Goal: Transaction & Acquisition: Obtain resource

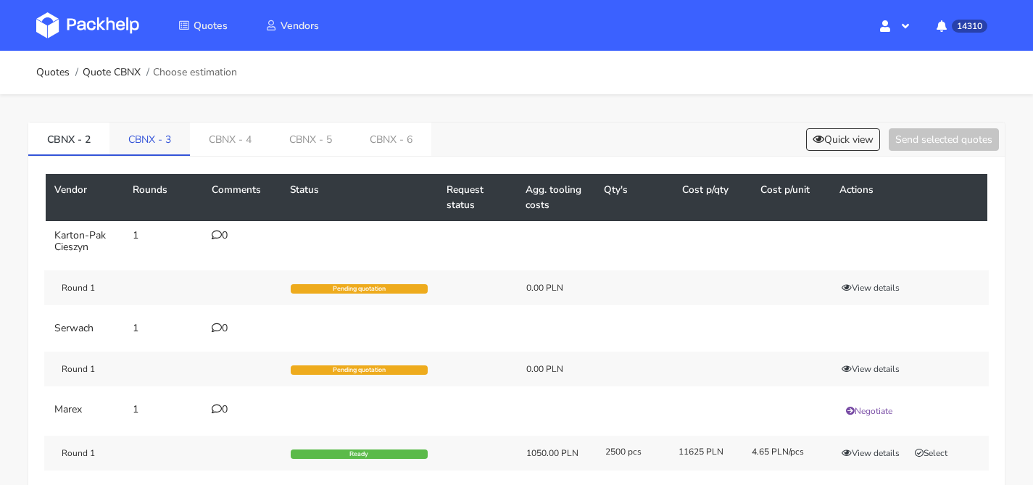
click at [160, 138] on link "CBNX - 3" at bounding box center [150, 139] width 80 height 32
click at [216, 137] on link "CBNX - 4" at bounding box center [231, 139] width 80 height 32
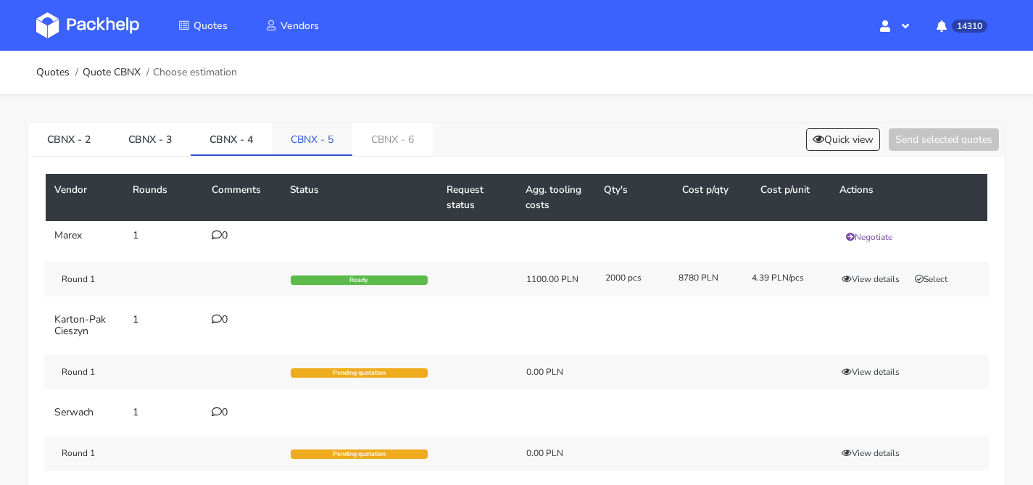
click at [313, 134] on link "CBNX - 5" at bounding box center [312, 139] width 80 height 32
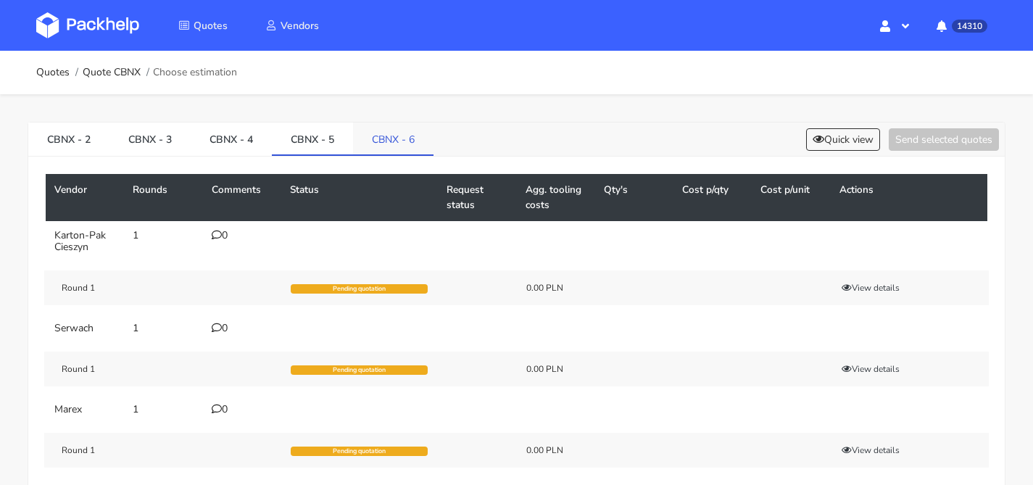
click at [363, 137] on link "CBNX - 6" at bounding box center [393, 139] width 80 height 32
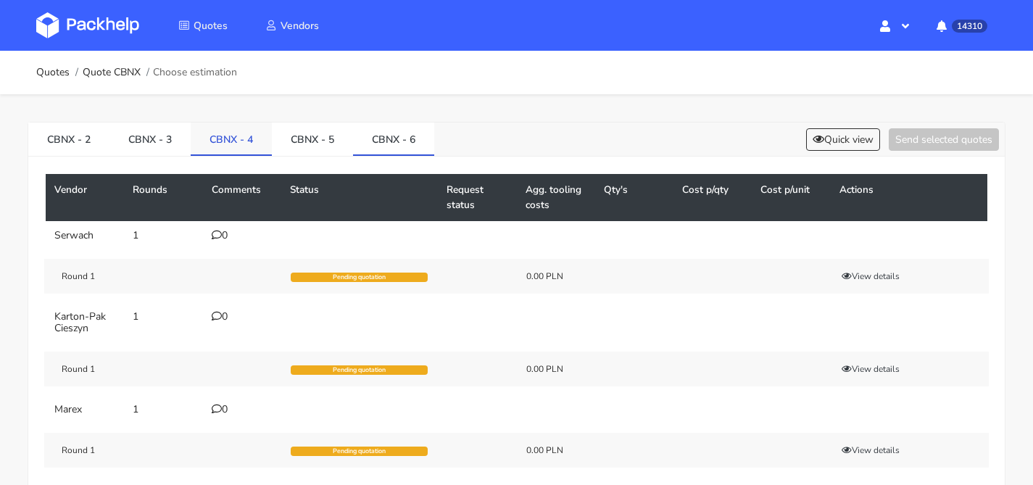
click at [216, 135] on link "CBNX - 4" at bounding box center [231, 139] width 81 height 32
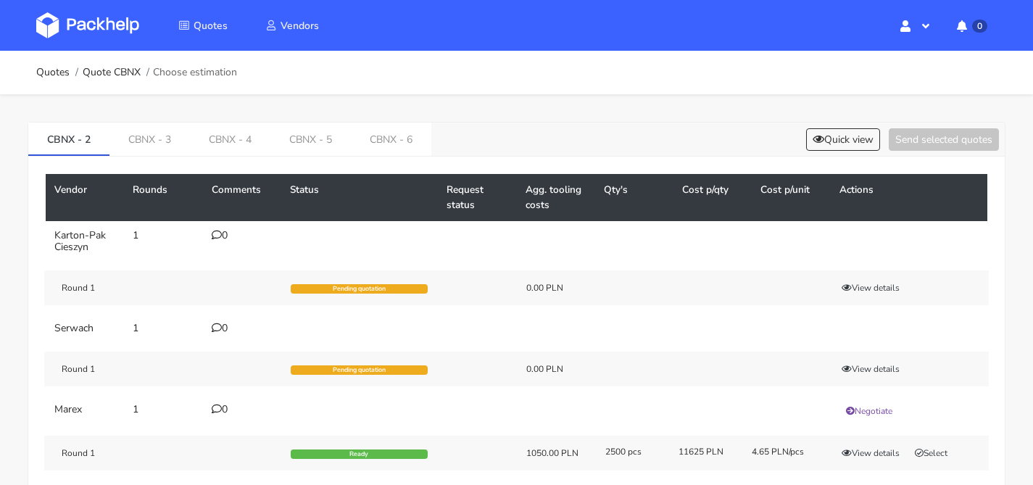
click at [323, 120] on div "CBNX - 2 CBNX - 3 CBNX - 4 CBNX - 5 CBNX - 6 Quick view Send selected quotes Ve…" at bounding box center [516, 364] width 1033 height 540
click at [379, 138] on link "CBNX - 6" at bounding box center [391, 139] width 80 height 32
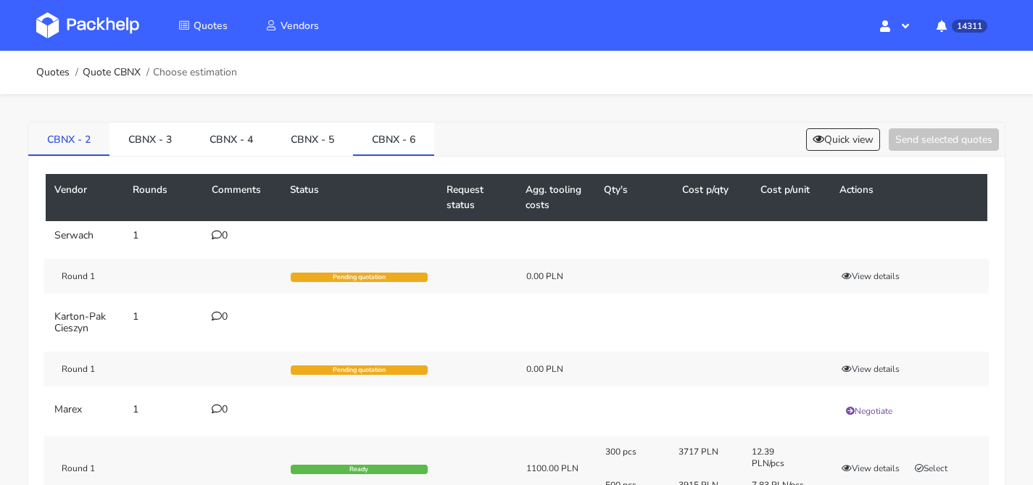
click at [85, 133] on link "CBNX - 2" at bounding box center [68, 139] width 81 height 32
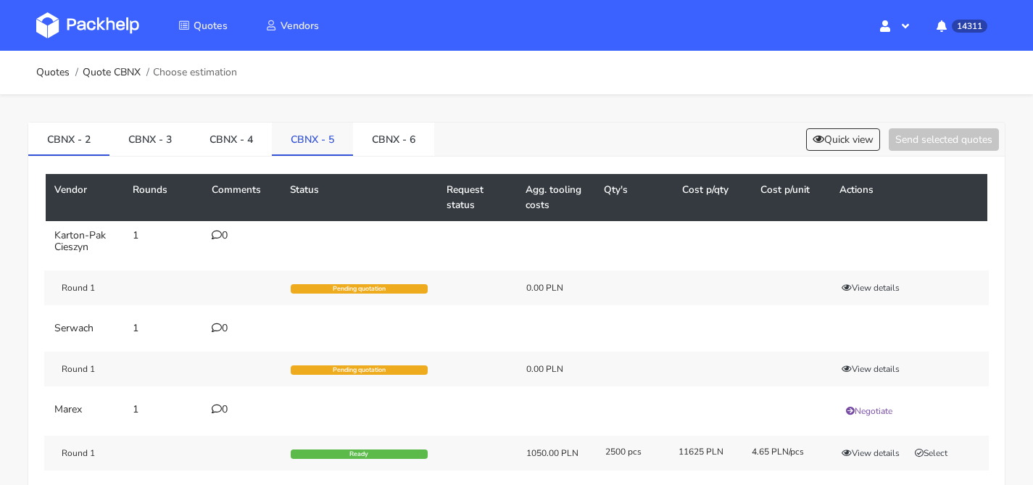
click at [308, 143] on link "CBNX - 5" at bounding box center [312, 139] width 81 height 32
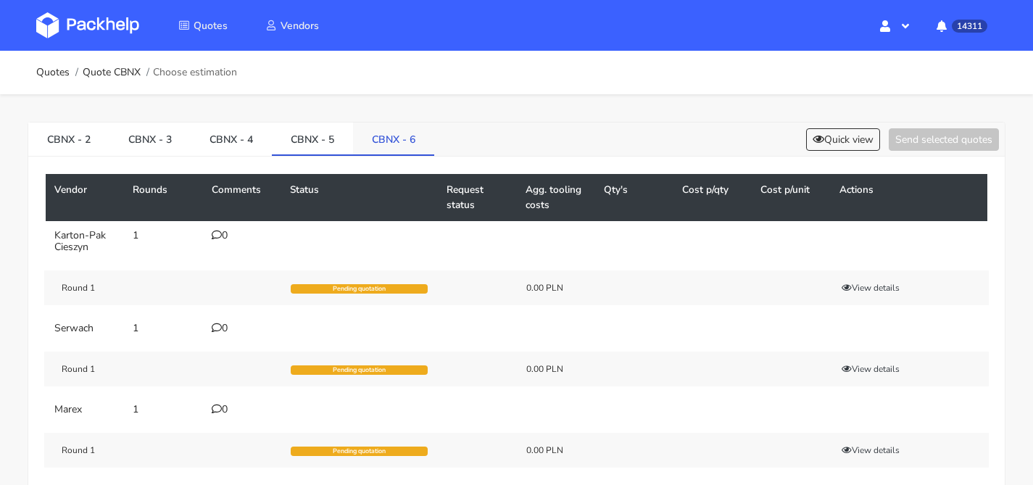
click at [361, 146] on link "CBNX - 6" at bounding box center [393, 139] width 81 height 32
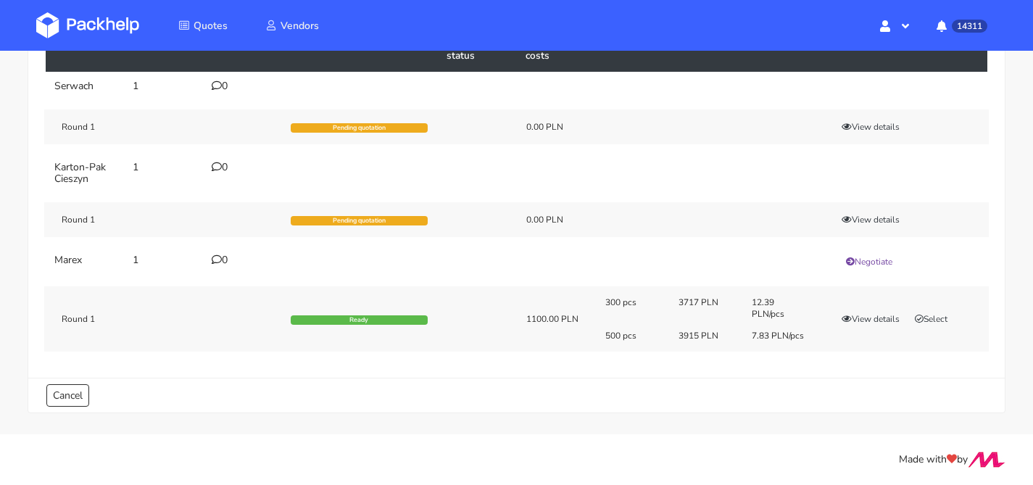
scroll to position [13, 0]
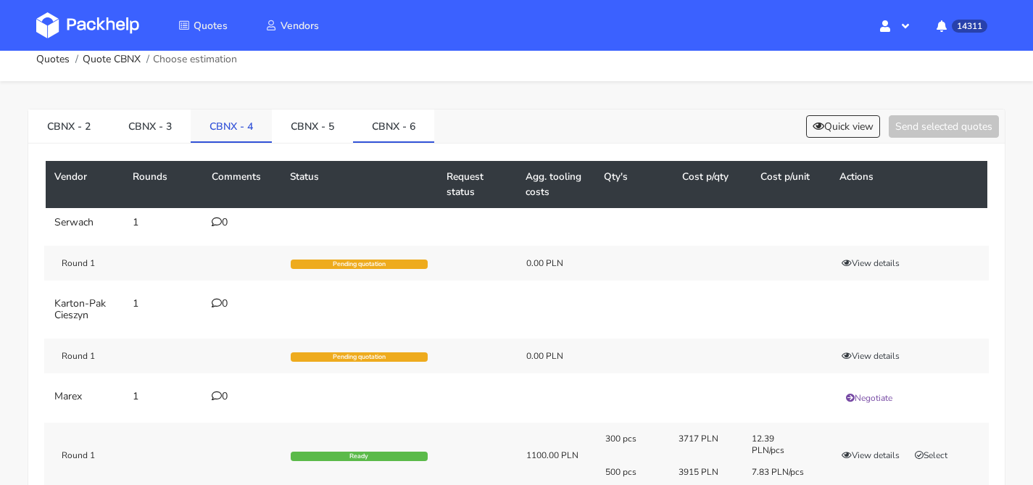
click at [225, 127] on link "CBNX - 4" at bounding box center [231, 126] width 81 height 32
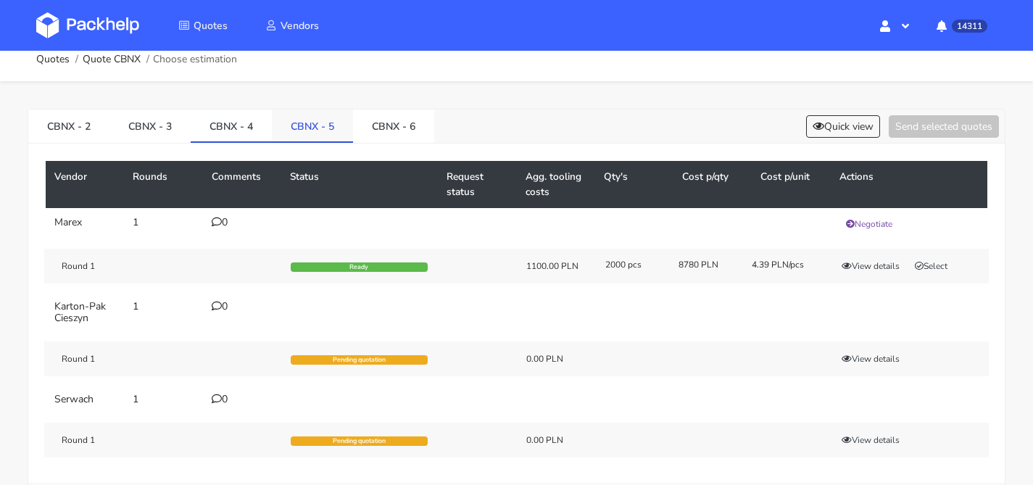
click at [303, 127] on link "CBNX - 5" at bounding box center [312, 126] width 81 height 32
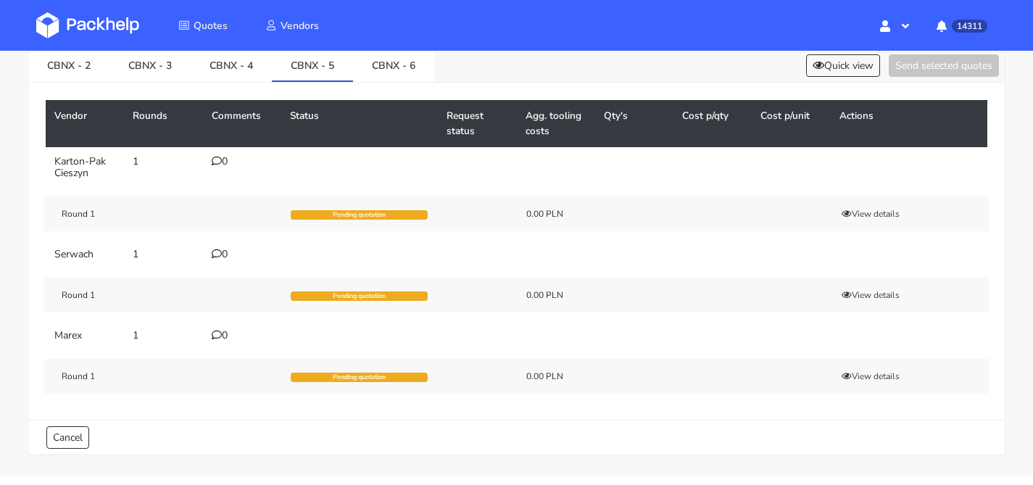
scroll to position [116, 0]
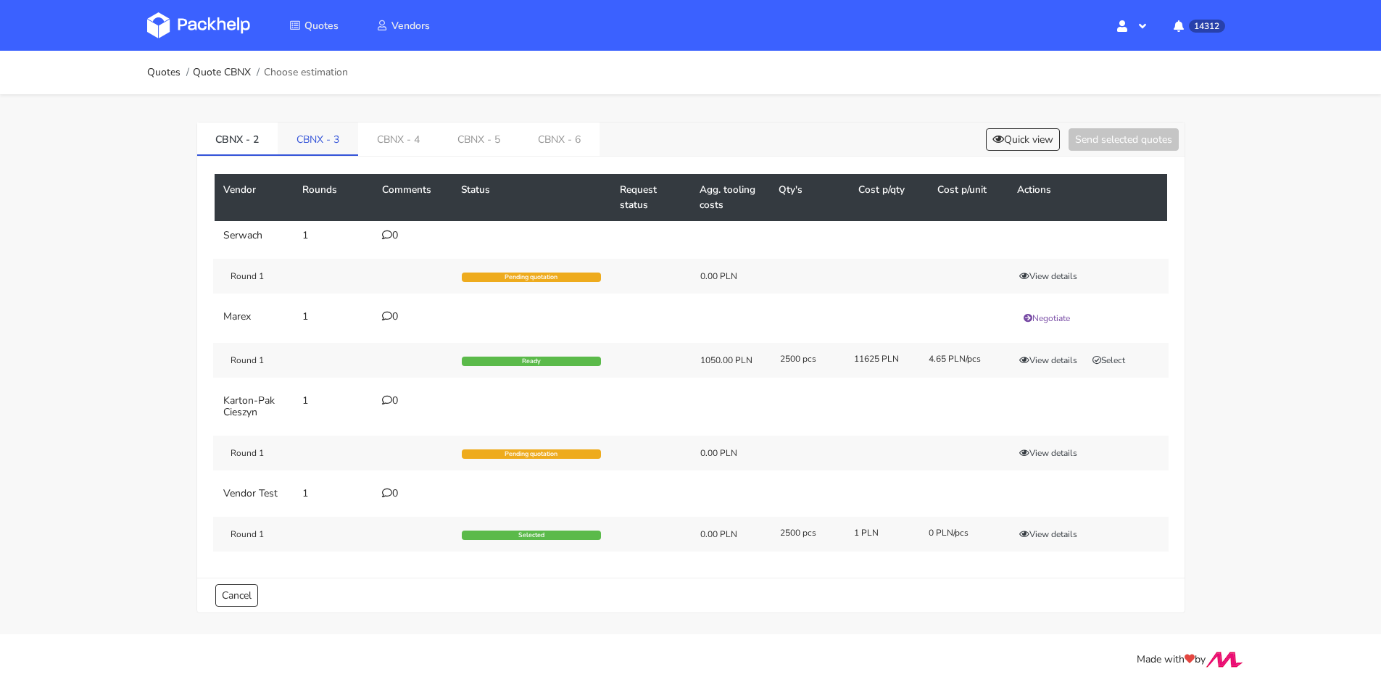
click at [330, 144] on link "CBNX - 3" at bounding box center [318, 139] width 80 height 32
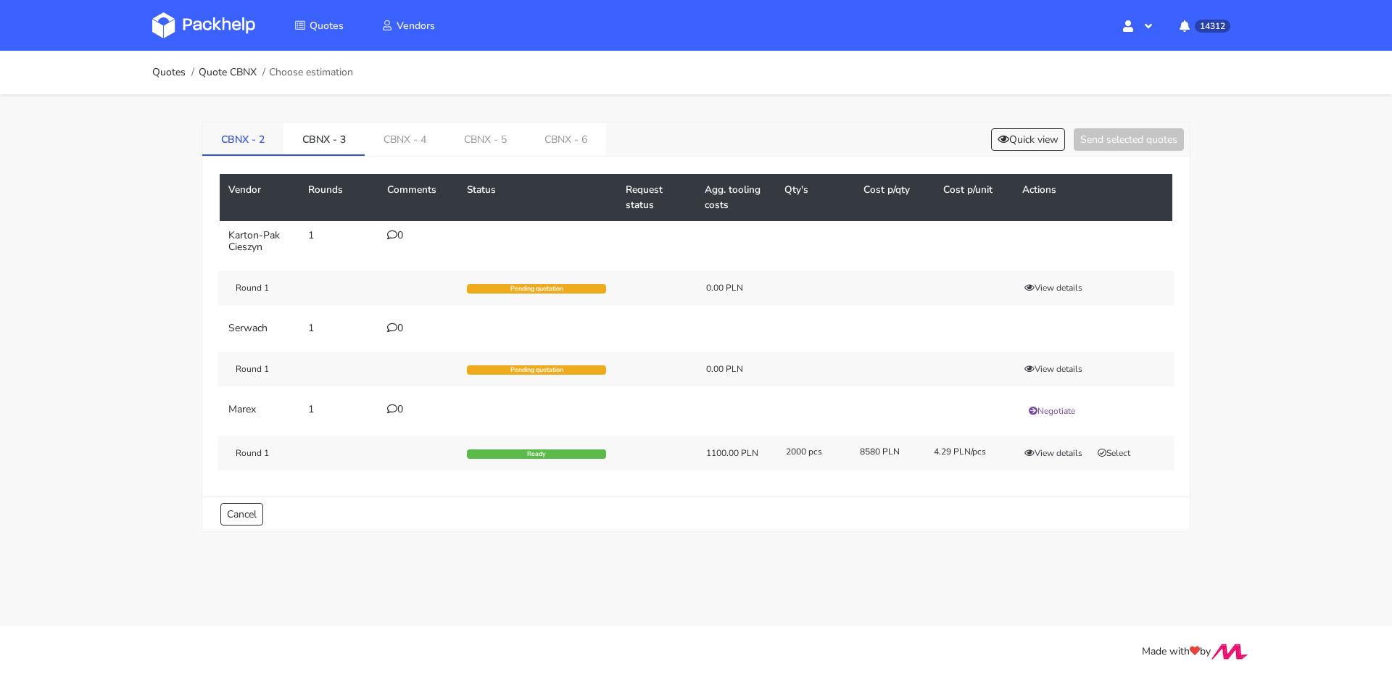
click at [228, 139] on link "CBNX - 2" at bounding box center [242, 139] width 81 height 32
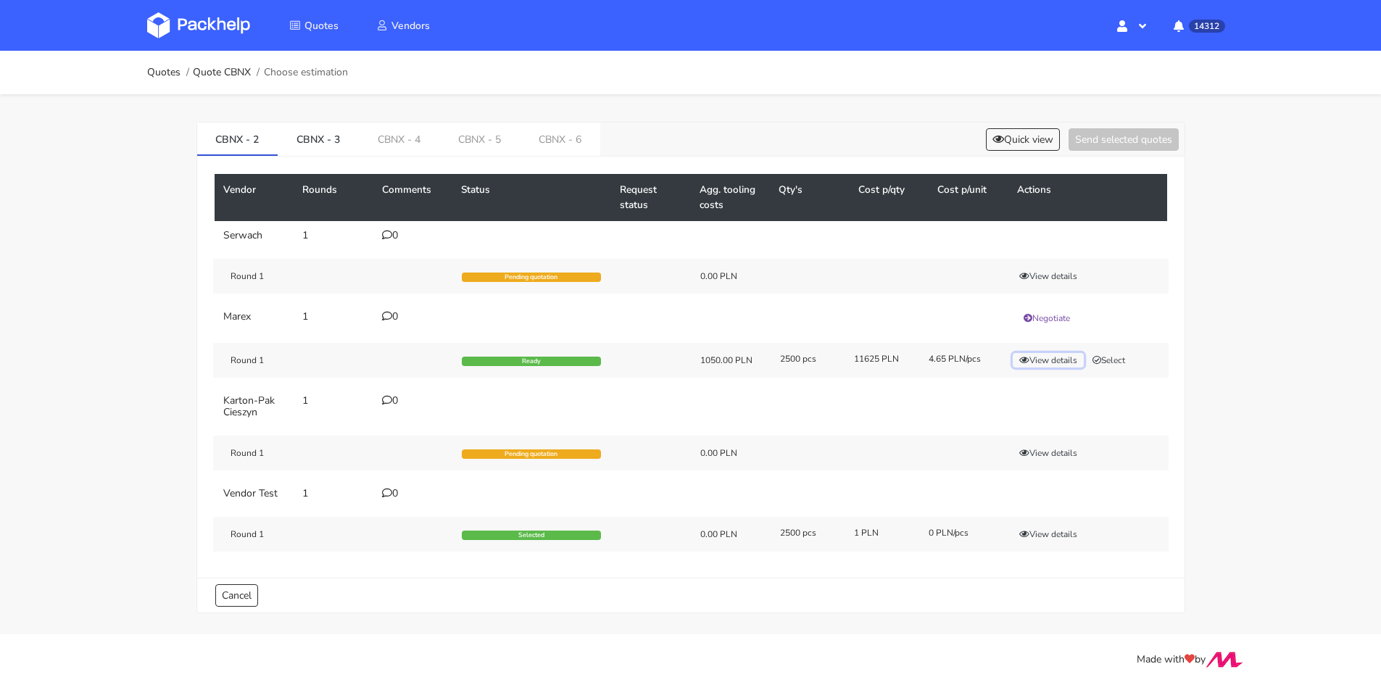
click at [1044, 360] on button "View details" at bounding box center [1048, 360] width 71 height 15
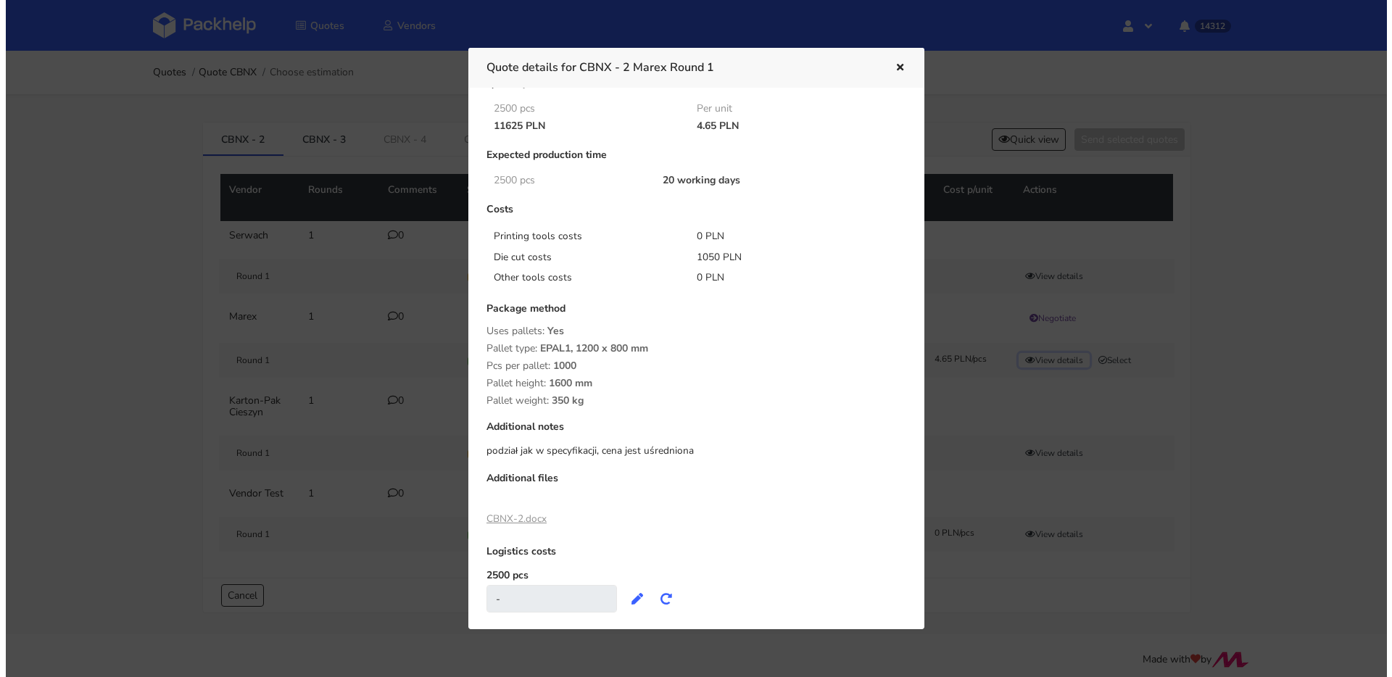
scroll to position [82, 0]
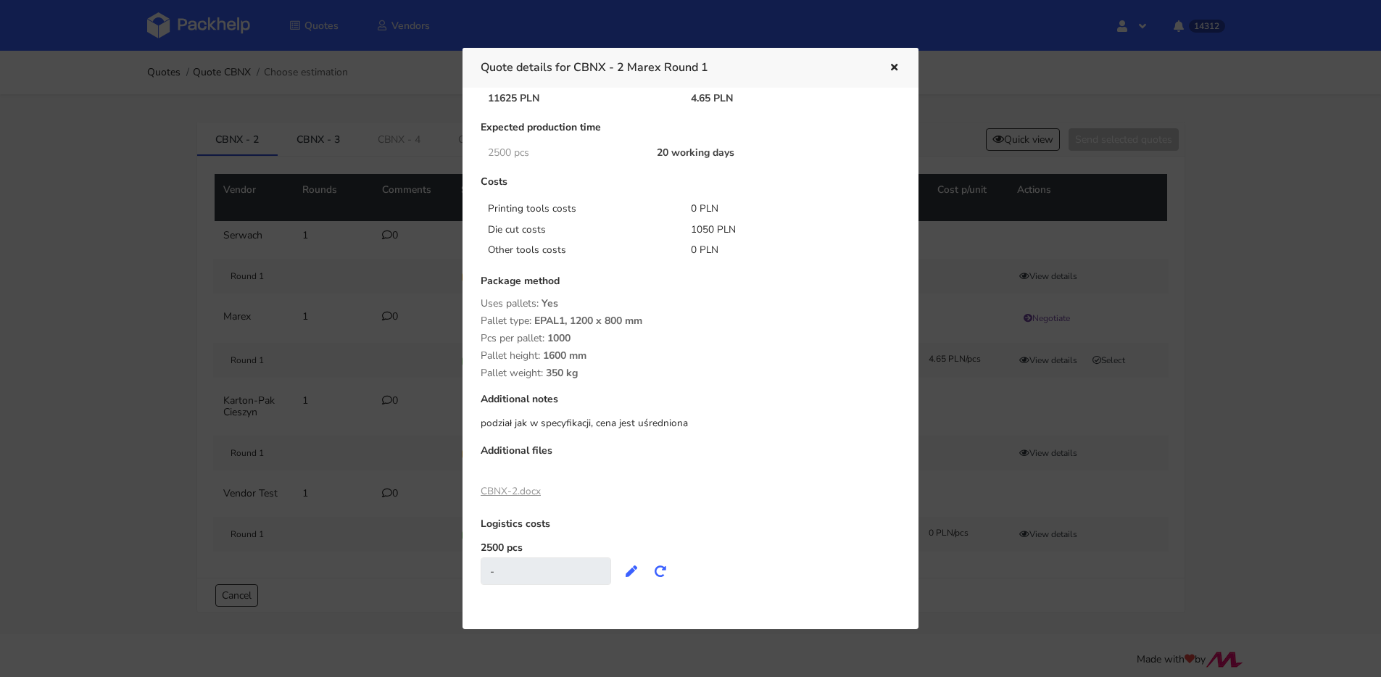
click at [518, 484] on link "CBNX-2.docx" at bounding box center [511, 491] width 60 height 14
click at [892, 71] on icon "button" at bounding box center [894, 68] width 12 height 10
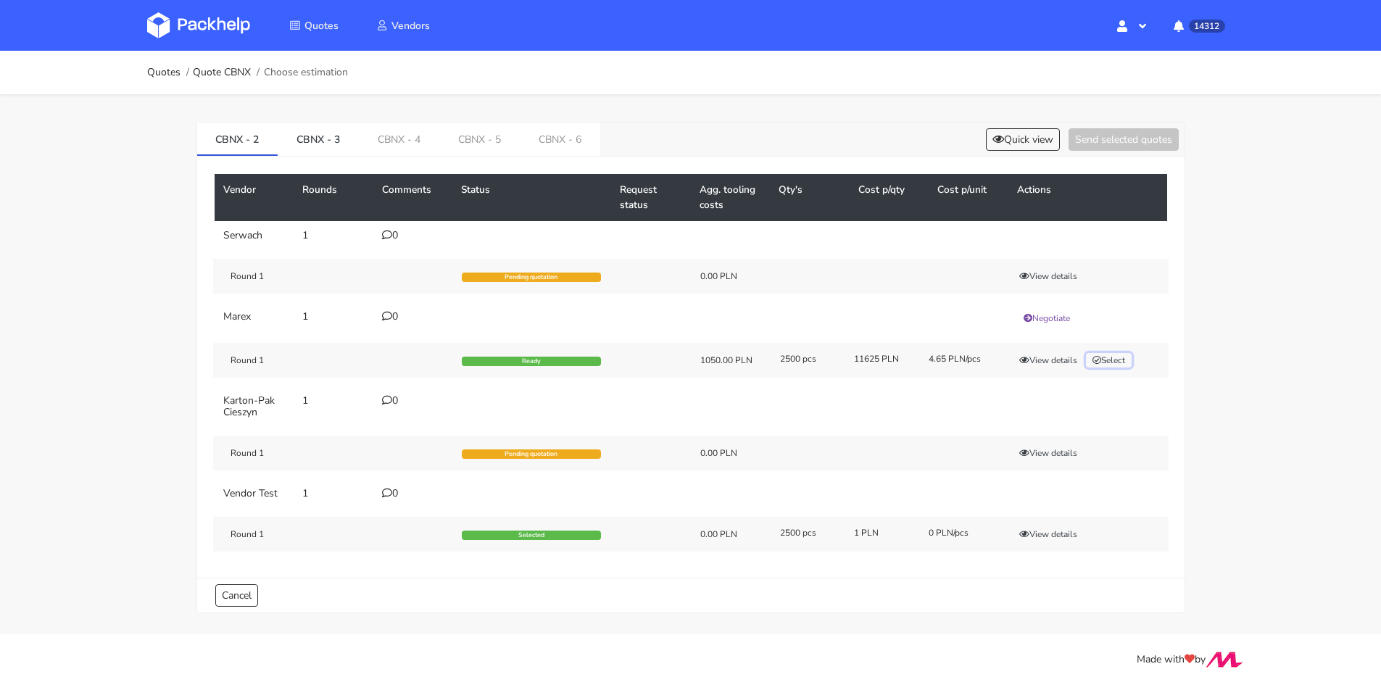
click at [1044, 362] on icon "button" at bounding box center [1097, 360] width 9 height 9
click at [1044, 144] on button "Send selected quotes ( 1 )" at bounding box center [1114, 139] width 131 height 22
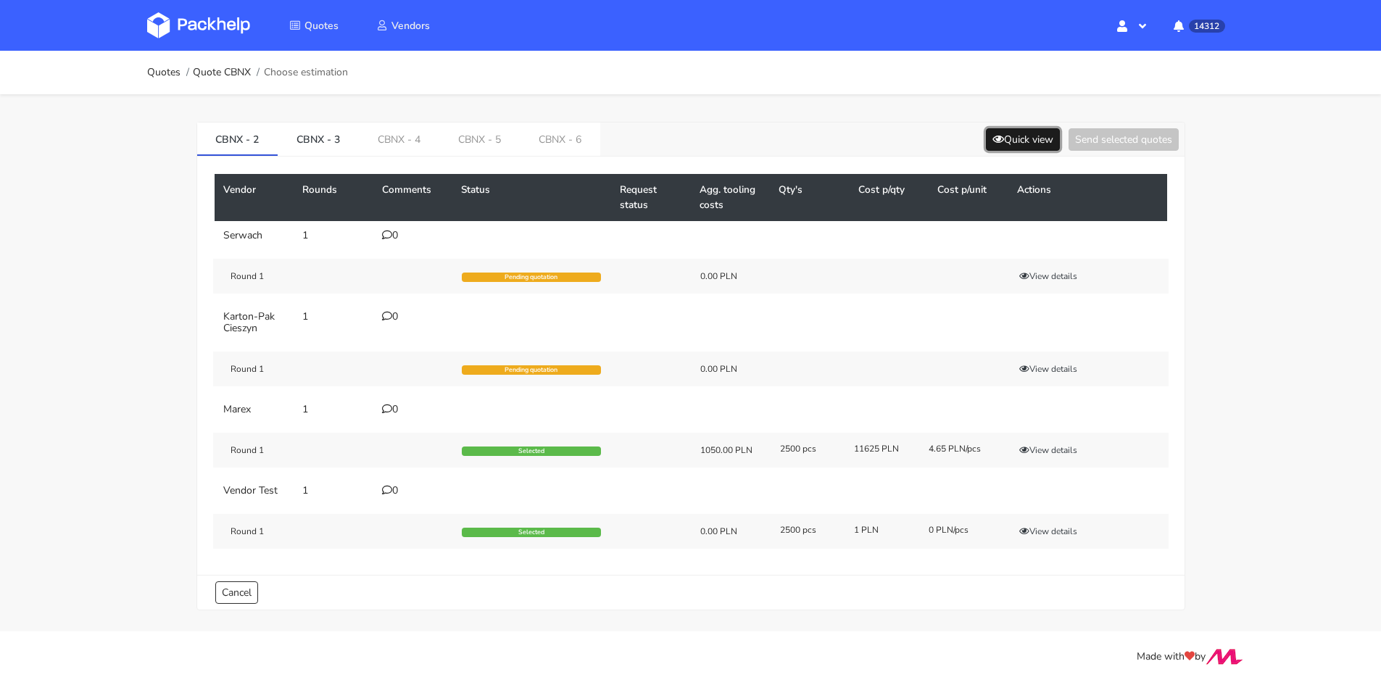
click at [1036, 136] on button "Quick view" at bounding box center [1023, 139] width 74 height 22
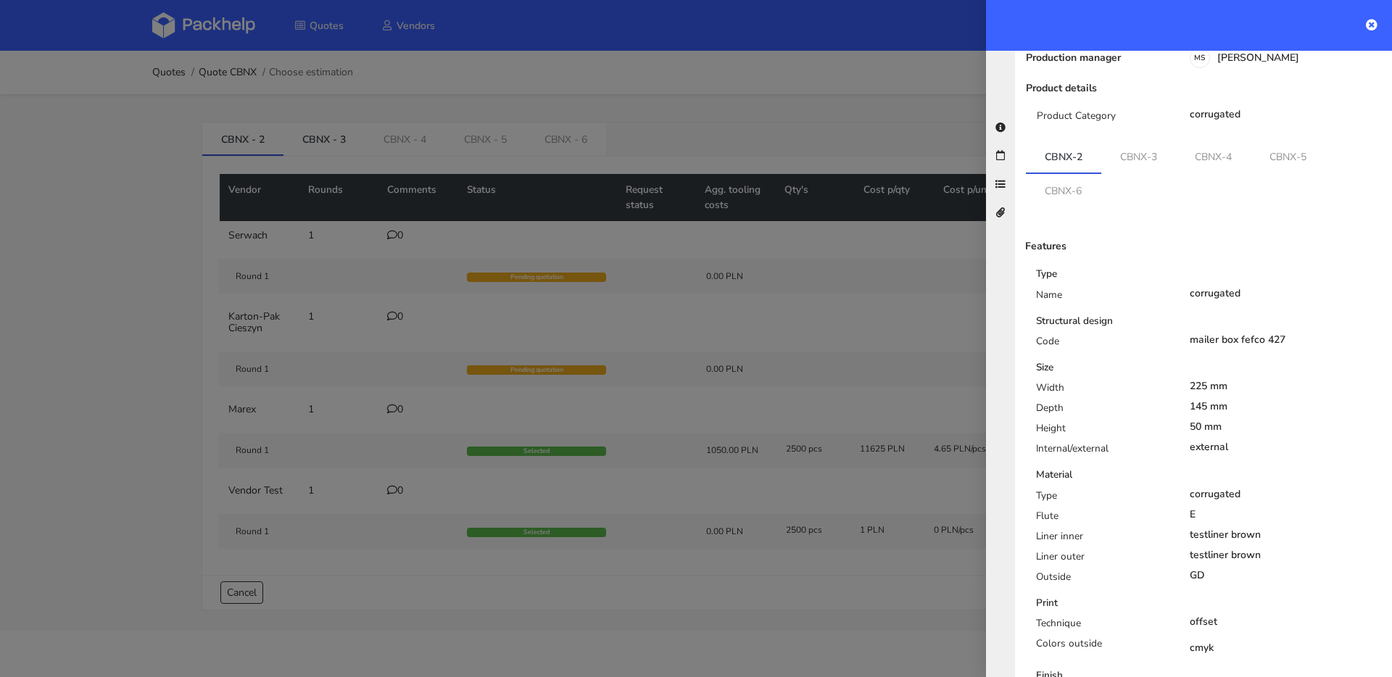
scroll to position [433, 0]
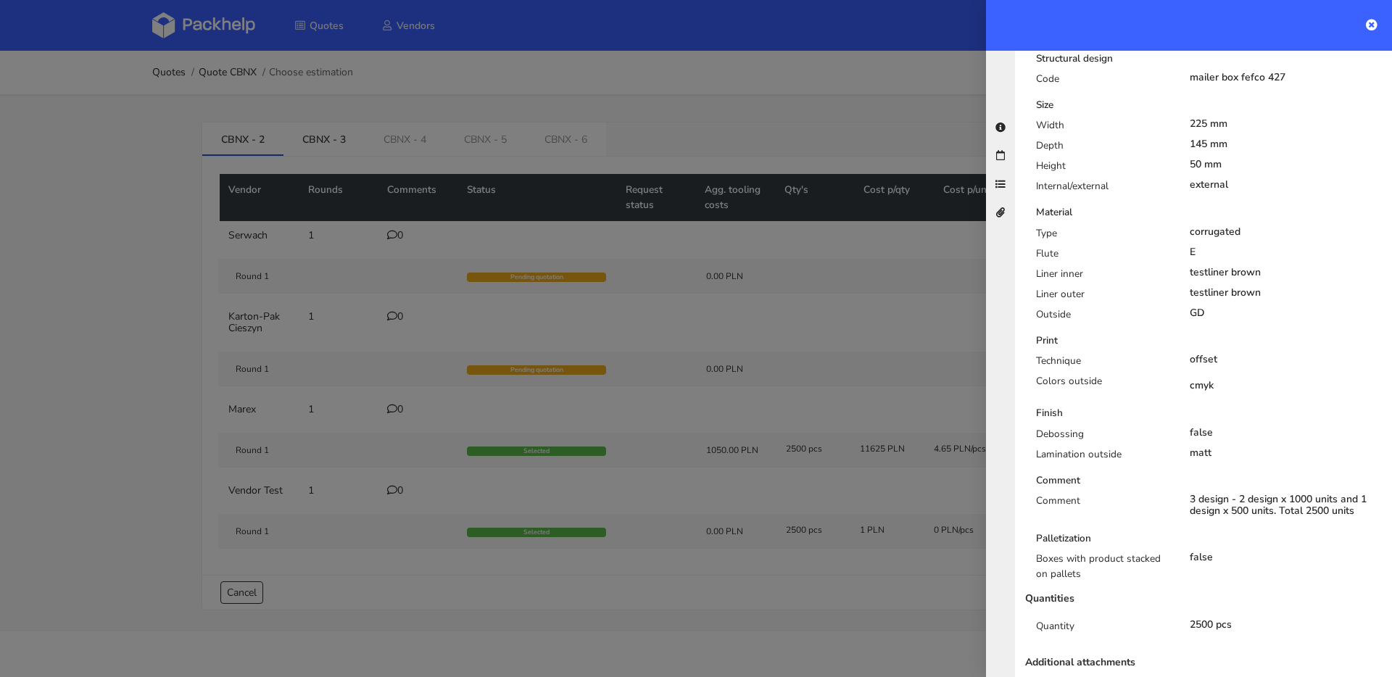
drag, startPoint x: 319, startPoint y: 18, endPoint x: 340, endPoint y: 64, distance: 50.3
click at [319, 19] on div at bounding box center [696, 338] width 1392 height 677
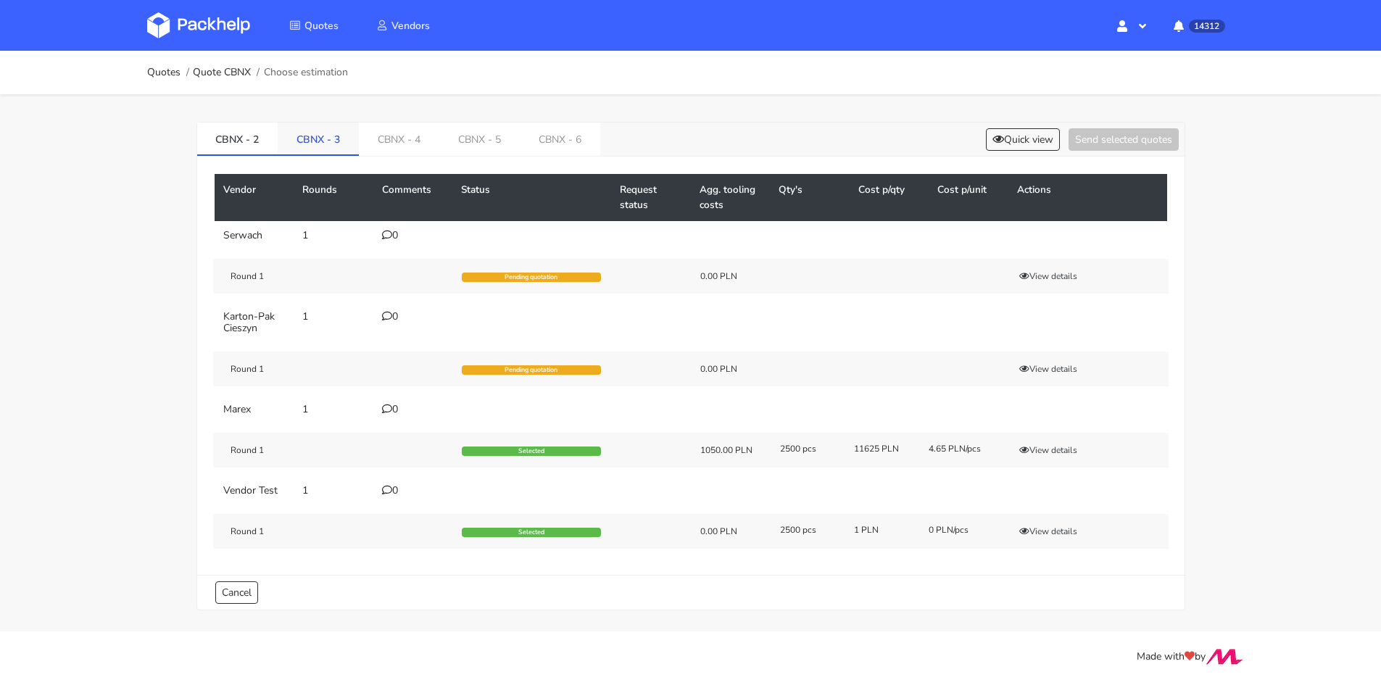
click at [342, 127] on link "CBNX - 3" at bounding box center [318, 139] width 81 height 32
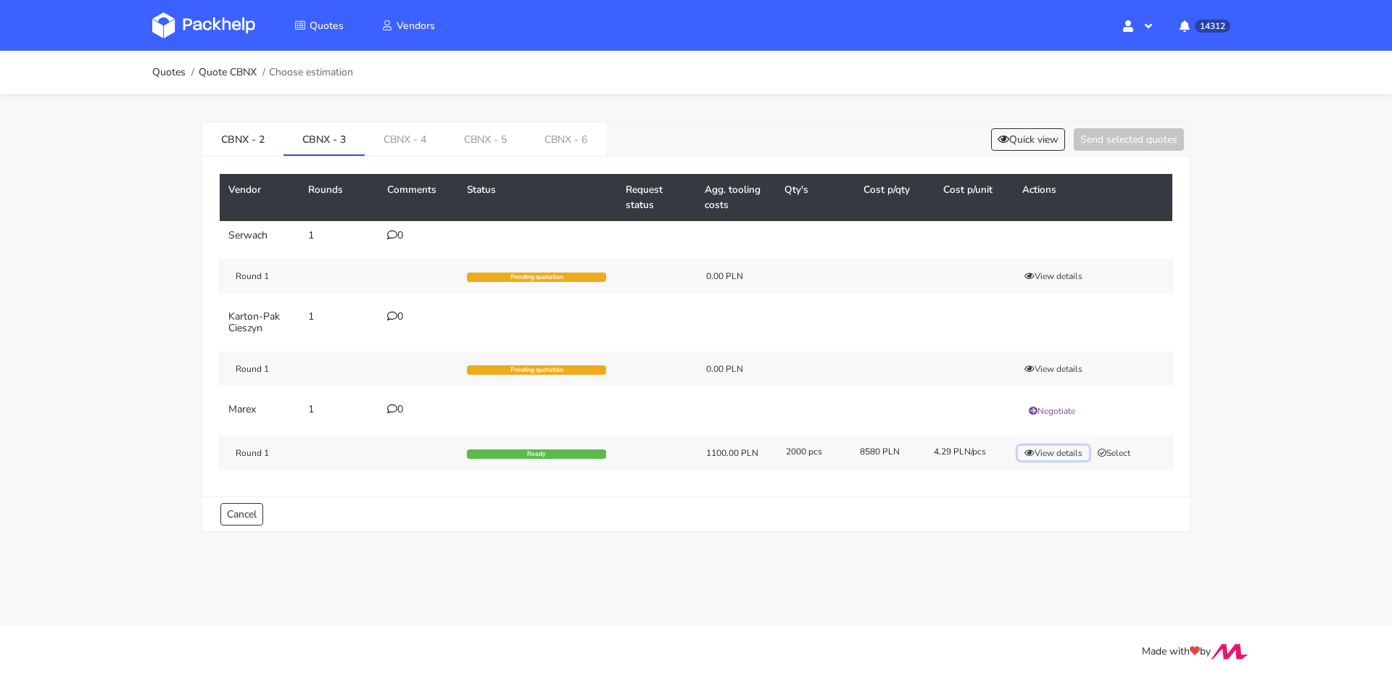
click at [1044, 454] on button "View details" at bounding box center [1053, 453] width 71 height 15
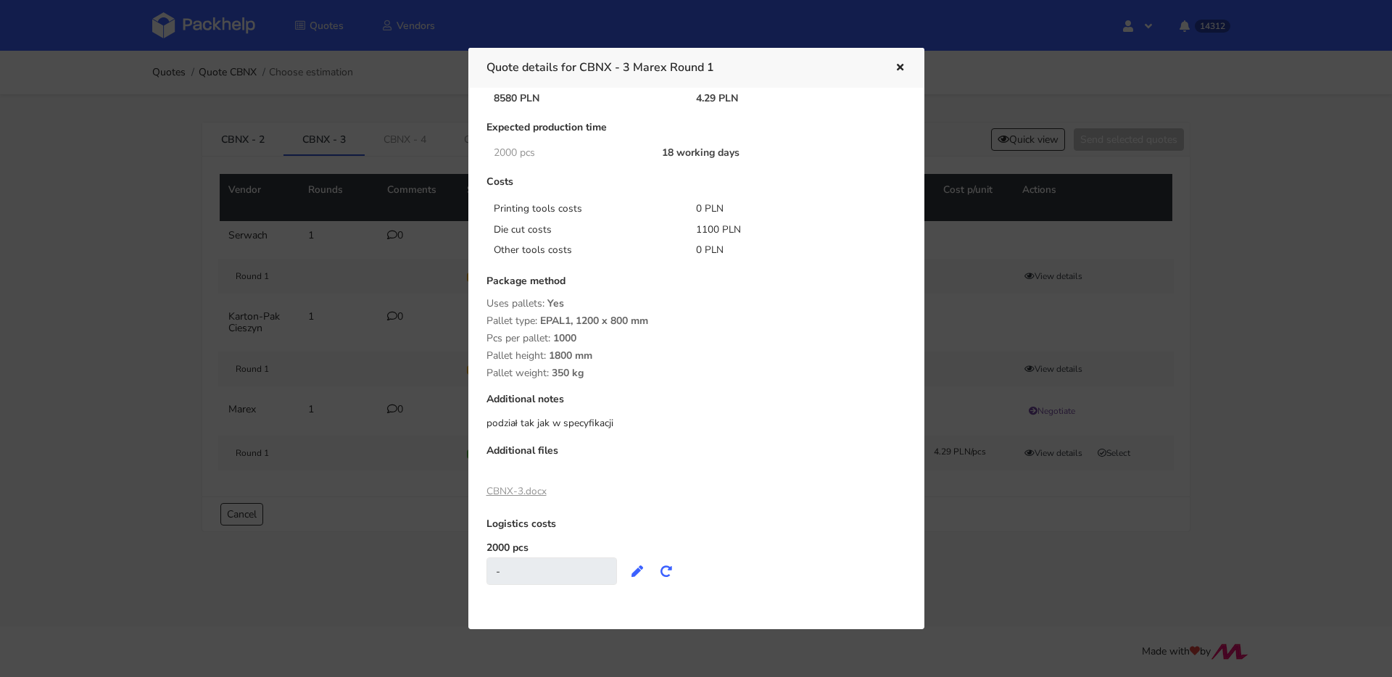
click at [533, 484] on link "CBNX-3.docx" at bounding box center [517, 491] width 60 height 14
click at [337, 128] on div at bounding box center [696, 338] width 1392 height 677
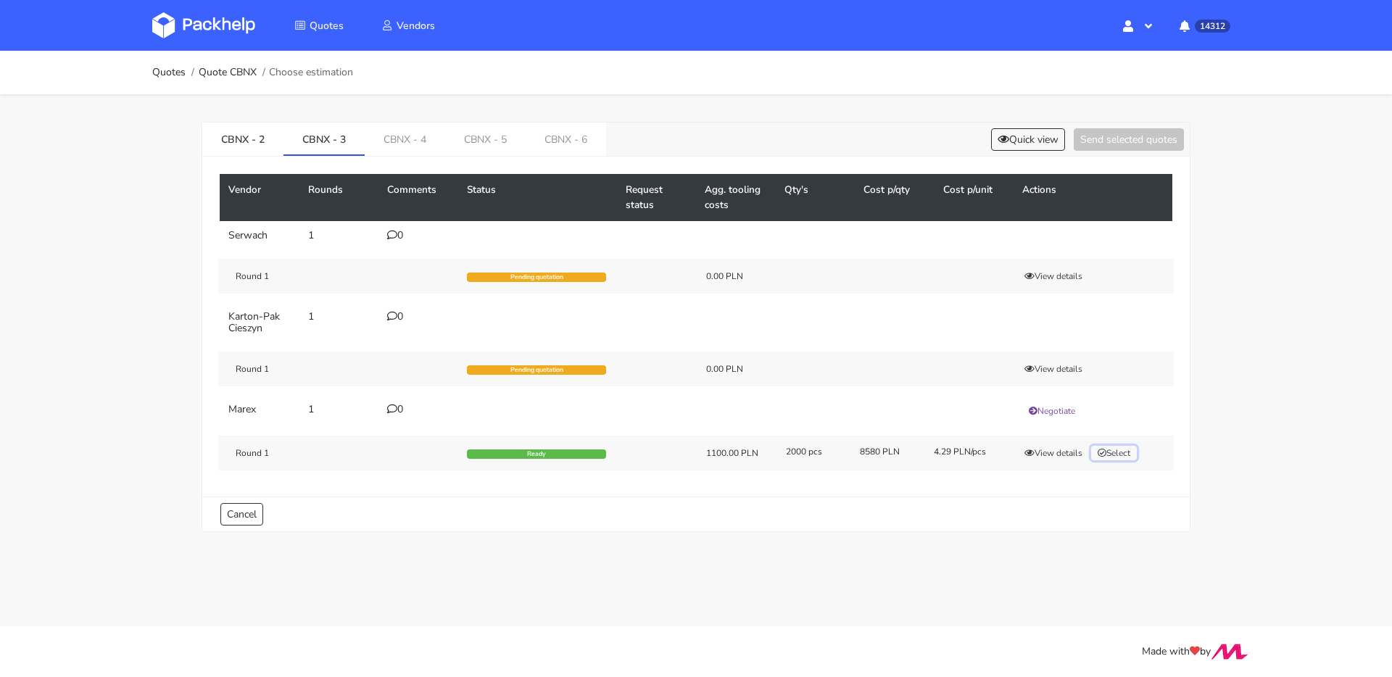
click at [1044, 448] on button "Select" at bounding box center [1114, 453] width 46 height 15
click at [1044, 131] on button "Send selected quotes ( 1 )" at bounding box center [1119, 139] width 131 height 22
click at [1011, 146] on button "Quick view" at bounding box center [1028, 139] width 74 height 22
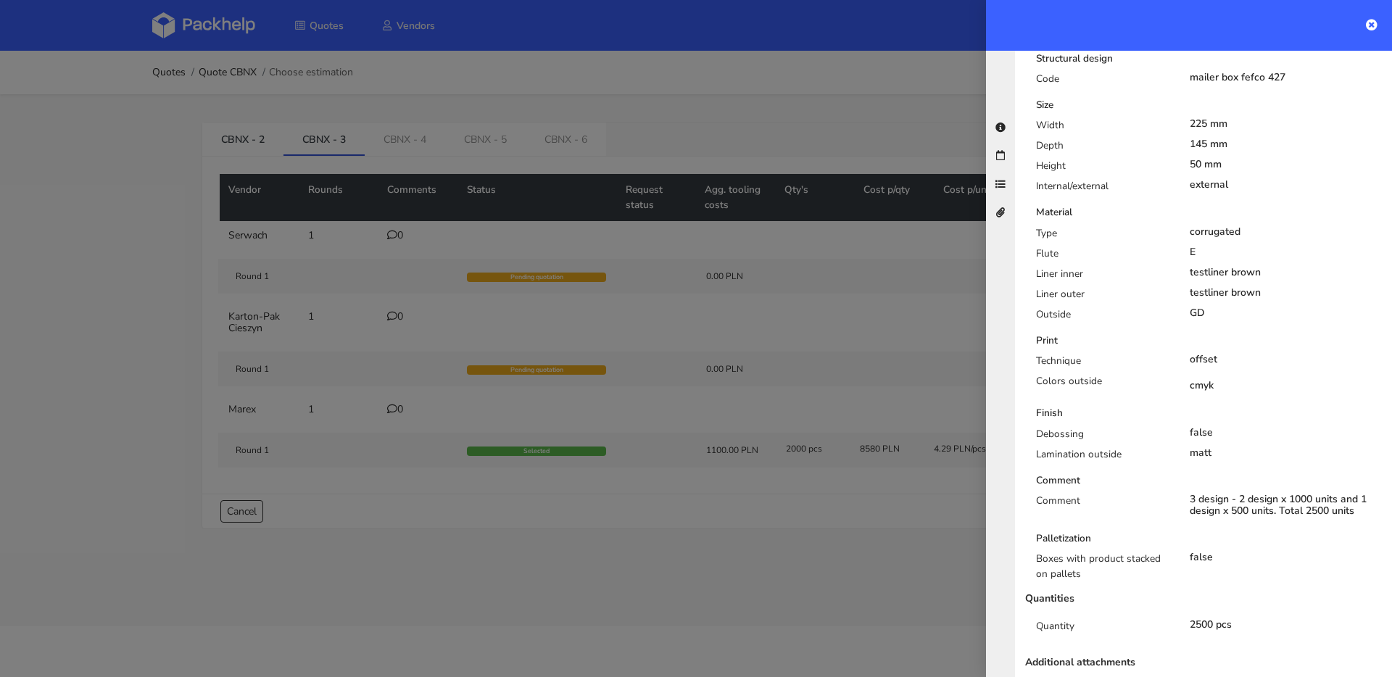
scroll to position [0, 0]
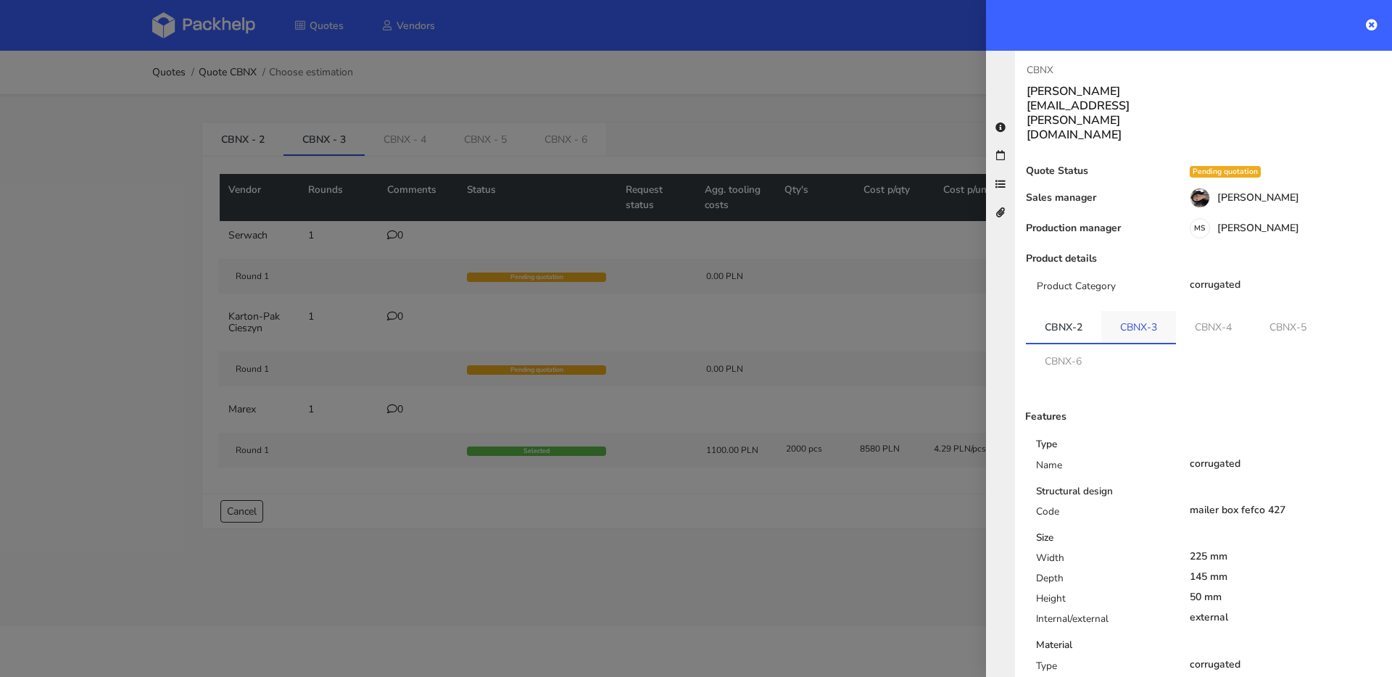
click at [1044, 311] on link "CBNX-3" at bounding box center [1139, 327] width 75 height 32
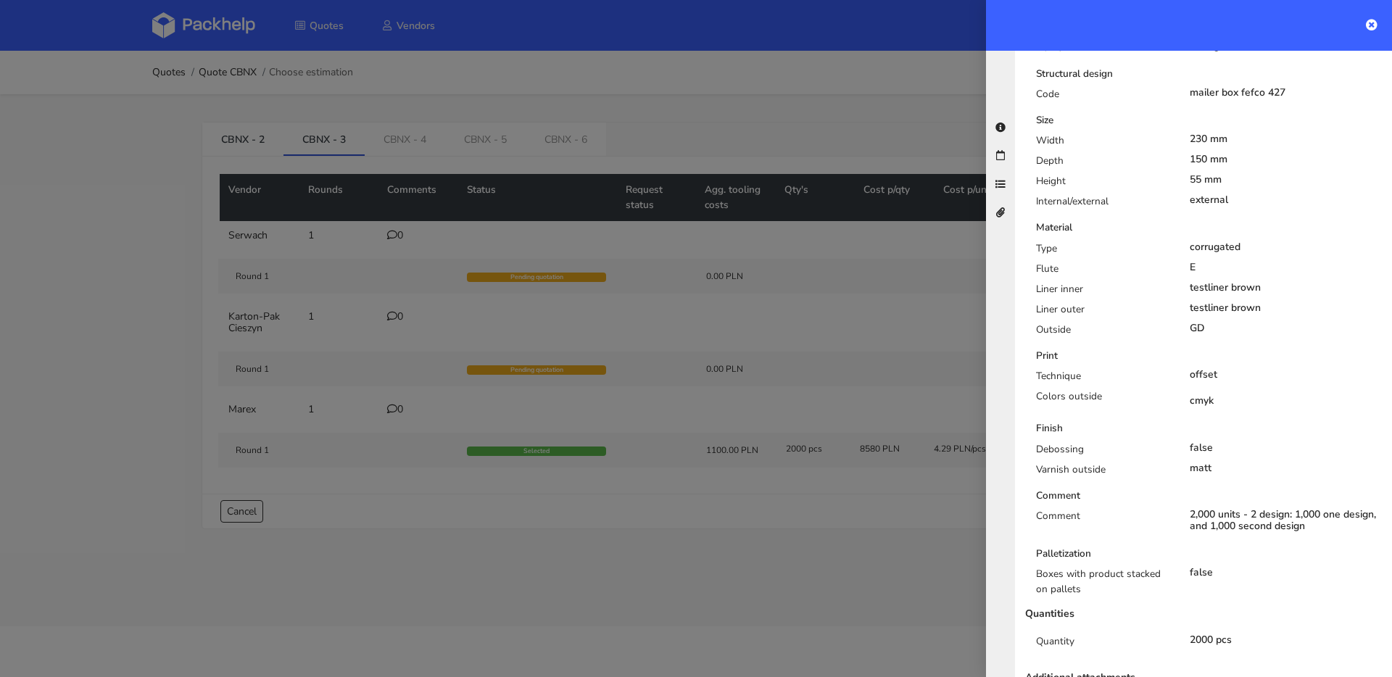
scroll to position [107, 0]
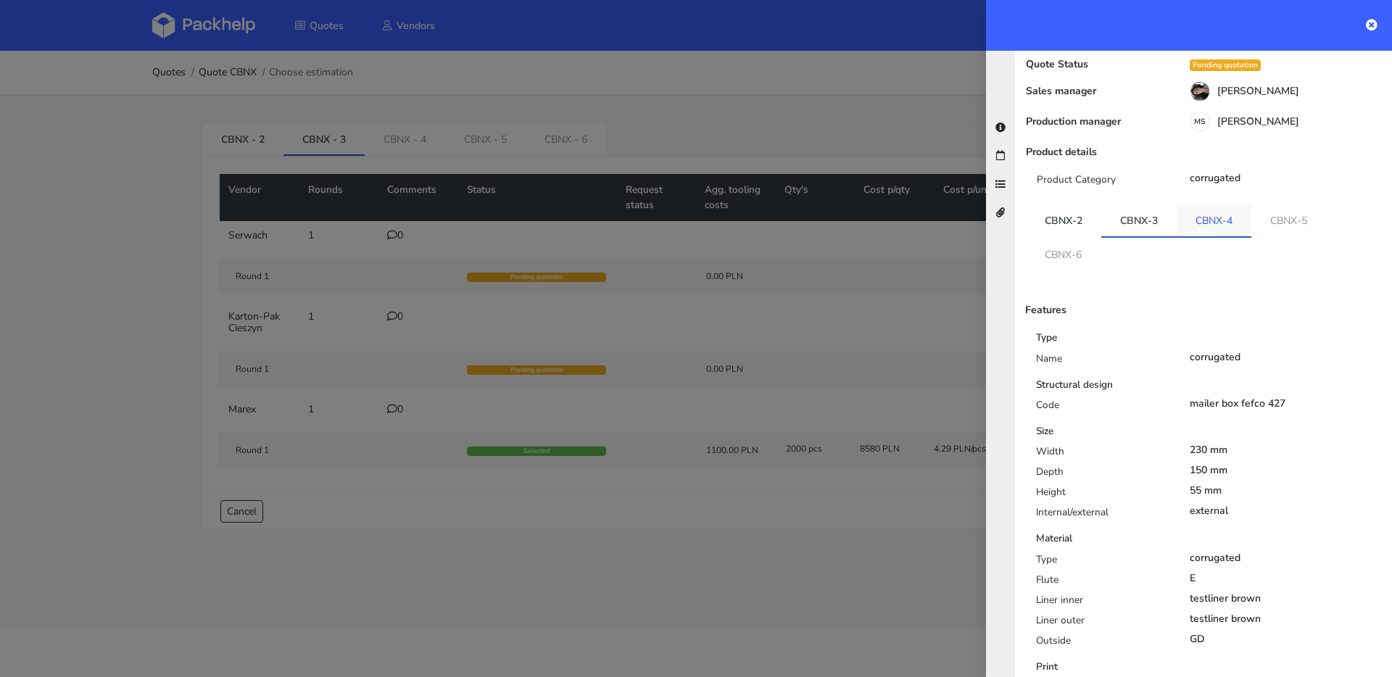
click at [1044, 205] on link "CBNX-4" at bounding box center [1214, 221] width 75 height 32
click at [633, 191] on div at bounding box center [696, 338] width 1392 height 677
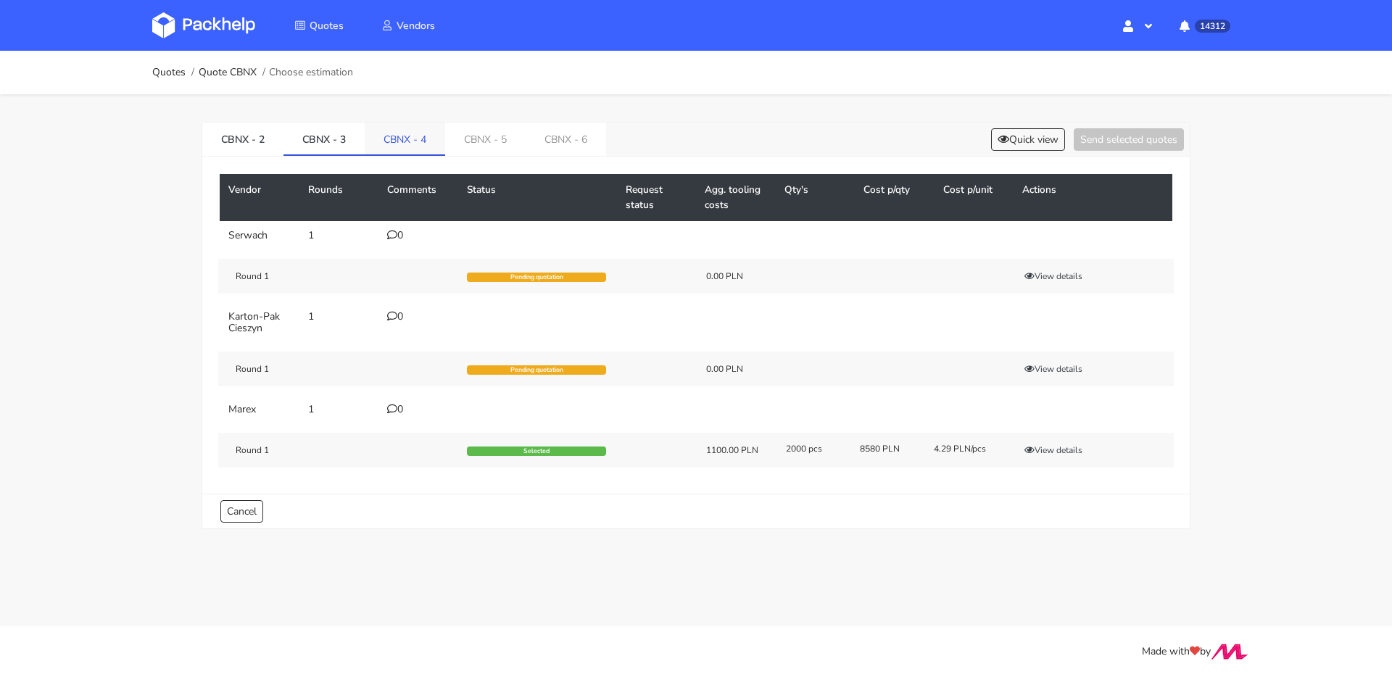
click at [431, 144] on link "CBNX - 4" at bounding box center [405, 139] width 80 height 32
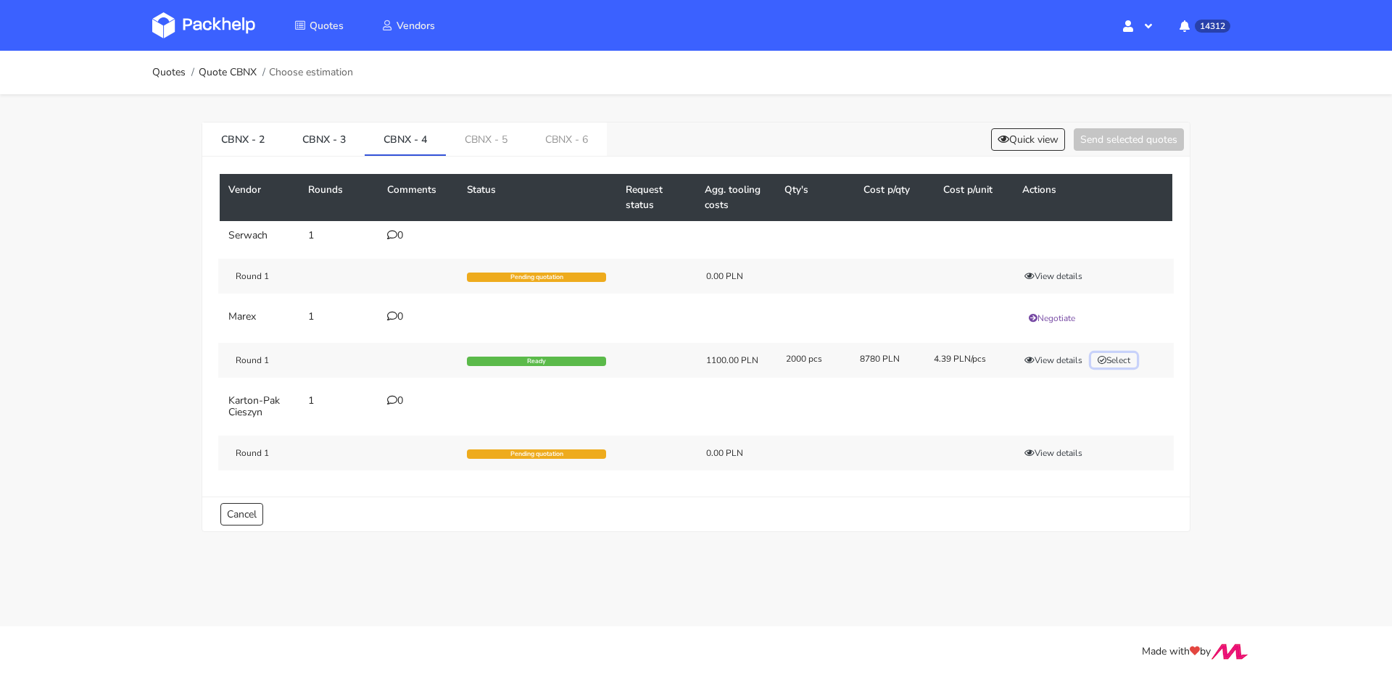
click at [1044, 353] on button "Select" at bounding box center [1114, 360] width 46 height 15
click at [1044, 140] on button "Send selected quotes ( 1 )" at bounding box center [1119, 139] width 131 height 22
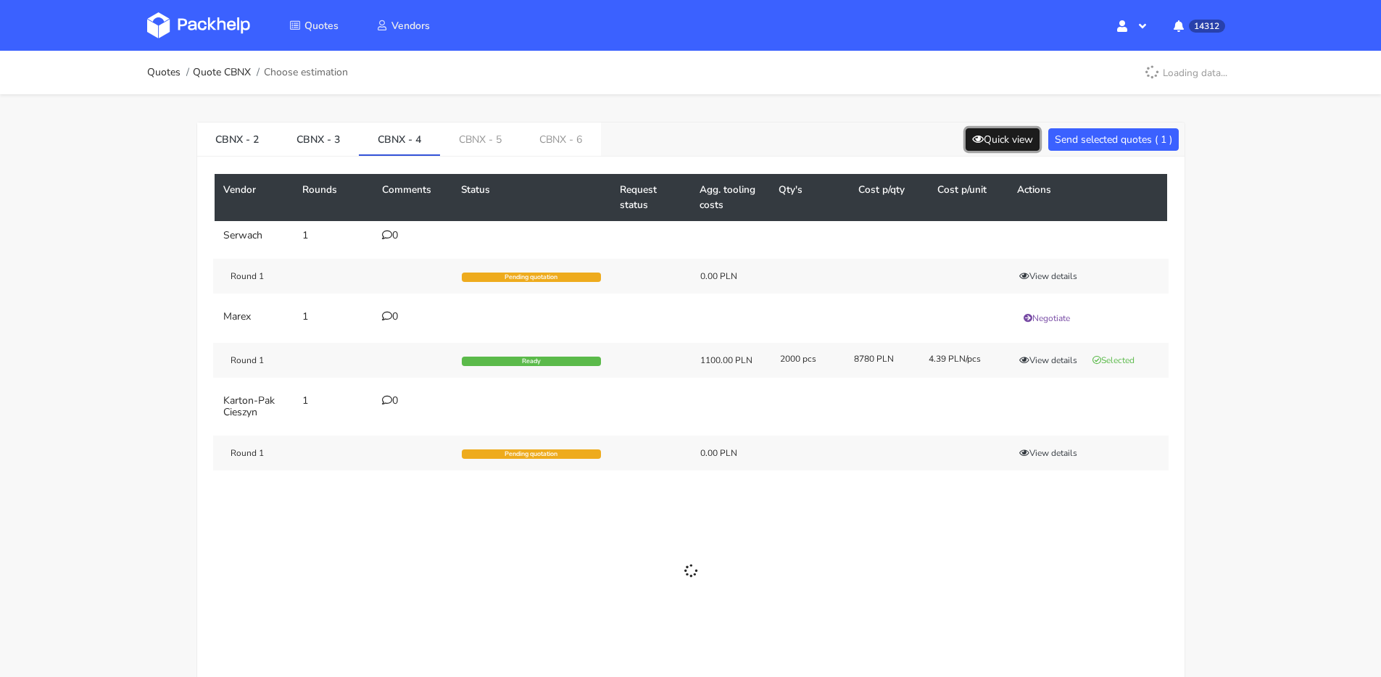
click at [984, 140] on icon at bounding box center [978, 139] width 12 height 10
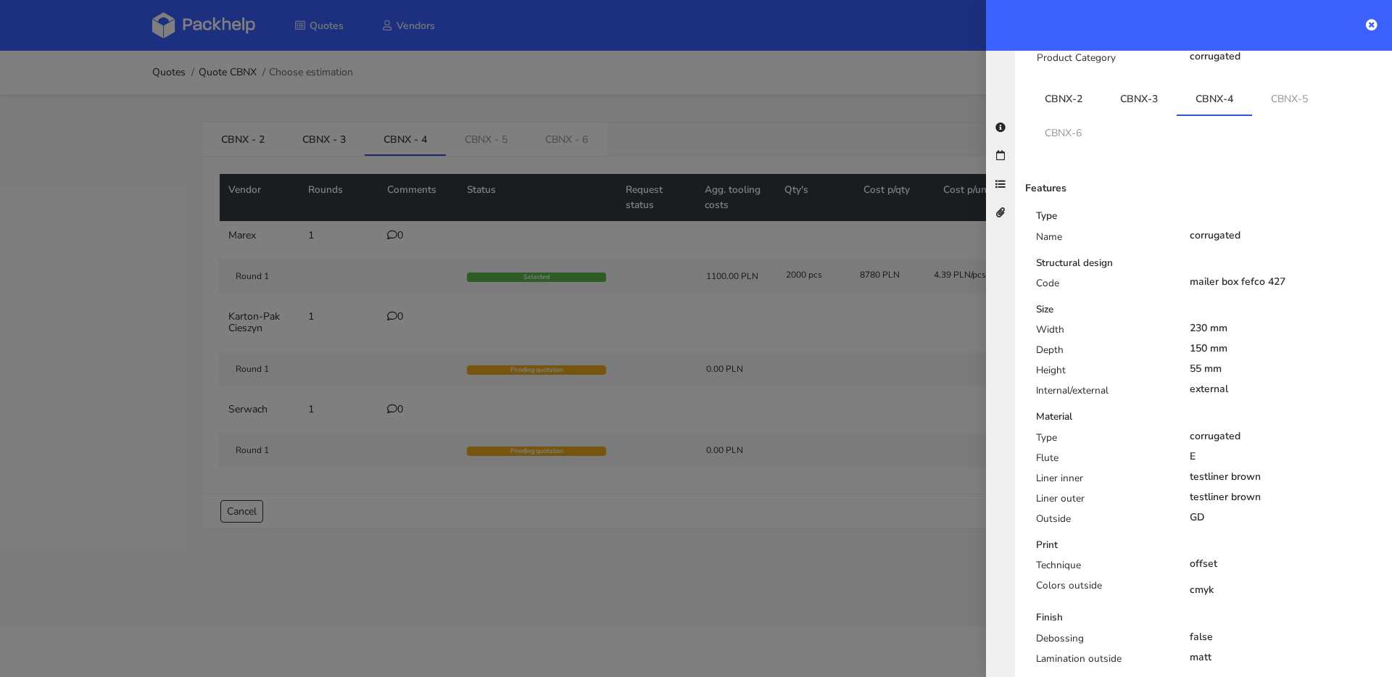
scroll to position [362, 0]
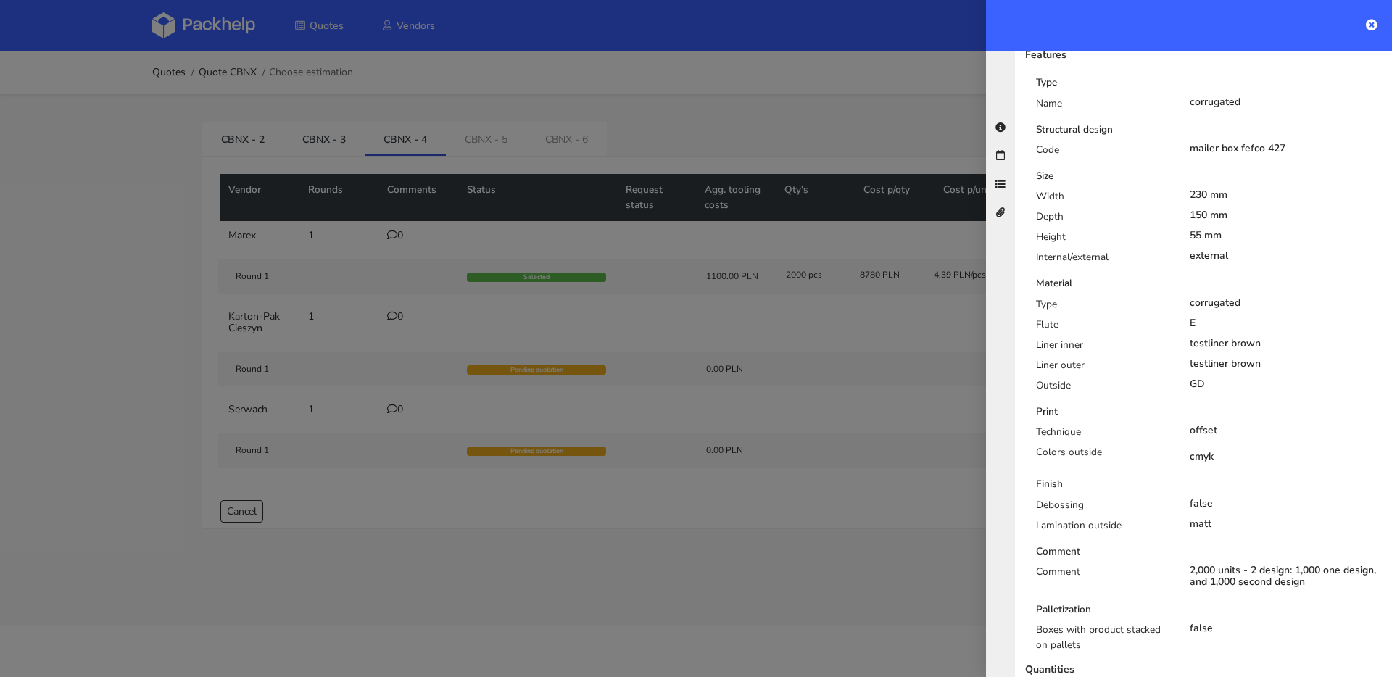
click at [828, 268] on div at bounding box center [696, 338] width 1392 height 677
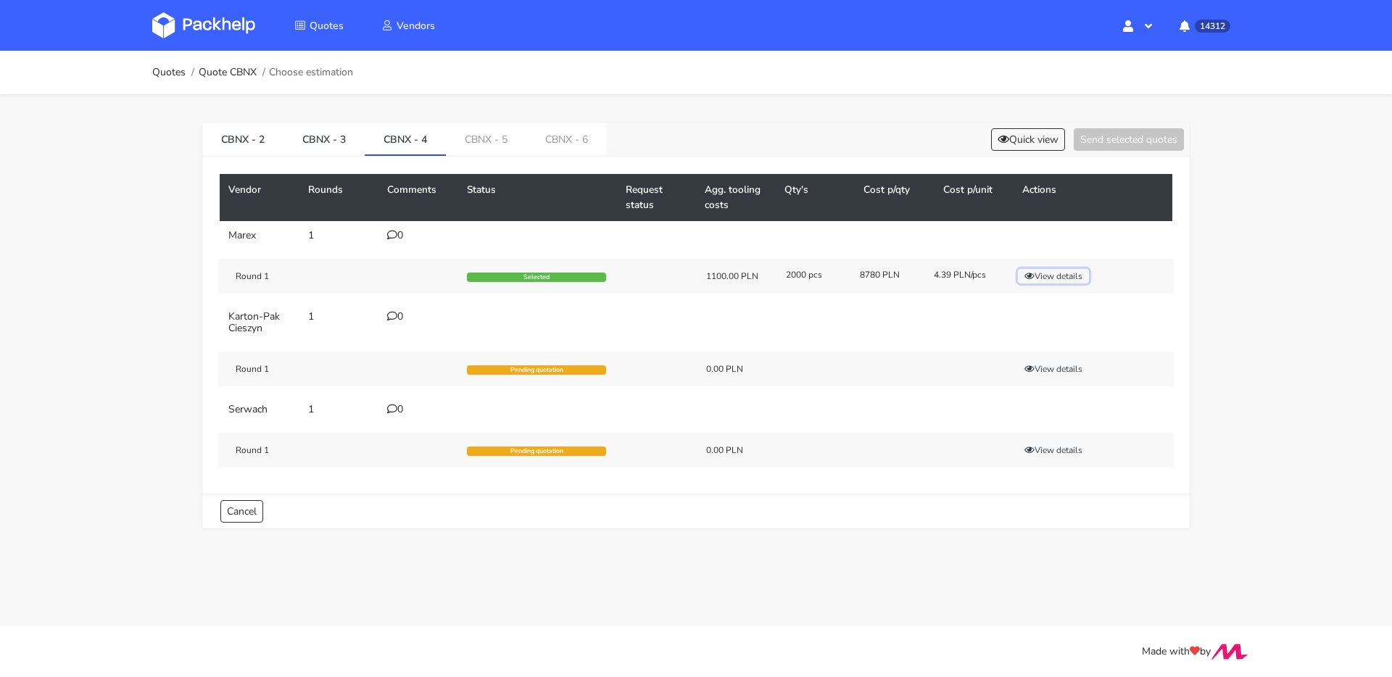
click at [1044, 281] on button "View details" at bounding box center [1053, 276] width 71 height 15
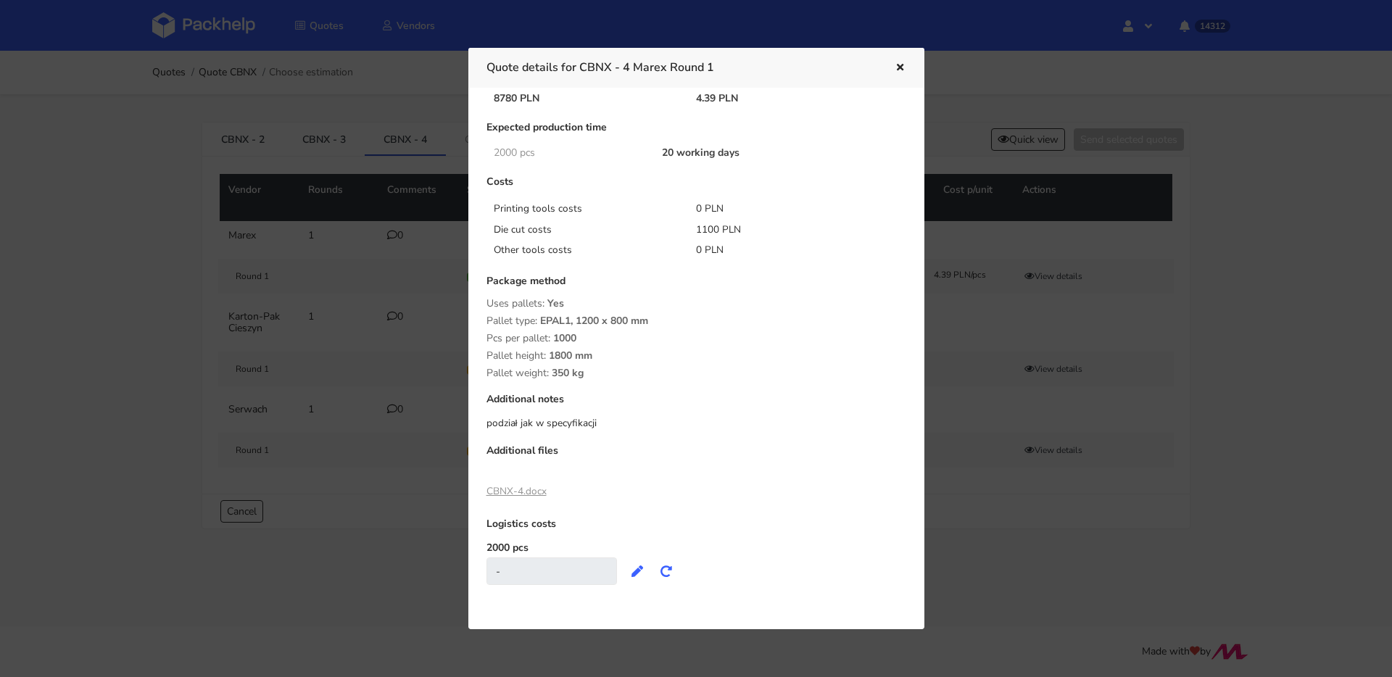
click at [535, 484] on link "CBNX-4.docx" at bounding box center [517, 491] width 60 height 14
click at [381, 147] on div at bounding box center [696, 338] width 1392 height 677
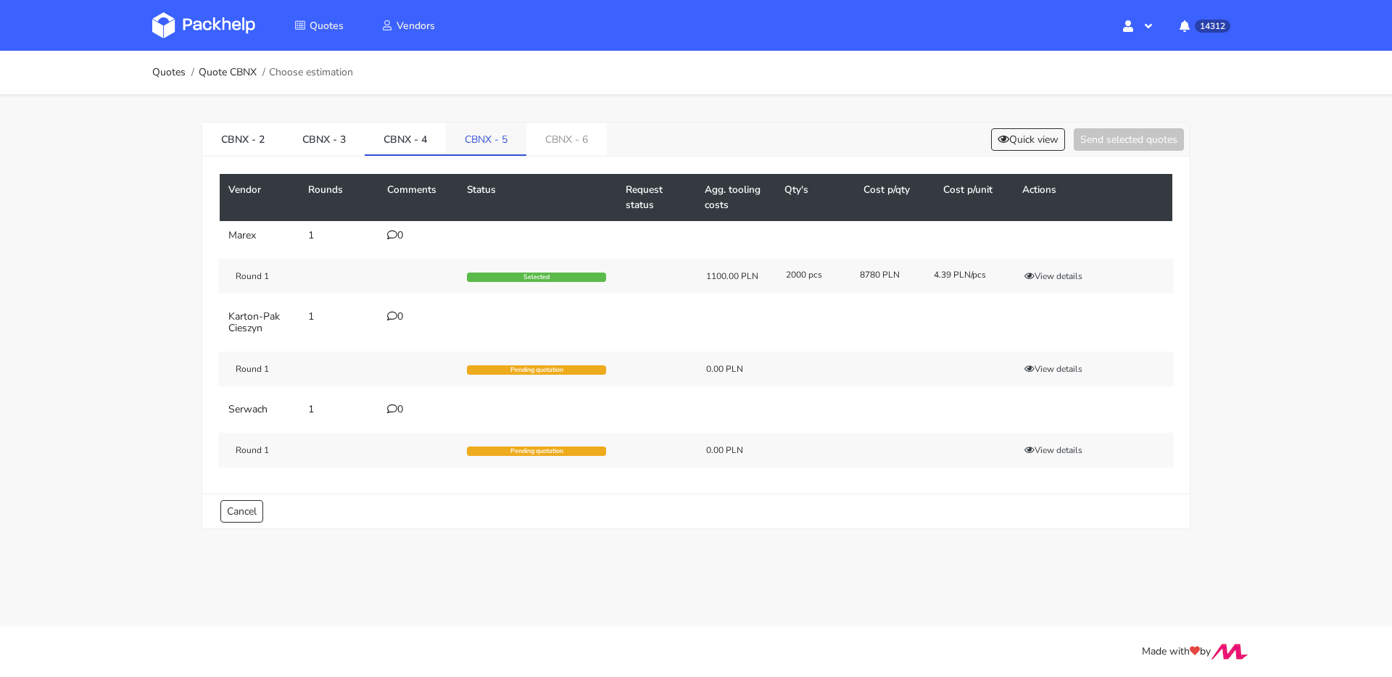
click at [482, 131] on link "CBNX - 5" at bounding box center [486, 139] width 80 height 32
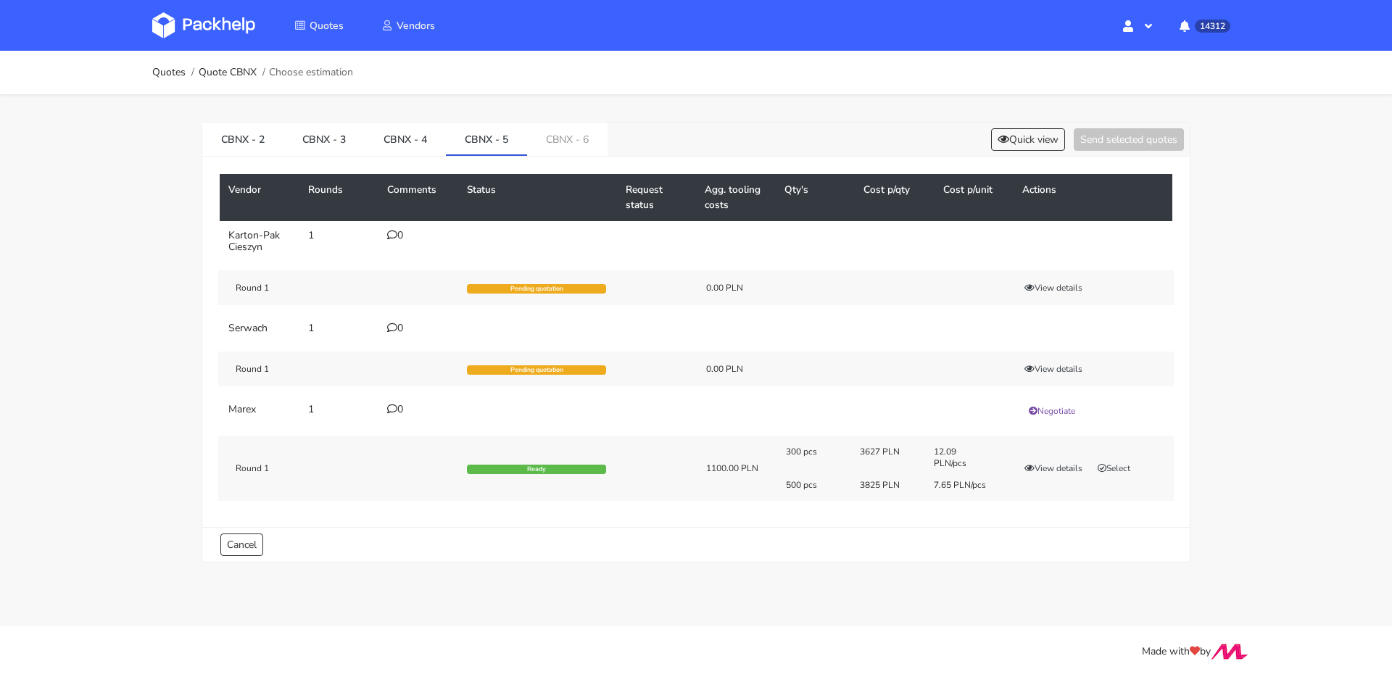
click at [1044, 476] on div "300 pcs 3627 PLN 12.09 PLN/pcs 500 pcs 3825 PLN 7.65 PLN/pcs View details Select" at bounding box center [975, 468] width 398 height 45
click at [1044, 471] on button "Select" at bounding box center [1114, 468] width 46 height 15
click at [1044, 141] on button "Send selected quotes ( 1 )" at bounding box center [1119, 139] width 131 height 22
click at [591, 130] on link "CBNX - 6" at bounding box center [567, 139] width 80 height 32
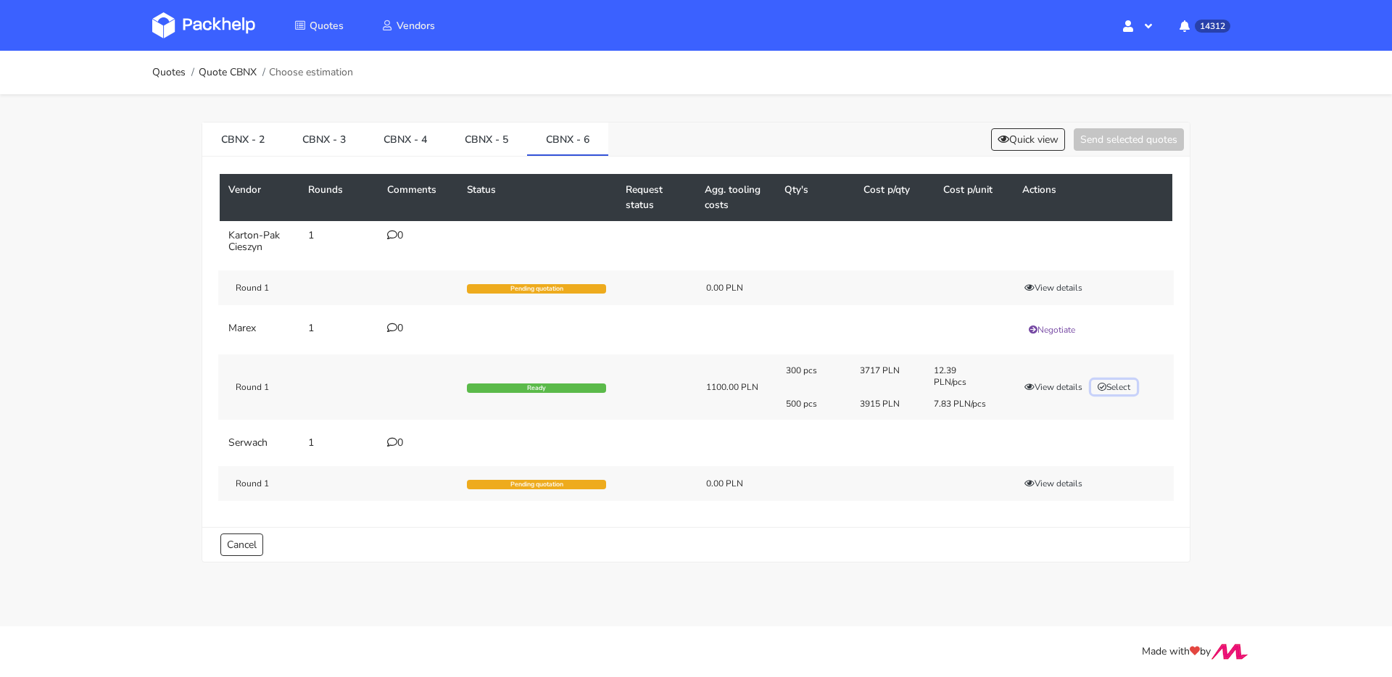
click at [1044, 390] on button "Select" at bounding box center [1114, 387] width 46 height 15
click at [1044, 140] on button "Send selected quotes ( 1 )" at bounding box center [1119, 139] width 131 height 22
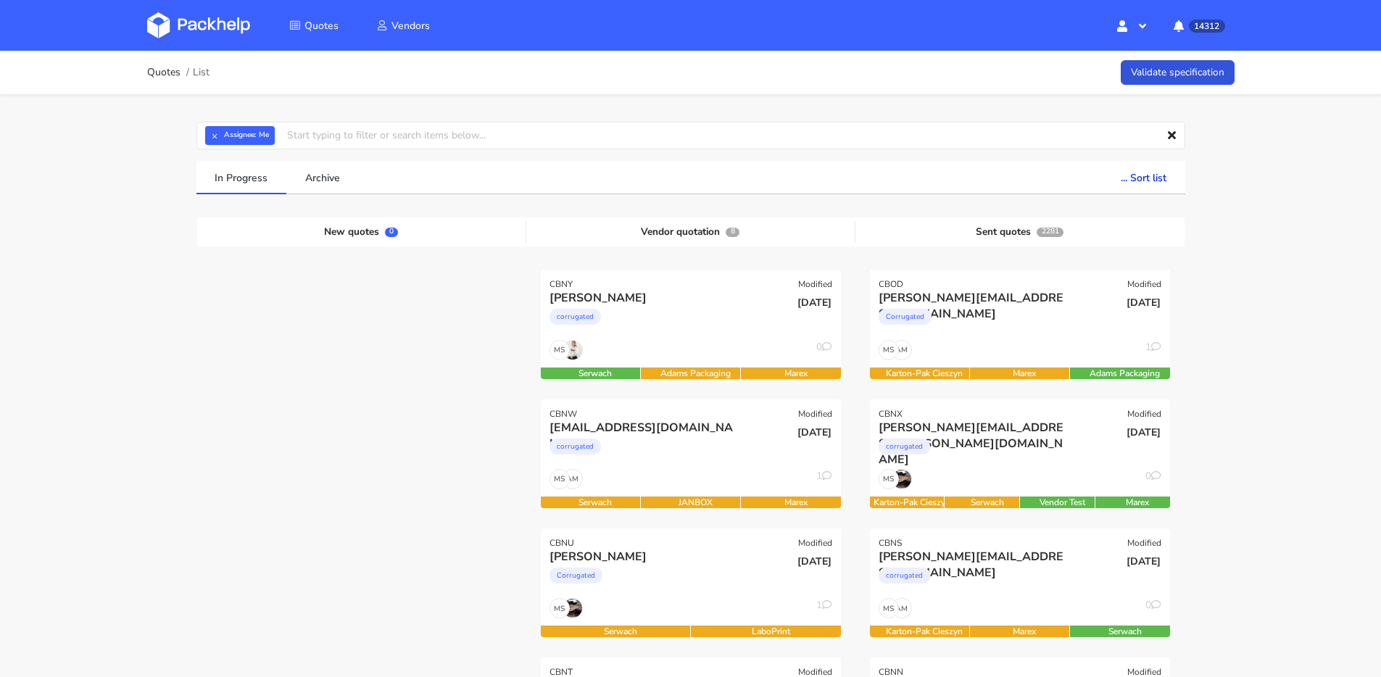
click at [656, 341] on div "MS 0" at bounding box center [691, 354] width 300 height 28
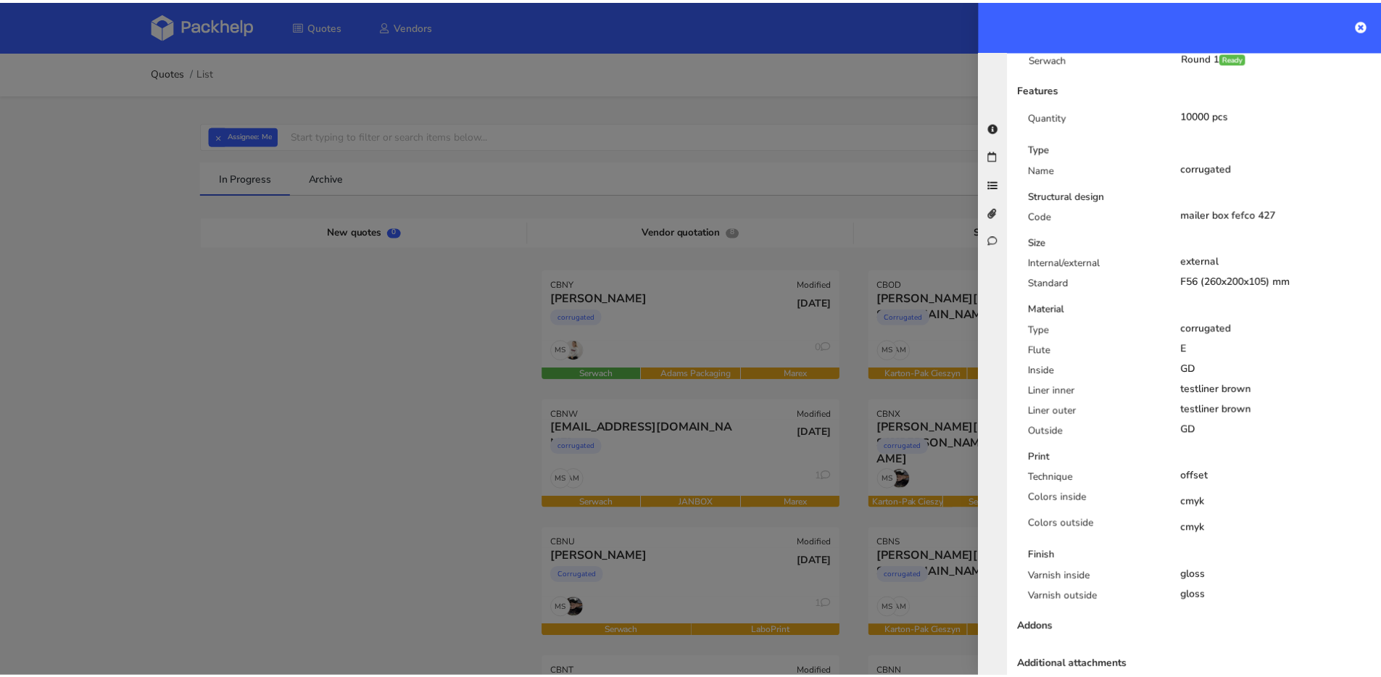
scroll to position [698, 0]
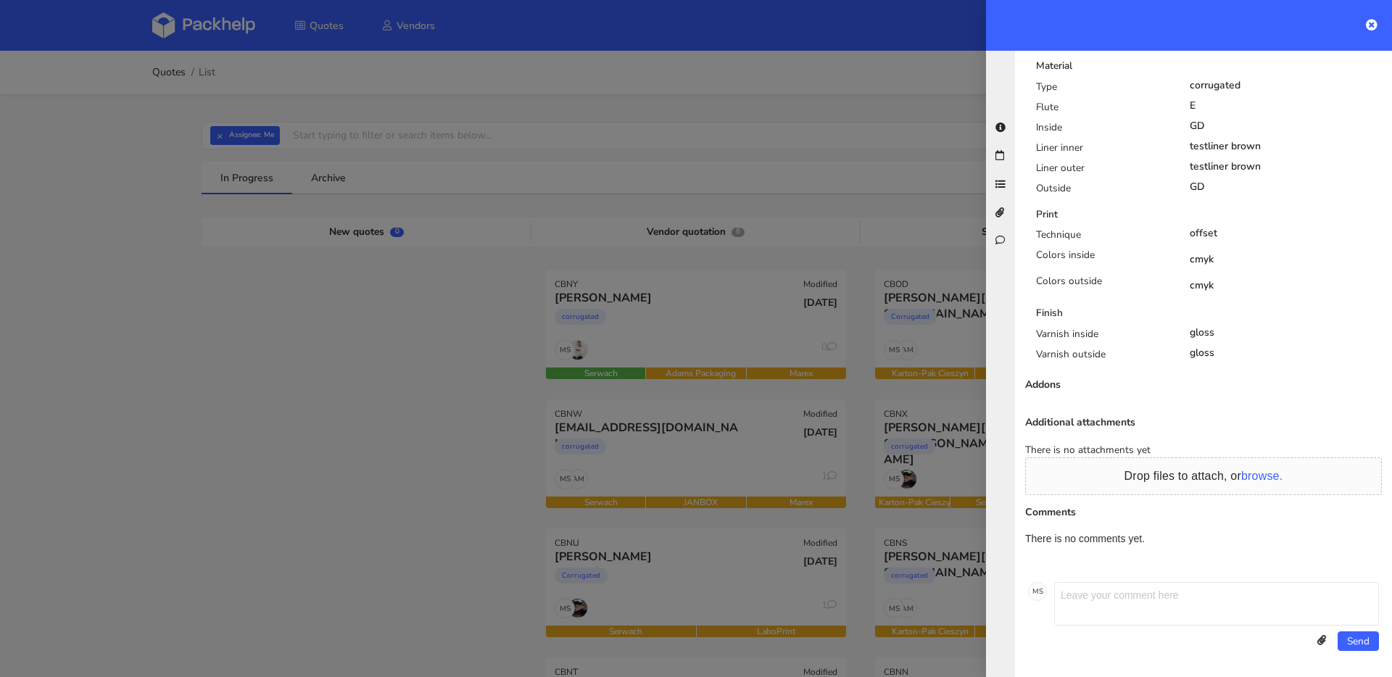
click at [590, 405] on div at bounding box center [696, 338] width 1392 height 677
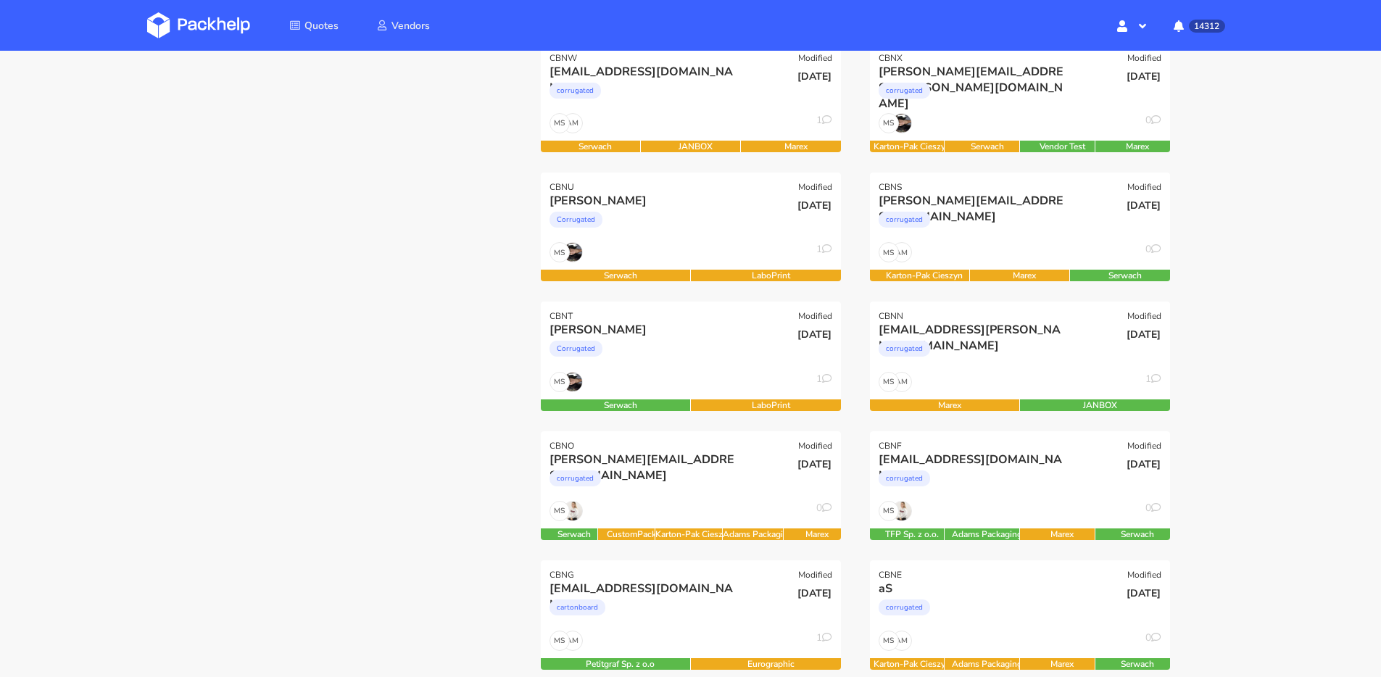
scroll to position [0, 0]
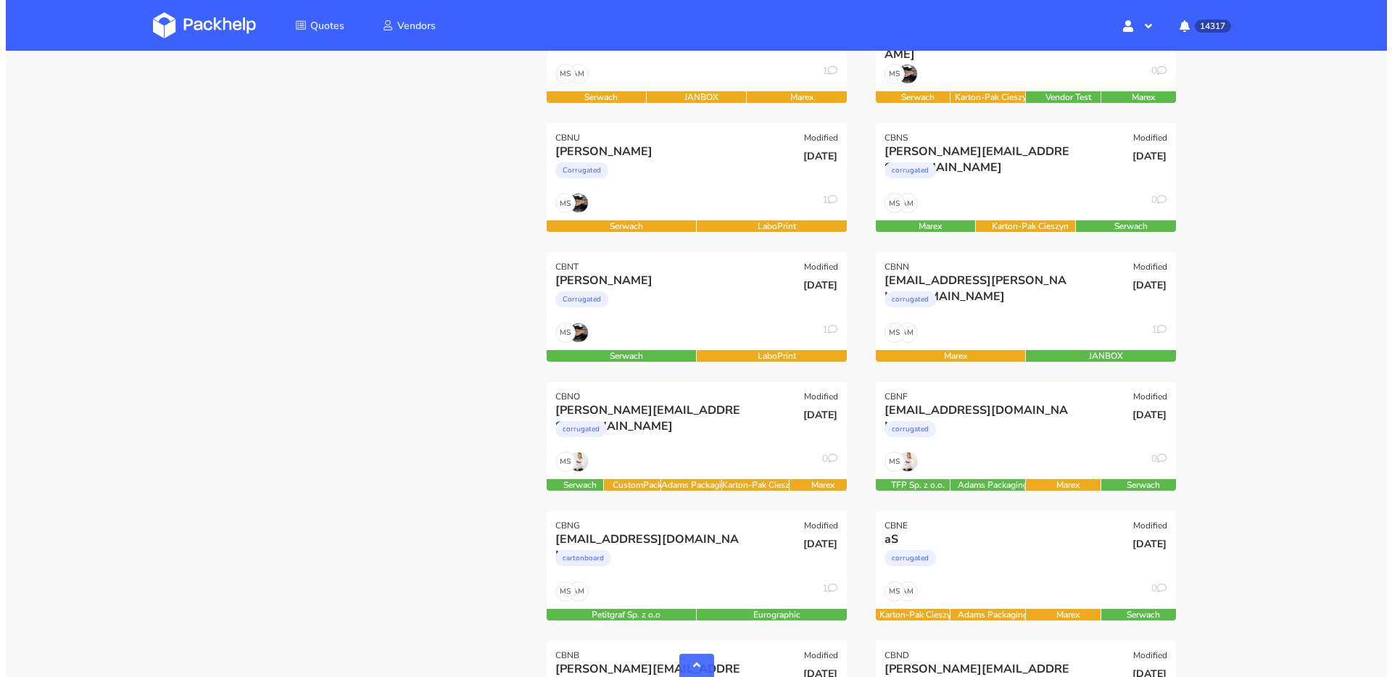
scroll to position [405, 0]
click at [709, 174] on div "Corrugated" at bounding box center [646, 174] width 192 height 29
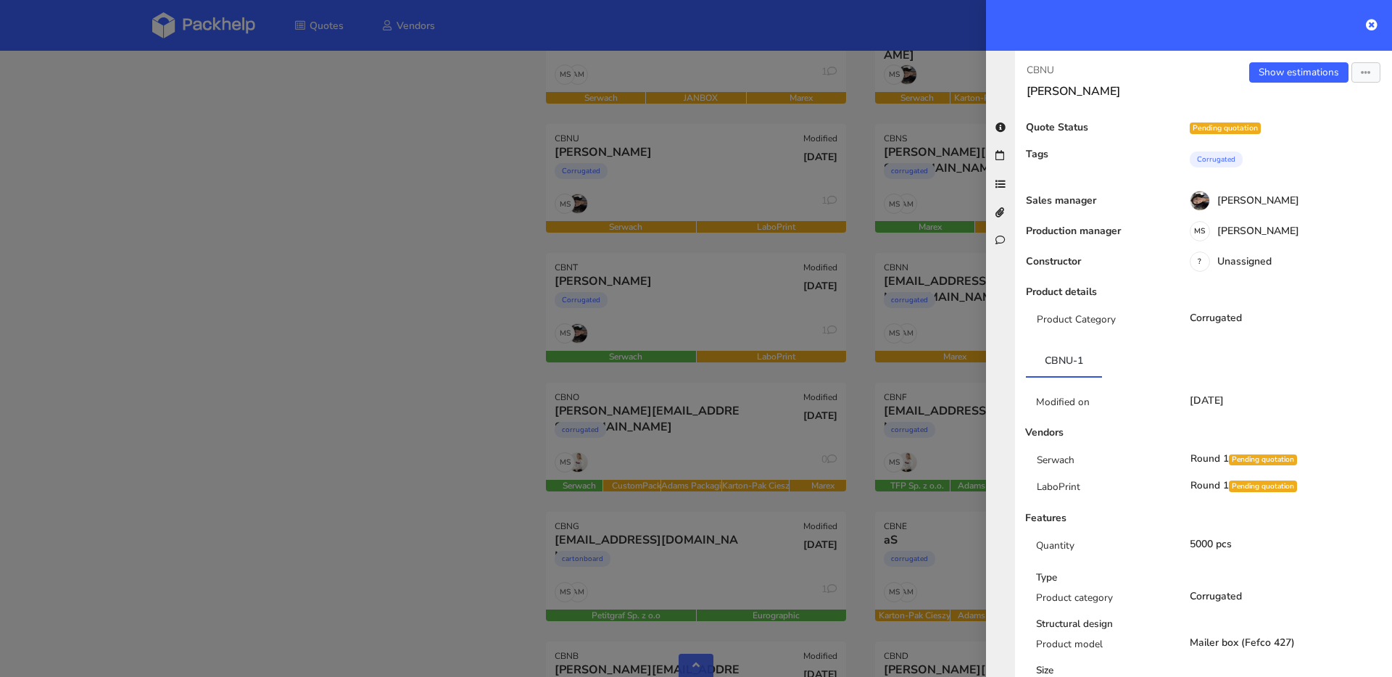
click at [759, 292] on div at bounding box center [696, 338] width 1392 height 677
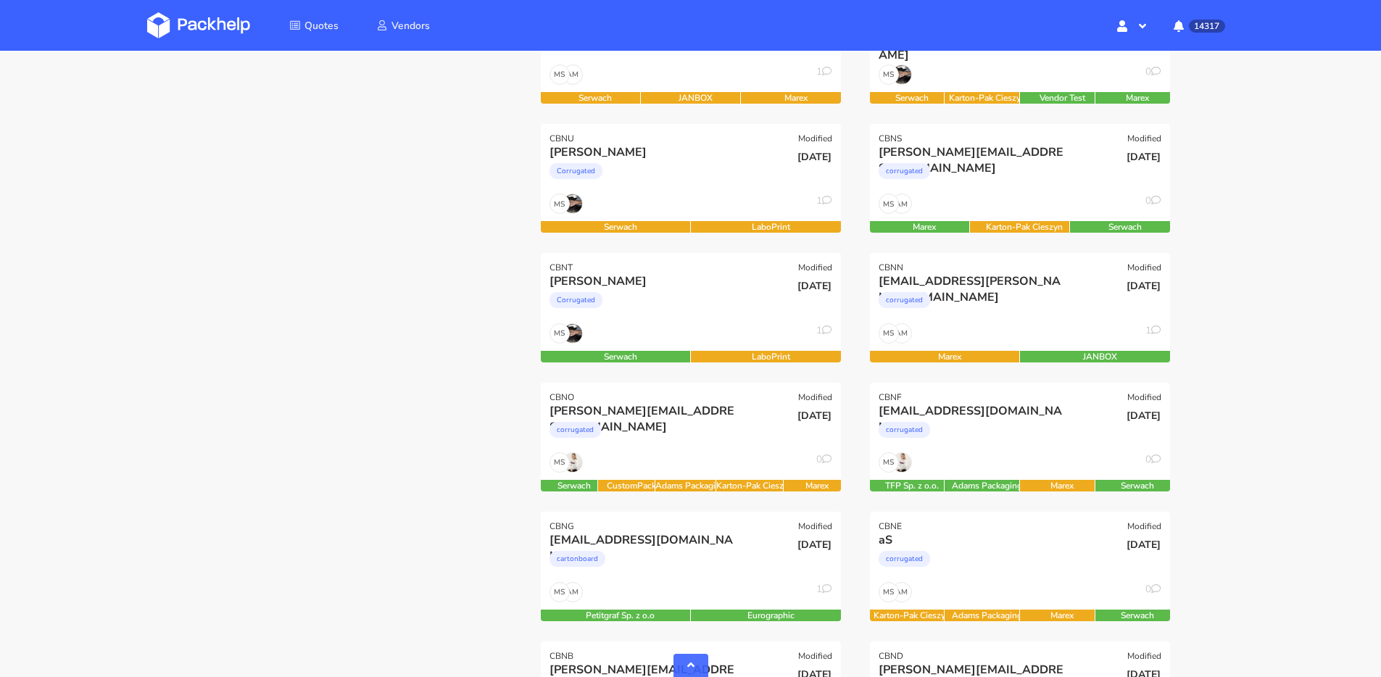
click at [759, 292] on div "24 Sep 2025" at bounding box center [791, 286] width 80 height 14
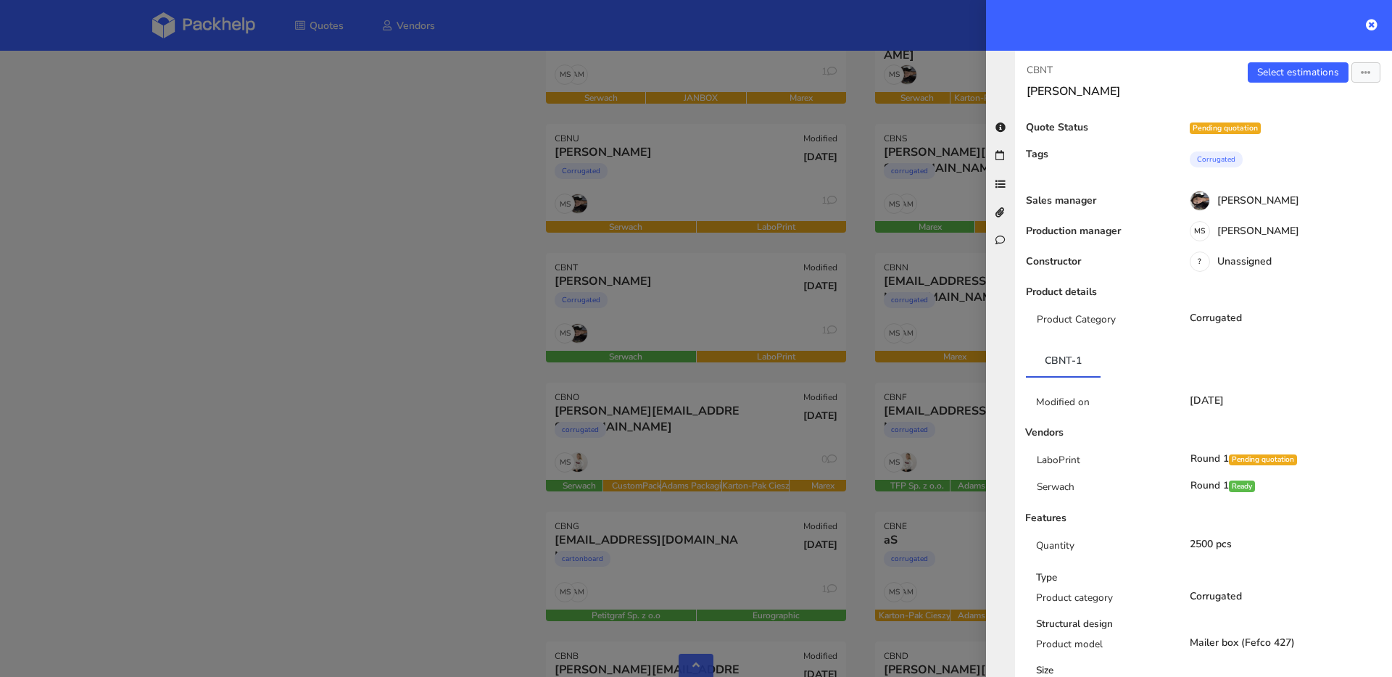
click at [751, 302] on div at bounding box center [696, 338] width 1392 height 677
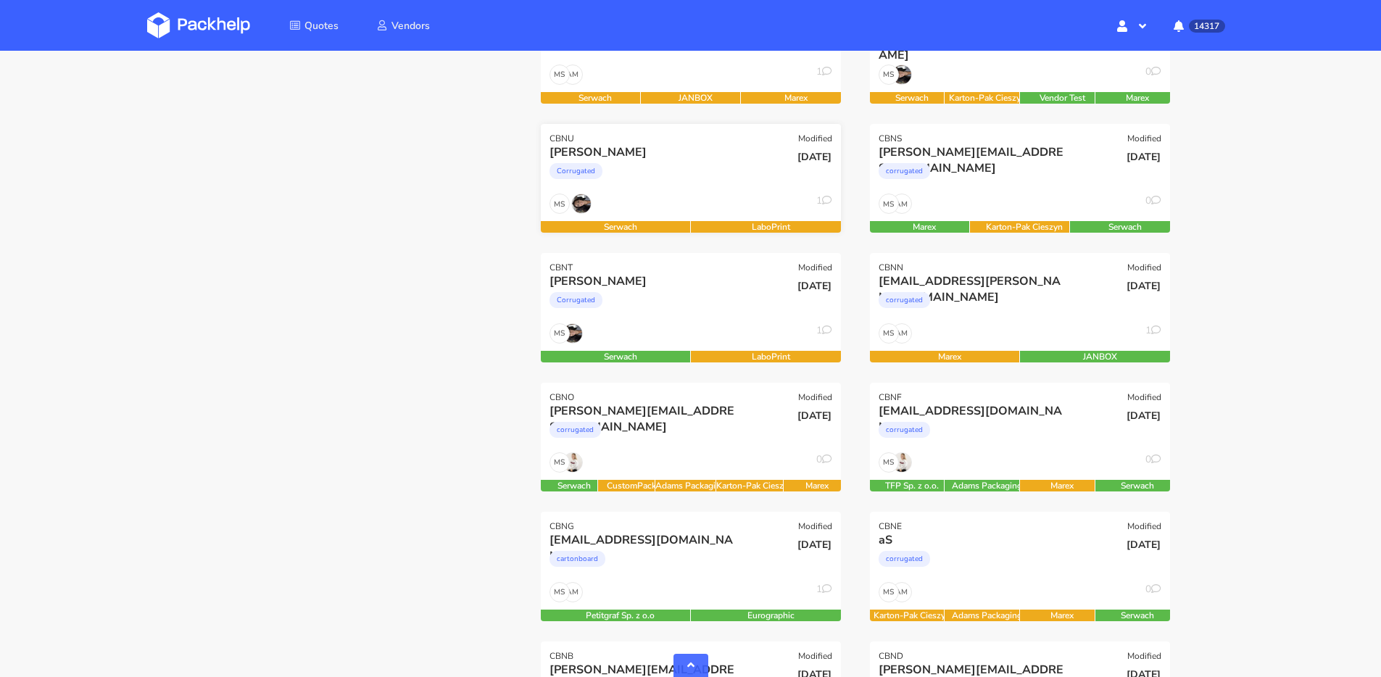
click at [682, 201] on div "MS 1" at bounding box center [691, 208] width 300 height 28
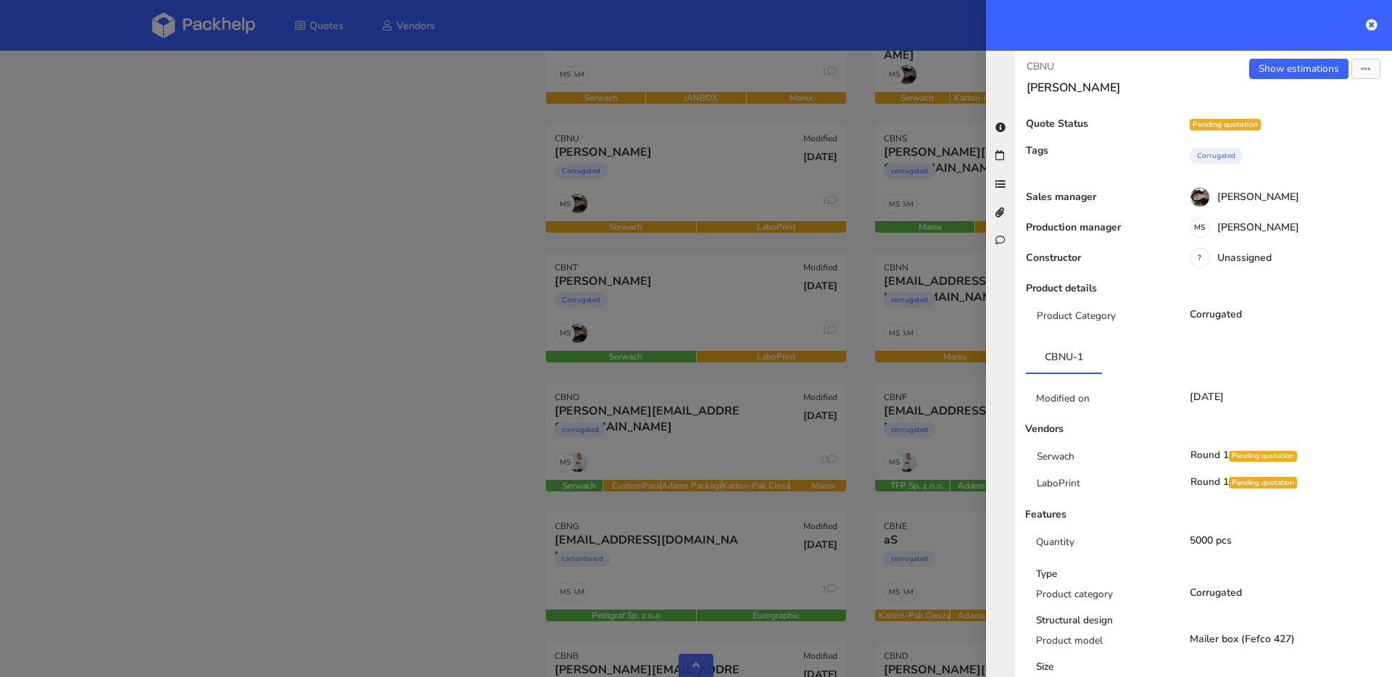
scroll to position [0, 0]
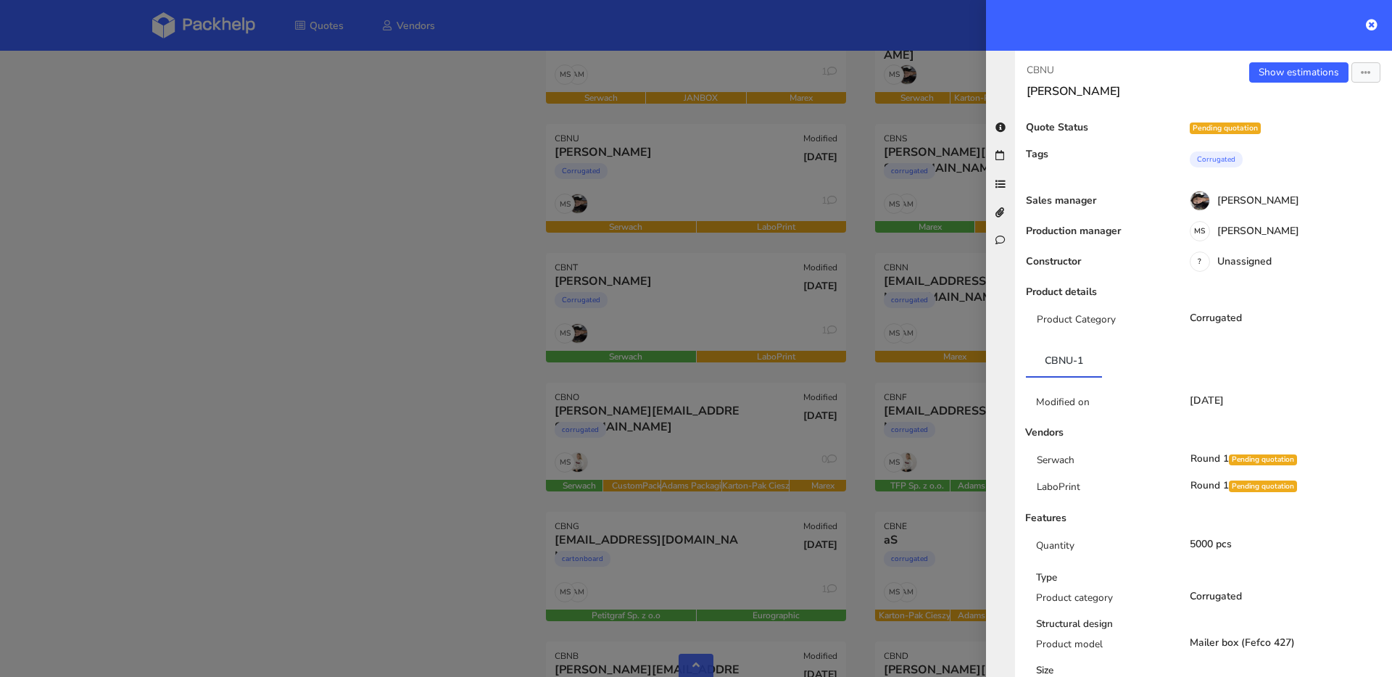
click at [792, 315] on div at bounding box center [696, 338] width 1392 height 677
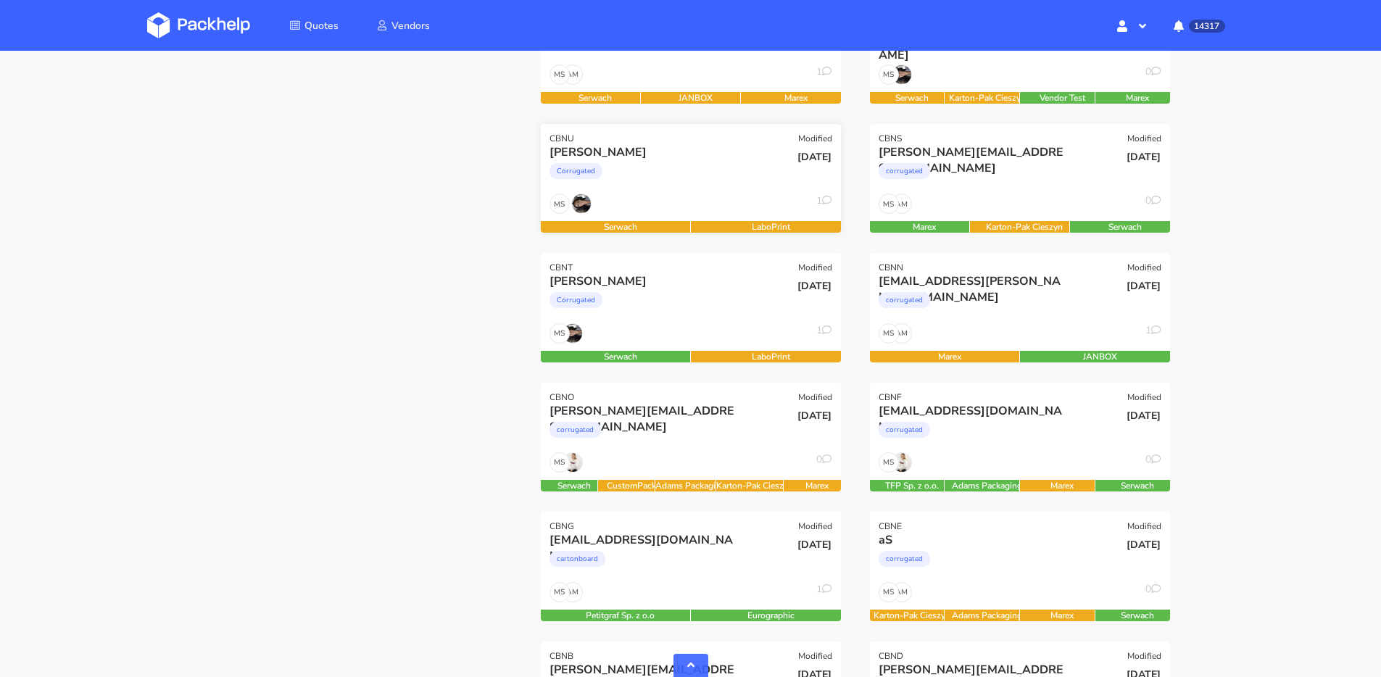
click at [658, 150] on div "Martin" at bounding box center [646, 152] width 192 height 16
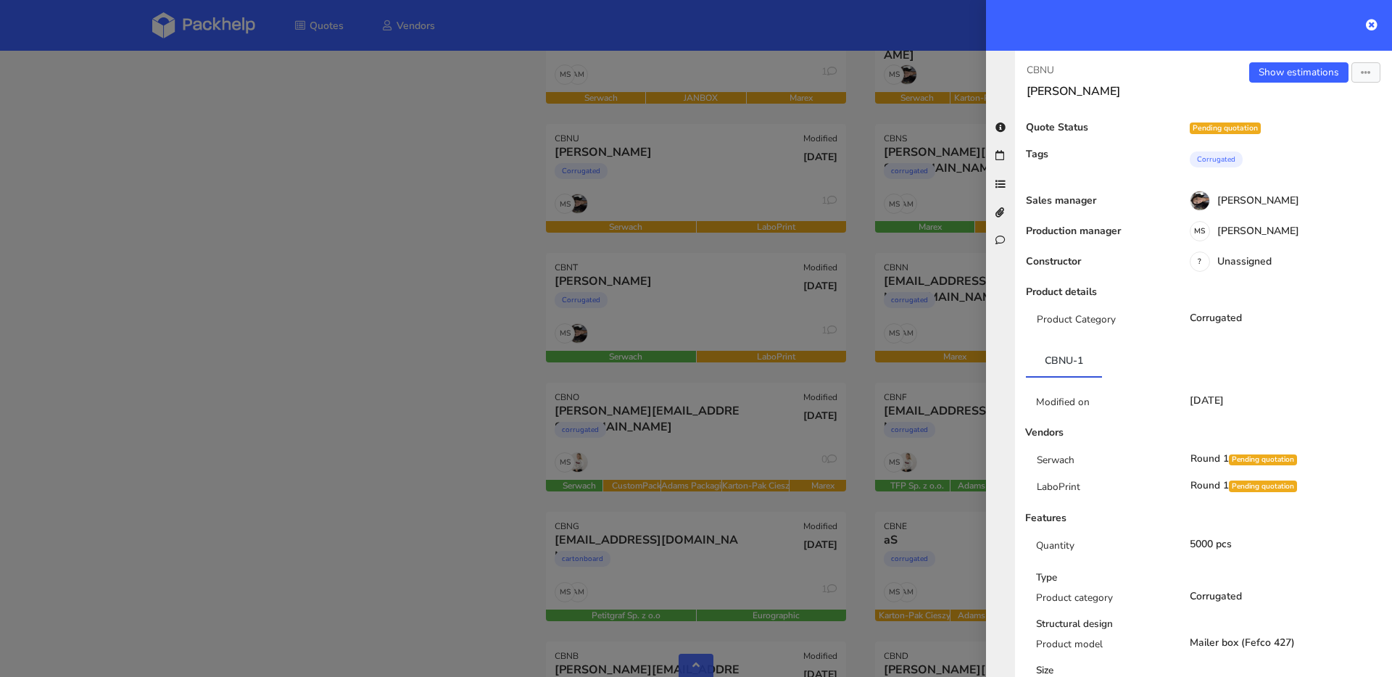
click at [1358, 88] on div "Show estimations Send to estimate View quote Edit quote Missing data Reject quo…" at bounding box center [1298, 80] width 189 height 36
click at [1358, 78] on button "button" at bounding box center [1366, 72] width 29 height 20
click at [1306, 241] on link "Export to PDF" at bounding box center [1319, 237] width 128 height 24
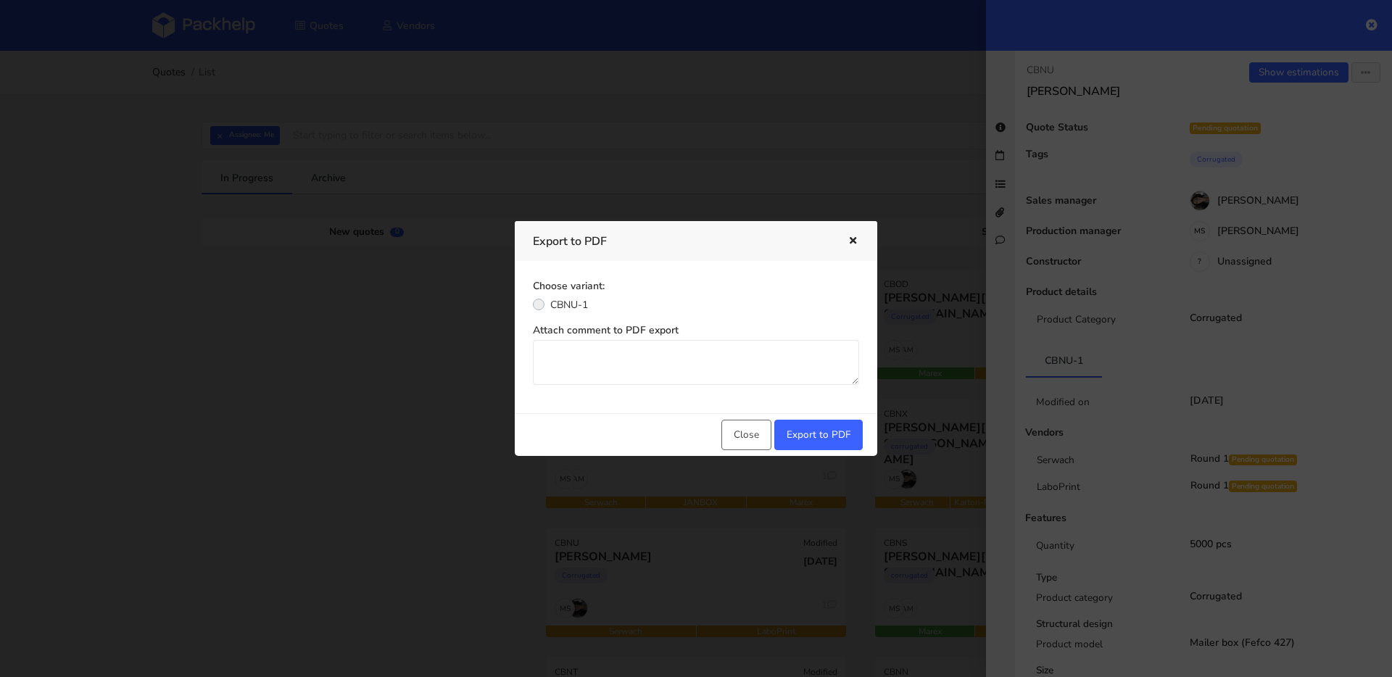
click at [558, 307] on label "CBNU-1" at bounding box center [569, 304] width 38 height 16
click at [545, 307] on input "CBNU-1" at bounding box center [539, 303] width 12 height 15
radio input "true"
click at [801, 431] on button "Export to PDF" at bounding box center [819, 435] width 88 height 30
click at [901, 296] on div at bounding box center [696, 338] width 1392 height 677
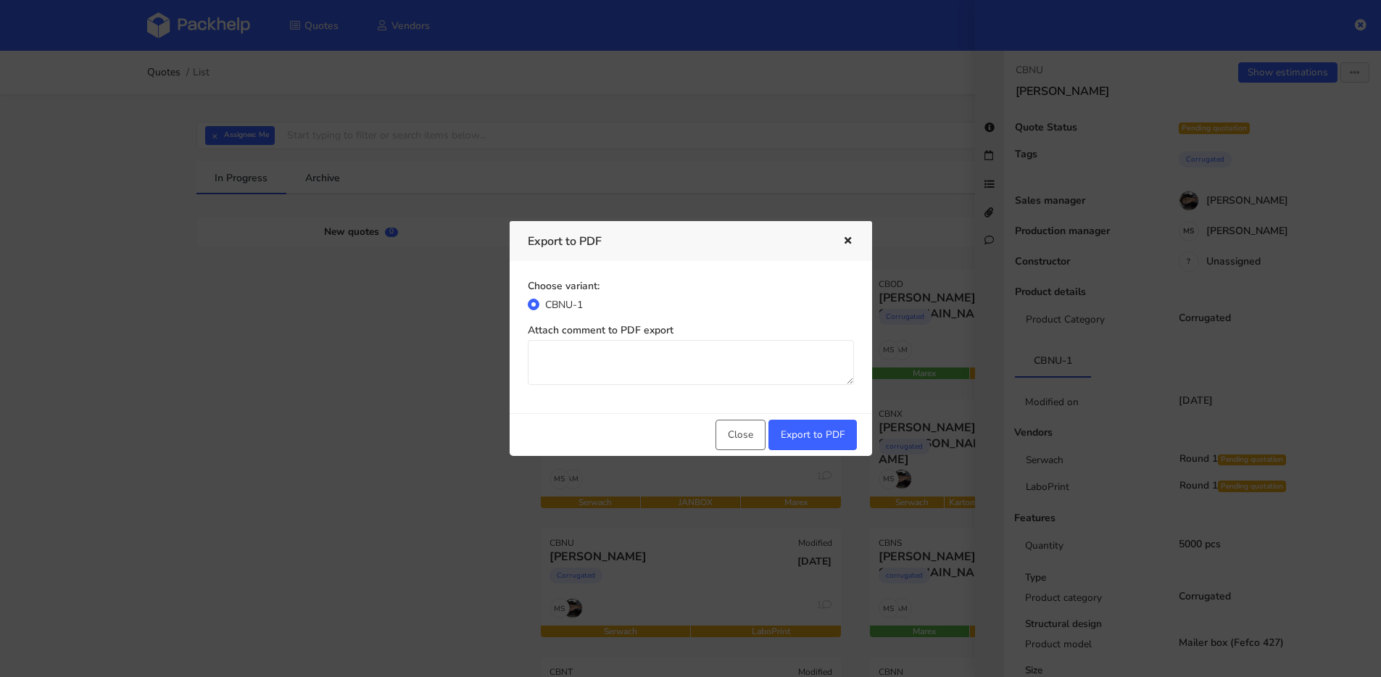
click at [848, 241] on icon "button" at bounding box center [848, 241] width 12 height 10
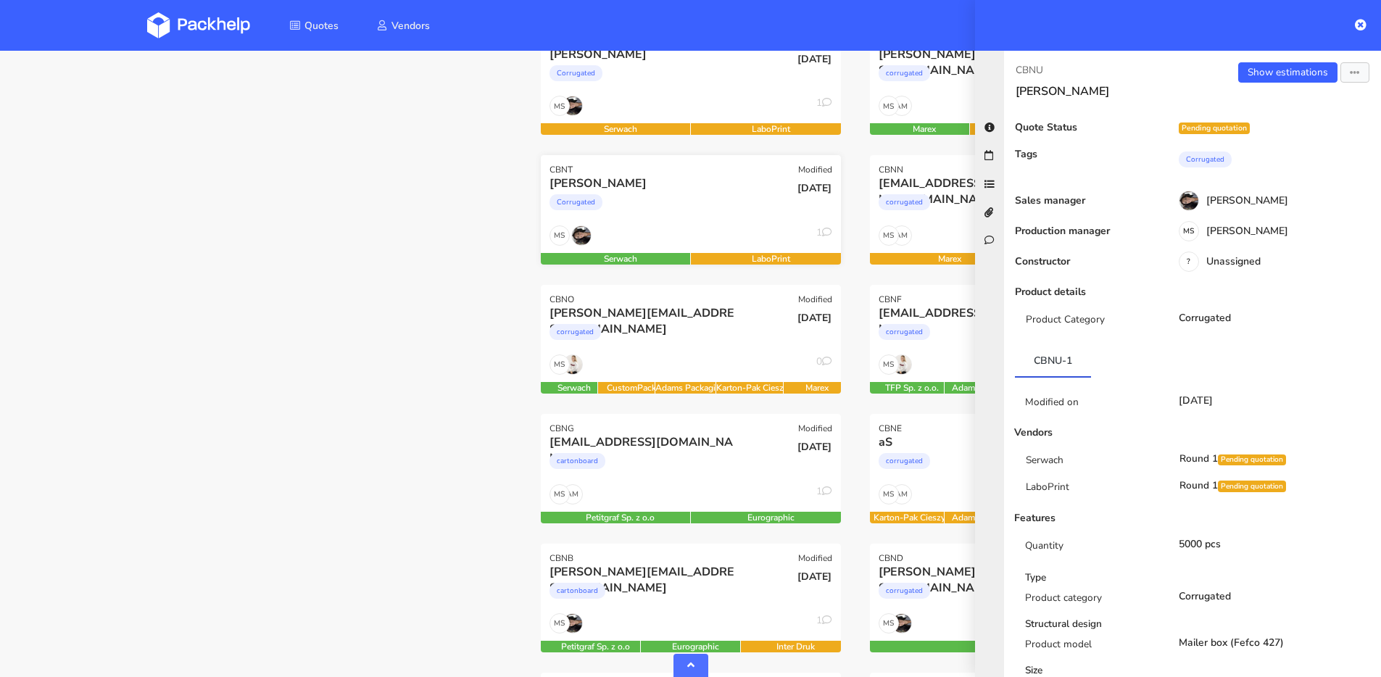
scroll to position [504, 0]
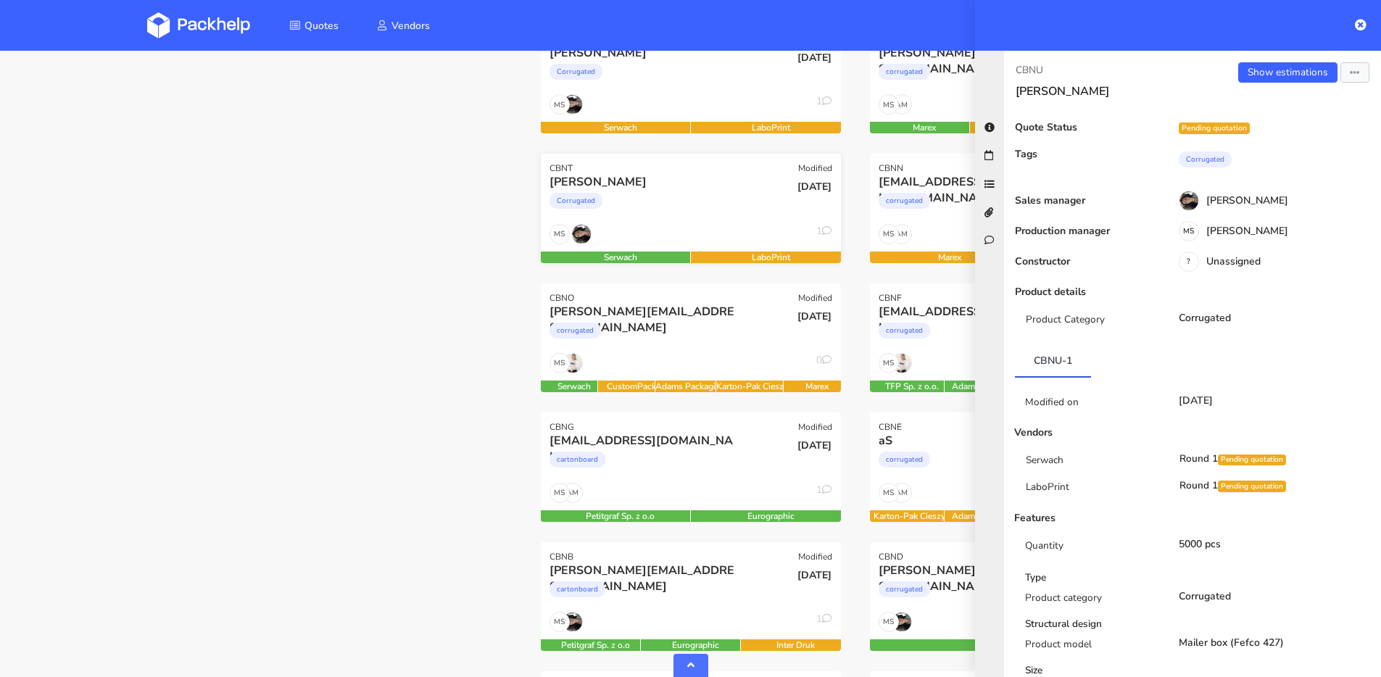
click at [696, 233] on div "MS 1" at bounding box center [691, 238] width 300 height 28
click at [1350, 73] on button "button" at bounding box center [1355, 72] width 29 height 20
click at [1277, 235] on link "Export to PDF" at bounding box center [1308, 237] width 128 height 24
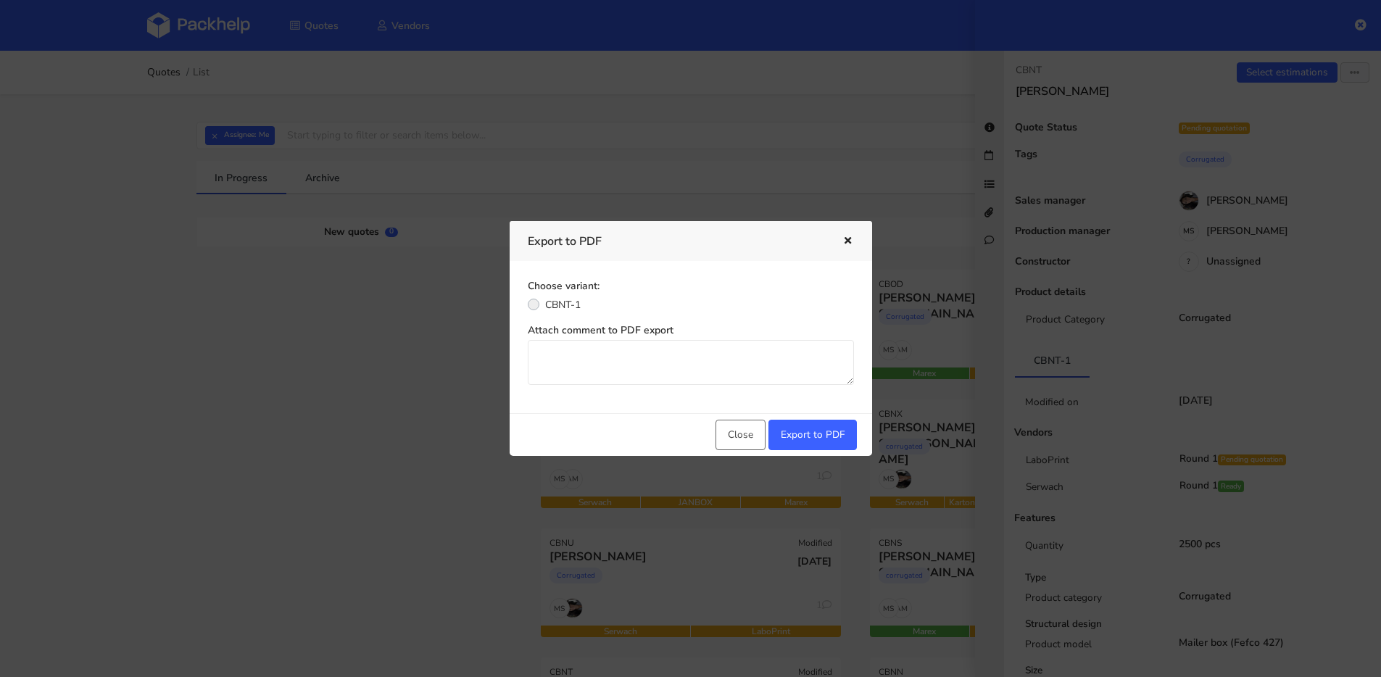
click at [555, 310] on label "CBNT-1" at bounding box center [563, 304] width 36 height 16
click at [540, 310] on input "CBNT-1" at bounding box center [534, 303] width 12 height 15
radio input "true"
click at [825, 441] on button "Export to PDF" at bounding box center [813, 435] width 88 height 30
click at [162, 332] on div at bounding box center [690, 338] width 1381 height 677
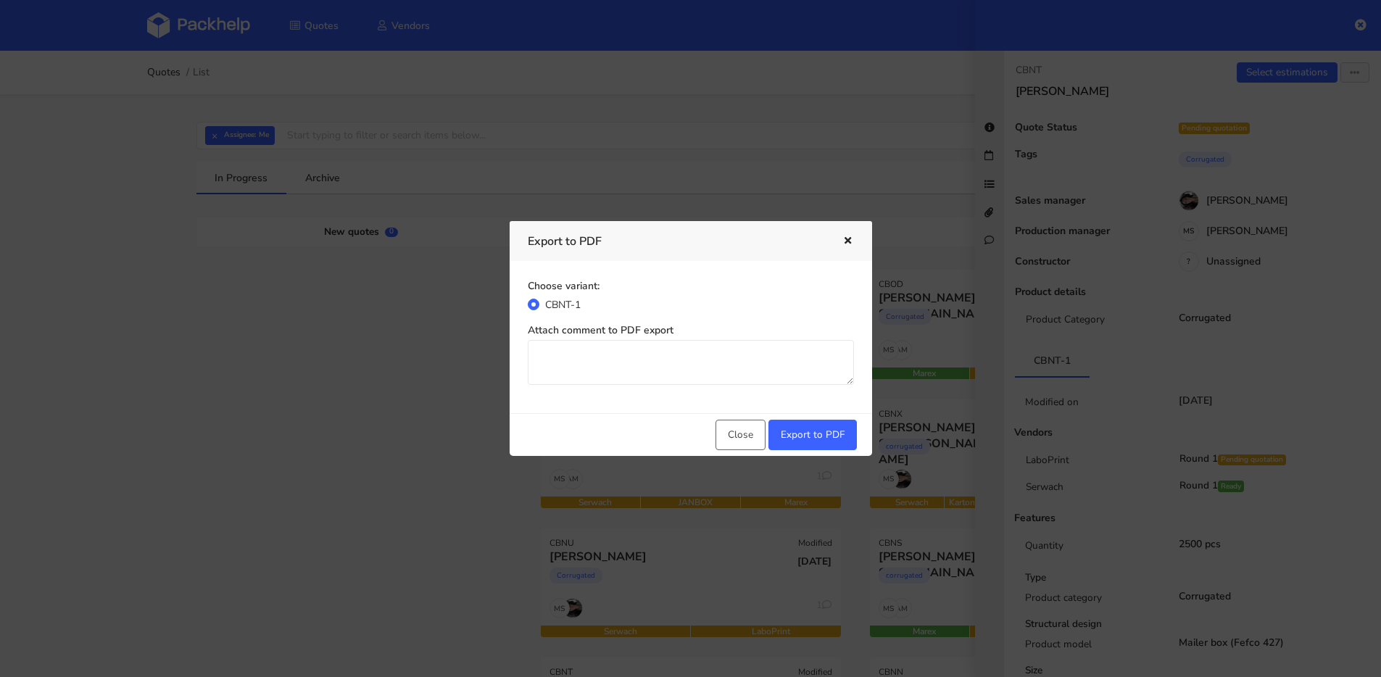
click at [207, 394] on div at bounding box center [690, 338] width 1381 height 677
click at [280, 413] on div at bounding box center [690, 338] width 1381 height 677
click at [734, 428] on button "Close" at bounding box center [741, 435] width 50 height 30
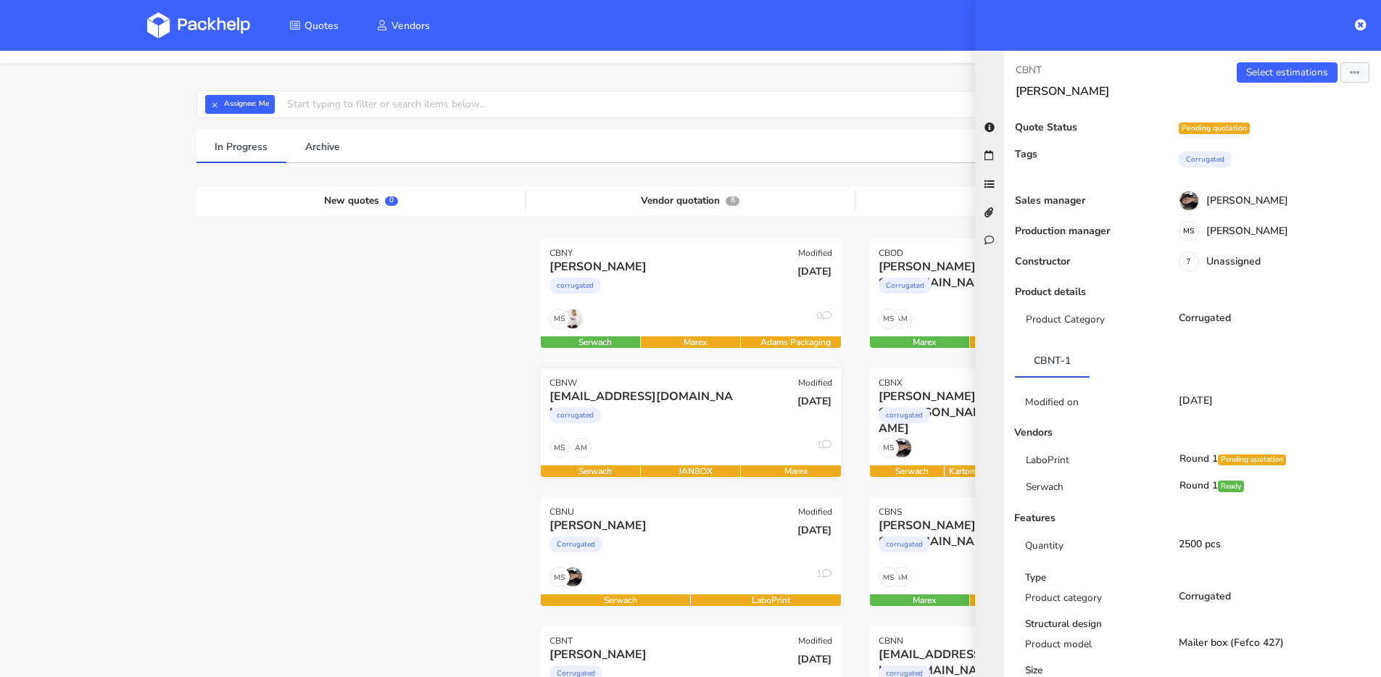
scroll to position [122, 0]
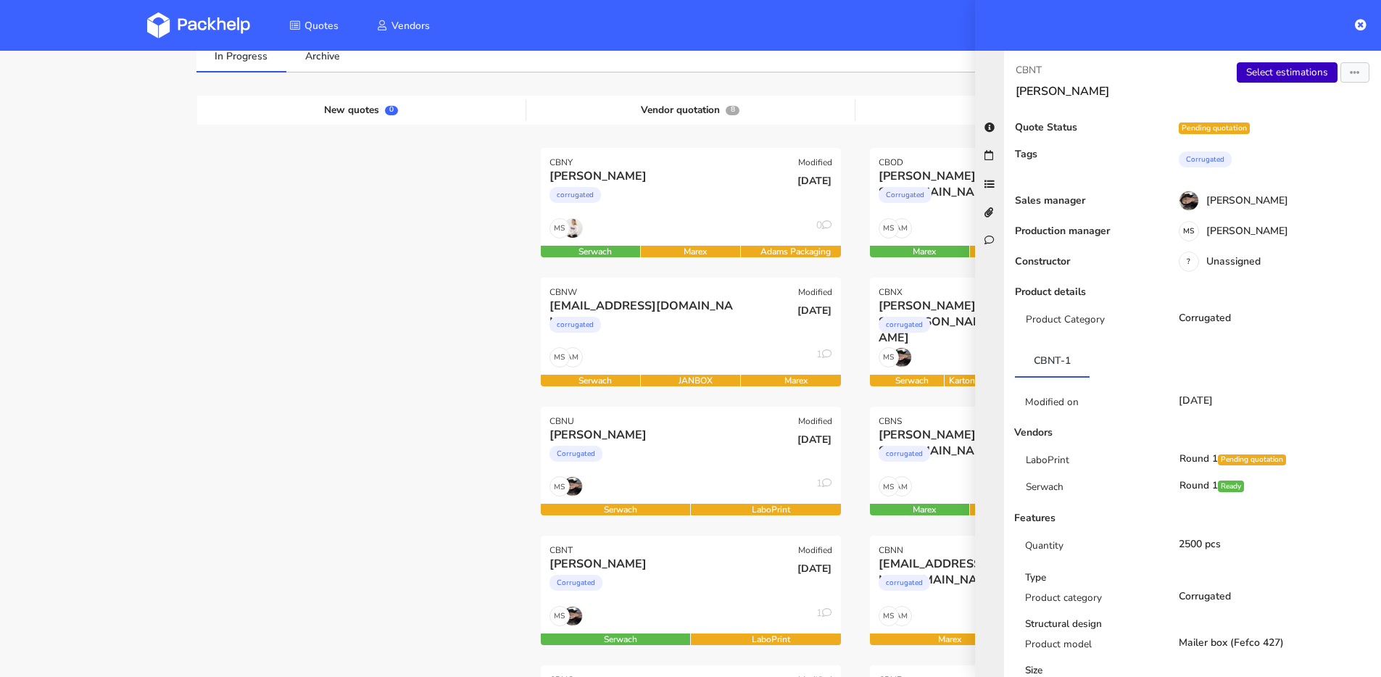
click at [1295, 74] on link "Select estimations" at bounding box center [1287, 72] width 101 height 20
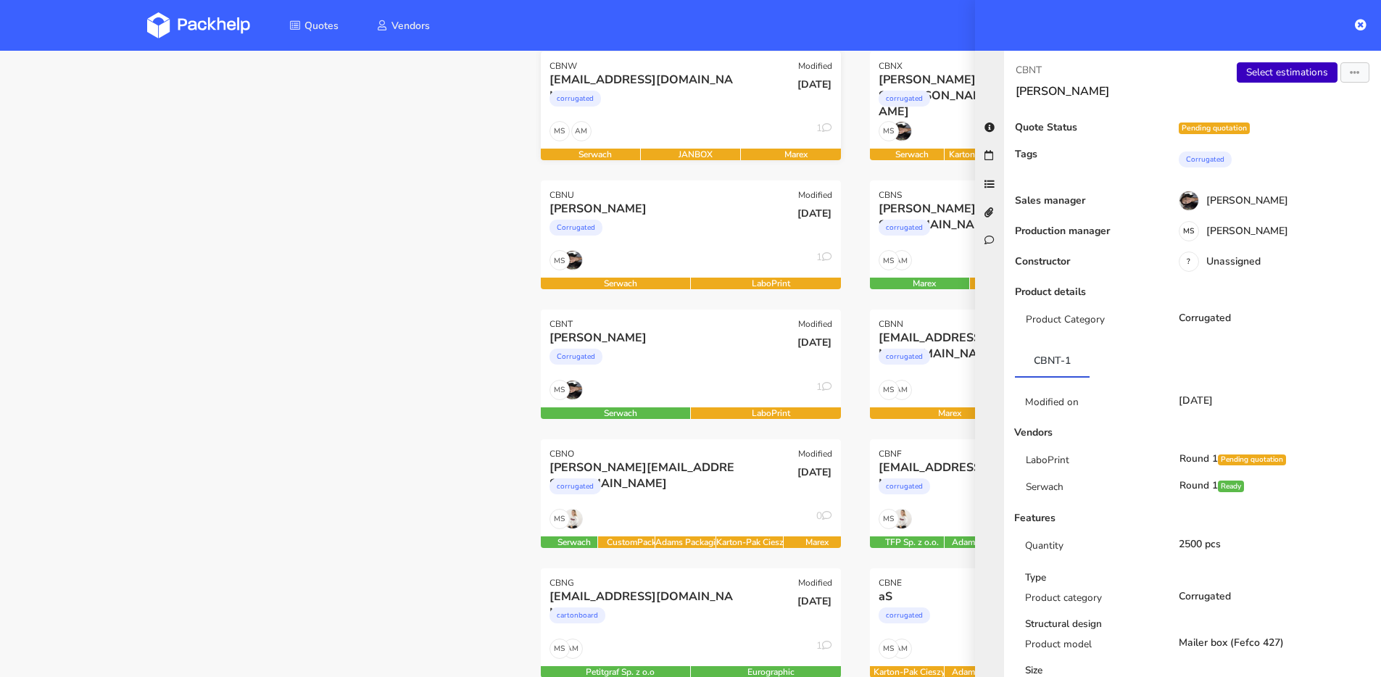
scroll to position [349, 0]
click at [702, 358] on div "Corrugated" at bounding box center [646, 359] width 192 height 29
click at [686, 240] on div "Corrugated" at bounding box center [646, 230] width 192 height 29
click at [679, 246] on div "Martin Corrugated" at bounding box center [641, 224] width 202 height 49
click at [738, 353] on div "Corrugated" at bounding box center [646, 359] width 192 height 29
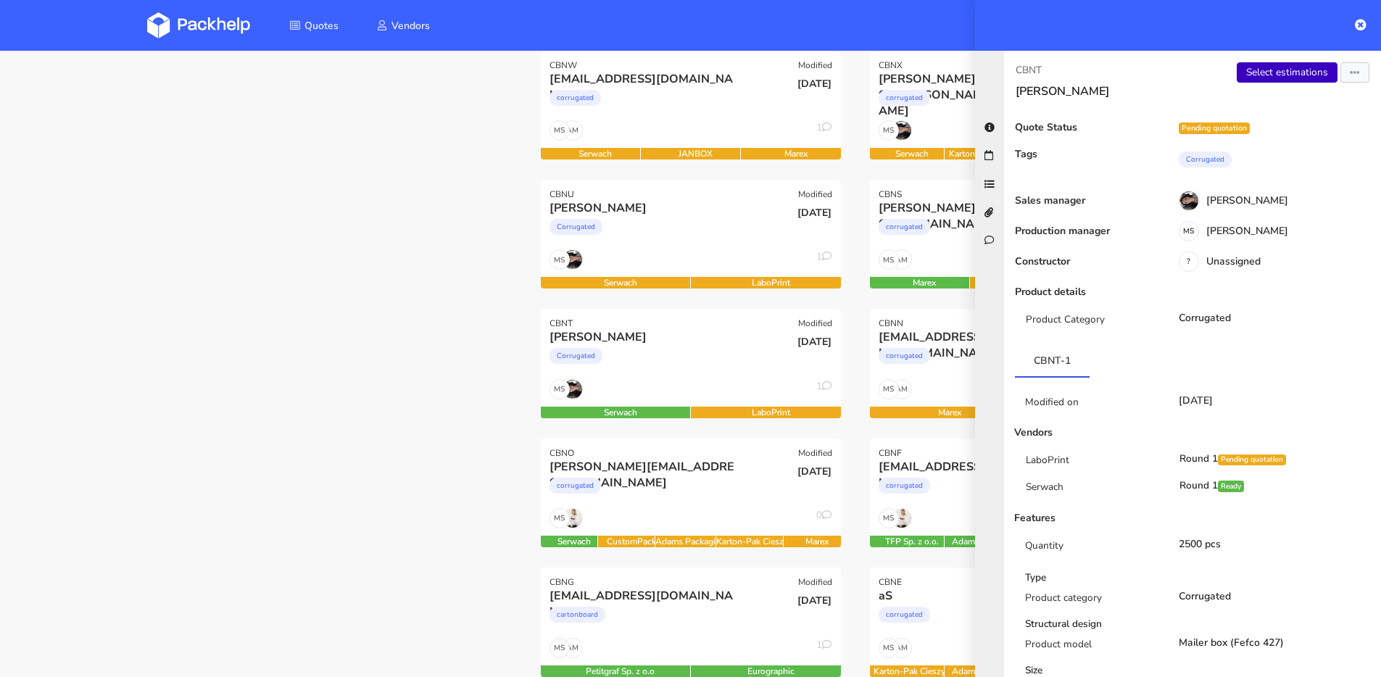
click at [1270, 67] on link "Select estimations" at bounding box center [1287, 72] width 101 height 20
click at [680, 248] on div "Martin Corrugated" at bounding box center [641, 224] width 202 height 49
click at [1281, 67] on link "Show estimations" at bounding box center [1288, 72] width 99 height 20
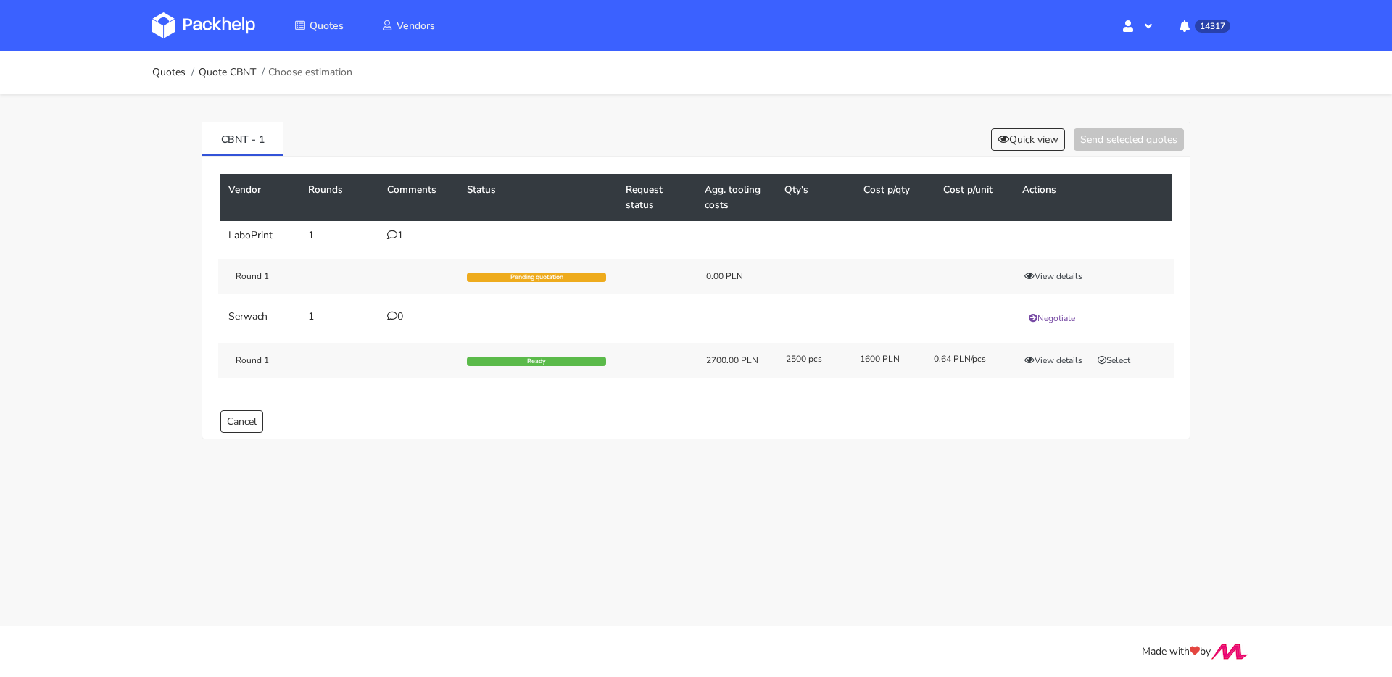
click at [404, 239] on div "1" at bounding box center [418, 236] width 62 height 12
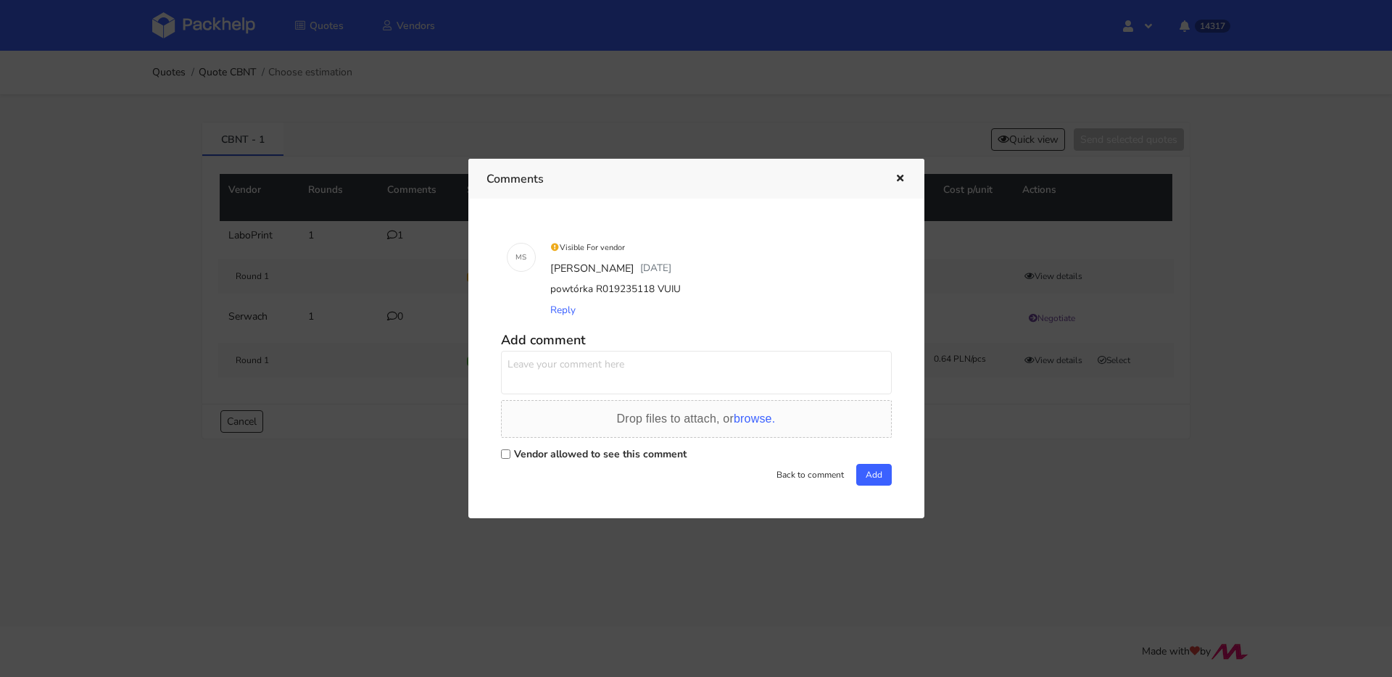
click at [232, 264] on div at bounding box center [696, 338] width 1392 height 677
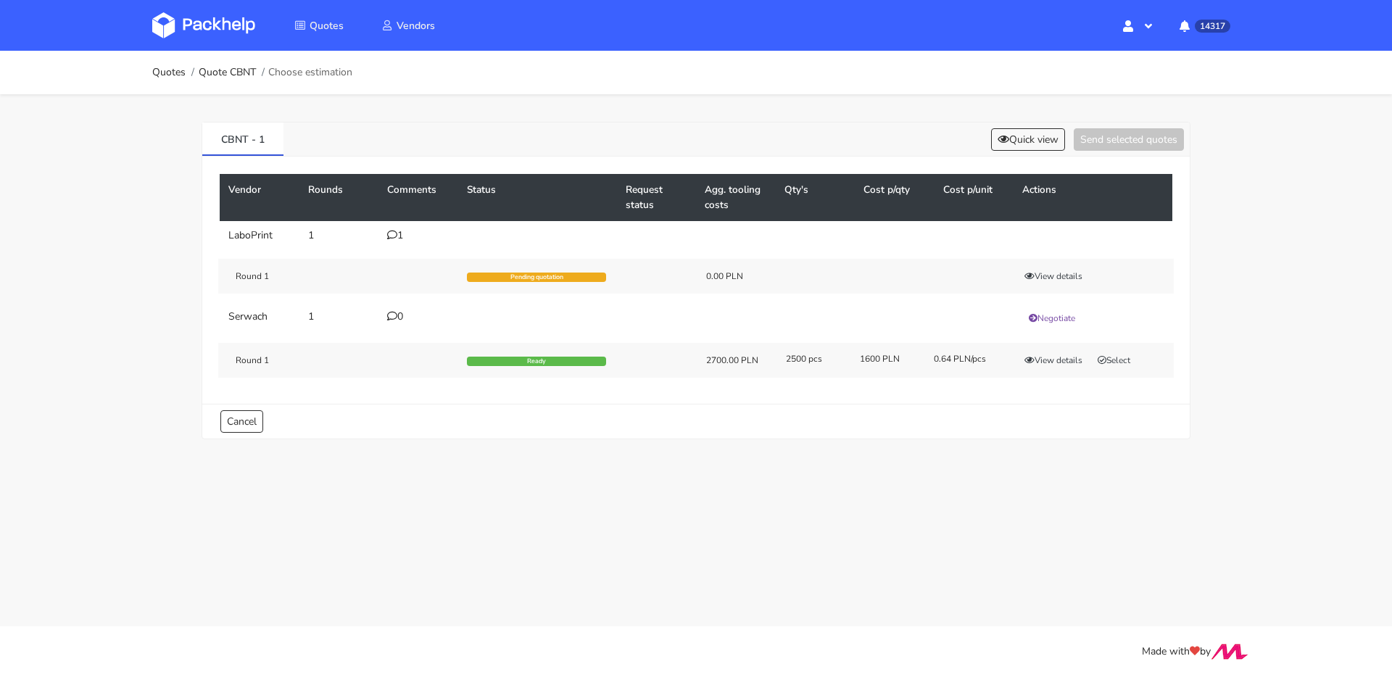
click at [391, 236] on icon at bounding box center [392, 235] width 10 height 10
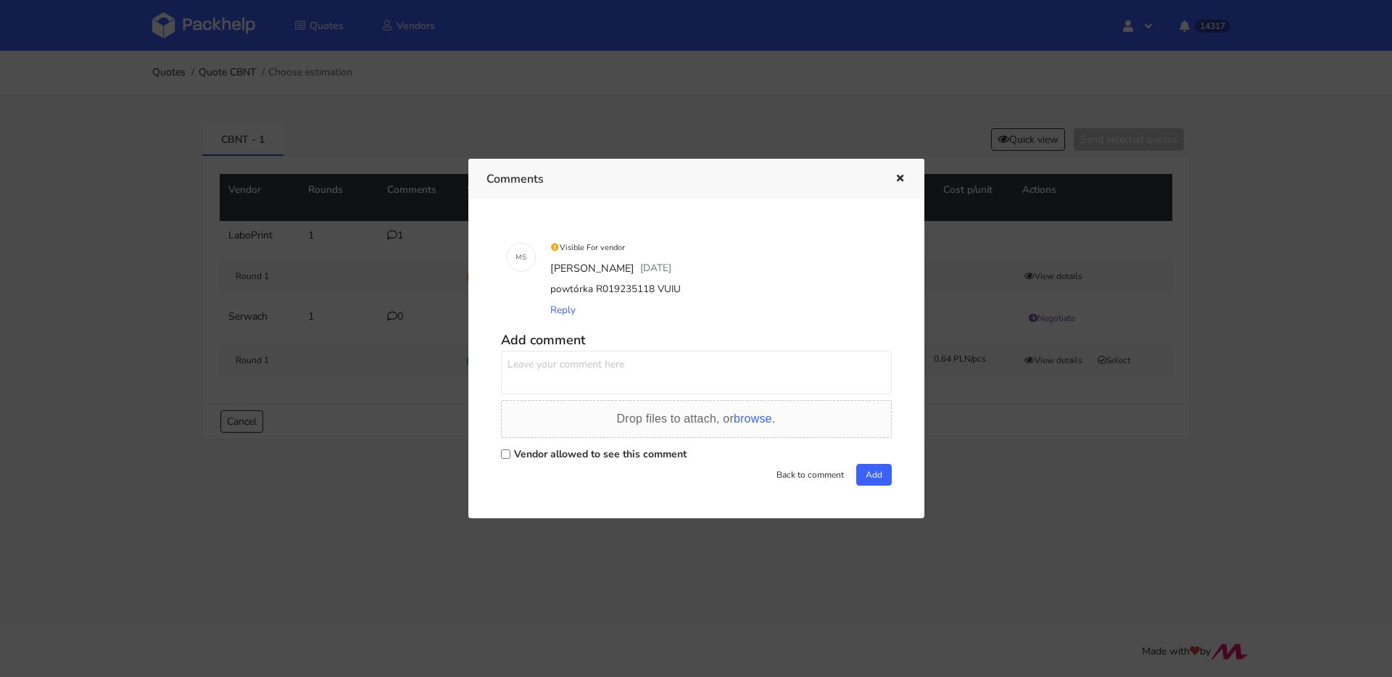
drag, startPoint x: 685, startPoint y: 290, endPoint x: 595, endPoint y: 287, distance: 90.0
click at [595, 287] on div "powtórka R019235118 VUIU" at bounding box center [717, 289] width 339 height 20
copy div "R019235118 VUIU"
click at [294, 344] on div at bounding box center [696, 338] width 1392 height 677
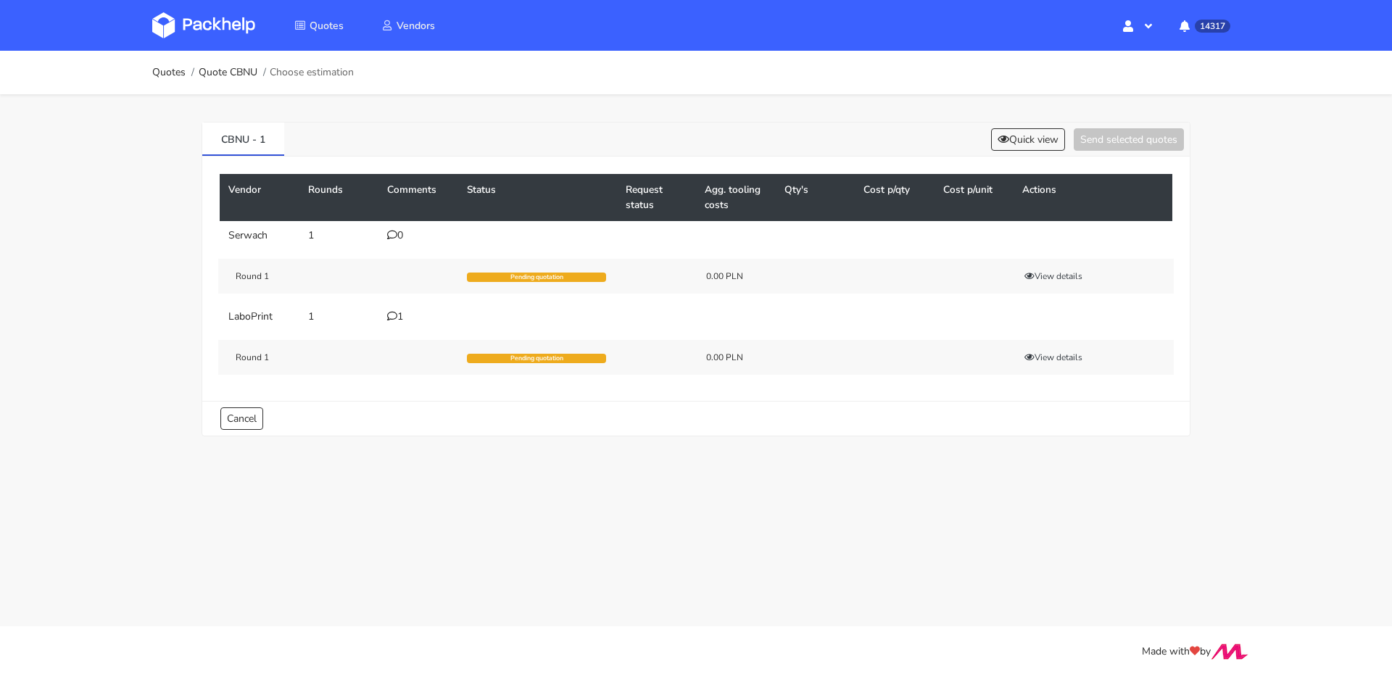
click at [403, 319] on div "1" at bounding box center [418, 317] width 62 height 12
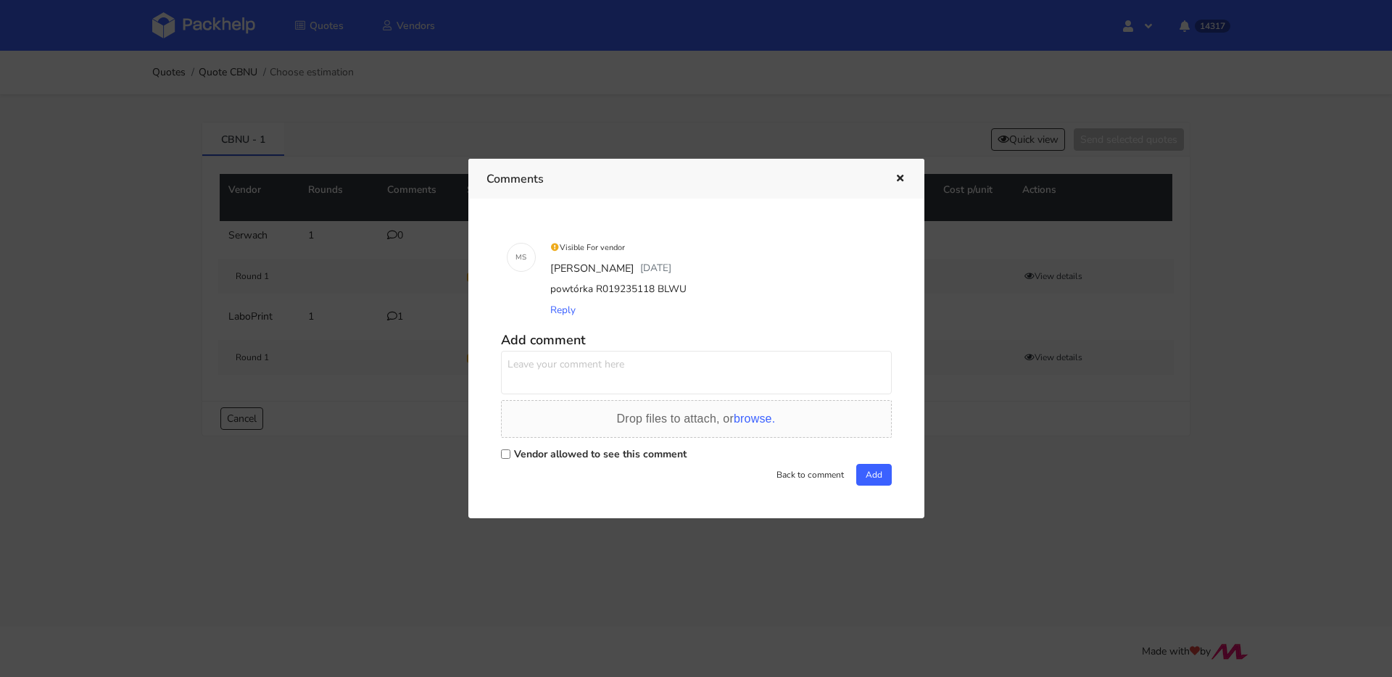
drag, startPoint x: 689, startPoint y: 287, endPoint x: 592, endPoint y: 291, distance: 96.5
click at [592, 291] on div "powtórka R019235118 BLWU" at bounding box center [717, 289] width 339 height 20
copy div "R019235118 BLWU"
click at [901, 173] on button "button" at bounding box center [899, 179] width 16 height 19
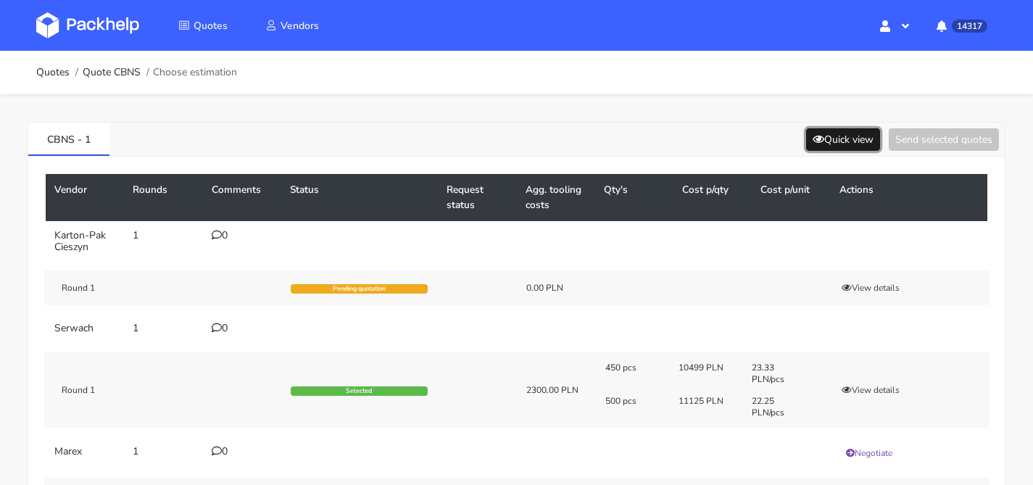
click at [854, 136] on button "Quick view" at bounding box center [843, 139] width 74 height 22
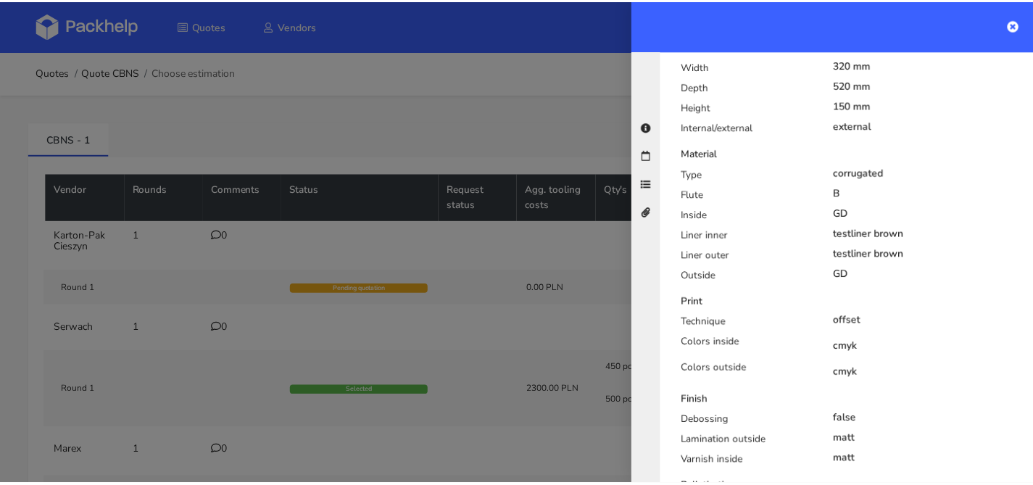
scroll to position [579, 0]
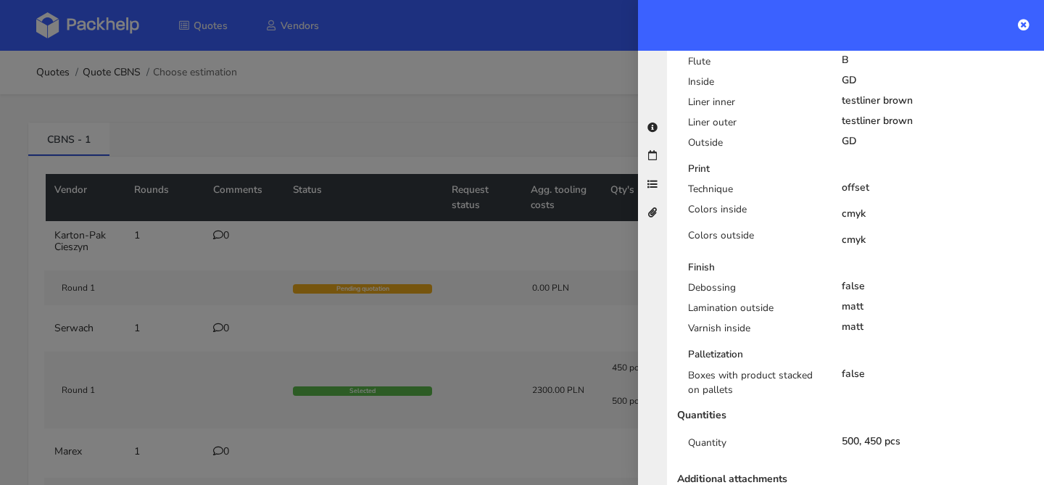
click at [500, 228] on div at bounding box center [522, 242] width 1044 height 485
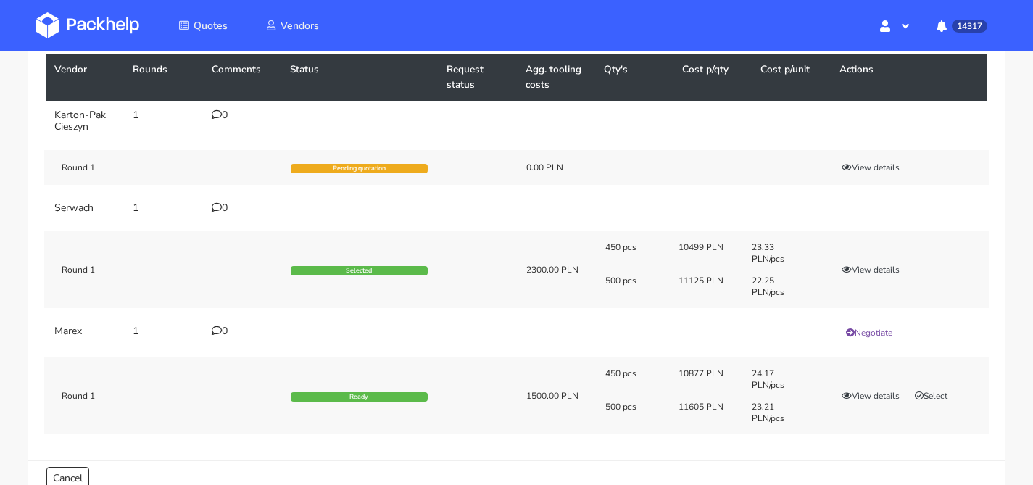
scroll to position [203, 0]
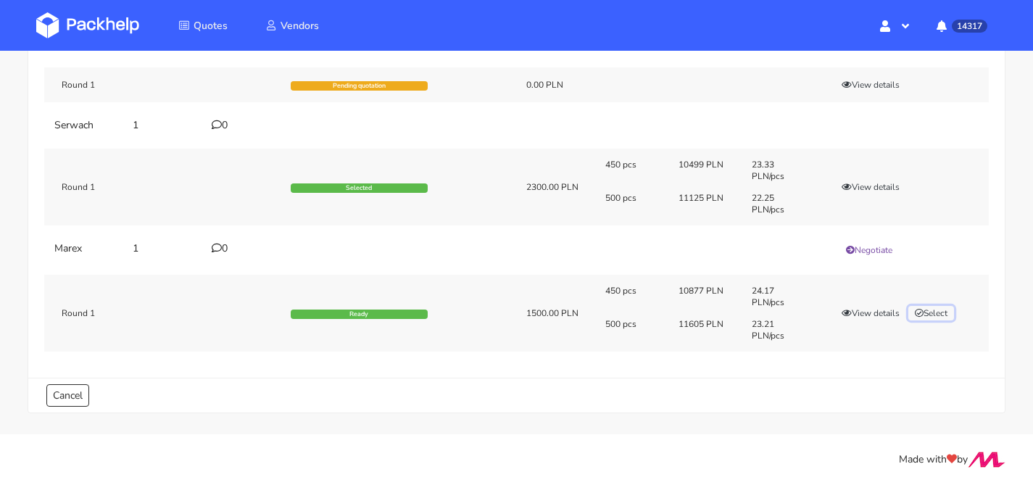
click at [925, 314] on button "Select" at bounding box center [932, 313] width 46 height 15
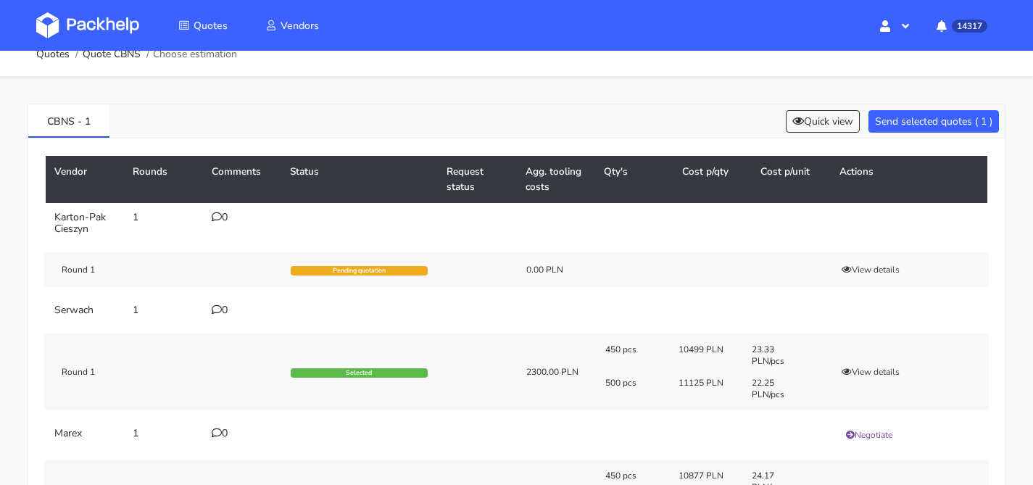
scroll to position [0, 0]
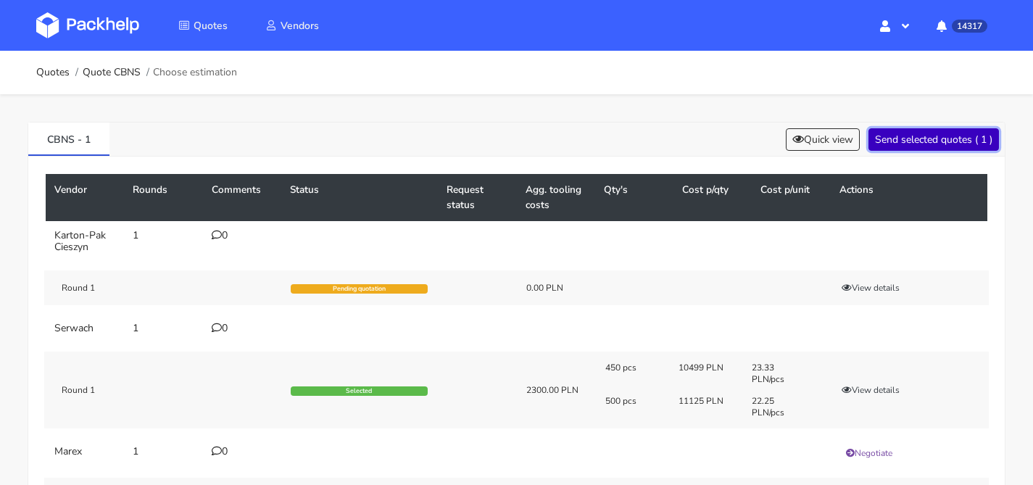
click at [942, 142] on button "Send selected quotes ( 1 )" at bounding box center [934, 139] width 131 height 22
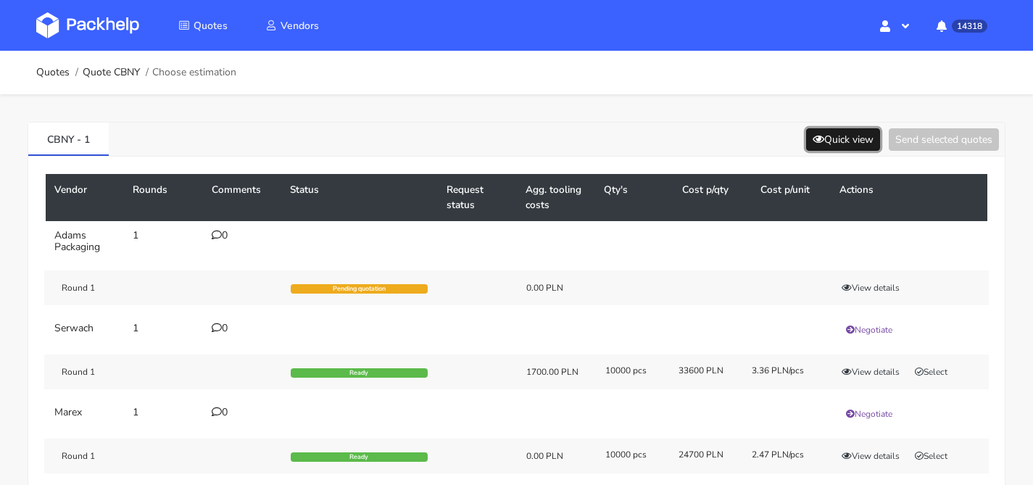
click at [859, 136] on button "Quick view" at bounding box center [843, 139] width 74 height 22
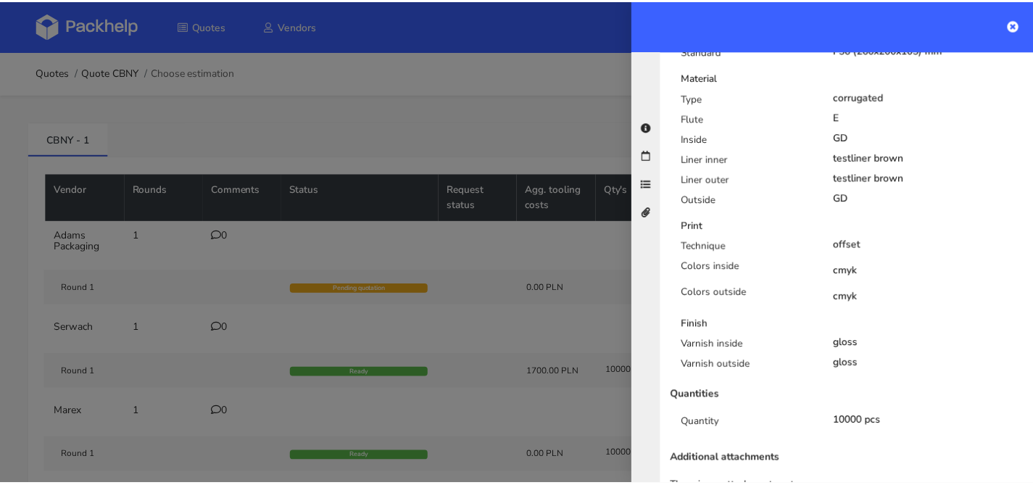
scroll to position [485, 0]
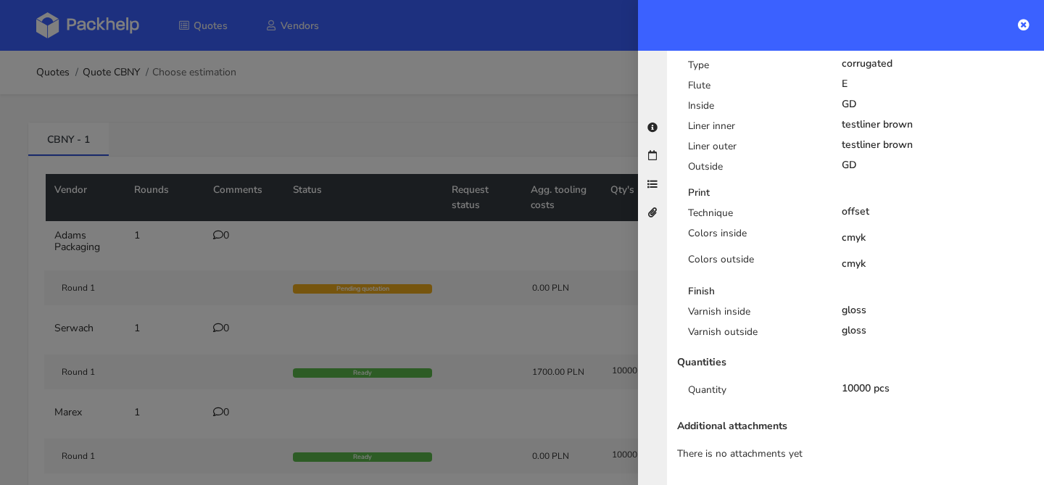
click at [342, 227] on div at bounding box center [522, 242] width 1044 height 485
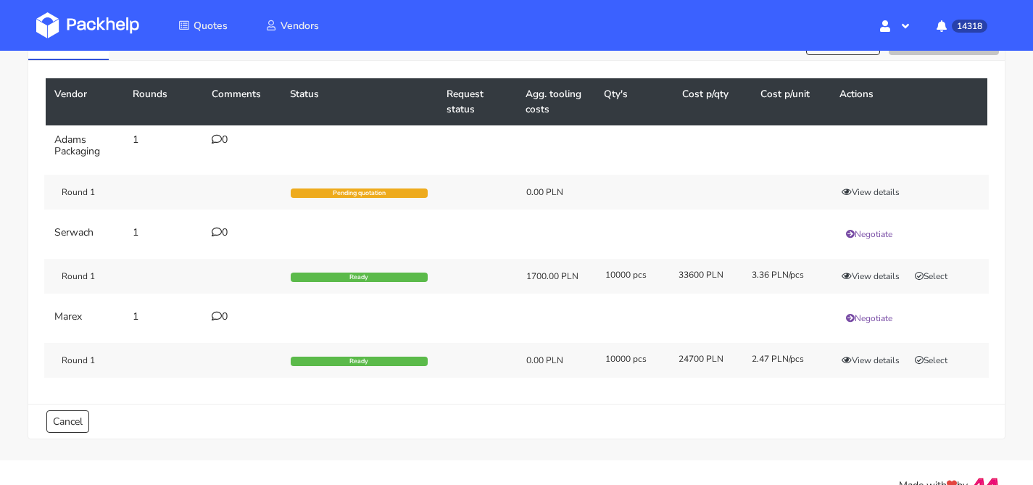
scroll to position [122, 0]
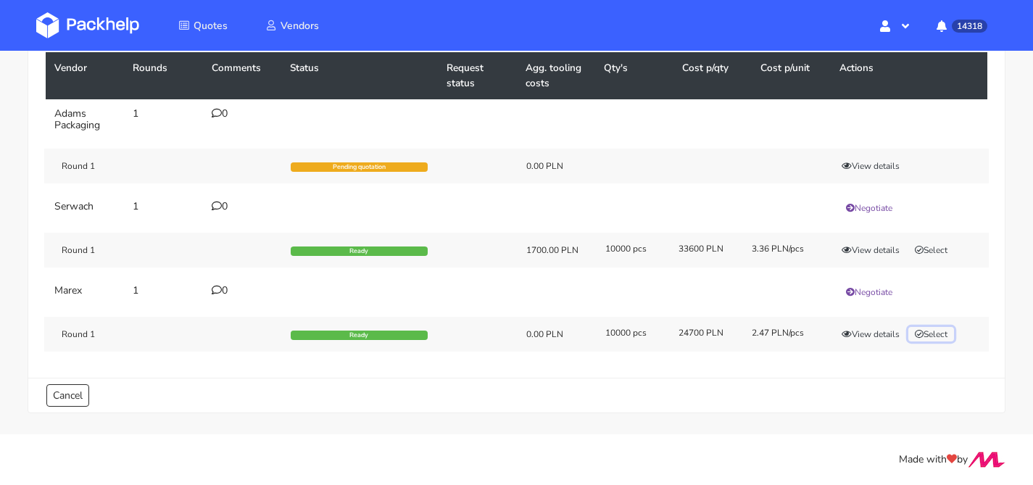
click at [928, 334] on button "Select" at bounding box center [932, 334] width 46 height 15
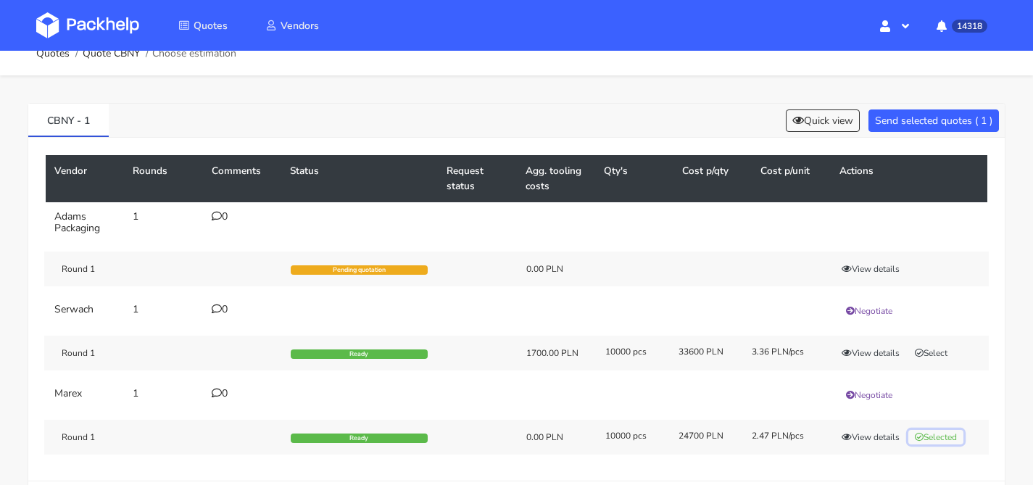
scroll to position [0, 0]
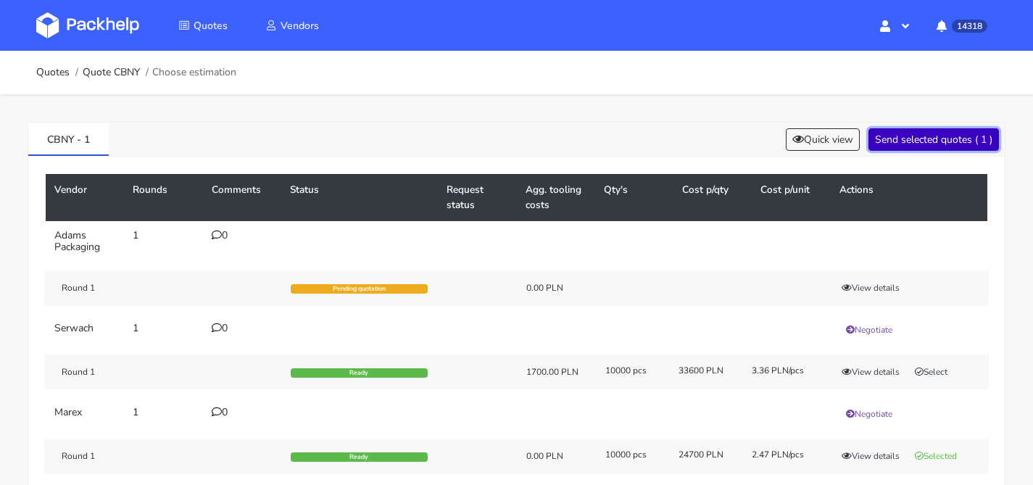
click at [919, 132] on button "Send selected quotes ( 1 )" at bounding box center [934, 139] width 131 height 22
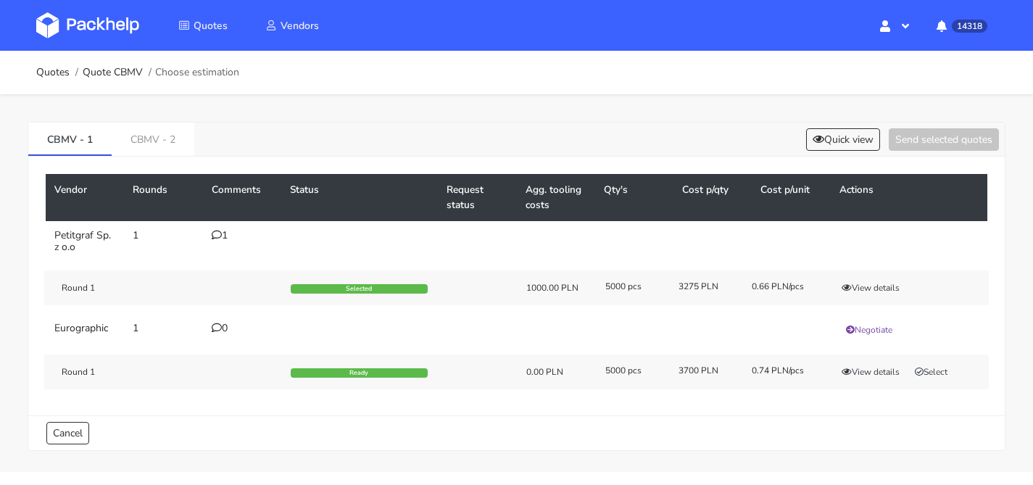
click at [219, 230] on icon at bounding box center [217, 235] width 10 height 10
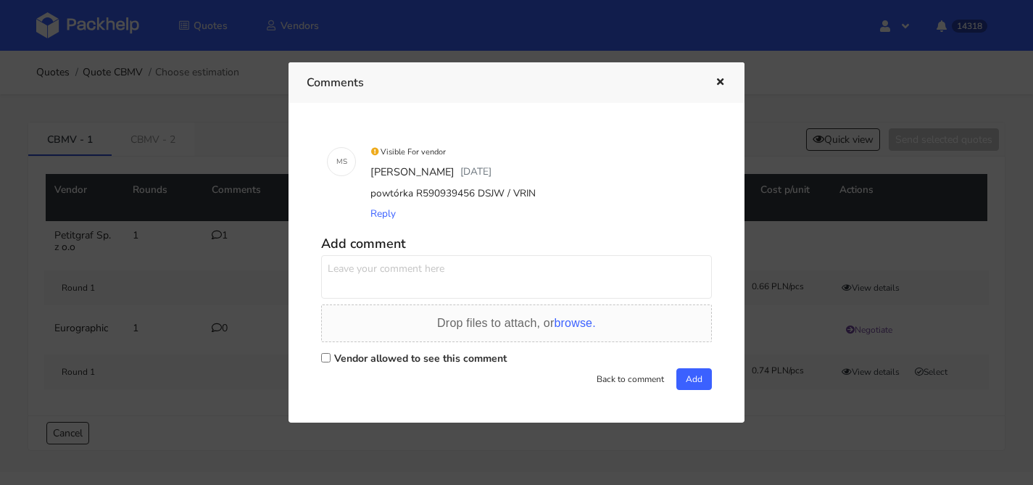
click at [190, 222] on div at bounding box center [516, 242] width 1033 height 485
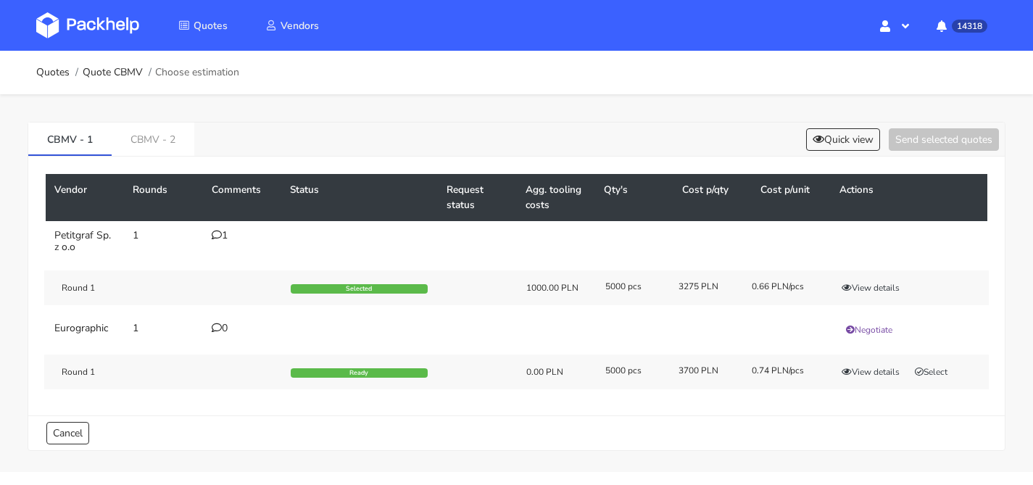
click at [165, 120] on div "CBMV - 1 CBMV - 2 Quick view Send selected quotes Vendor Rounds Comments Status…" at bounding box center [516, 283] width 1033 height 378
click at [164, 133] on link "CBMV - 2" at bounding box center [153, 139] width 83 height 32
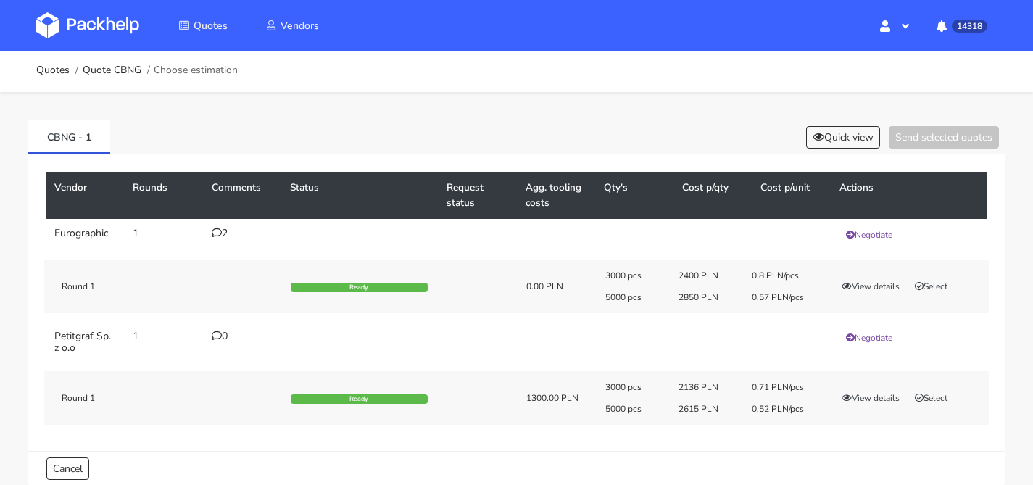
scroll to position [3, 0]
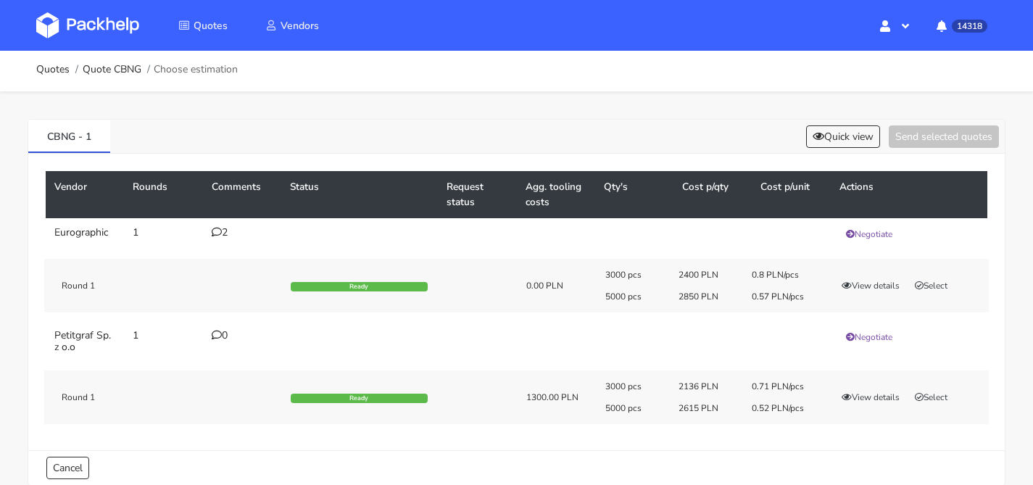
click at [223, 234] on div "2" at bounding box center [242, 233] width 61 height 12
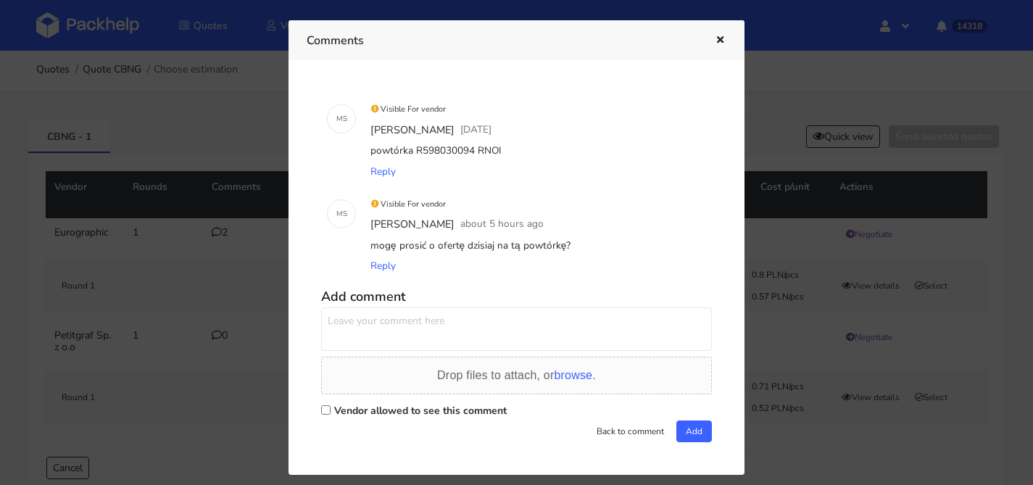
click at [731, 36] on div "Comments" at bounding box center [517, 40] width 456 height 40
click at [728, 38] on div "Comments" at bounding box center [517, 40] width 456 height 40
click at [724, 38] on icon "button" at bounding box center [720, 41] width 12 height 10
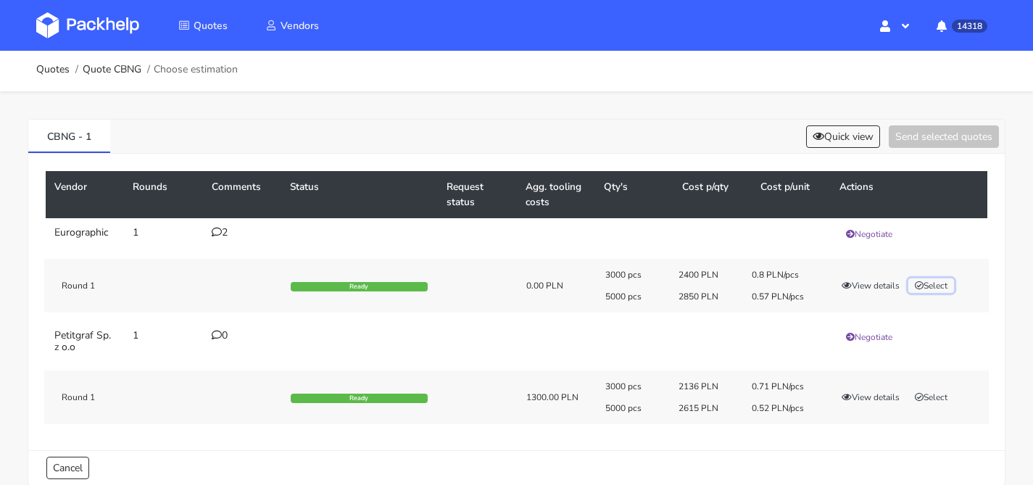
click at [934, 284] on button "Select" at bounding box center [932, 285] width 46 height 15
click at [930, 163] on div "Vendor Rounds Comments Status Request status Agg. tooling costs Qty's Cost p/qt…" at bounding box center [516, 302] width 977 height 297
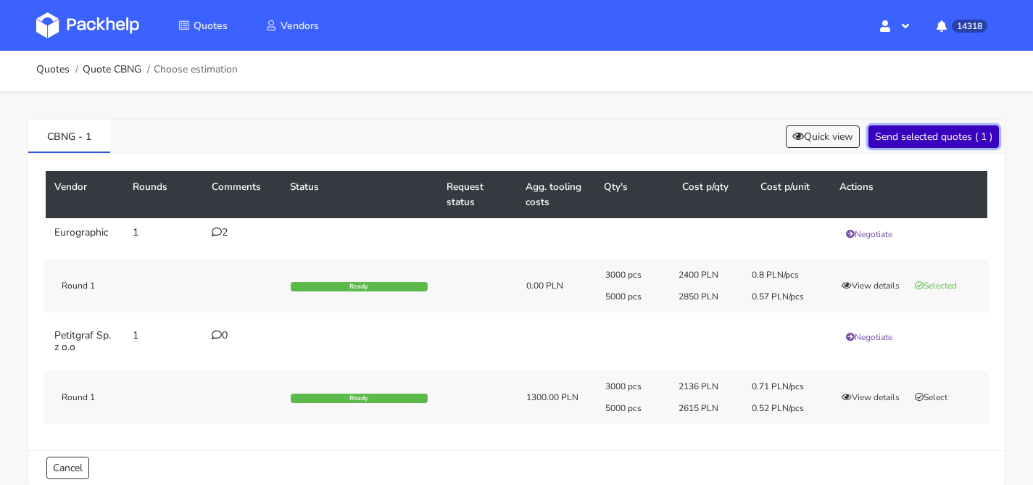
click at [929, 139] on button "Send selected quotes ( 1 )" at bounding box center [934, 136] width 131 height 22
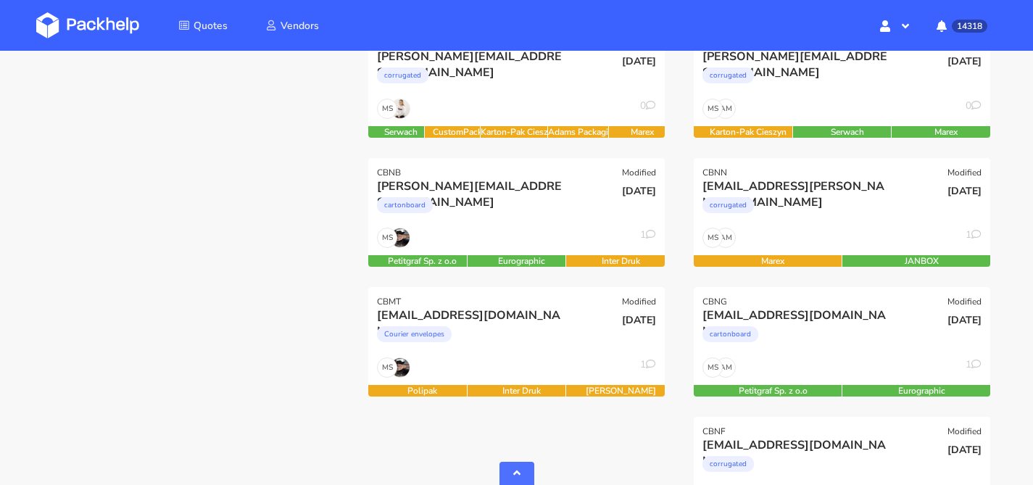
scroll to position [643, 0]
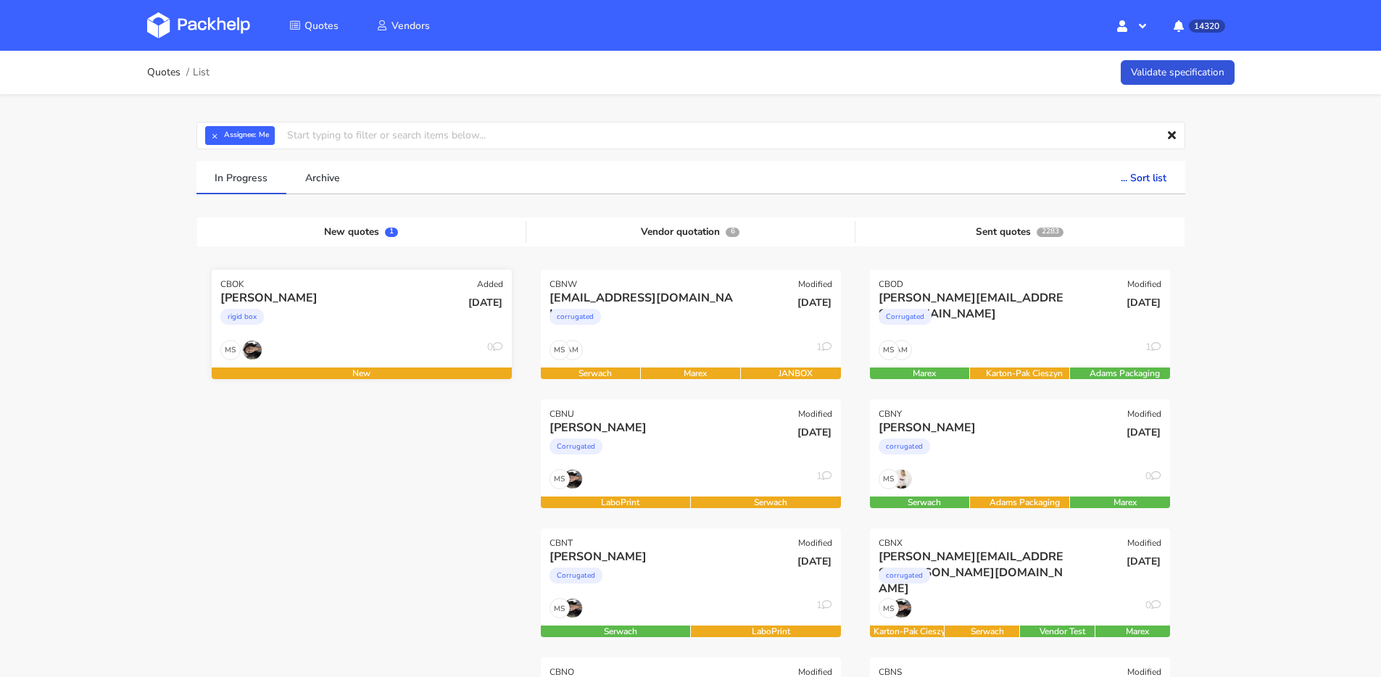
click at [371, 309] on div "rigid box" at bounding box center [316, 320] width 192 height 29
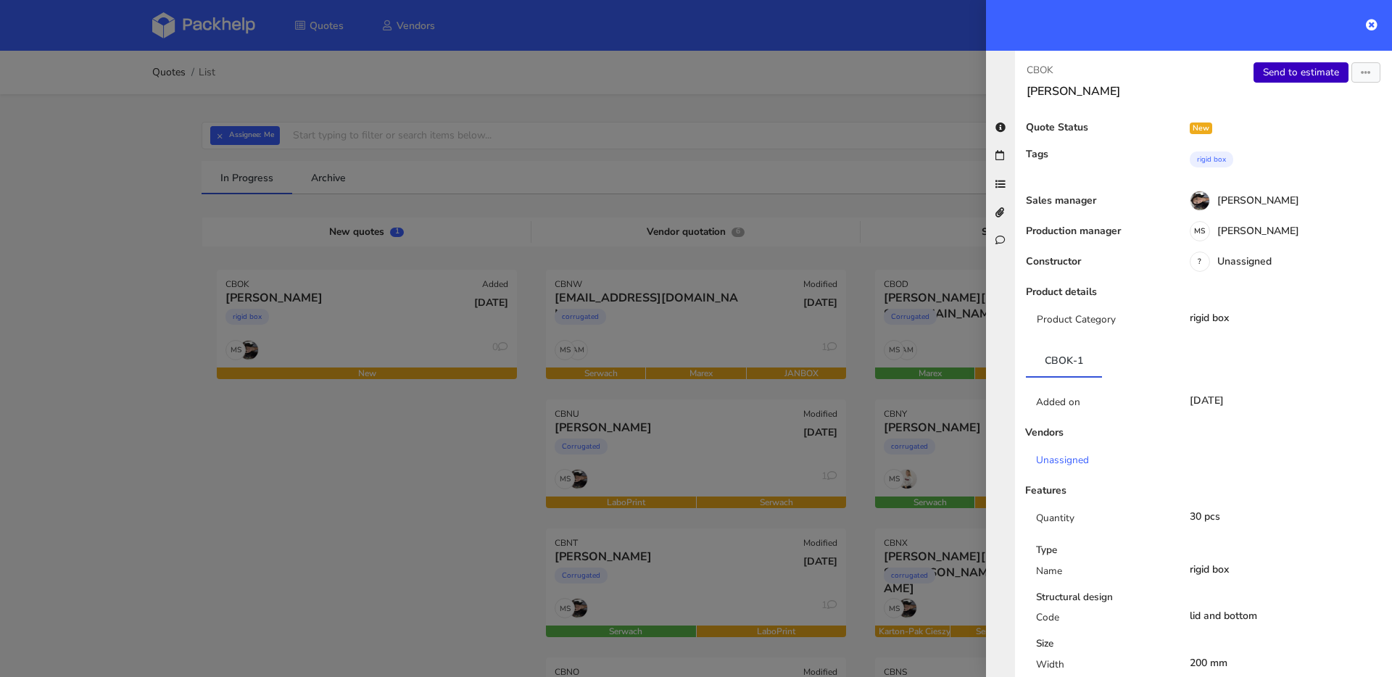
click at [1279, 72] on link "Send to estimate" at bounding box center [1301, 72] width 95 height 20
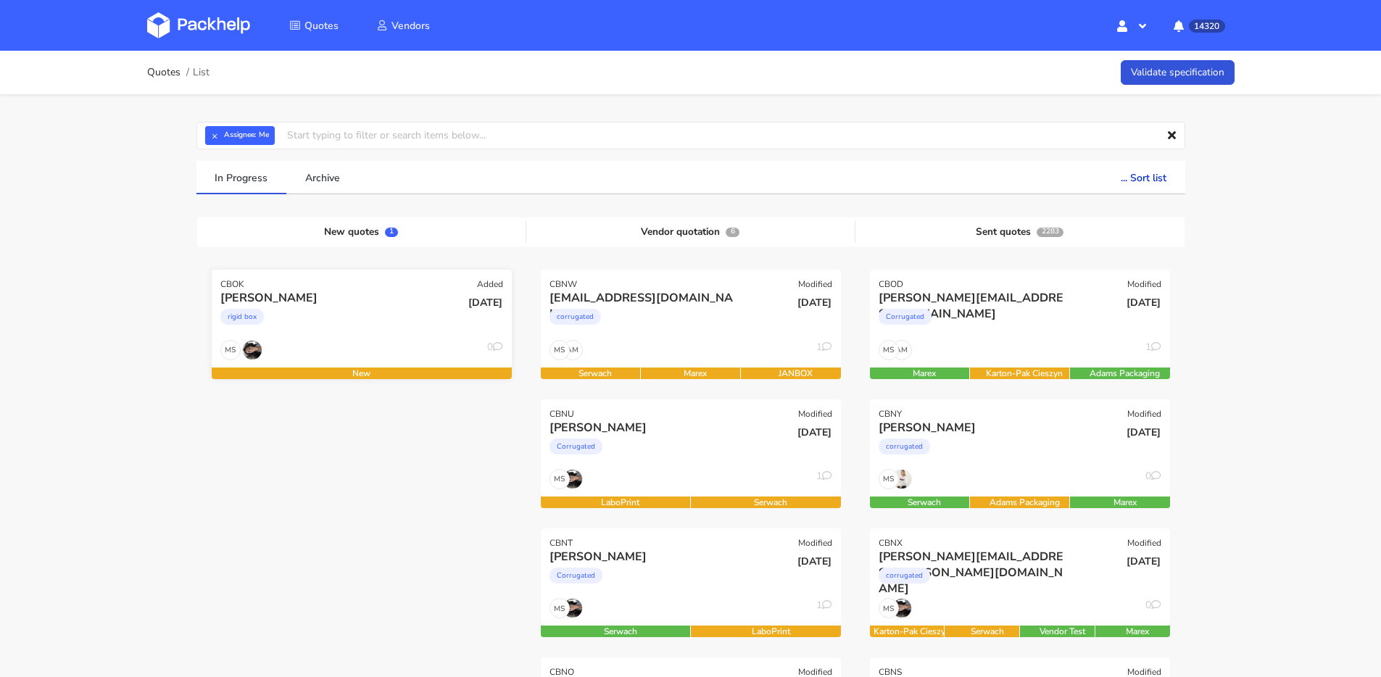
click at [399, 334] on div "rigid box" at bounding box center [316, 320] width 192 height 29
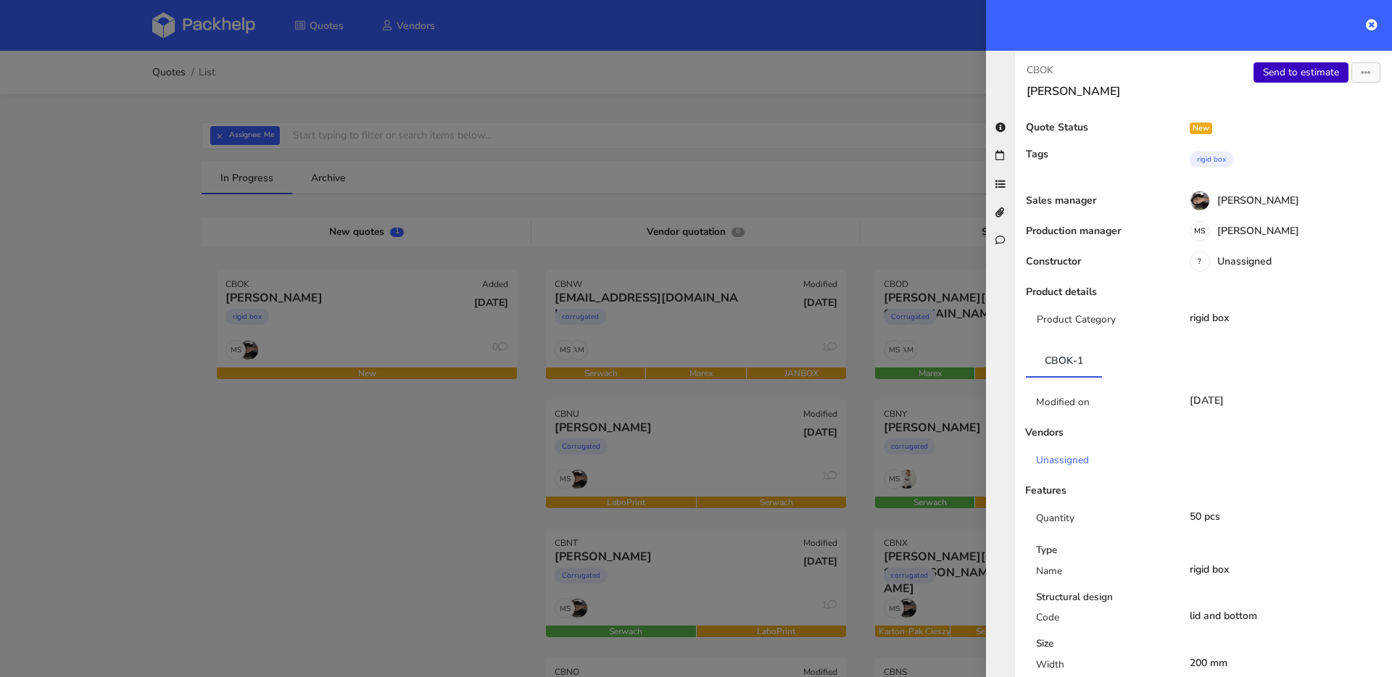
click at [1281, 79] on link "Send to estimate" at bounding box center [1301, 72] width 95 height 20
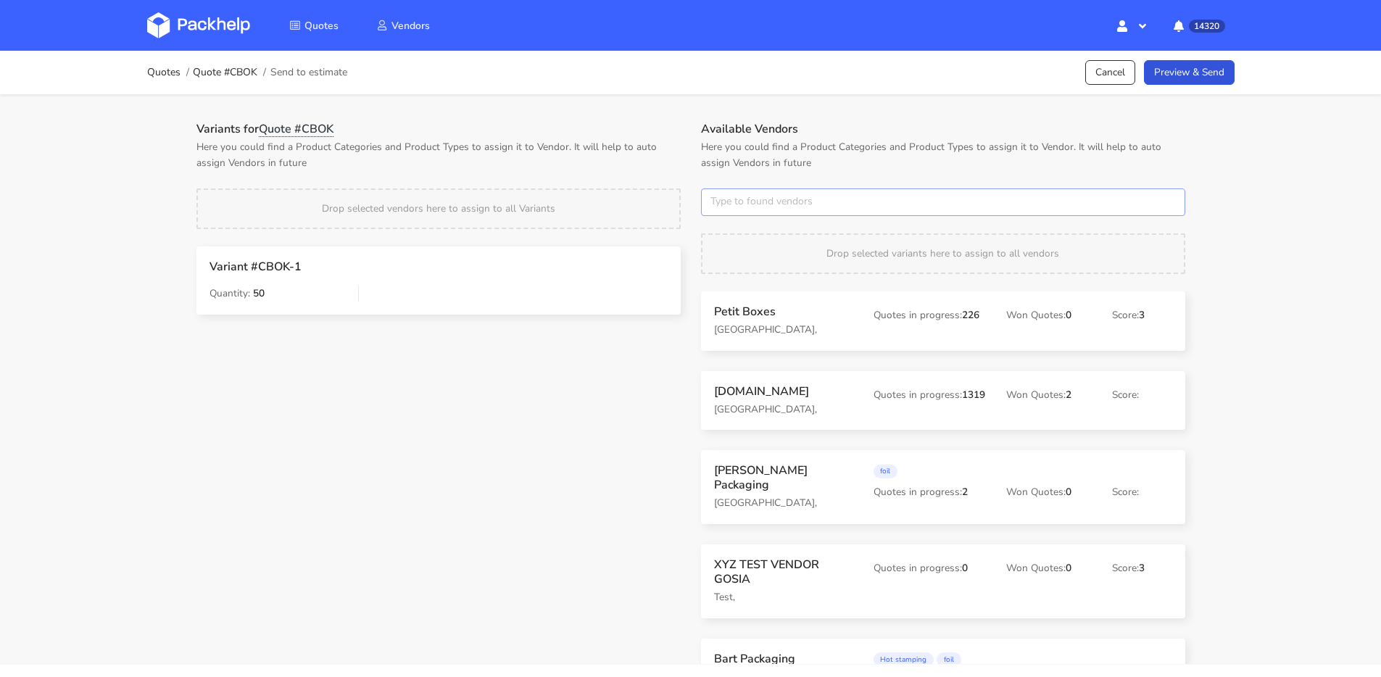
click at [764, 200] on input "text" at bounding box center [943, 203] width 484 height 28
type input "polipak"
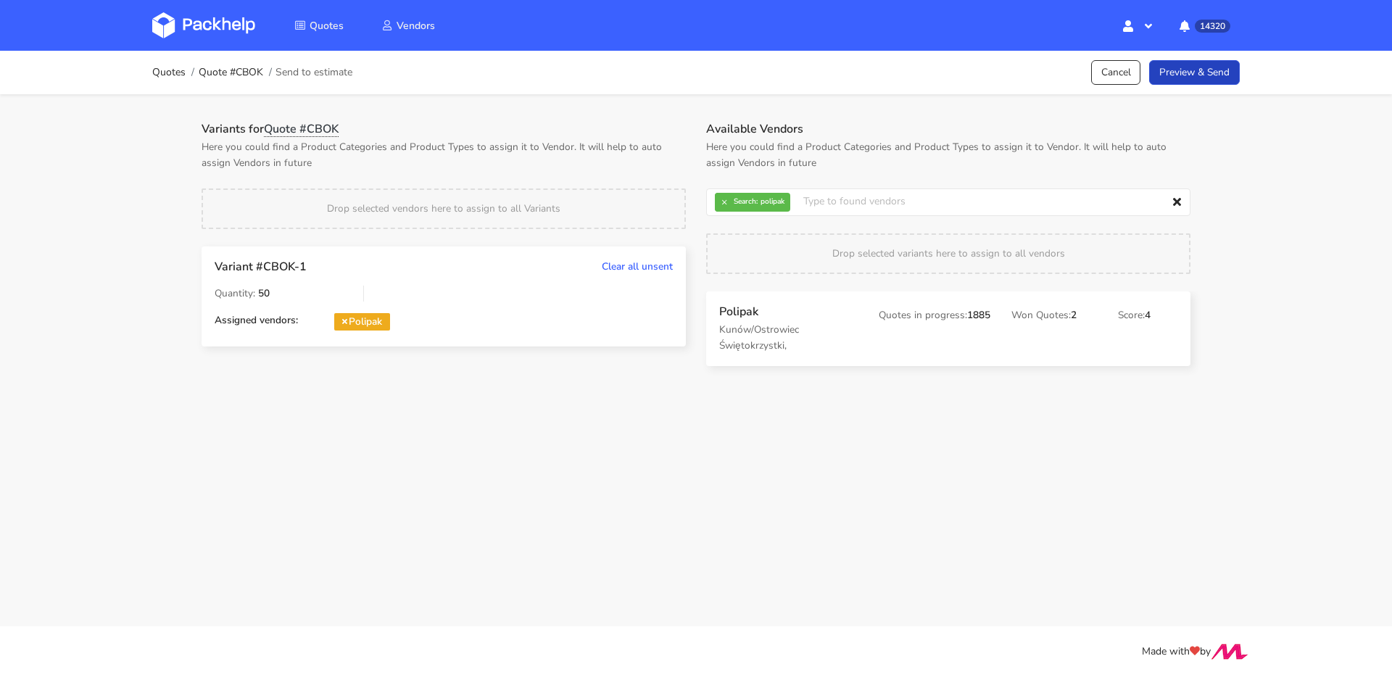
click at [1191, 74] on link "Preview & Send" at bounding box center [1194, 72] width 91 height 25
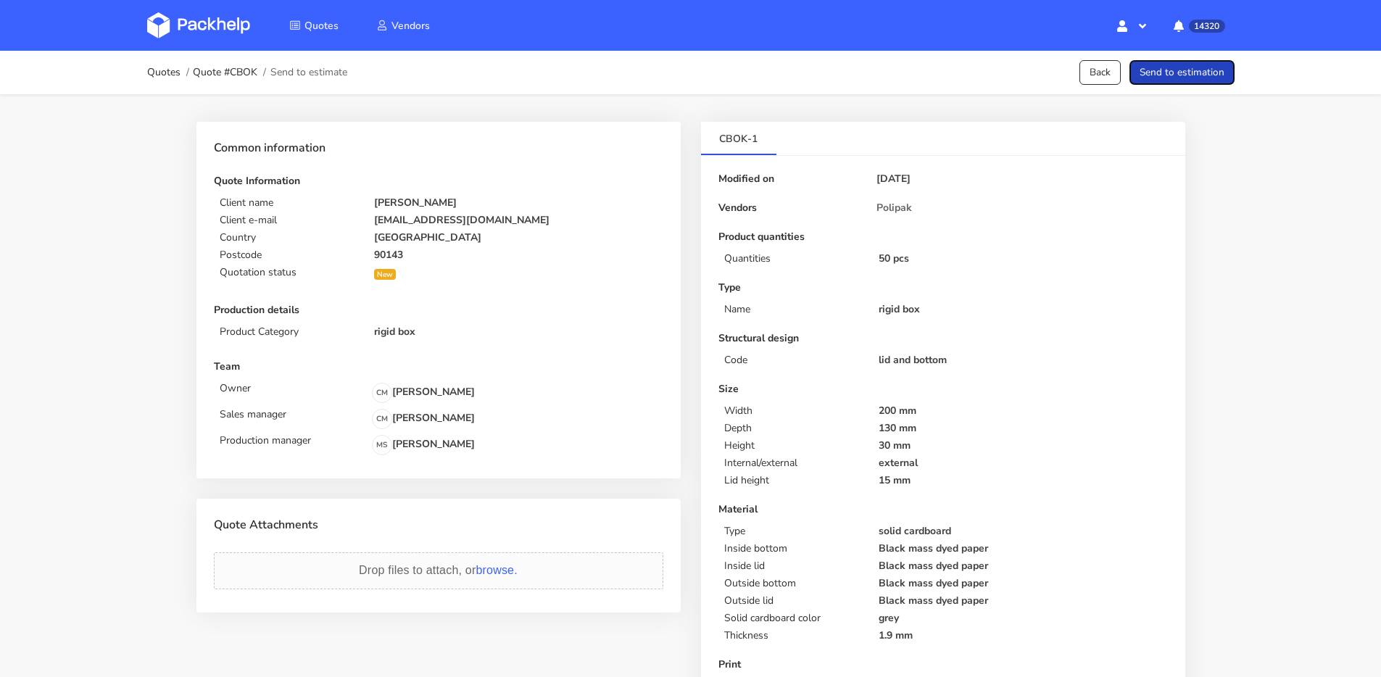
click at [1162, 77] on button "Send to estimation" at bounding box center [1182, 72] width 105 height 25
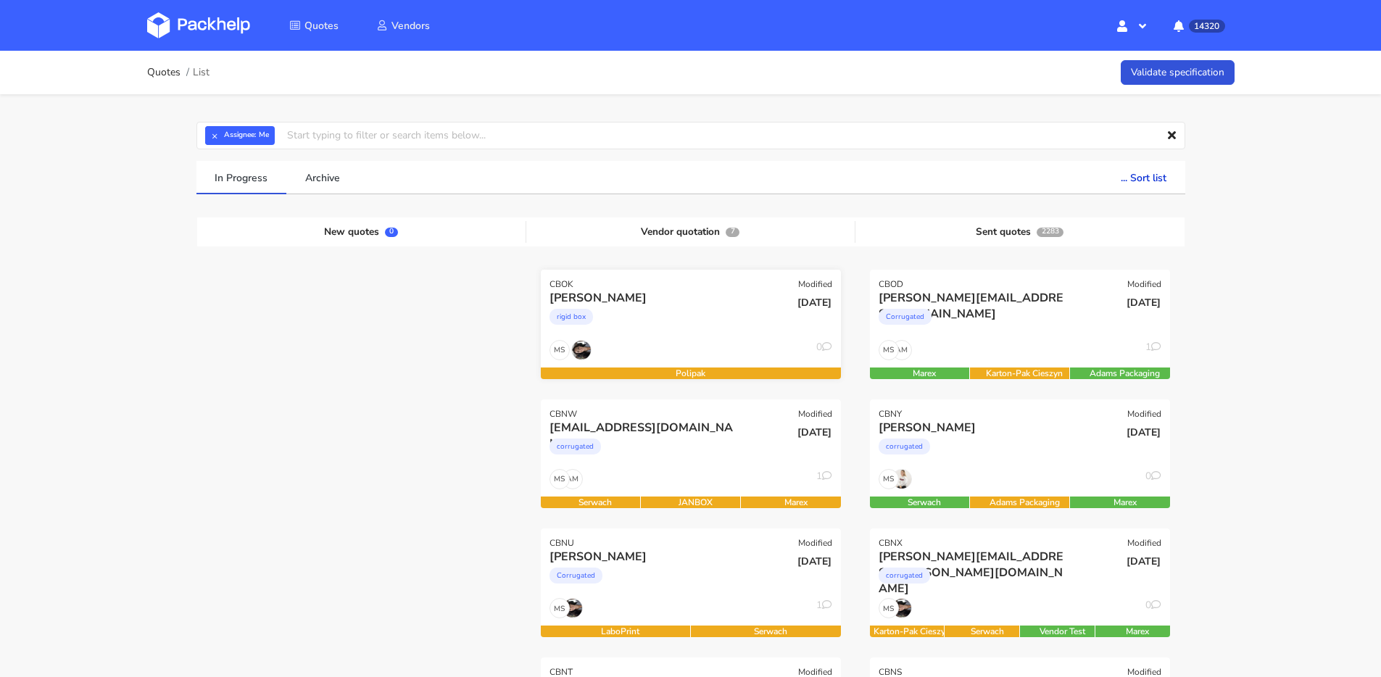
click at [696, 313] on div "rigid box" at bounding box center [646, 320] width 192 height 29
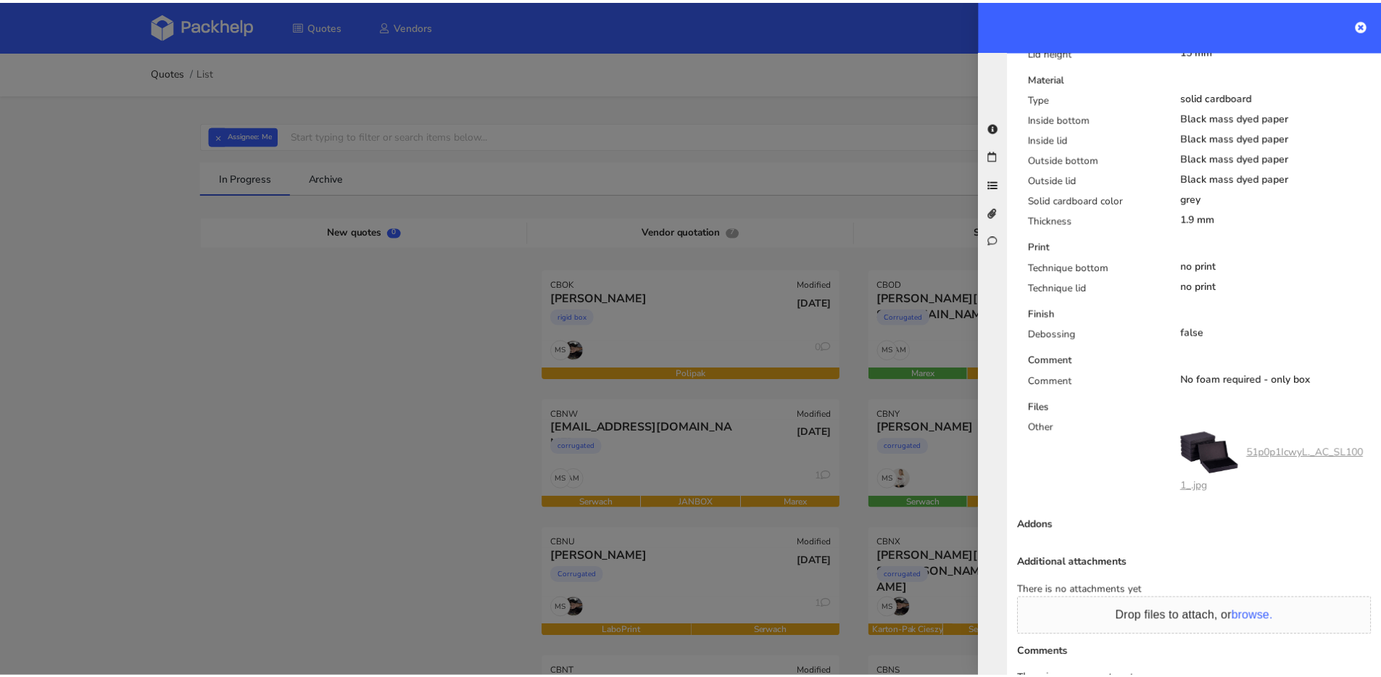
scroll to position [834, 0]
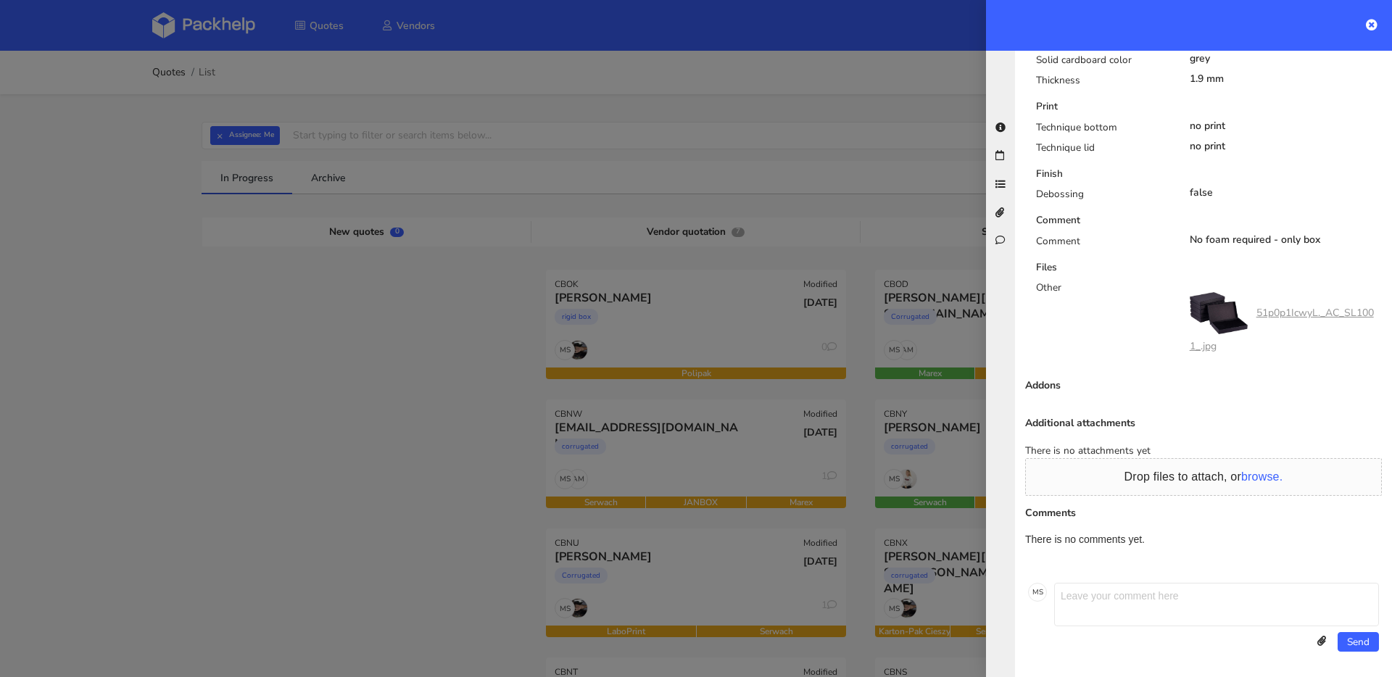
click at [582, 339] on div at bounding box center [696, 338] width 1392 height 677
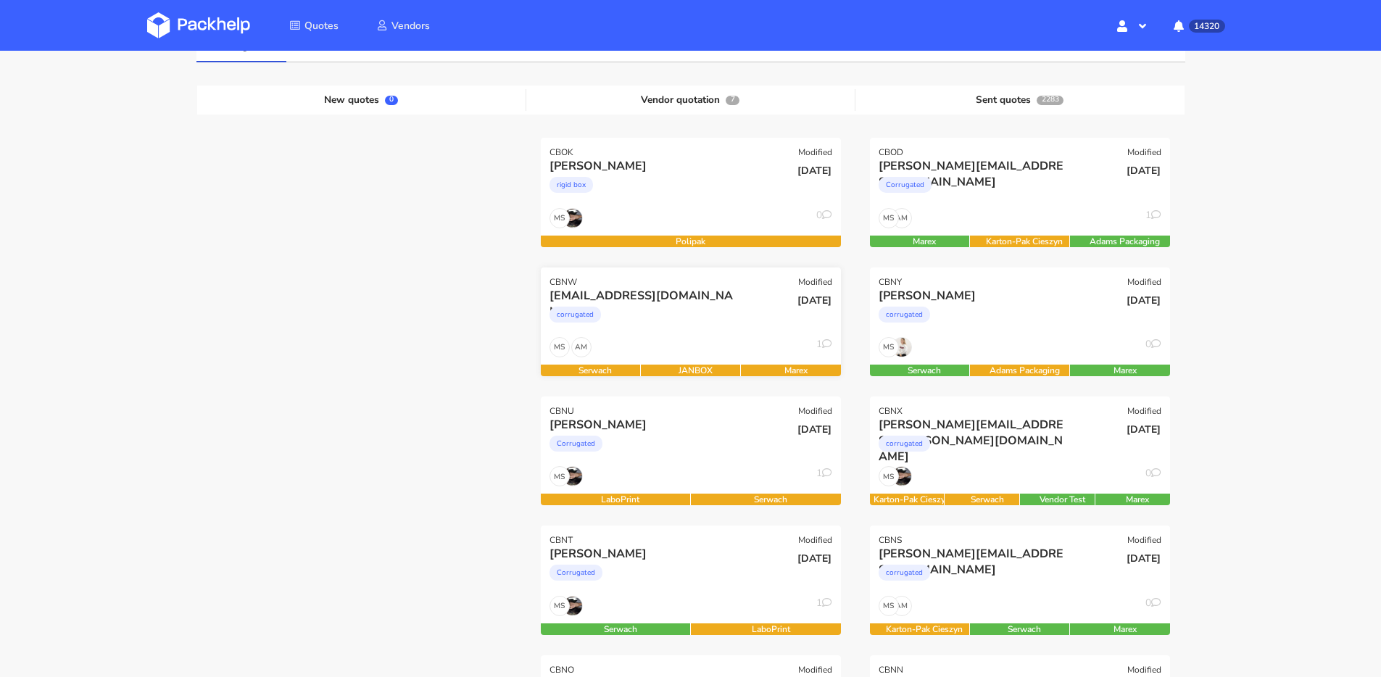
scroll to position [0, 0]
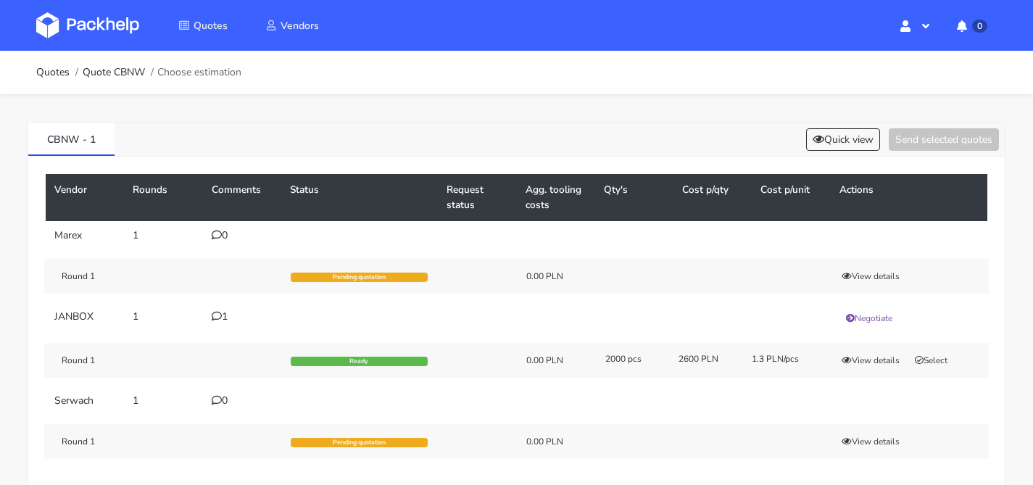
scroll to position [107, 0]
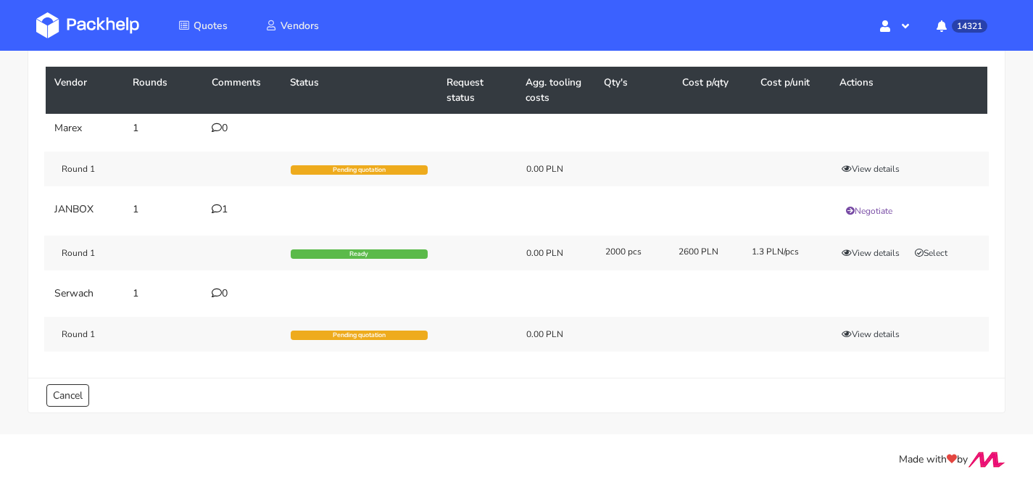
click at [201, 211] on td "1" at bounding box center [163, 211] width 78 height 32
click at [206, 207] on td "1" at bounding box center [242, 211] width 78 height 32
click at [209, 205] on td "1" at bounding box center [242, 211] width 78 height 32
click at [216, 211] on icon at bounding box center [217, 209] width 10 height 10
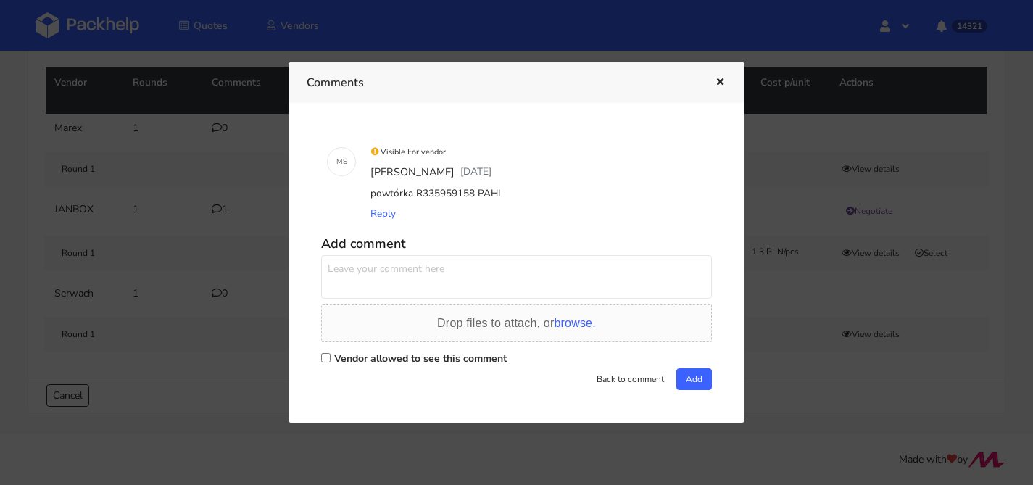
click at [230, 44] on div at bounding box center [516, 242] width 1033 height 485
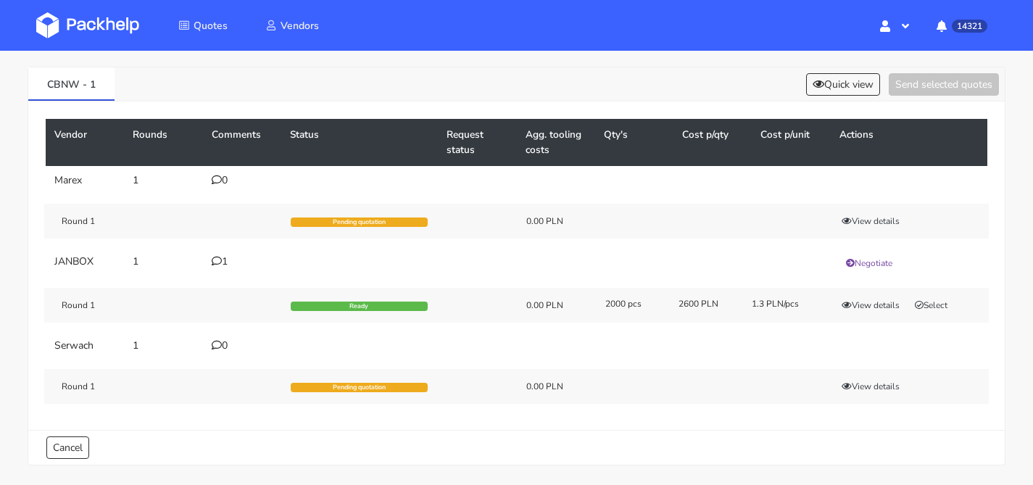
scroll to position [0, 0]
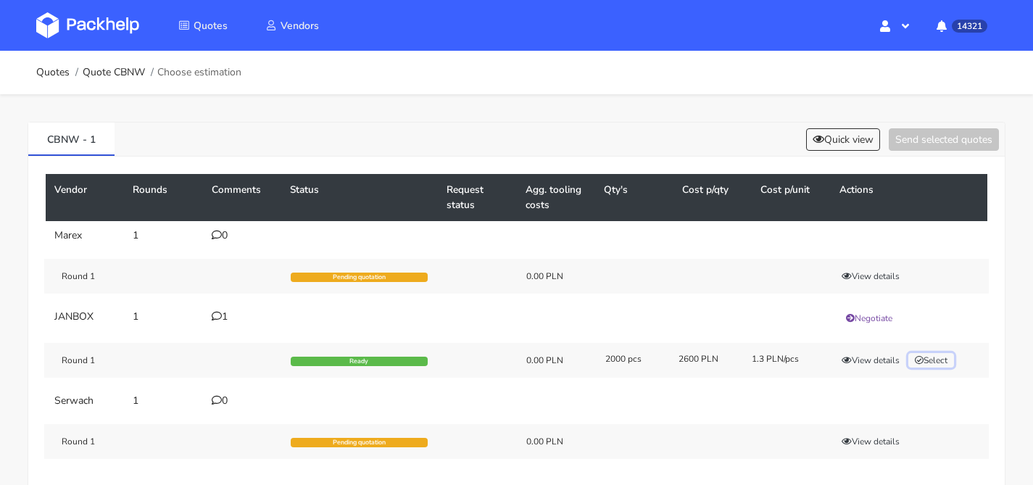
click at [939, 359] on button "Select" at bounding box center [932, 360] width 46 height 15
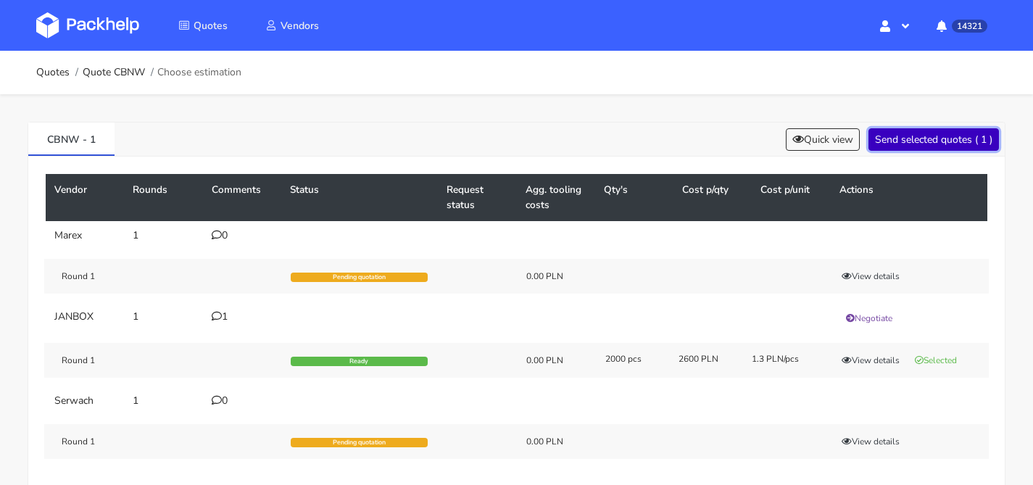
click at [895, 141] on button "Send selected quotes ( 1 )" at bounding box center [934, 139] width 131 height 22
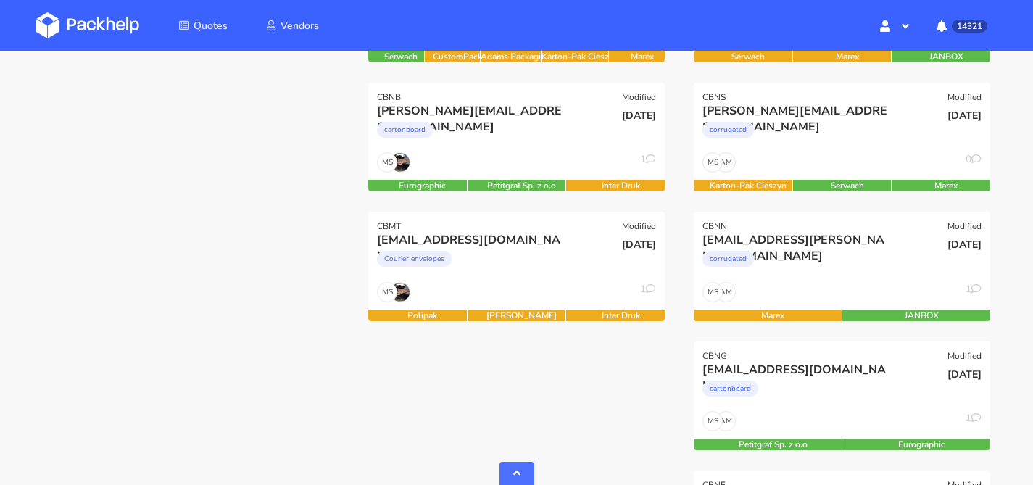
click at [254, 183] on div at bounding box center [191, 212] width 326 height 1294
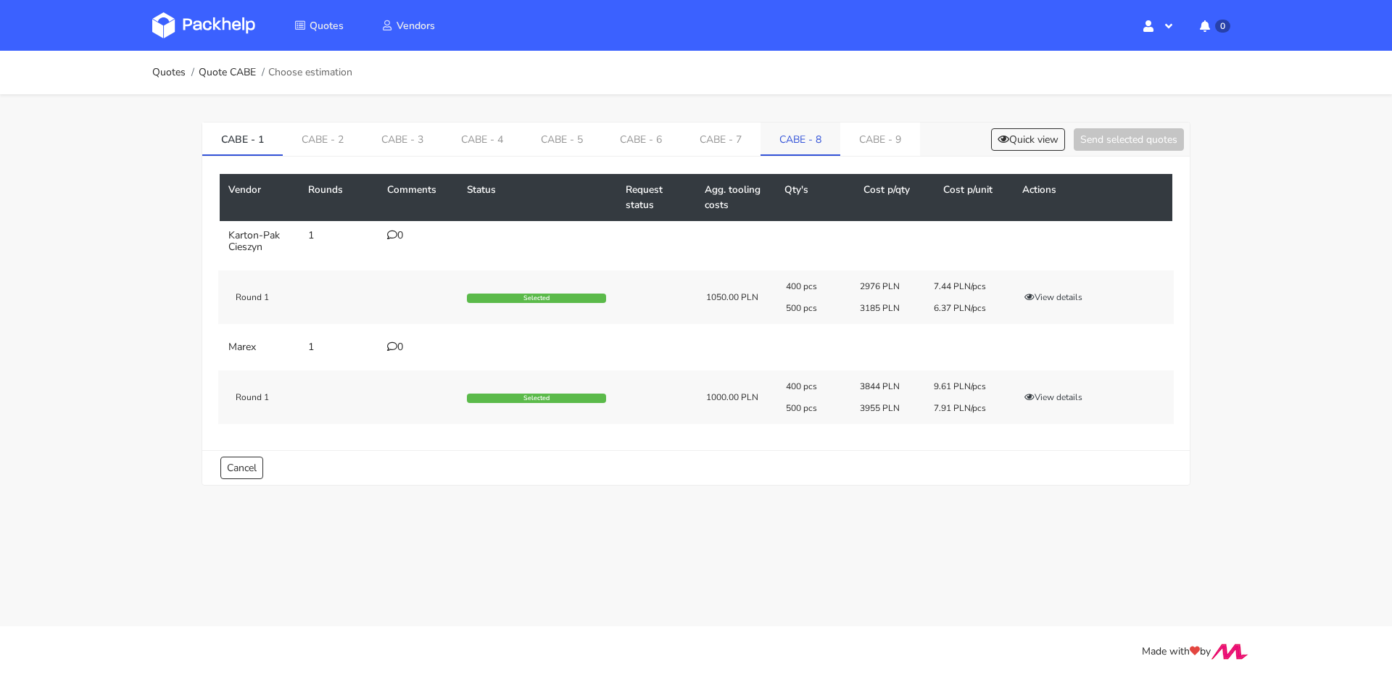
click at [809, 146] on link "CABE - 8" at bounding box center [801, 139] width 80 height 32
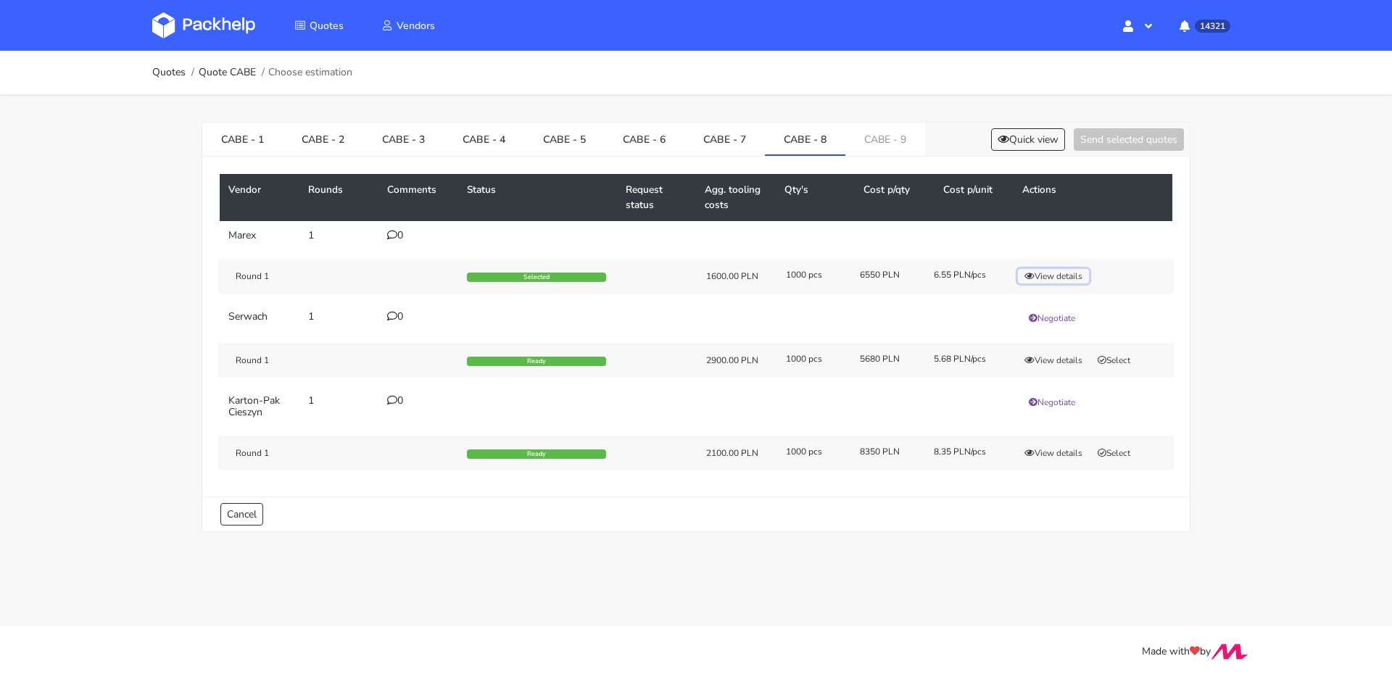
click at [1052, 279] on button "View details" at bounding box center [1053, 276] width 71 height 15
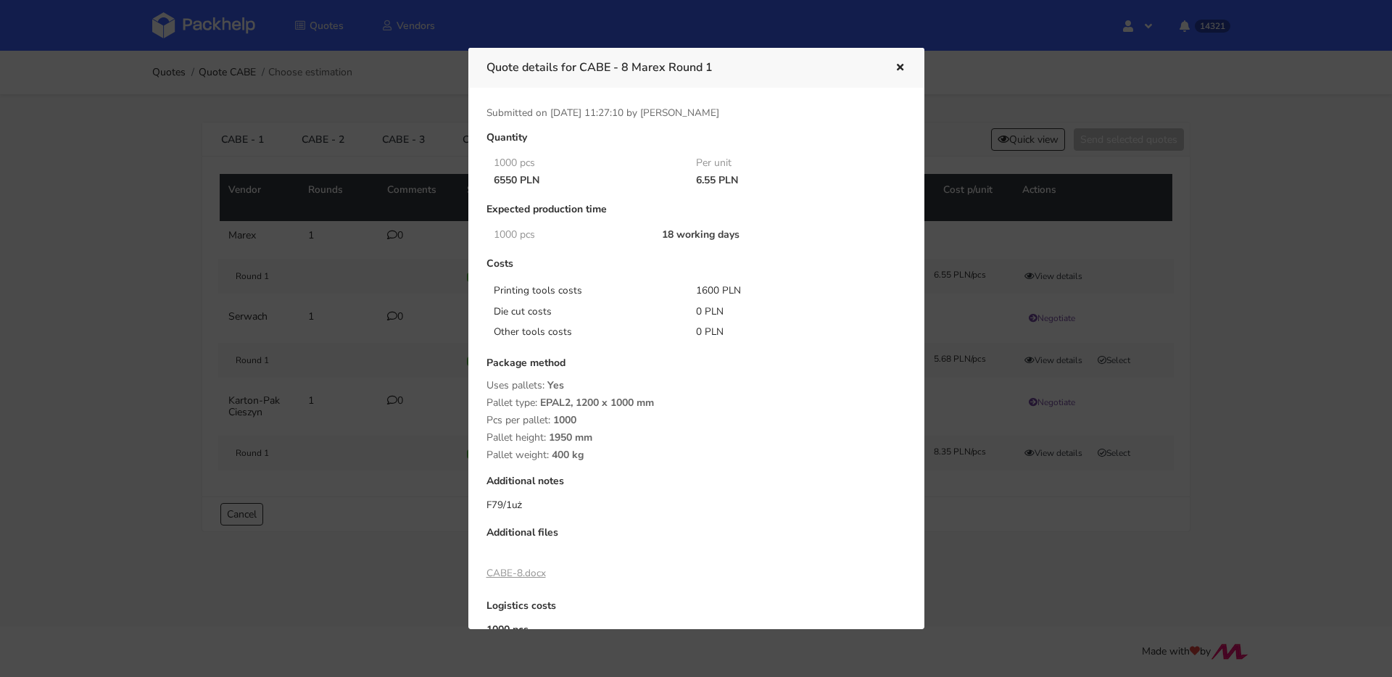
click at [900, 73] on button "button" at bounding box center [899, 68] width 16 height 19
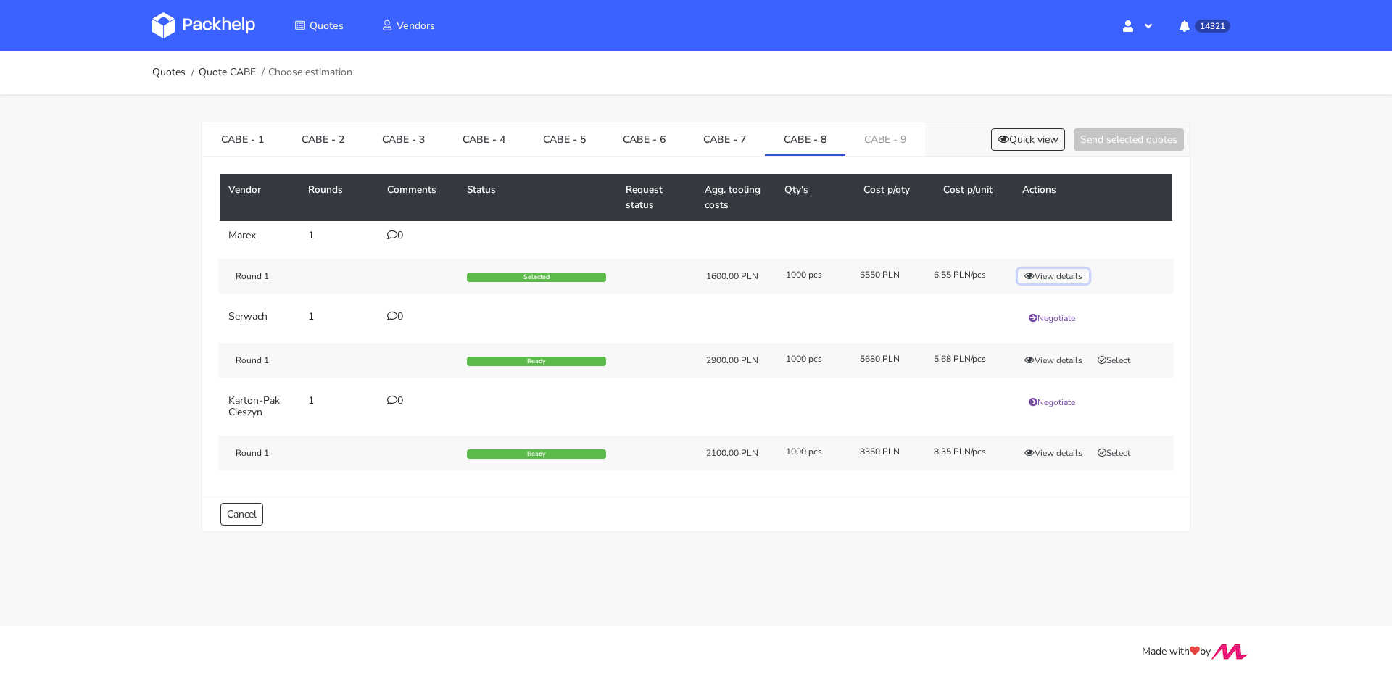
click at [1038, 271] on button "View details" at bounding box center [1053, 276] width 71 height 15
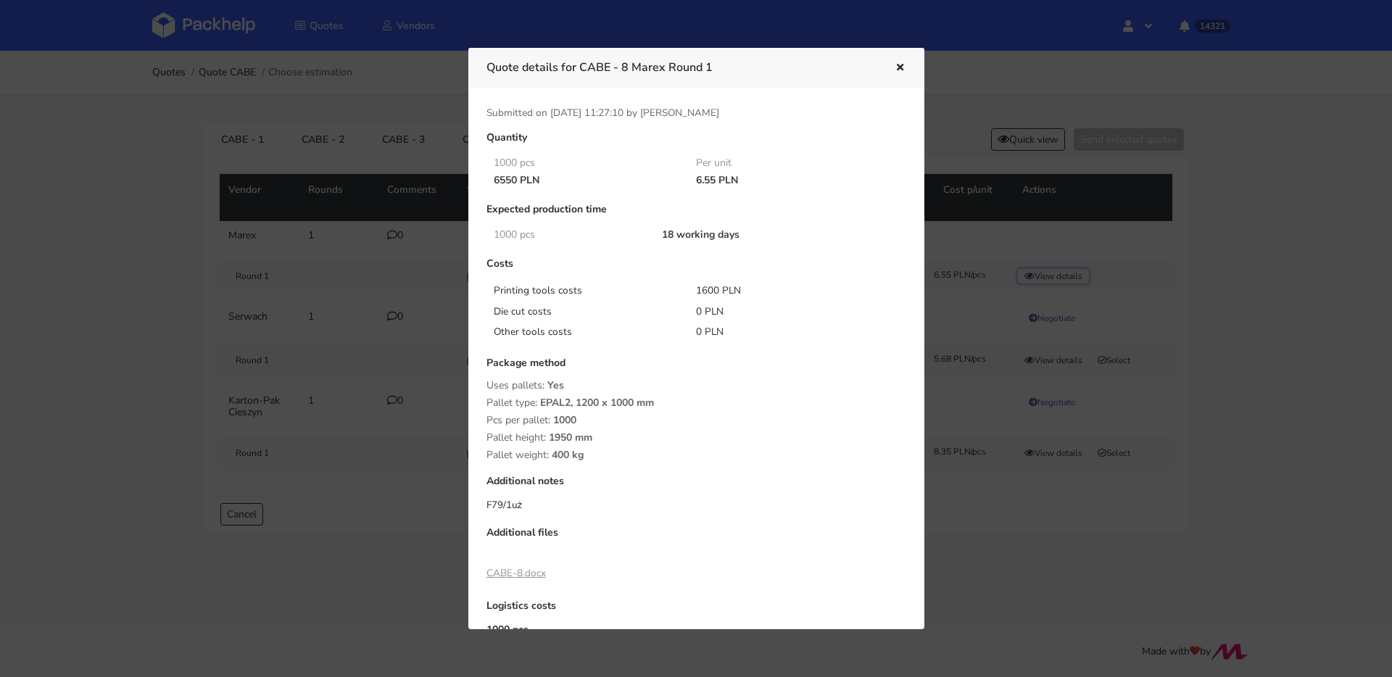
scroll to position [82, 0]
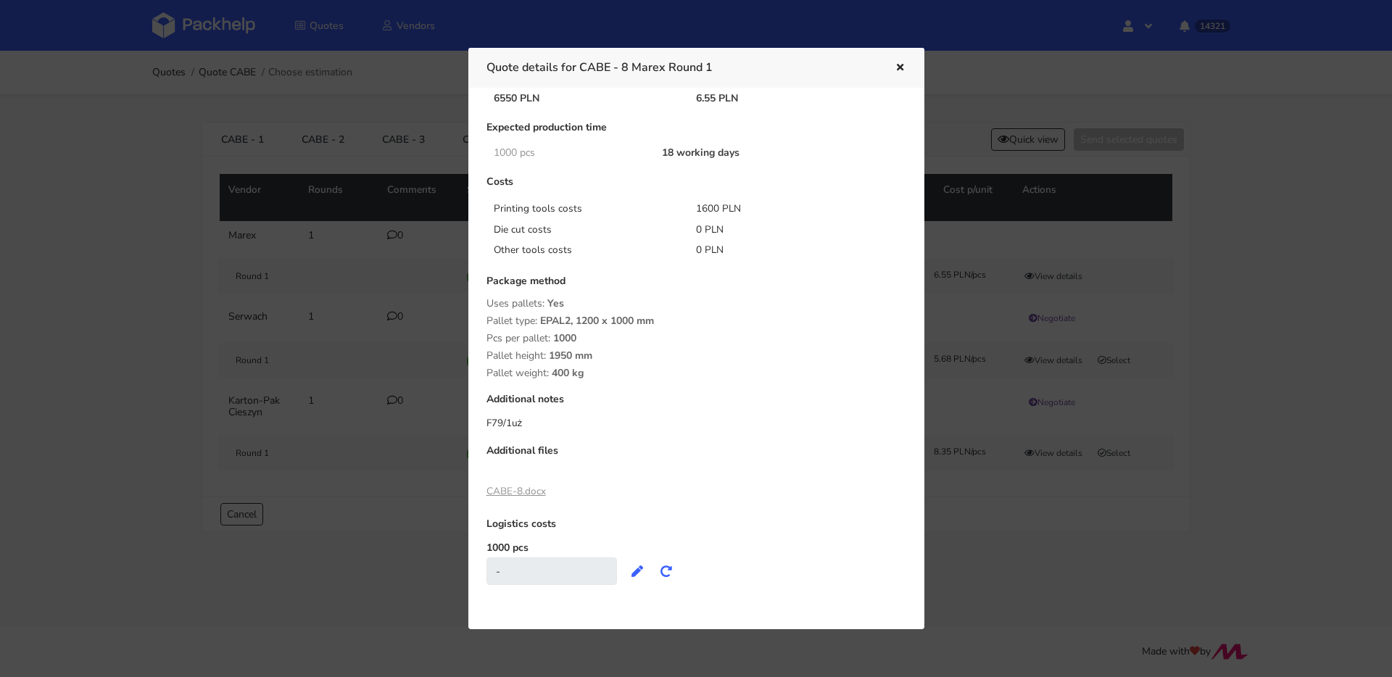
click at [297, 284] on div at bounding box center [696, 338] width 1392 height 677
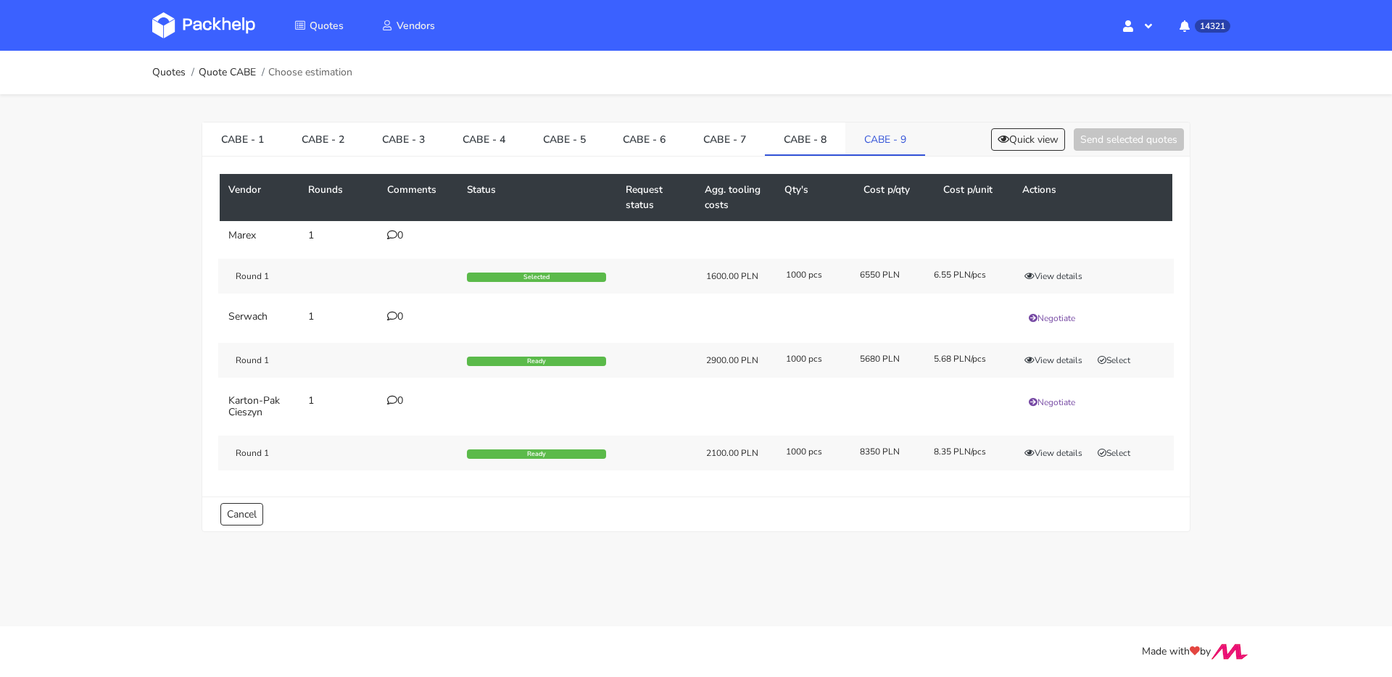
click at [868, 149] on link "CABE - 9" at bounding box center [886, 139] width 80 height 32
click at [1046, 273] on button "View details" at bounding box center [1053, 276] width 71 height 15
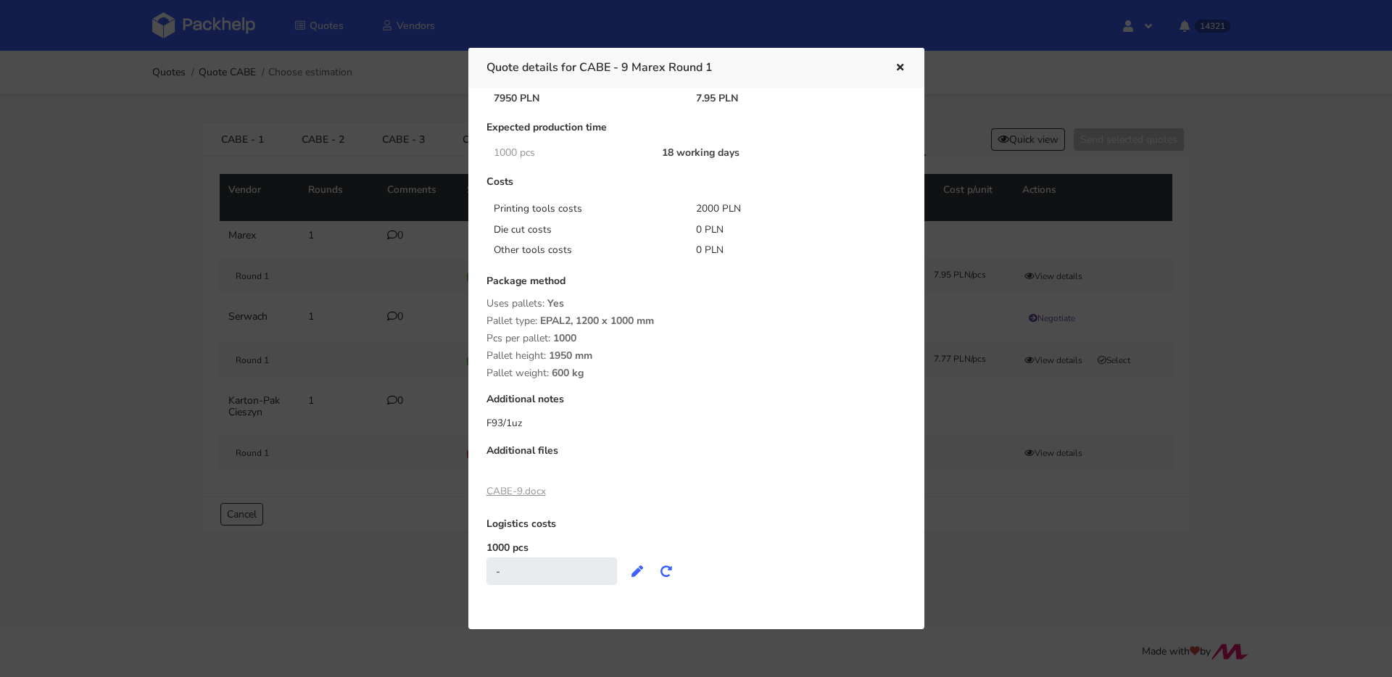
click at [898, 63] on icon "button" at bounding box center [900, 68] width 12 height 10
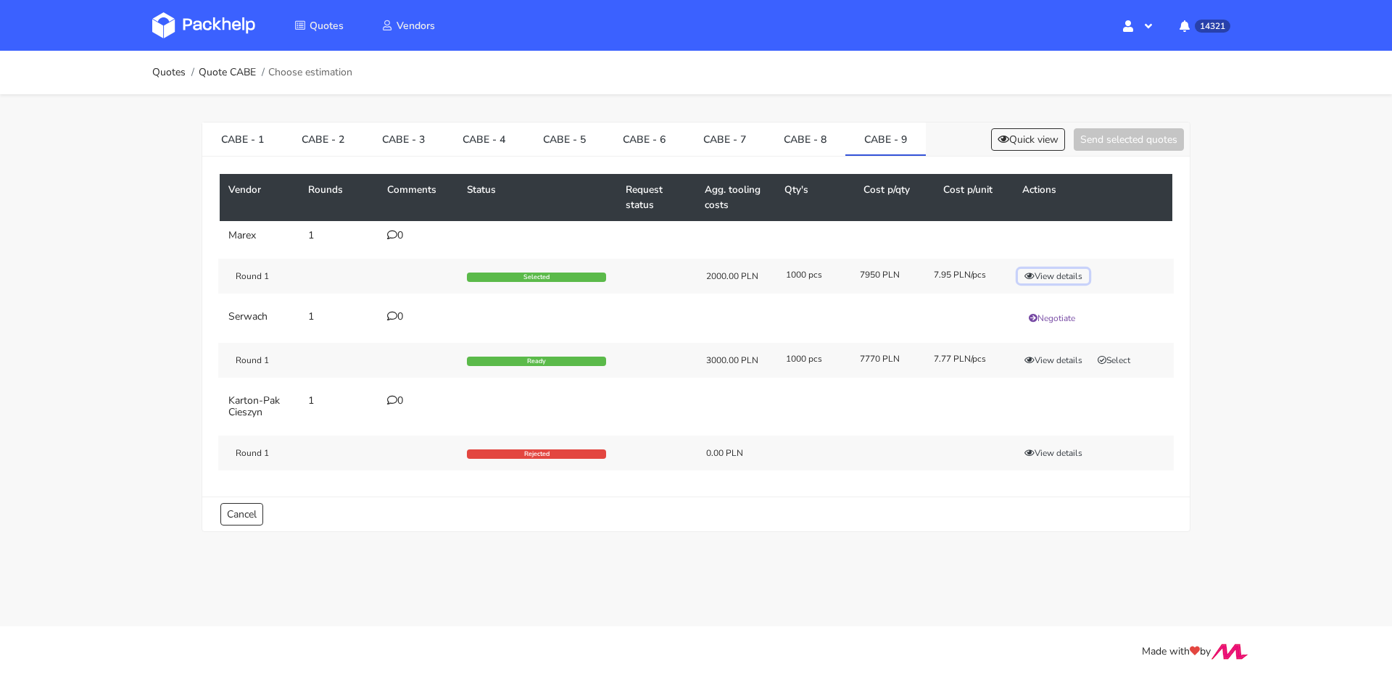
click at [1060, 281] on button "View details" at bounding box center [1053, 276] width 71 height 15
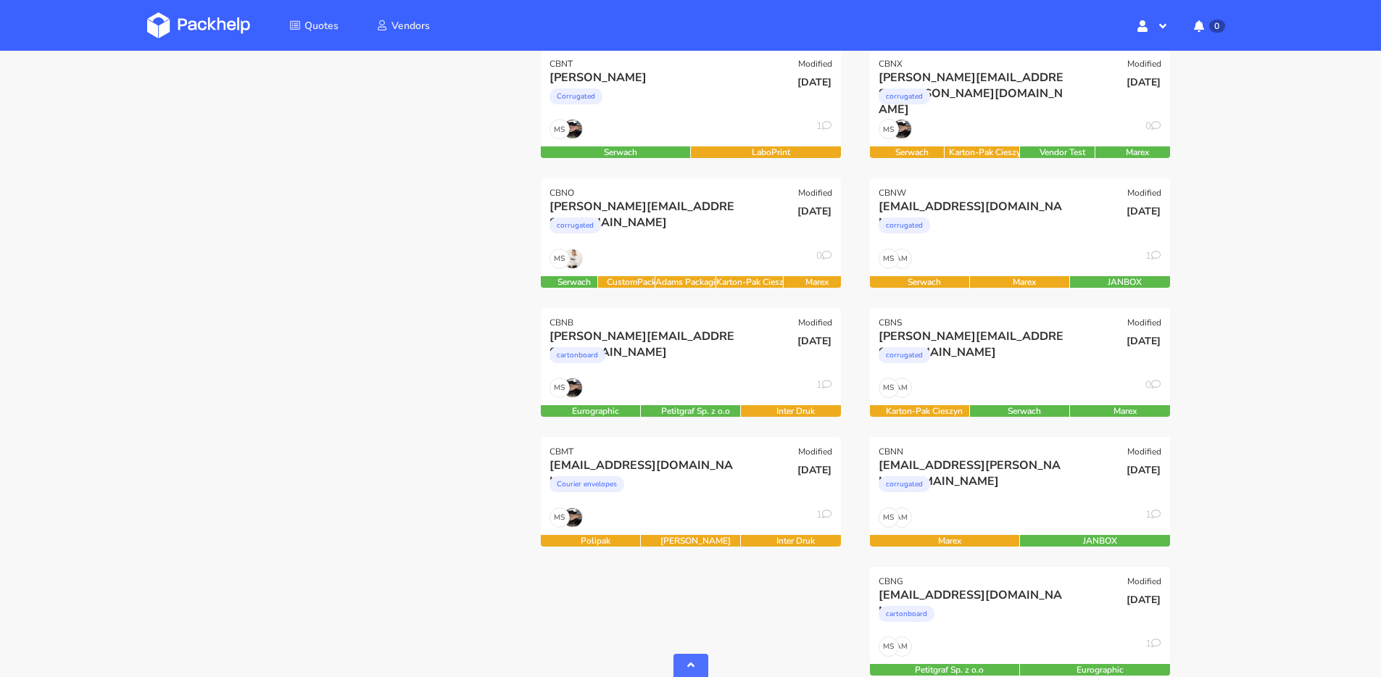
scroll to position [531, 0]
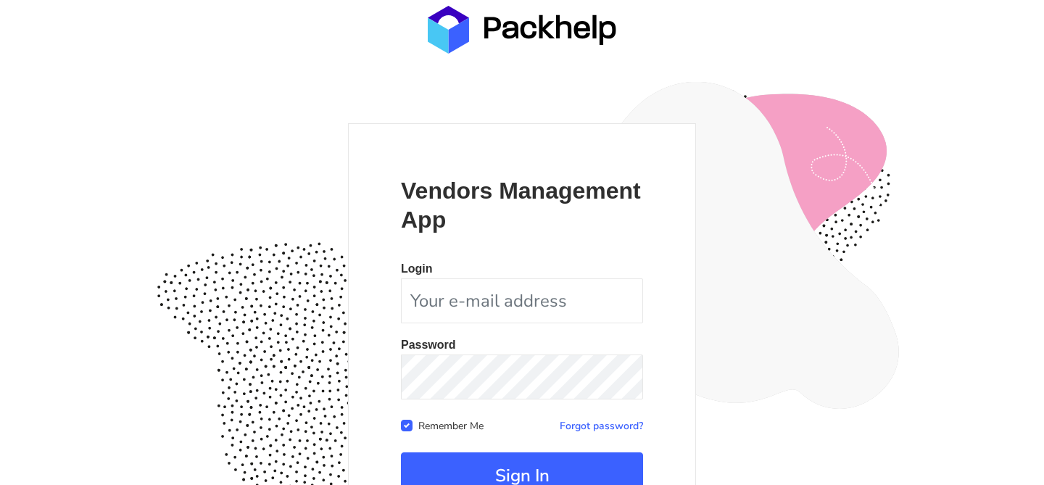
scroll to position [141, 0]
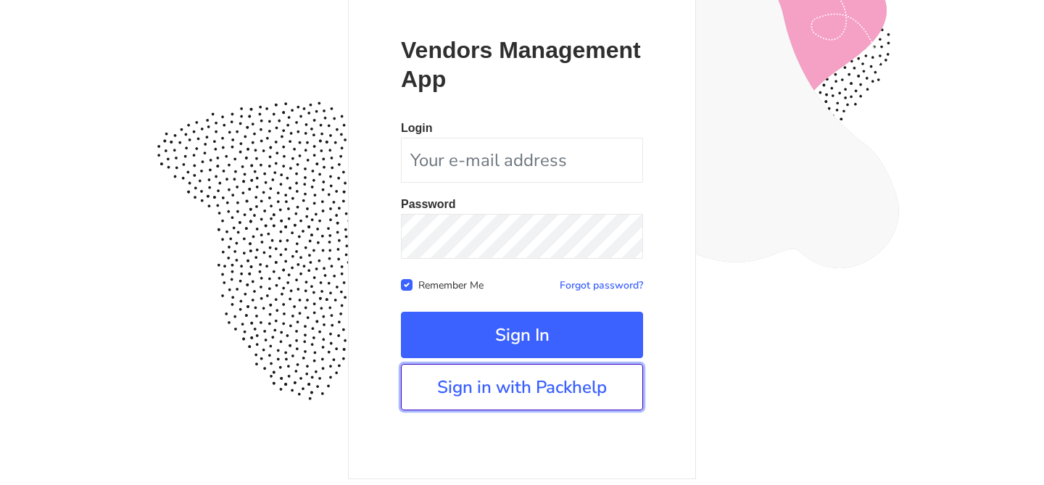
click at [492, 392] on link "Sign in with Packhelp" at bounding box center [522, 387] width 242 height 46
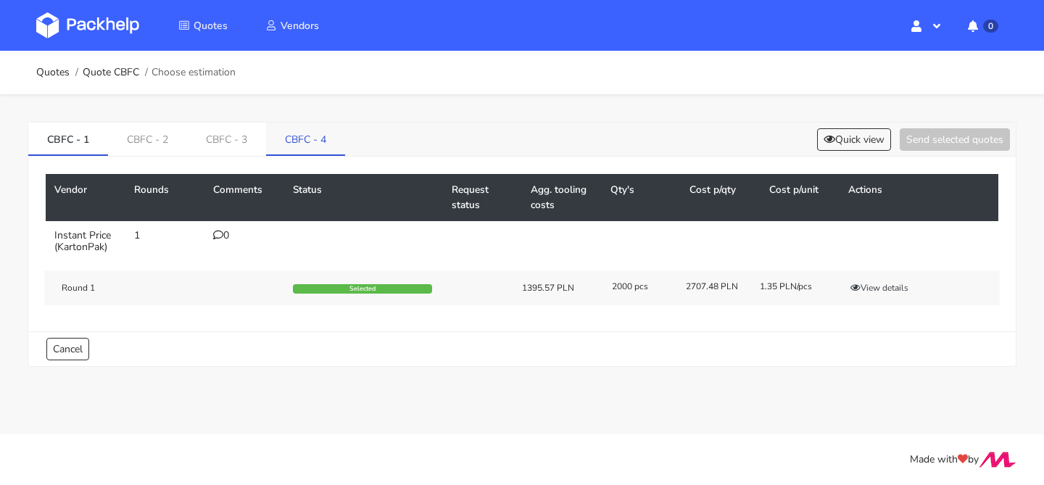
click at [327, 154] on li "CBFC - 4" at bounding box center [305, 139] width 79 height 33
click at [315, 140] on link "CBFC - 4" at bounding box center [305, 139] width 79 height 32
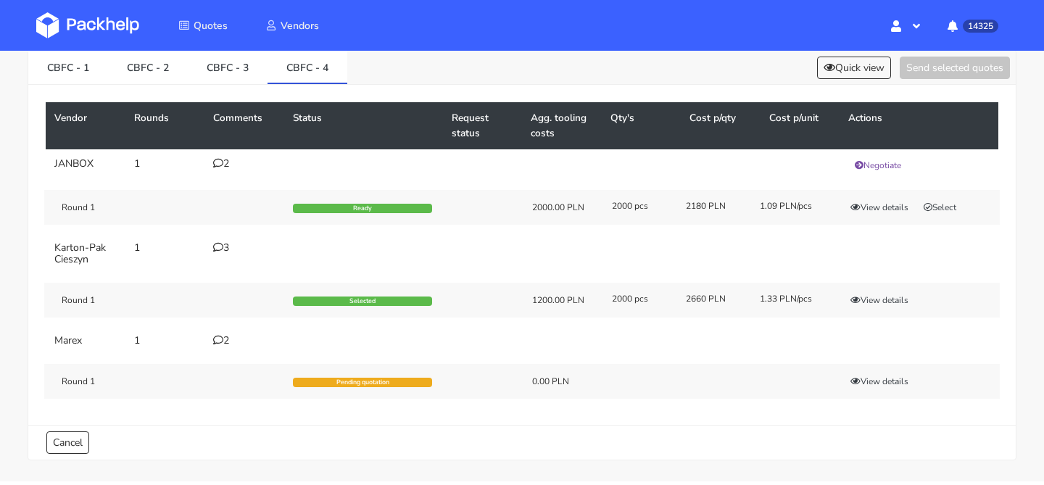
scroll to position [75, 0]
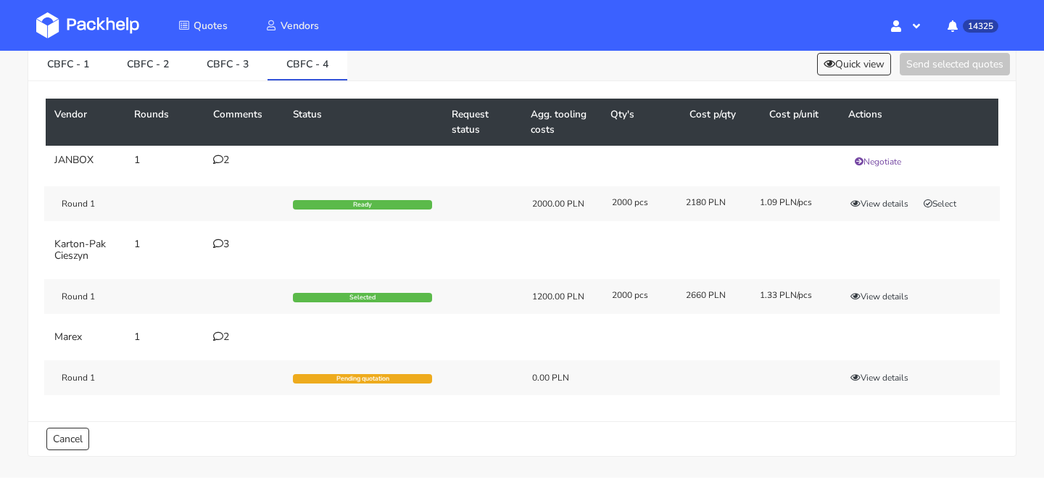
click at [877, 305] on div "Round 1 Selected 1200.00 PLN 2000 pcs 2660 PLN 1.33 PLN/pcs View details" at bounding box center [522, 296] width 956 height 35
click at [877, 296] on button "View details" at bounding box center [879, 296] width 71 height 15
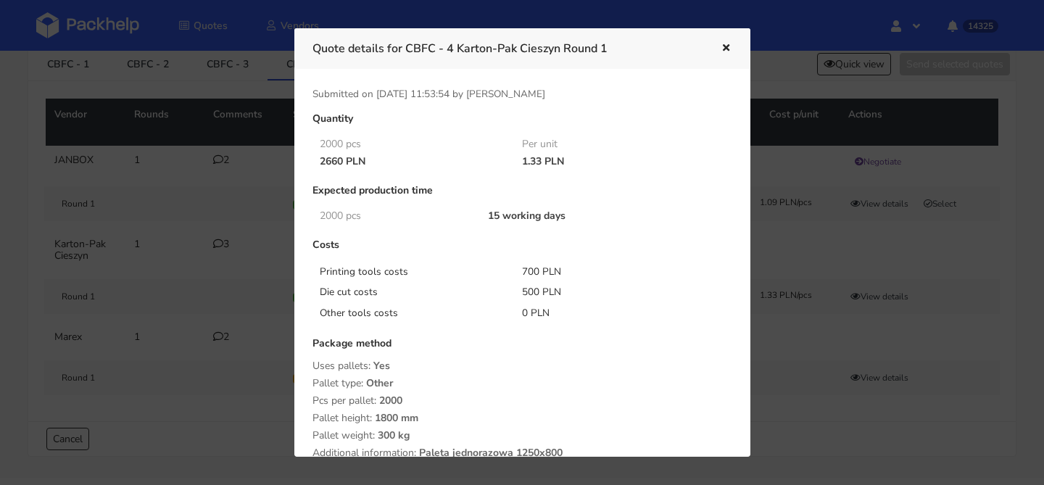
click at [842, 139] on div at bounding box center [522, 242] width 1044 height 485
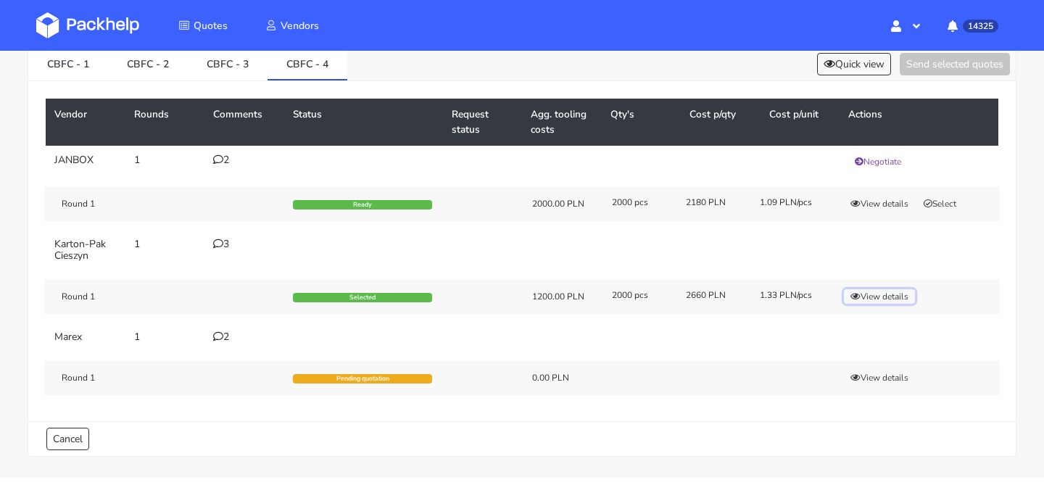
click at [880, 296] on button "View details" at bounding box center [879, 296] width 71 height 15
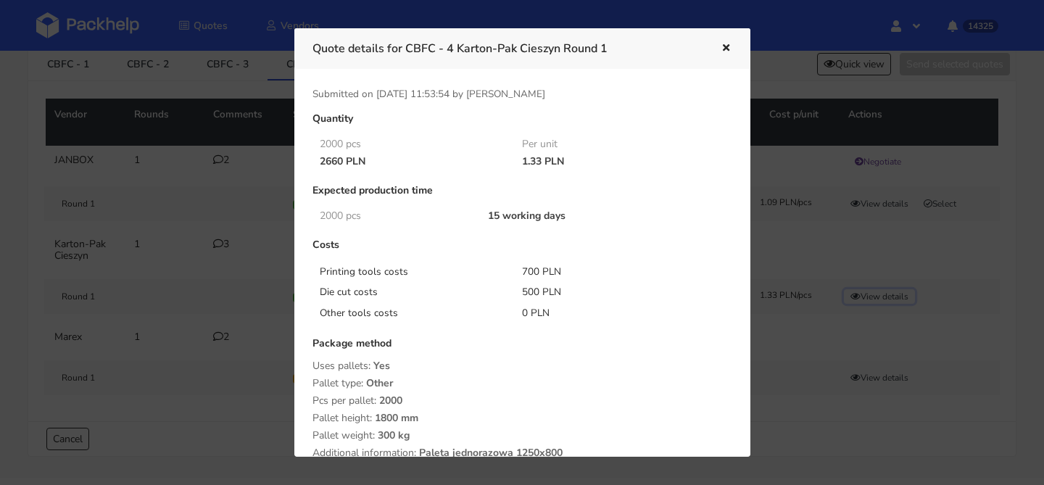
scroll to position [0, 0]
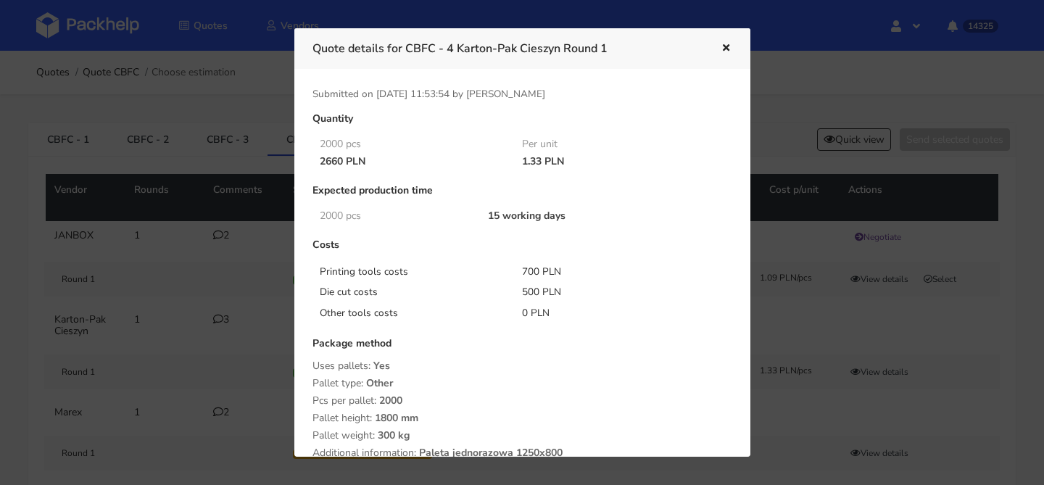
click at [822, 89] on div at bounding box center [522, 242] width 1044 height 485
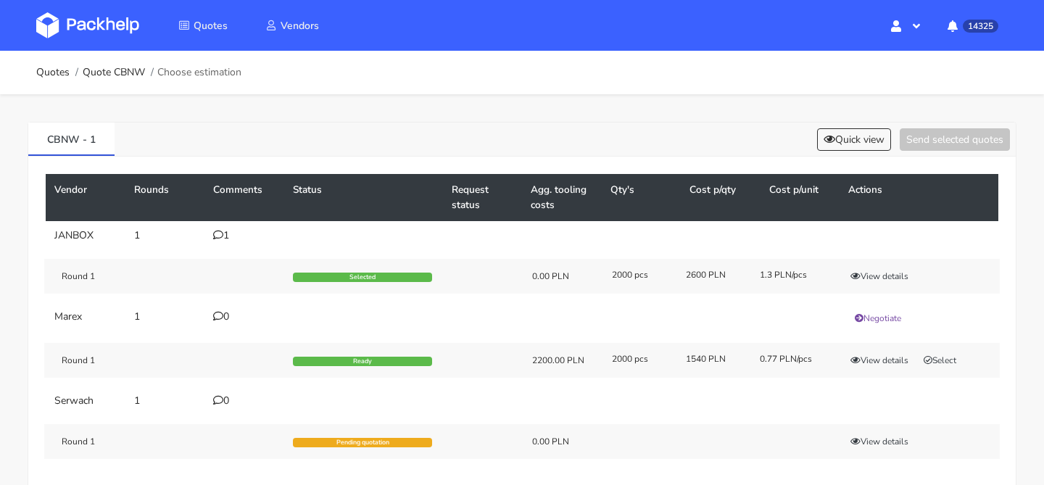
click at [220, 239] on icon at bounding box center [218, 235] width 10 height 10
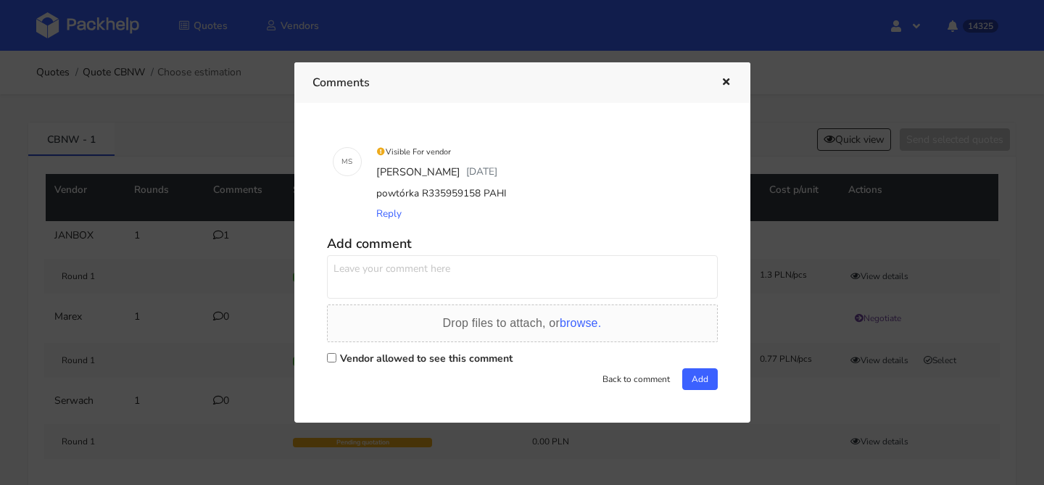
click at [725, 85] on icon "button" at bounding box center [726, 83] width 12 height 10
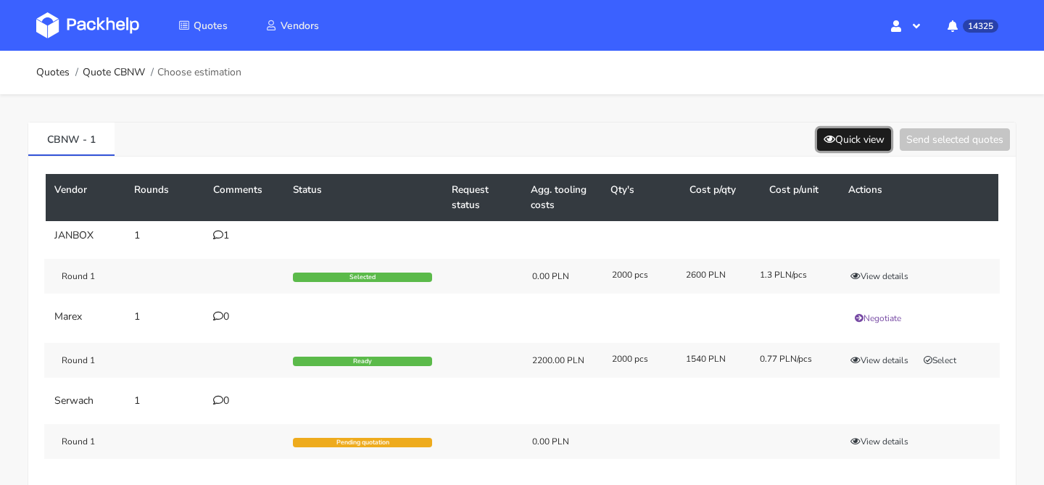
click at [817, 139] on button "Quick view" at bounding box center [854, 139] width 74 height 22
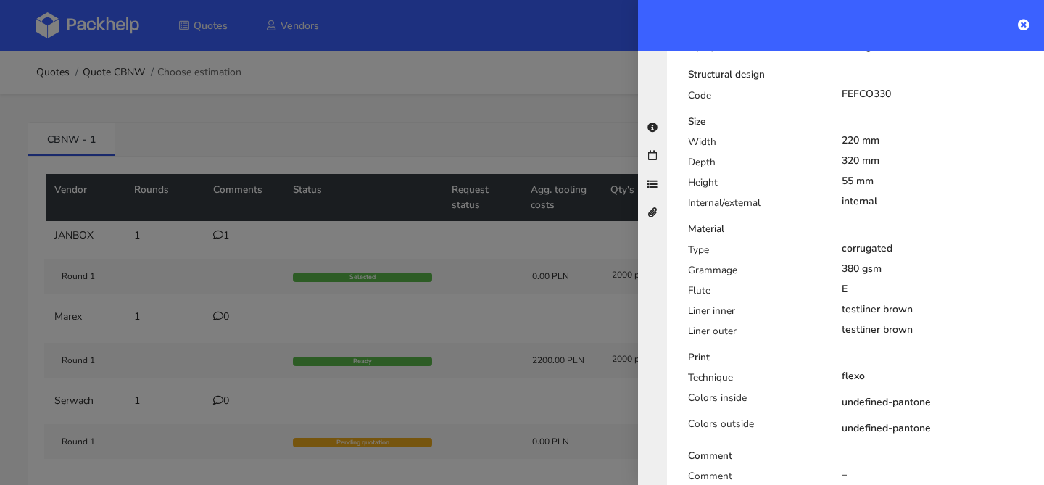
scroll to position [397, 0]
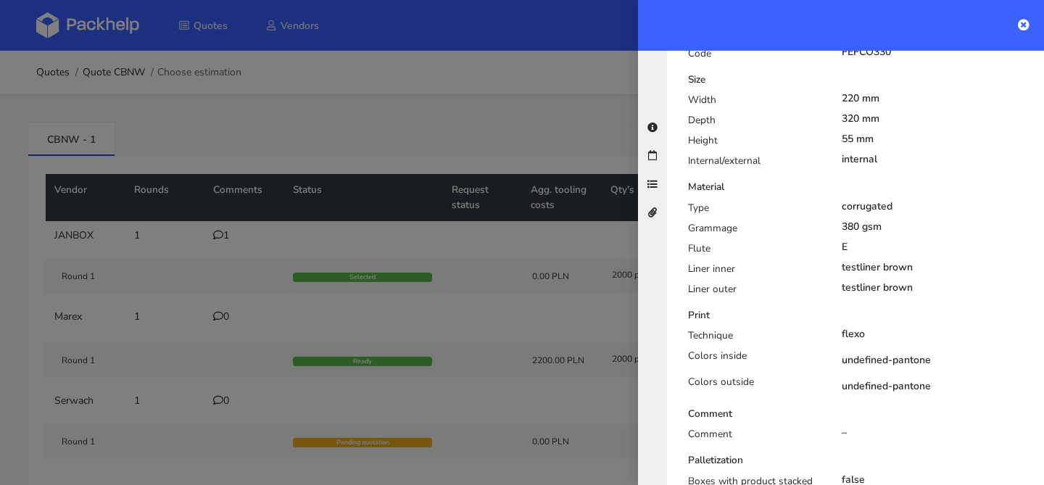
click at [354, 199] on div at bounding box center [522, 242] width 1044 height 485
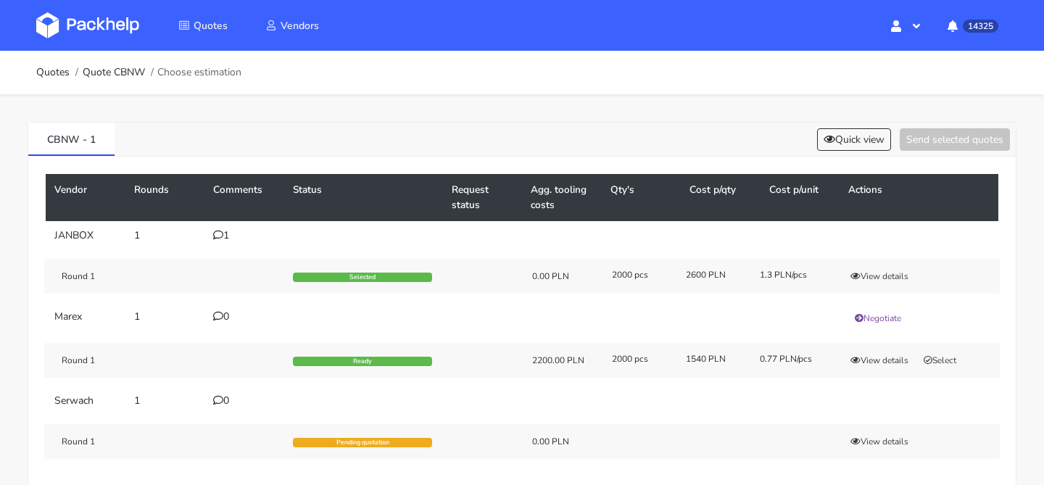
click at [219, 238] on icon at bounding box center [218, 235] width 10 height 10
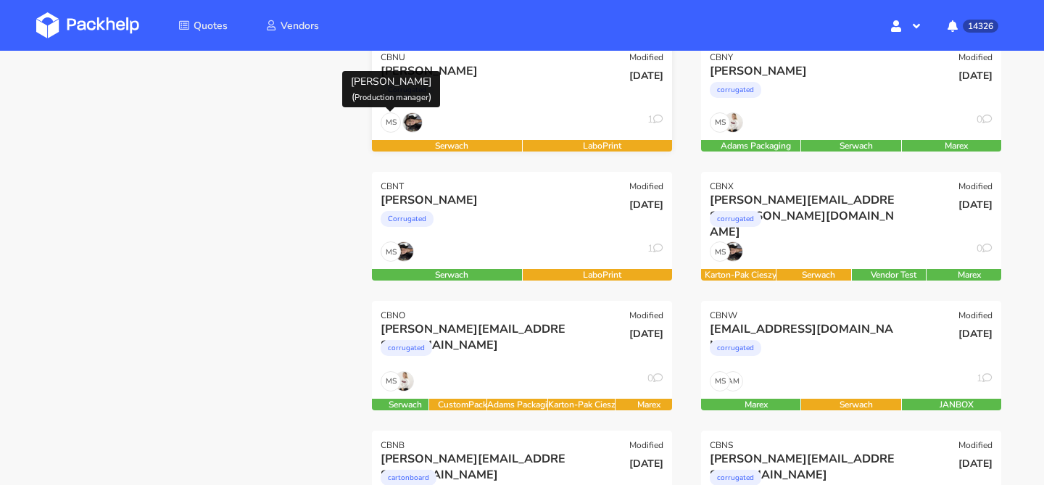
scroll to position [329, 0]
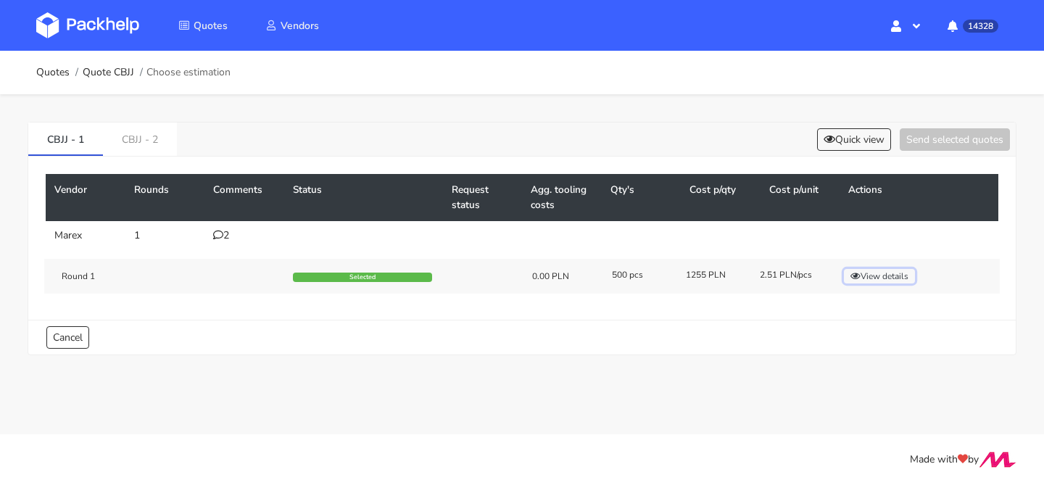
click at [851, 276] on icon "button" at bounding box center [856, 276] width 10 height 9
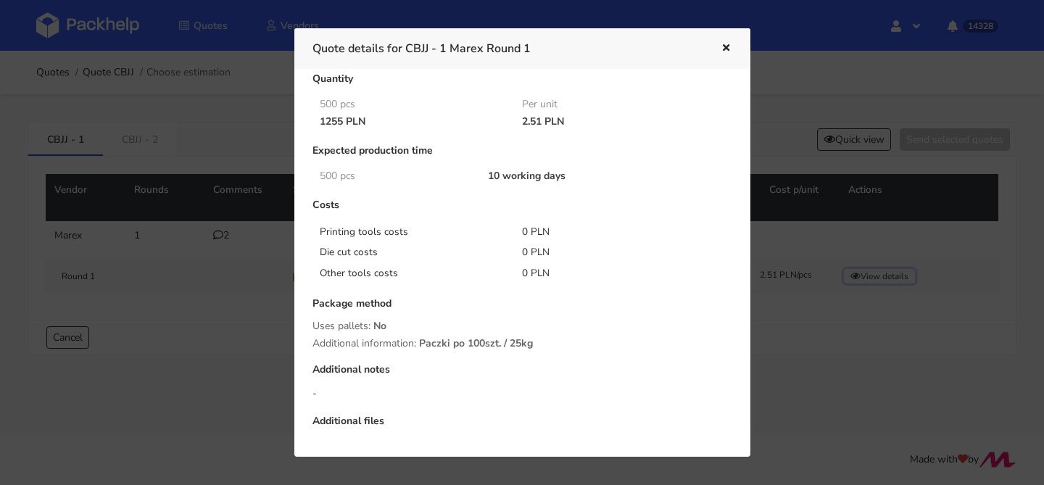
scroll to position [46, 0]
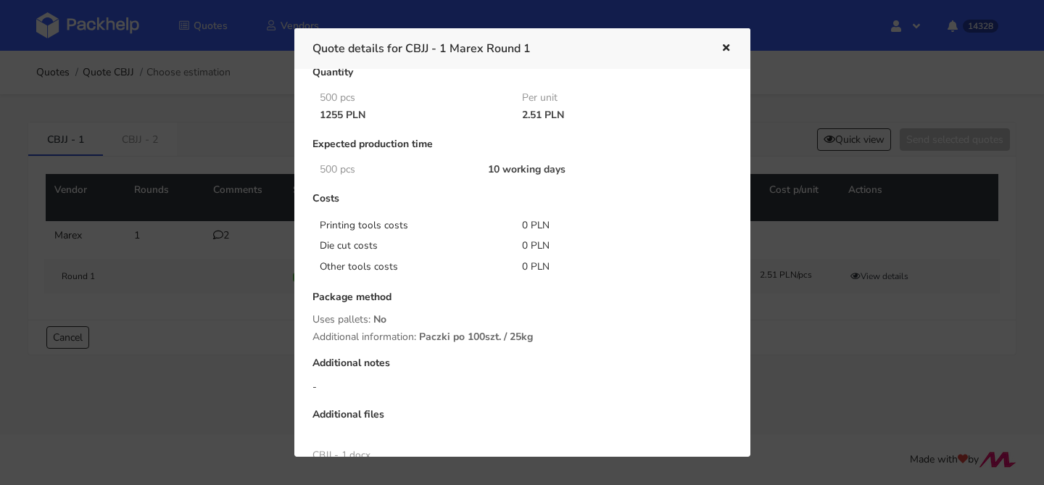
click at [731, 49] on icon "button" at bounding box center [726, 49] width 12 height 10
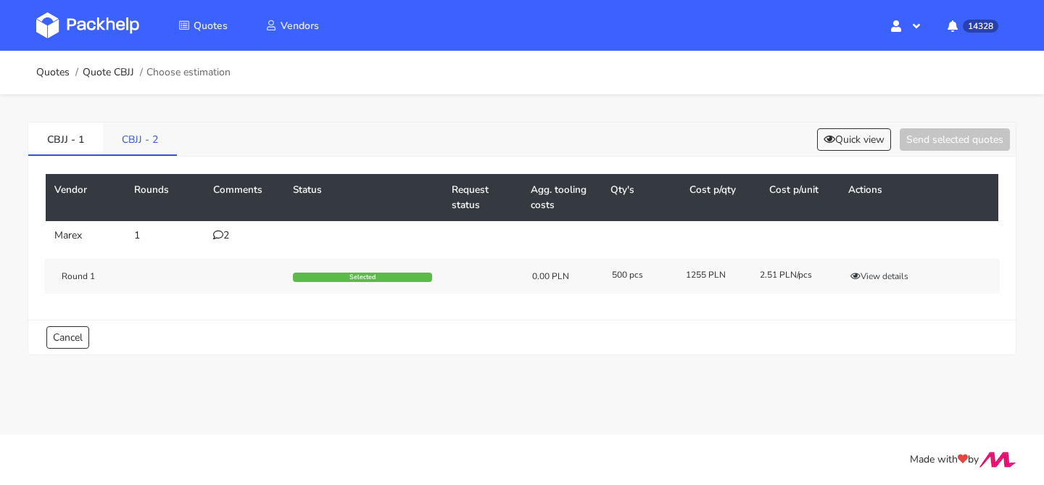
click at [159, 139] on link "CBJJ - 2" at bounding box center [140, 139] width 74 height 32
click at [865, 273] on button "View details" at bounding box center [879, 276] width 71 height 15
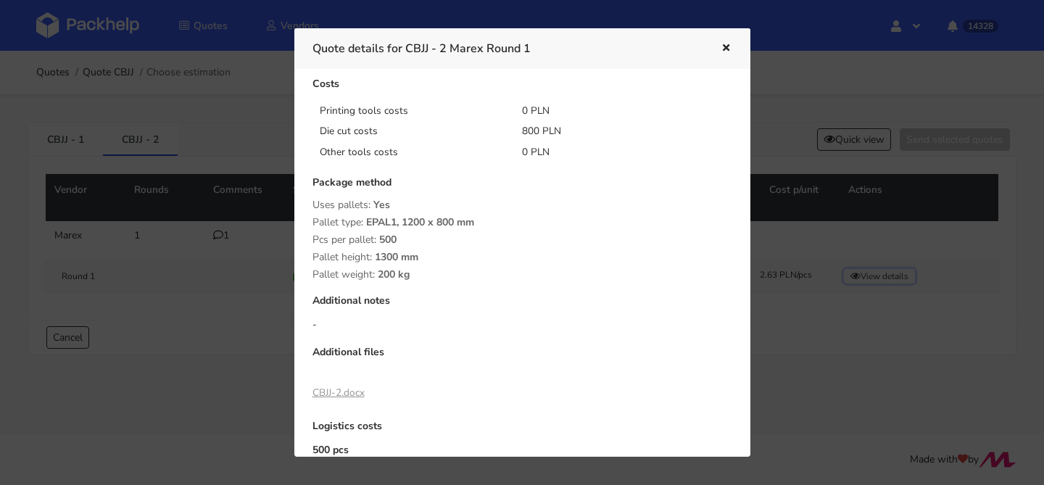
scroll to position [236, 0]
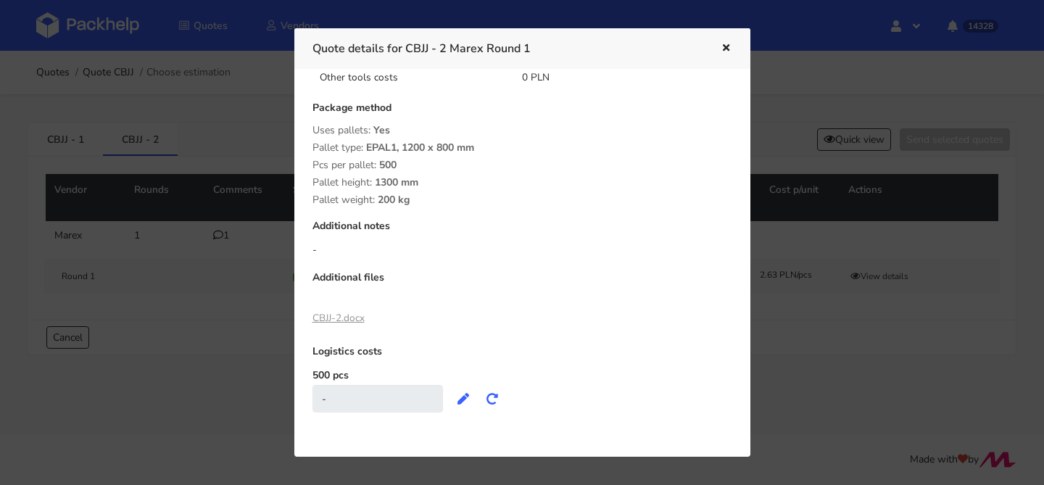
click at [258, 123] on div at bounding box center [522, 242] width 1044 height 485
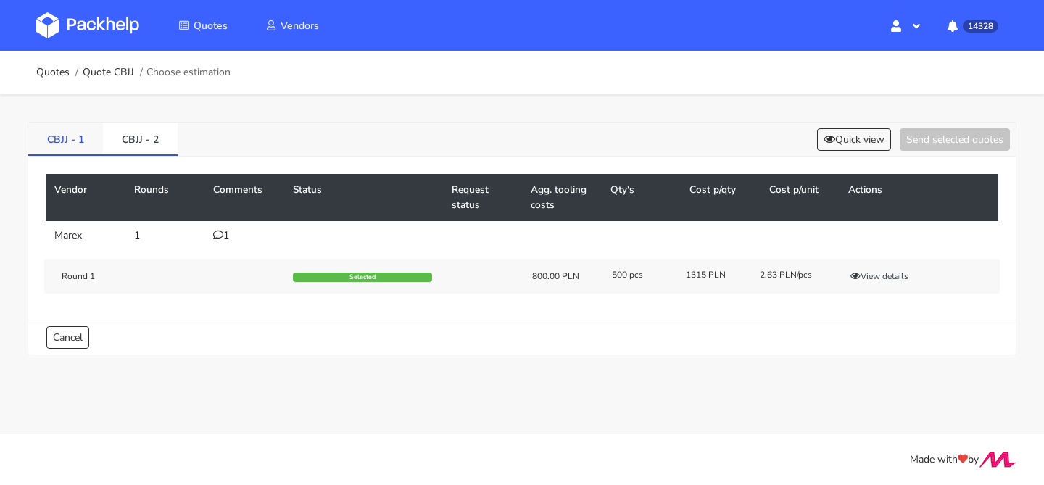
click at [83, 152] on link "CBJJ - 1" at bounding box center [65, 139] width 75 height 32
click at [120, 147] on link "CBJJ - 2" at bounding box center [140, 139] width 75 height 32
click at [863, 275] on button "View details" at bounding box center [879, 276] width 71 height 15
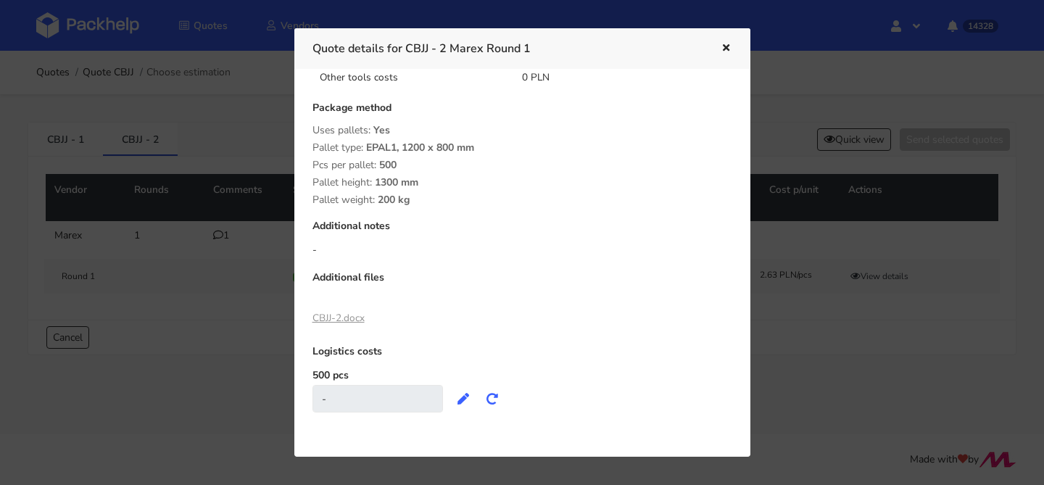
click at [111, 175] on div at bounding box center [522, 242] width 1044 height 485
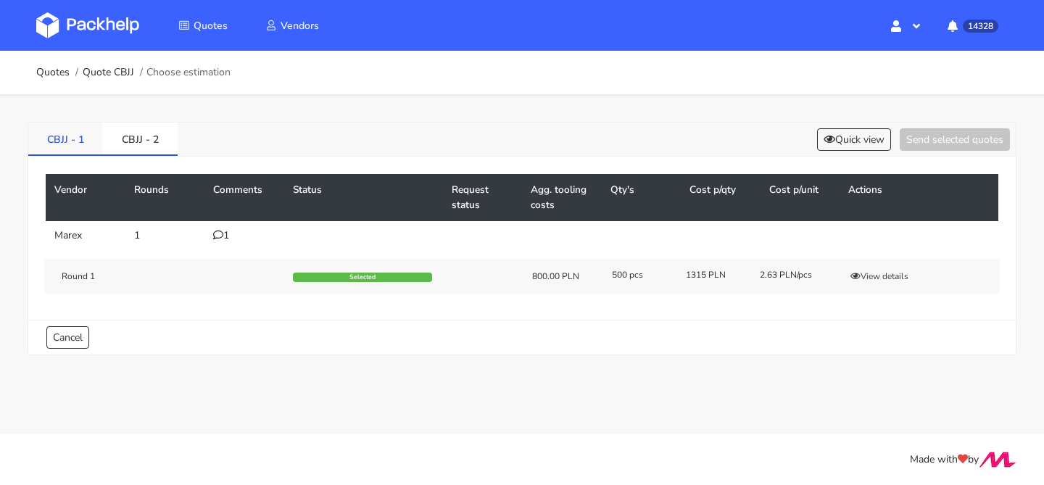
click at [91, 146] on link "CBJJ - 1" at bounding box center [65, 139] width 75 height 32
click at [866, 280] on button "View details" at bounding box center [879, 276] width 71 height 15
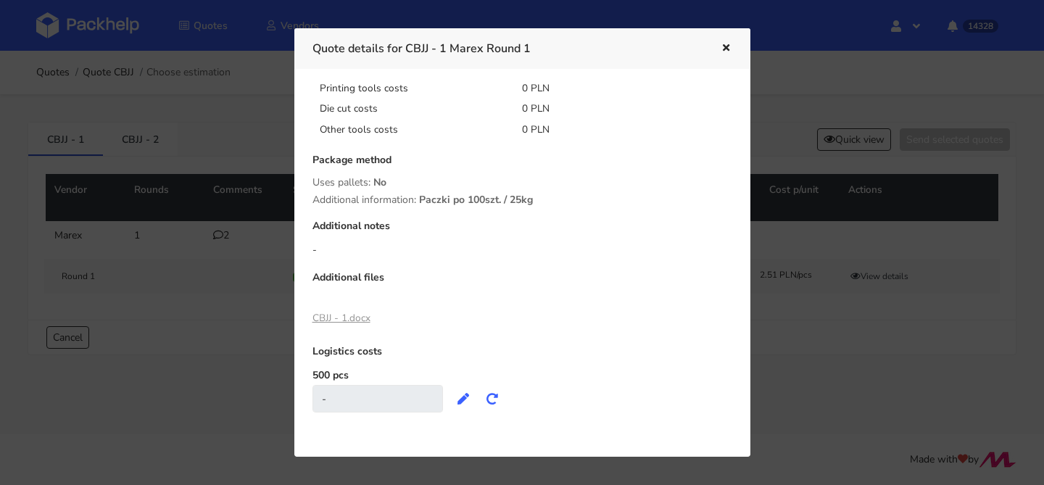
click at [864, 392] on div at bounding box center [522, 242] width 1044 height 485
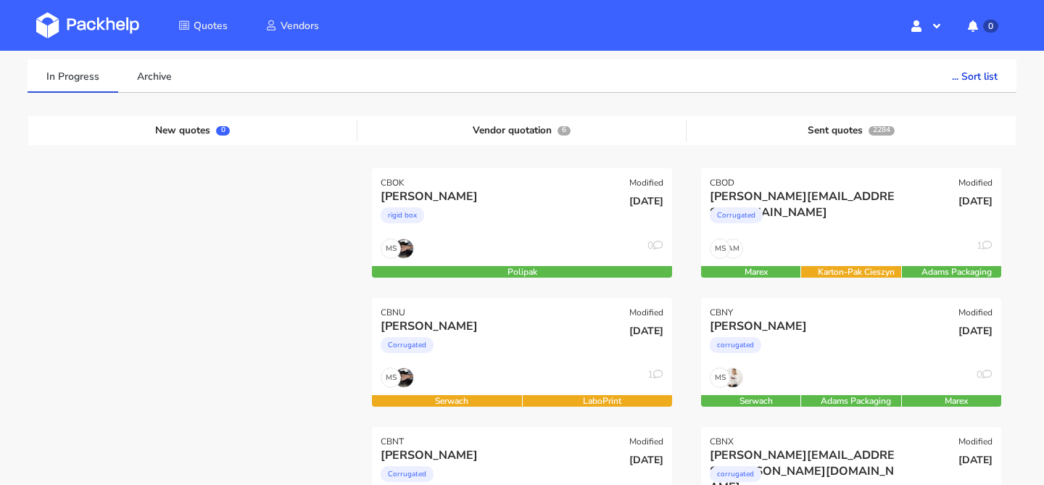
scroll to position [135, 0]
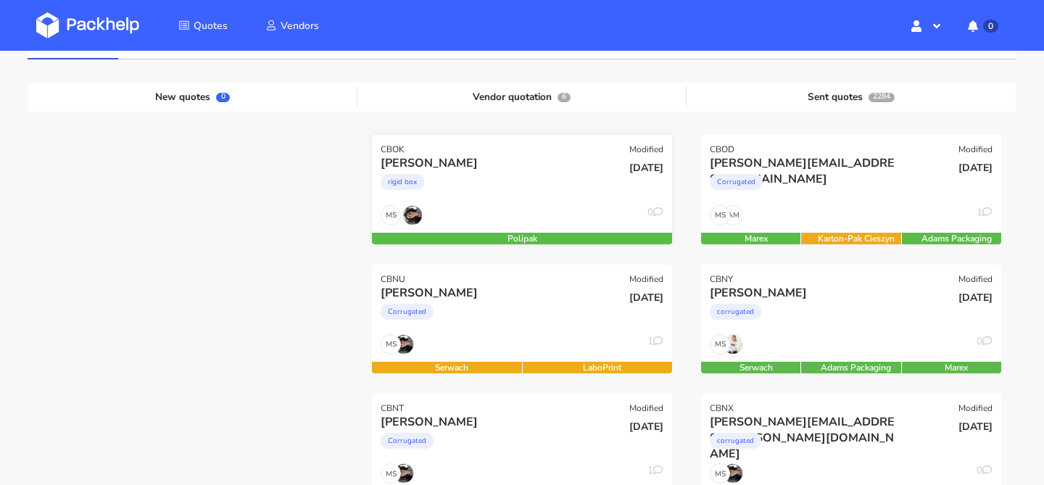
click at [513, 202] on div "Mia Burton rigid box" at bounding box center [472, 179] width 202 height 49
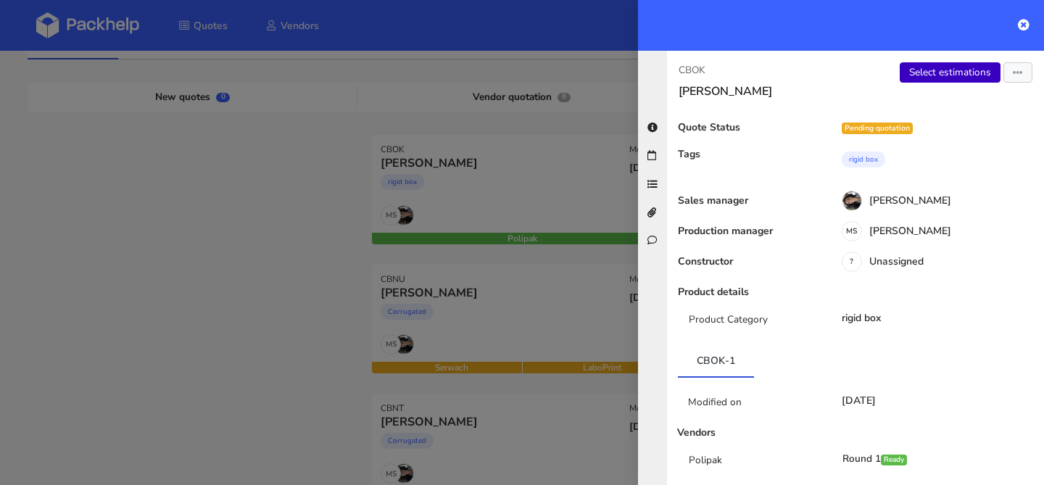
click at [951, 70] on link "Select estimations" at bounding box center [950, 72] width 101 height 20
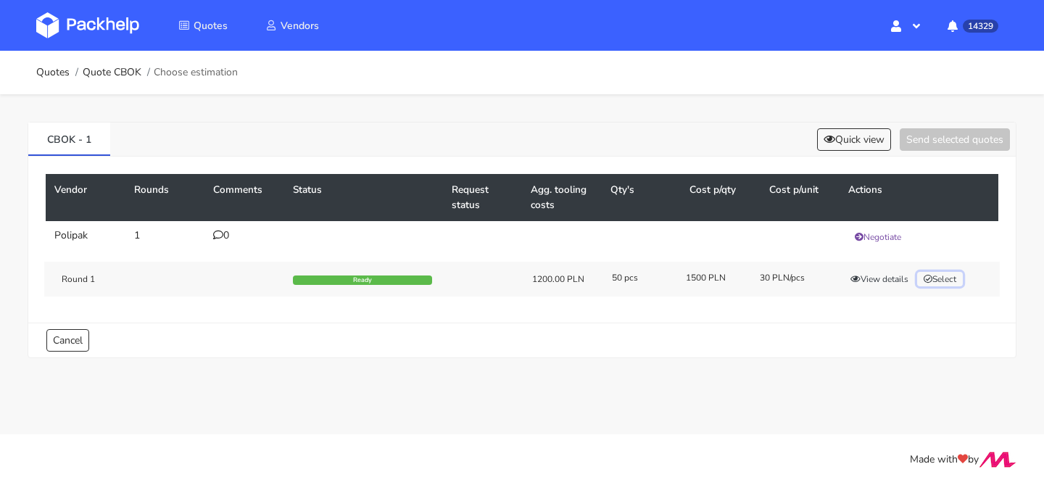
click at [952, 273] on button "Select" at bounding box center [940, 279] width 46 height 15
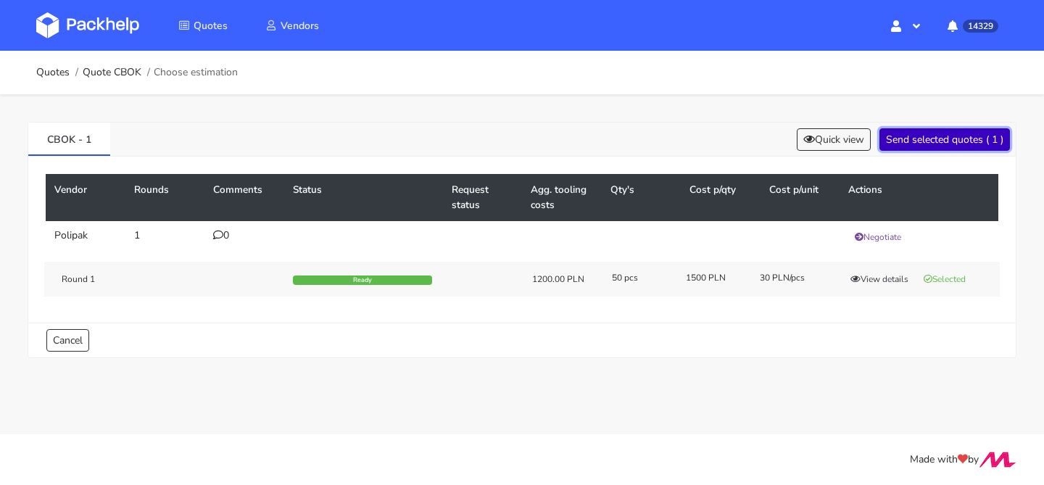
click at [933, 141] on button "Send selected quotes ( 1 )" at bounding box center [945, 139] width 131 height 22
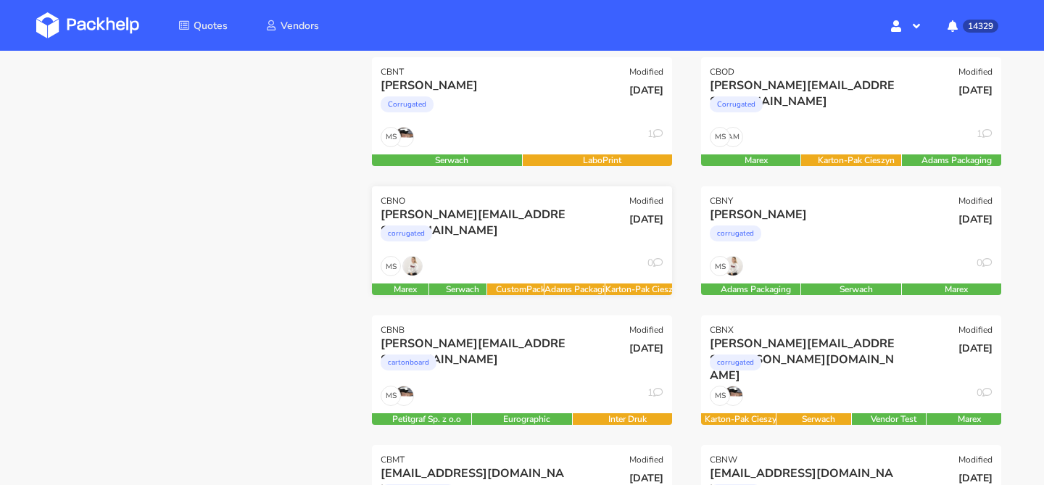
scroll to position [344, 0]
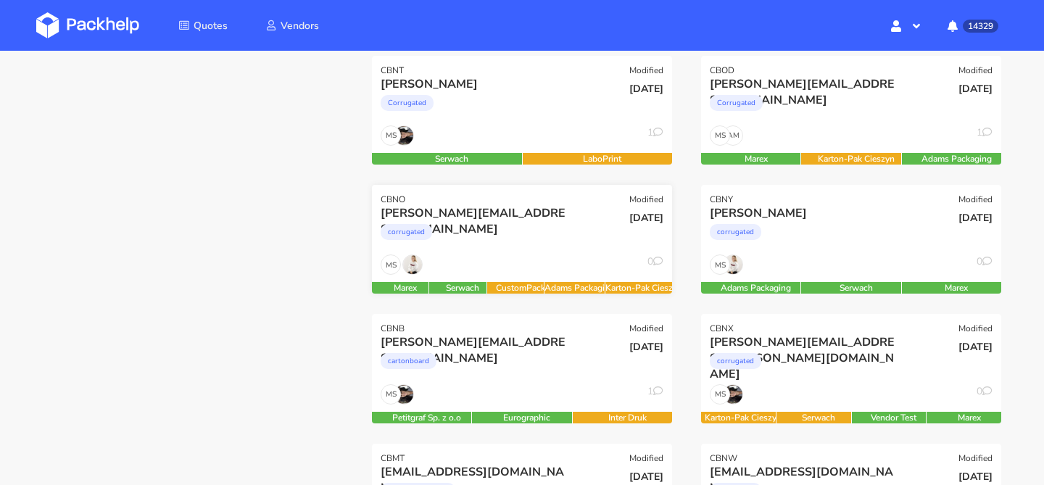
click at [505, 245] on div "corrugated" at bounding box center [477, 235] width 192 height 29
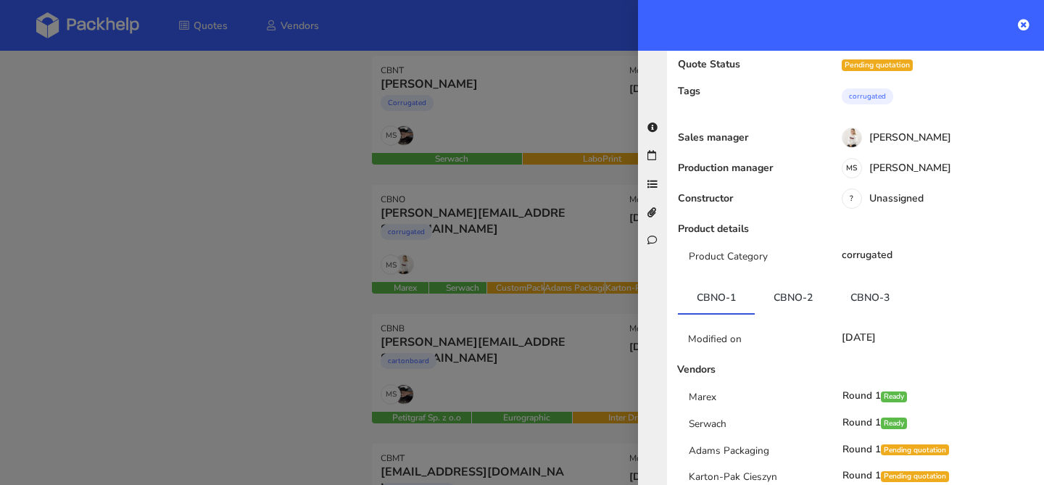
scroll to position [157, 0]
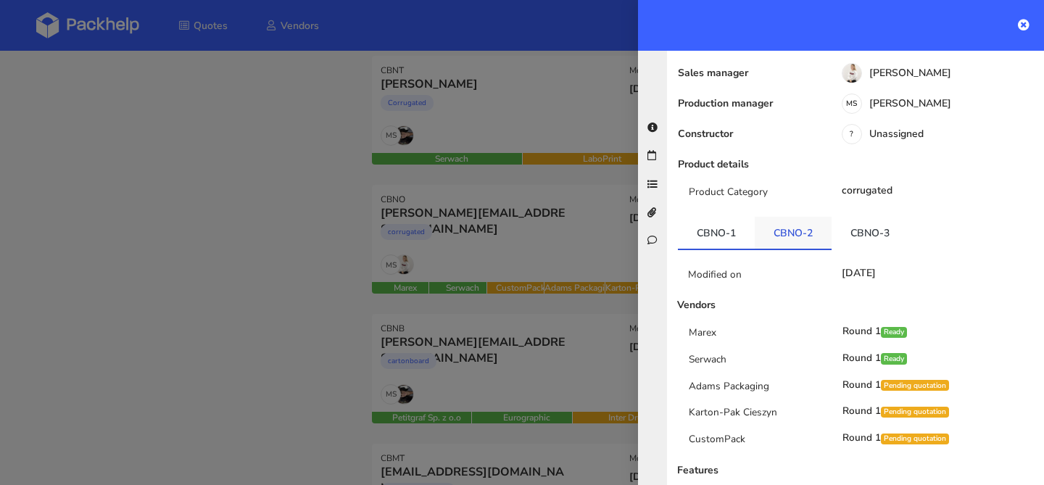
click at [806, 217] on link "CBNO-2" at bounding box center [793, 233] width 77 height 32
click at [848, 217] on link "CBNO-3" at bounding box center [870, 233] width 77 height 32
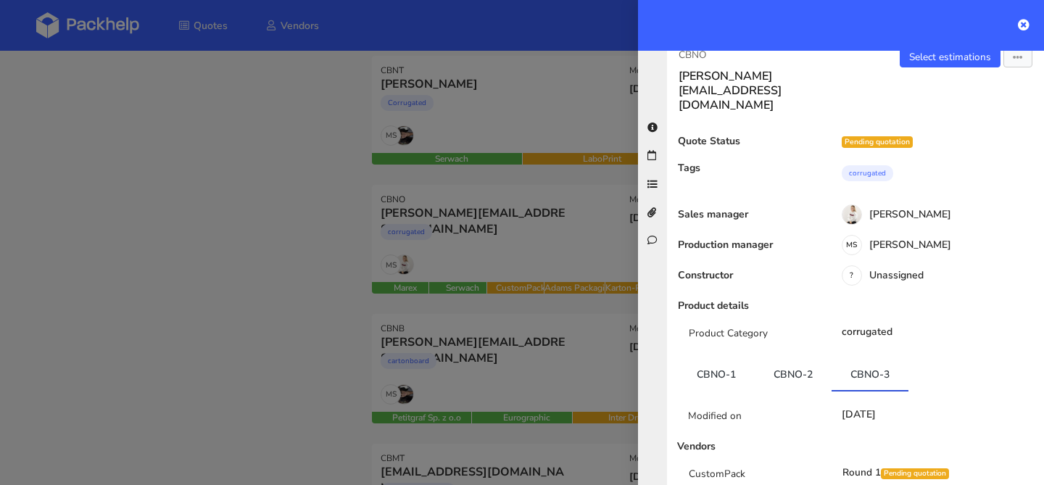
scroll to position [0, 0]
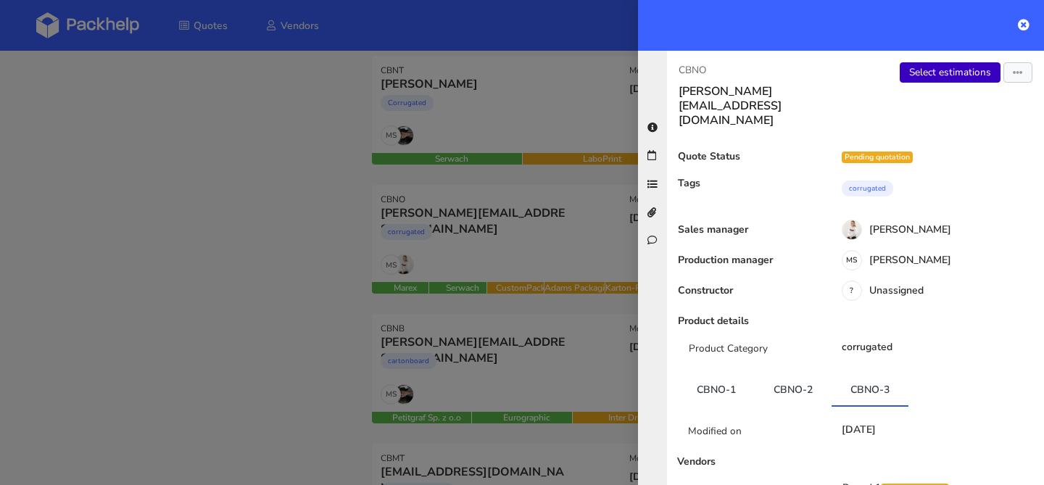
click at [950, 76] on link "Select estimations" at bounding box center [950, 72] width 101 height 20
click at [806, 373] on link "CBNO-2" at bounding box center [793, 389] width 77 height 32
click at [939, 73] on link "Select estimations" at bounding box center [950, 72] width 101 height 20
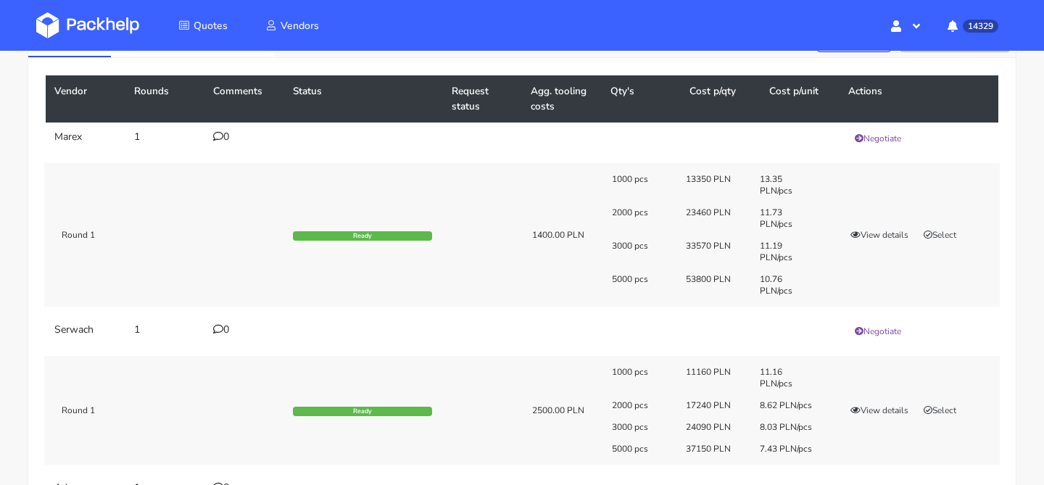
scroll to position [96, 0]
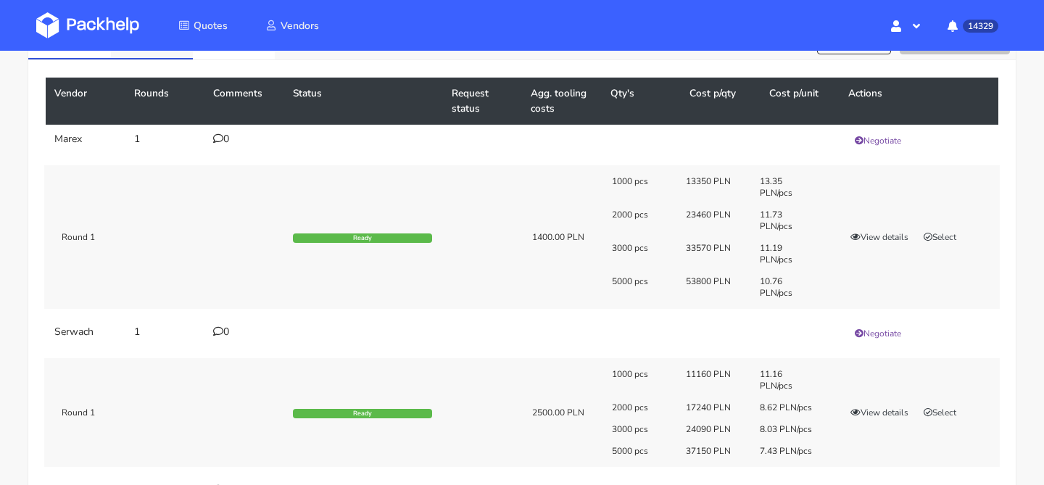
click at [157, 54] on link "CBNO - 2" at bounding box center [152, 42] width 82 height 32
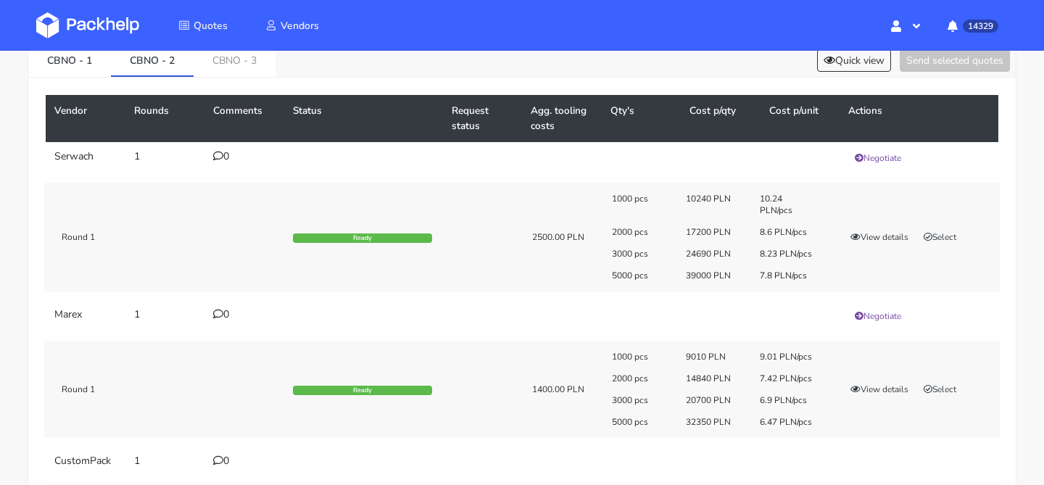
scroll to position [78, 0]
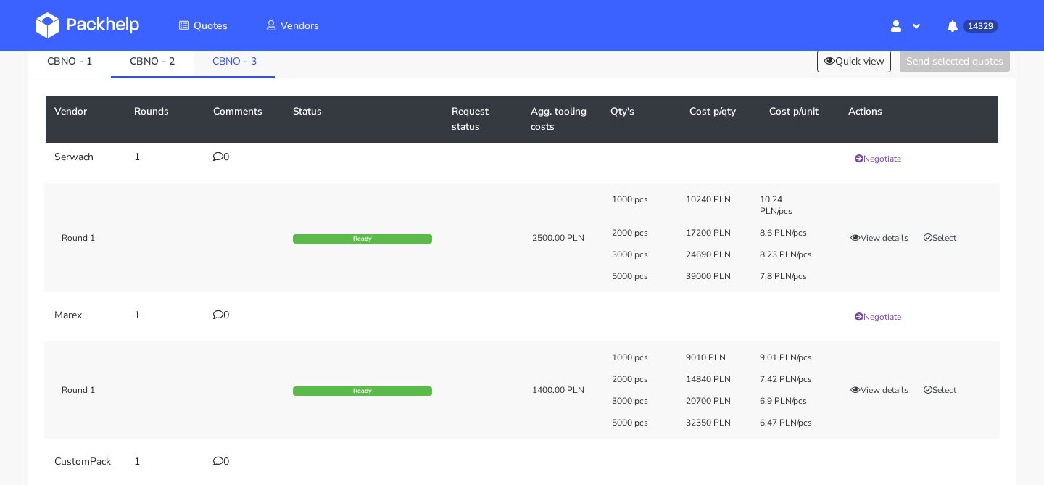
click at [221, 67] on link "CBNO - 3" at bounding box center [235, 60] width 82 height 32
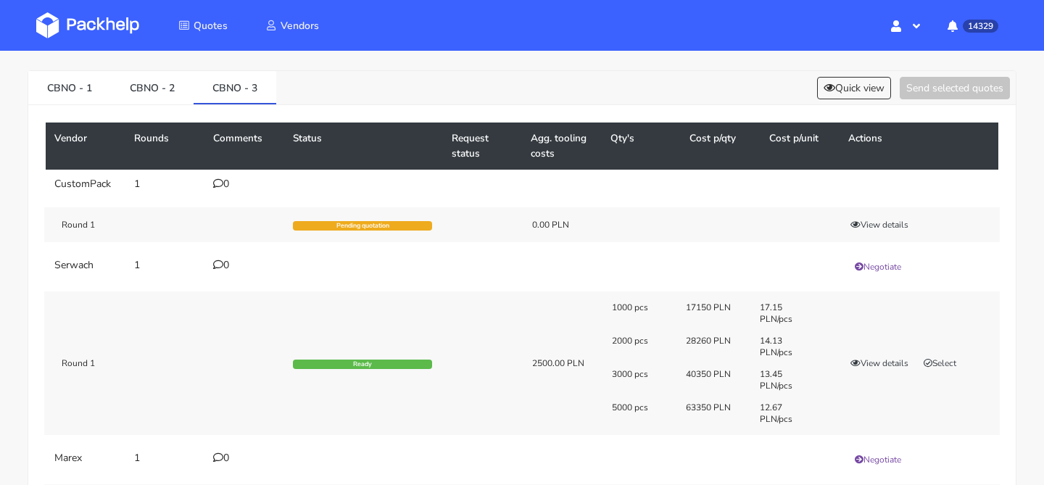
scroll to position [0, 0]
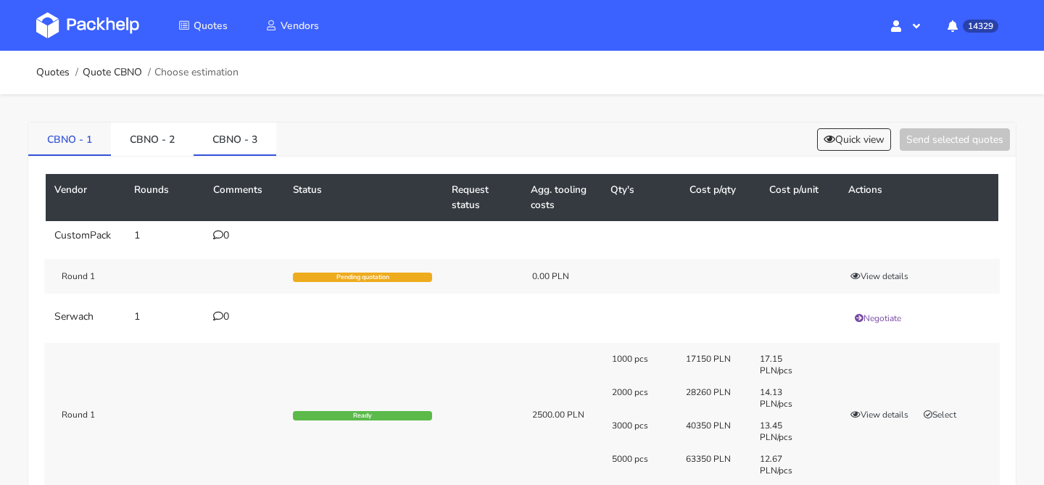
click at [88, 145] on link "CBNO - 1" at bounding box center [69, 139] width 83 height 32
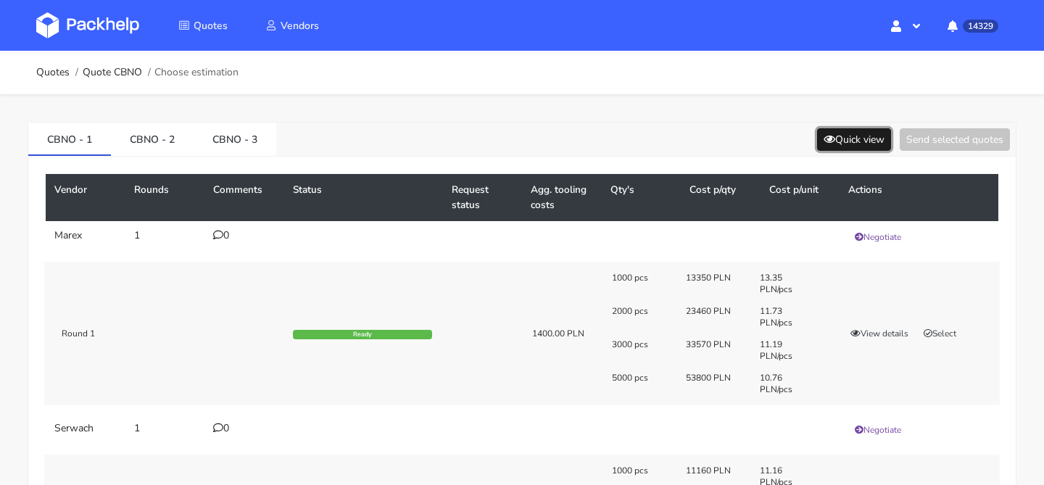
click at [829, 141] on icon at bounding box center [830, 139] width 12 height 10
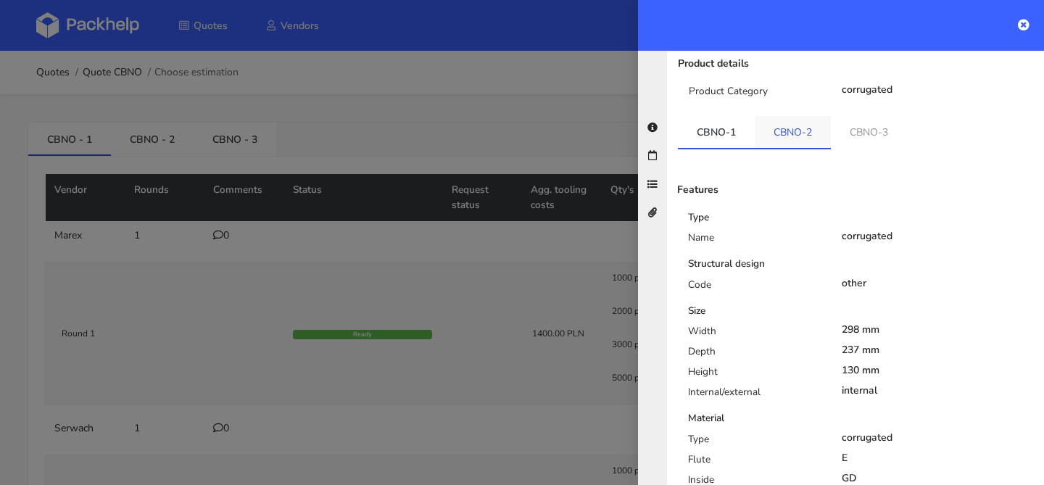
click at [796, 116] on link "CBNO-2" at bounding box center [793, 132] width 76 height 32
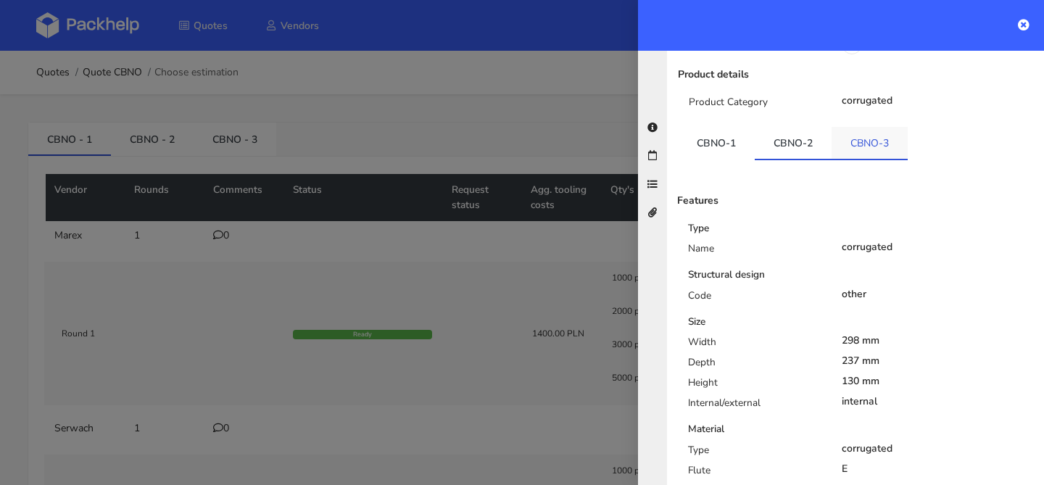
click at [883, 127] on link "CBNO-3" at bounding box center [870, 143] width 76 height 32
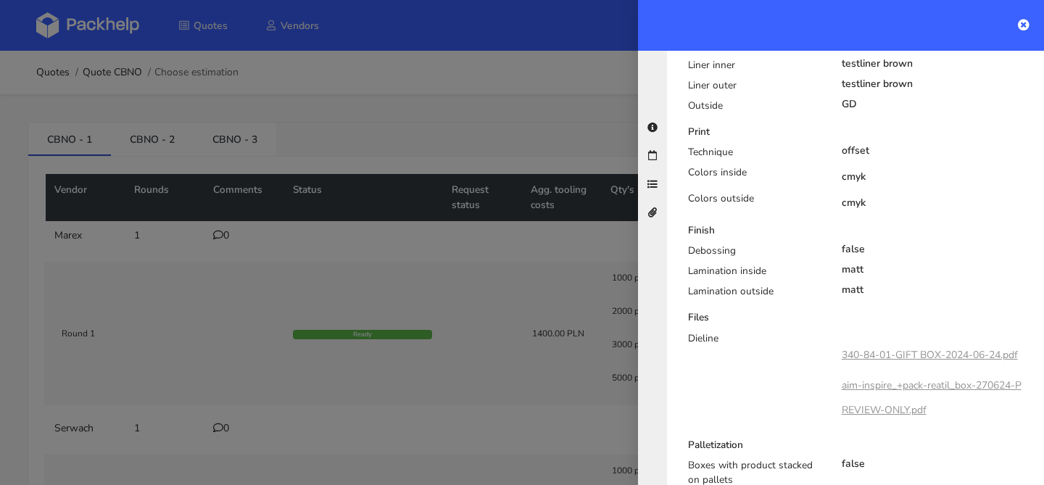
scroll to position [729, 0]
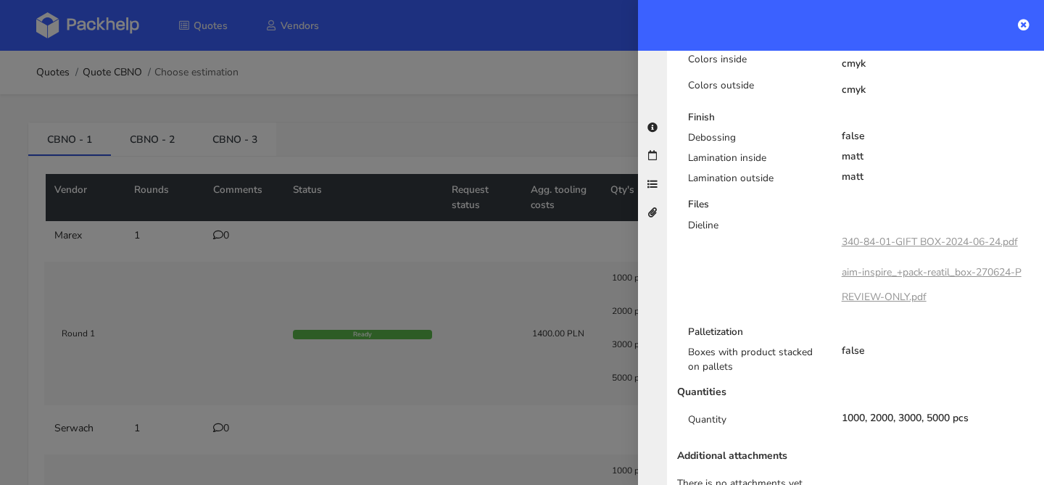
click at [376, 192] on div at bounding box center [522, 242] width 1044 height 485
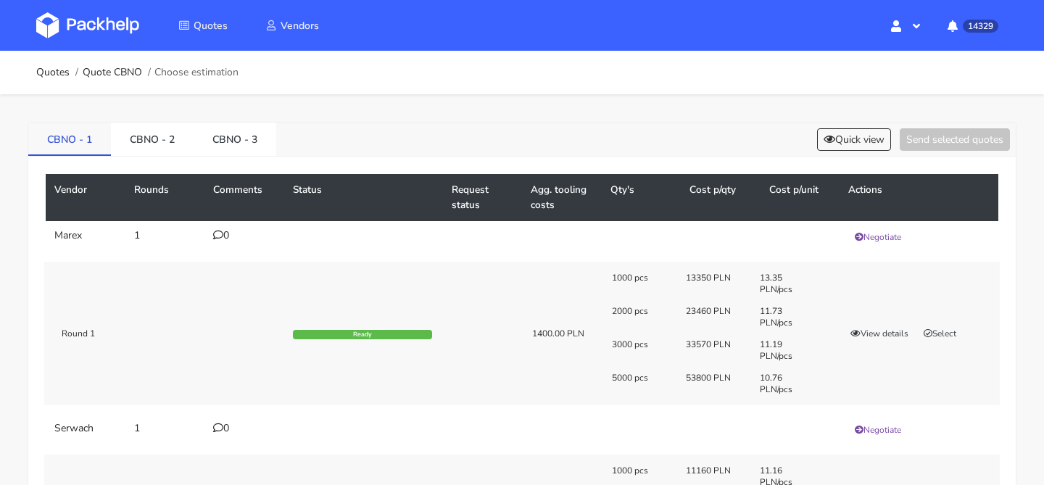
click at [97, 147] on link "CBNO - 1" at bounding box center [69, 139] width 83 height 32
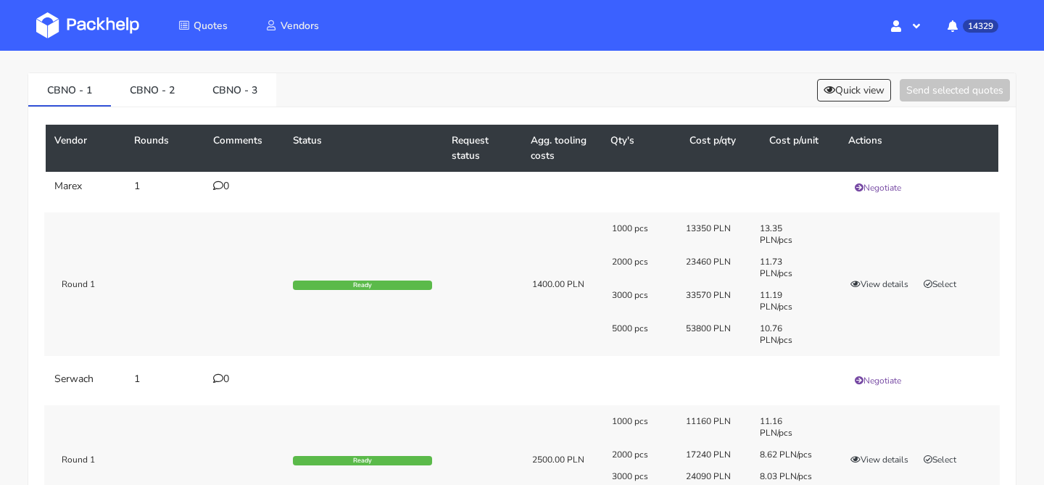
scroll to position [46, 0]
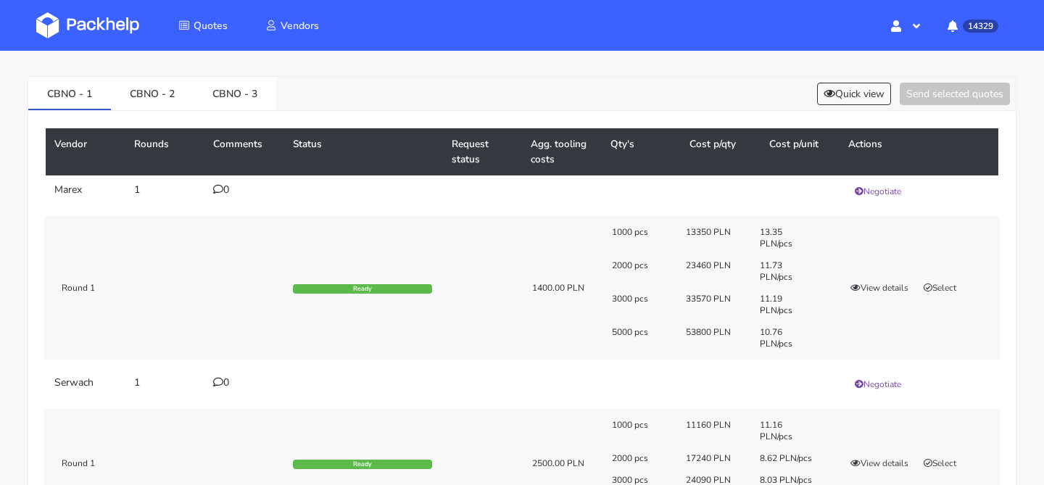
click at [872, 455] on div "1000 pcs 11160 PLN 11.16 PLN/pcs 2000 pcs 17240 PLN 8.62 PLN/pcs 3000 pcs 24090…" at bounding box center [801, 463] width 398 height 88
click at [871, 455] on div "1000 pcs 11160 PLN 11.16 PLN/pcs 2000 pcs 17240 PLN 8.62 PLN/pcs 3000 pcs 24090…" at bounding box center [801, 463] width 398 height 88
click at [868, 463] on button "View details" at bounding box center [879, 463] width 71 height 15
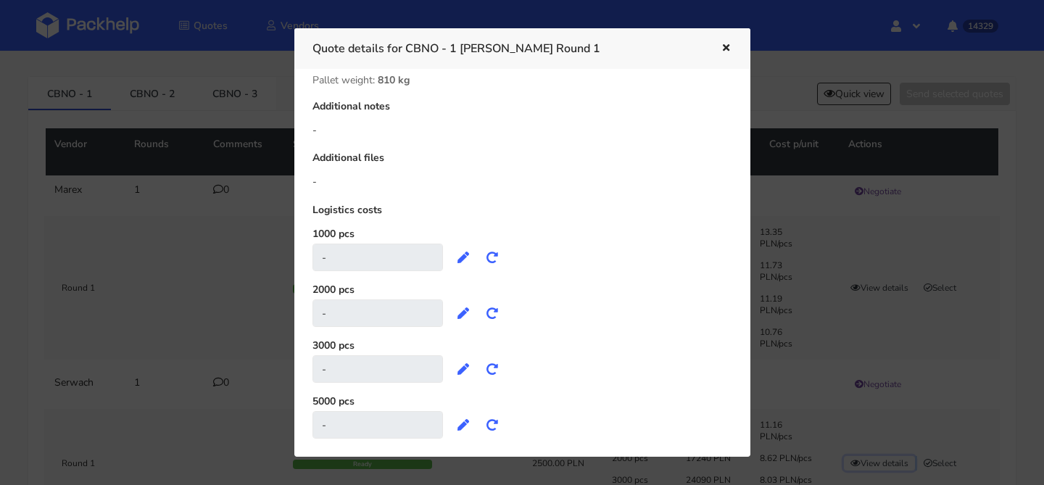
scroll to position [538, 0]
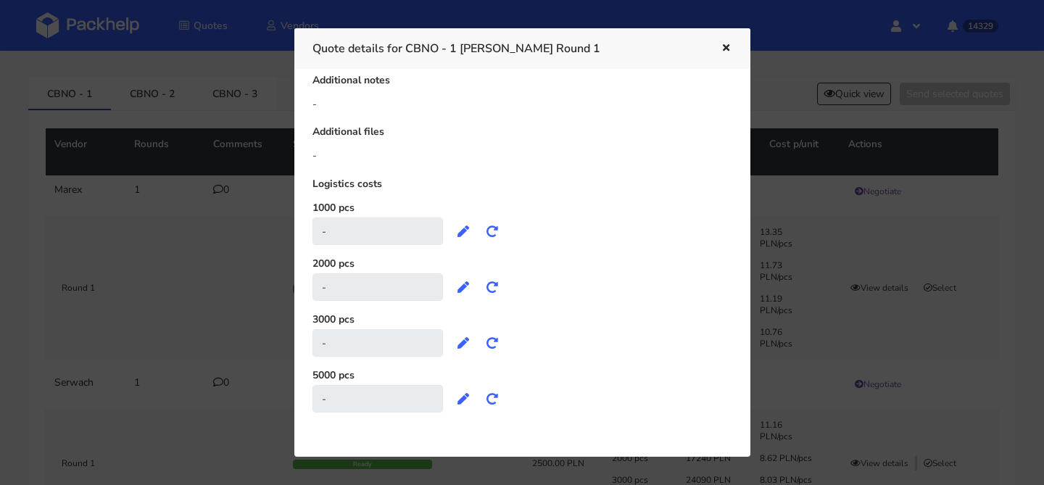
click at [725, 44] on icon "button" at bounding box center [726, 49] width 12 height 10
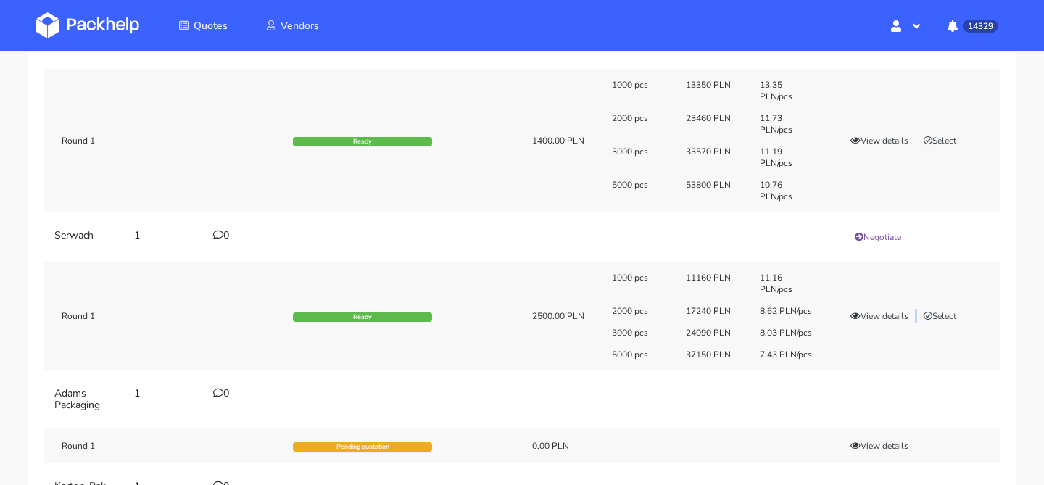
scroll to position [207, 0]
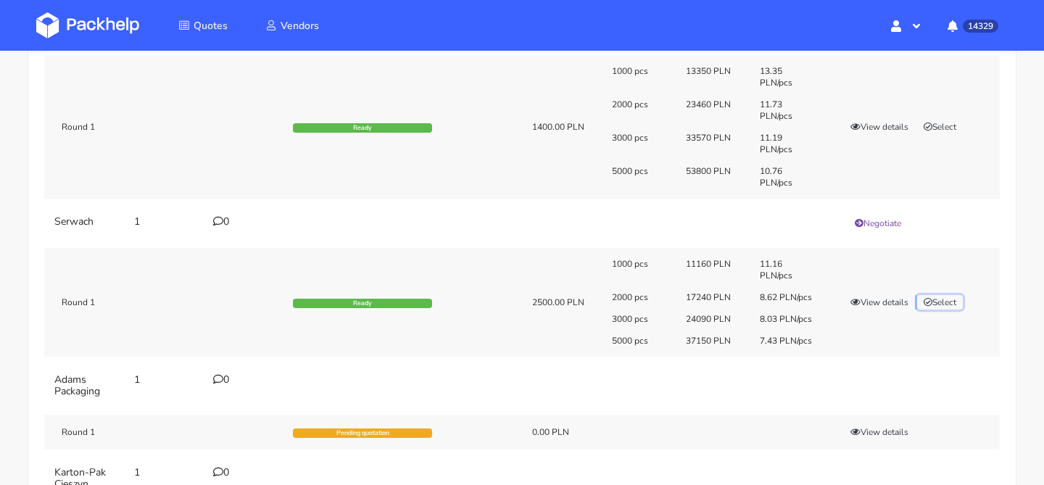
click at [936, 306] on button "Select" at bounding box center [940, 302] width 46 height 15
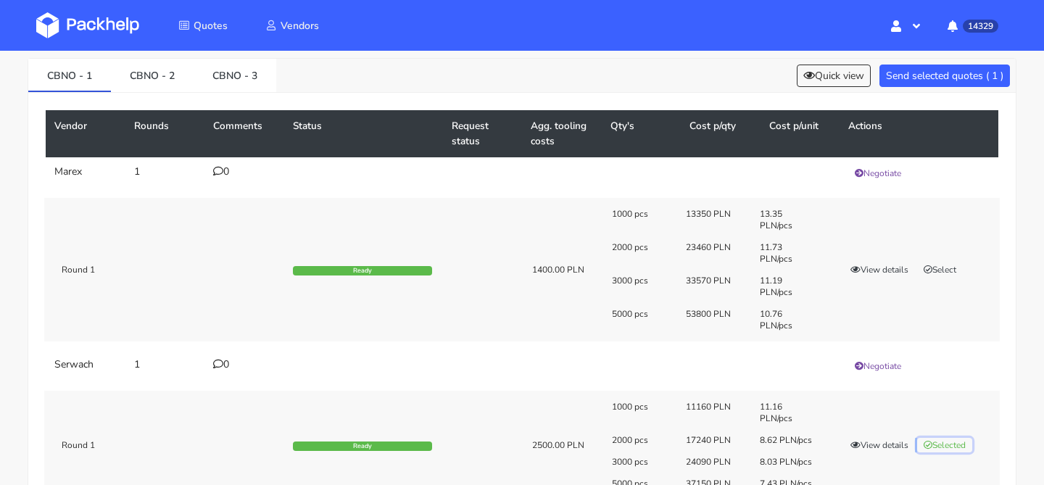
scroll to position [17, 0]
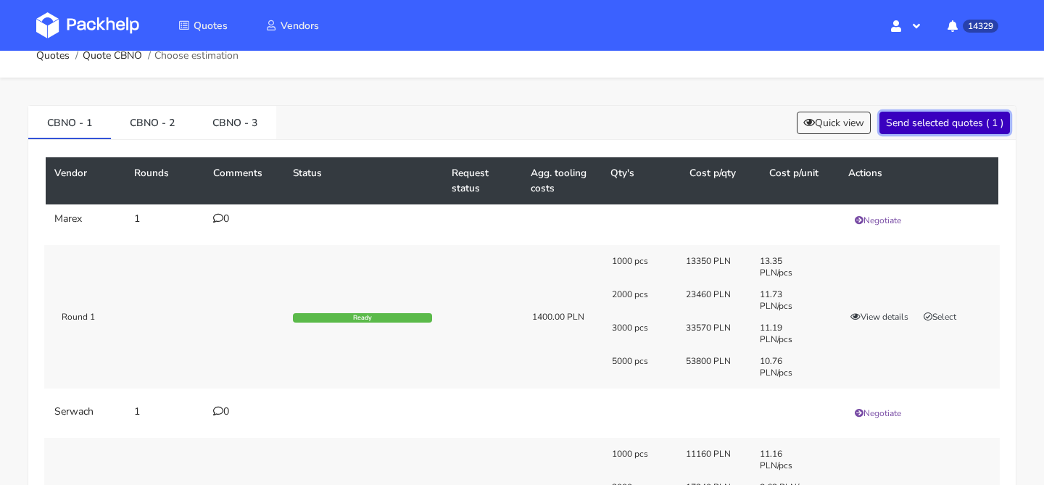
click at [955, 125] on button "Send selected quotes ( 1 )" at bounding box center [945, 123] width 131 height 22
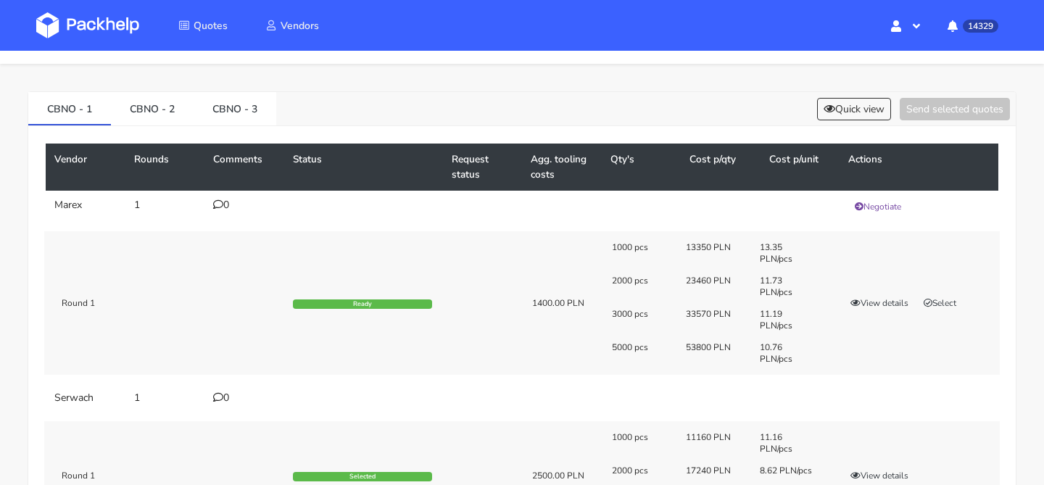
scroll to position [14, 0]
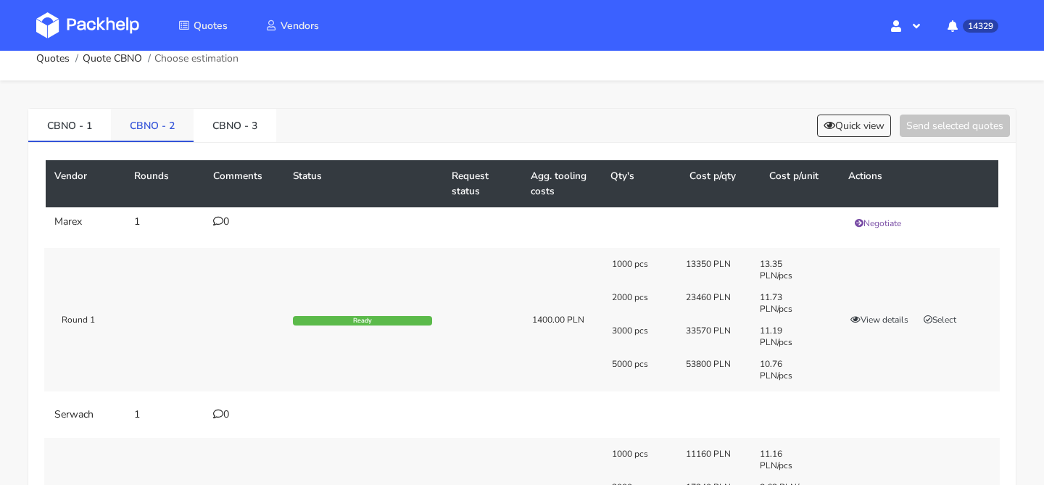
click at [154, 125] on link "CBNO - 2" at bounding box center [152, 125] width 83 height 32
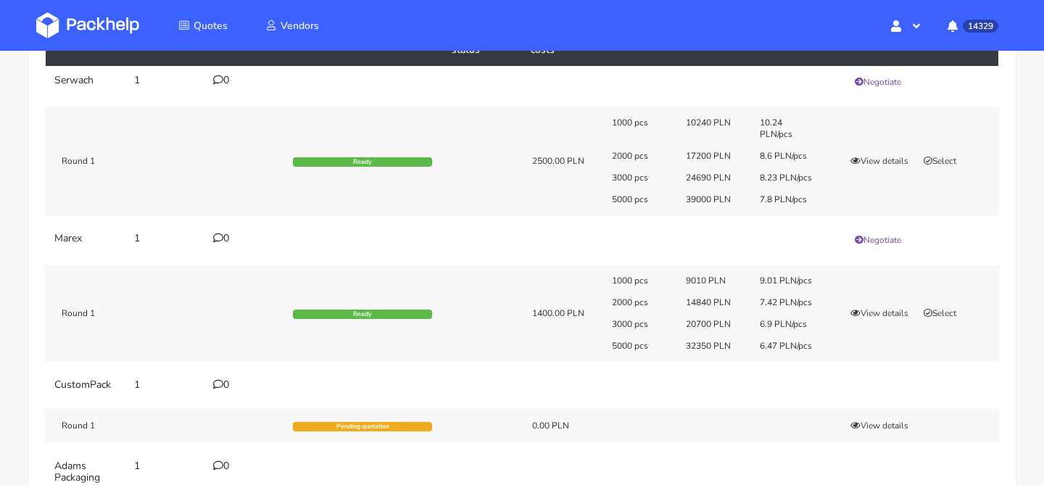
scroll to position [157, 0]
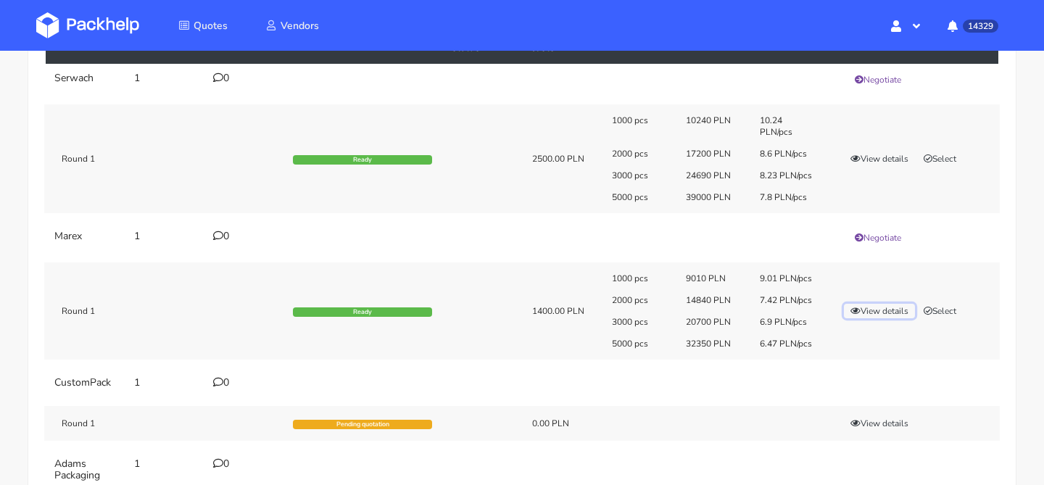
click at [885, 308] on button "View details" at bounding box center [879, 311] width 71 height 15
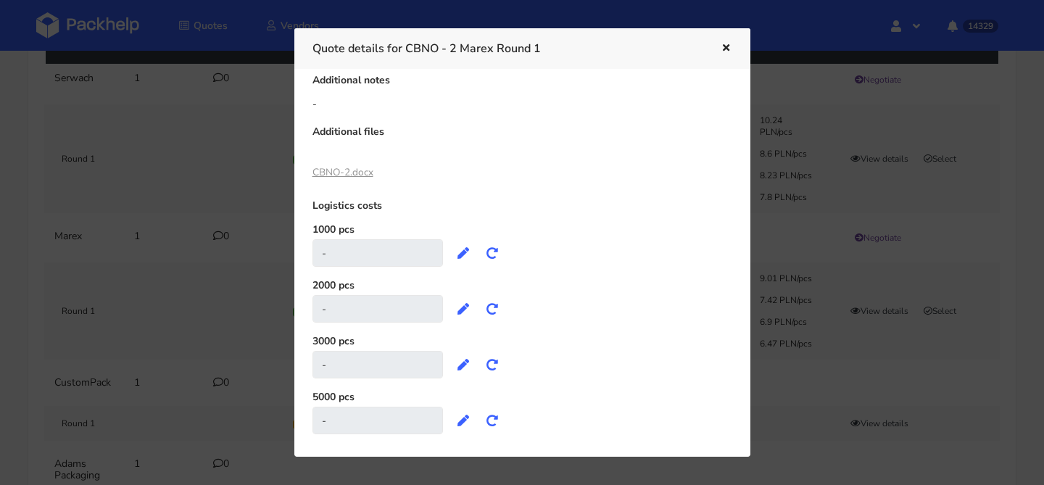
click at [358, 173] on link "CBNO-2.docx" at bounding box center [343, 172] width 61 height 14
click at [165, 162] on div at bounding box center [522, 242] width 1044 height 485
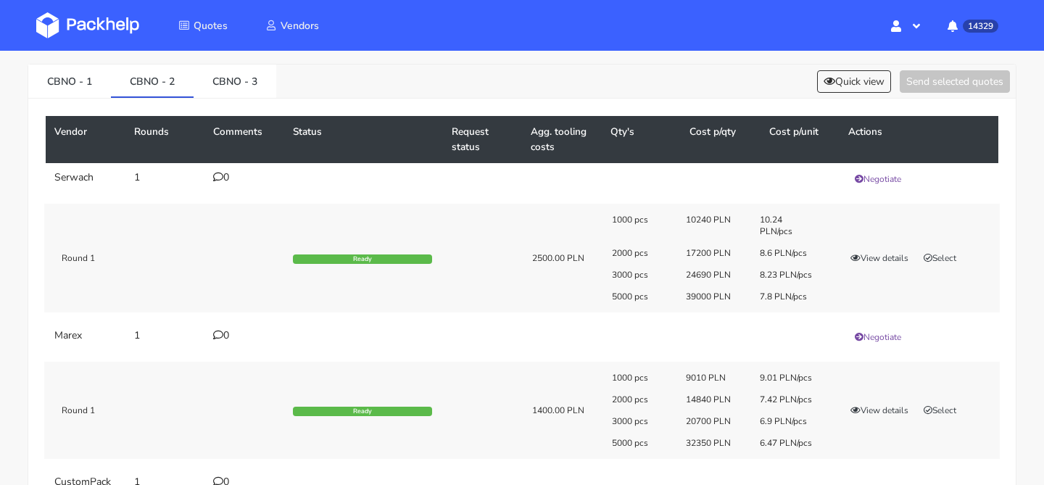
scroll to position [0, 0]
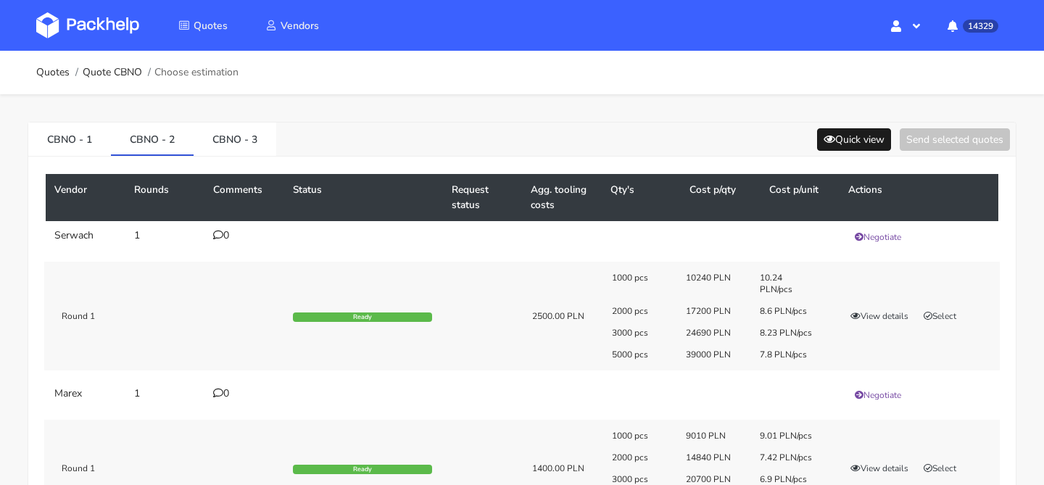
click at [864, 150] on div "CBNO - 1 CBNO - 2 CBNO - 3 Quick view Send selected quotes" at bounding box center [522, 140] width 988 height 34
click at [864, 150] on button "Quick view" at bounding box center [854, 139] width 74 height 22
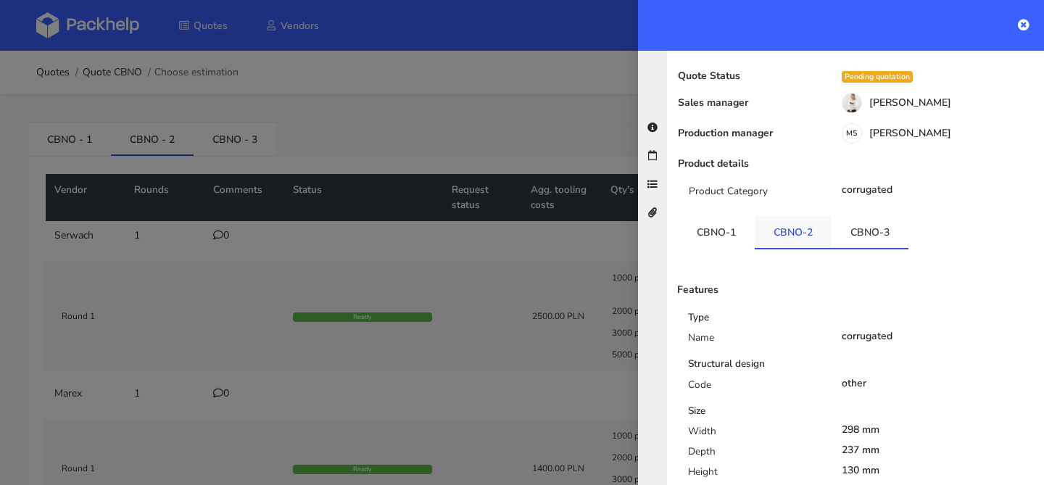
click at [777, 216] on link "CBNO-2" at bounding box center [793, 232] width 77 height 32
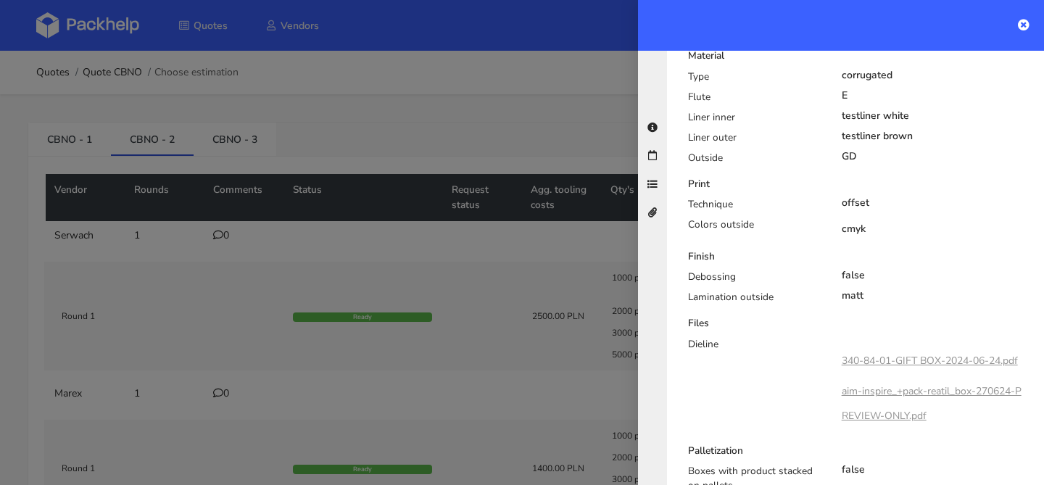
scroll to position [545, 0]
click at [437, 246] on div at bounding box center [522, 242] width 1044 height 485
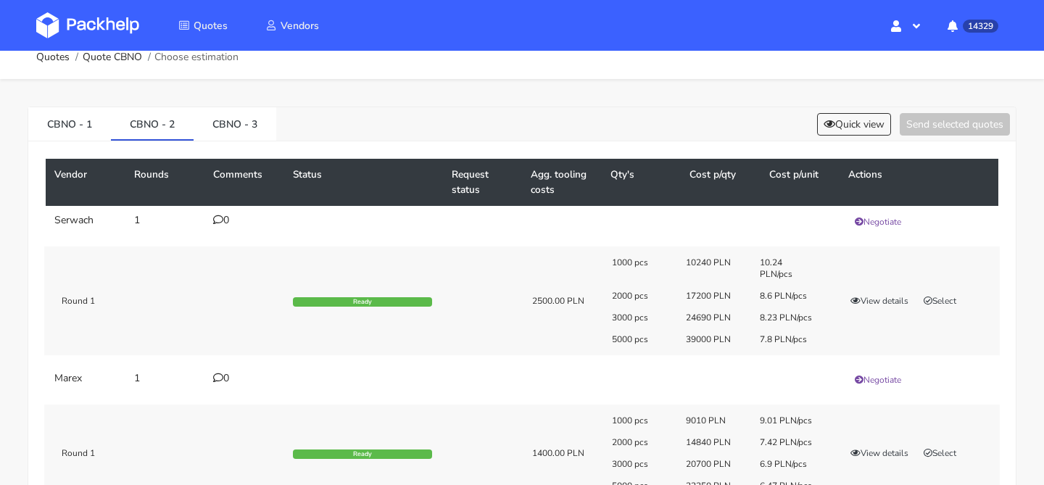
scroll to position [0, 0]
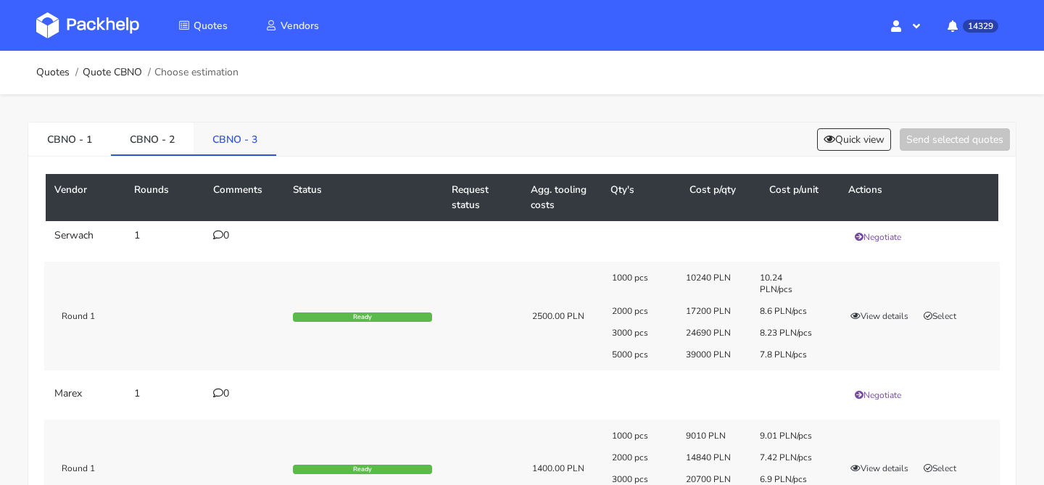
click at [244, 139] on link "CBNO - 3" at bounding box center [235, 139] width 83 height 32
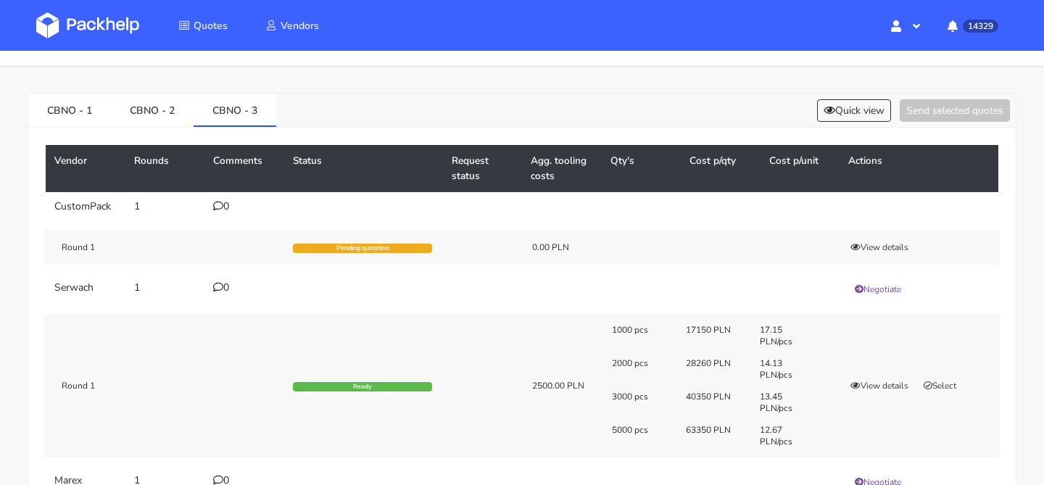
scroll to position [5, 0]
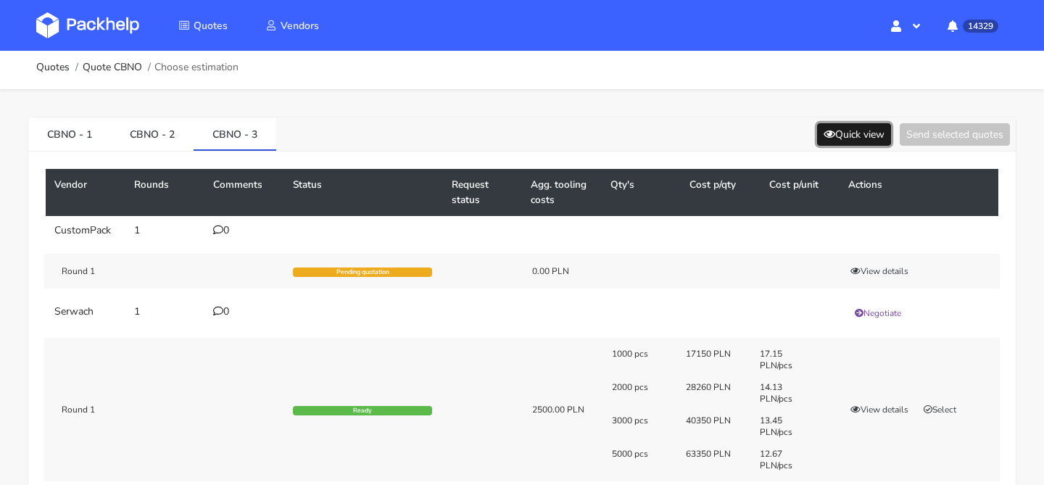
click at [874, 128] on button "Quick view" at bounding box center [854, 134] width 74 height 22
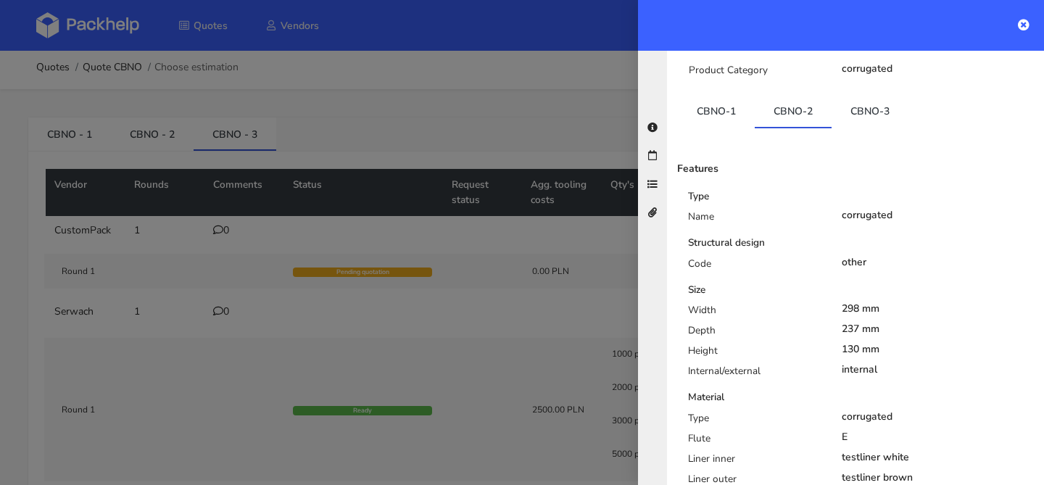
scroll to position [189, 0]
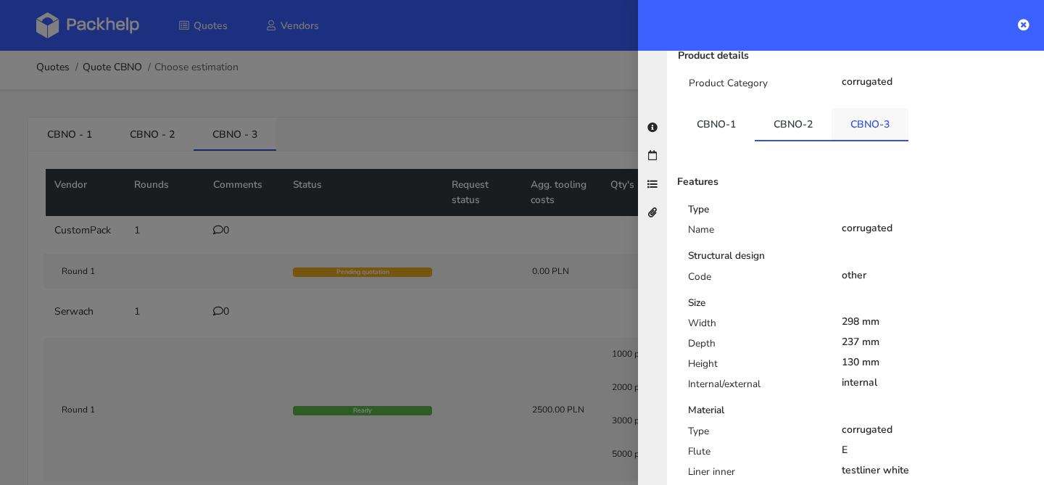
click at [873, 108] on link "CBNO-3" at bounding box center [870, 124] width 77 height 32
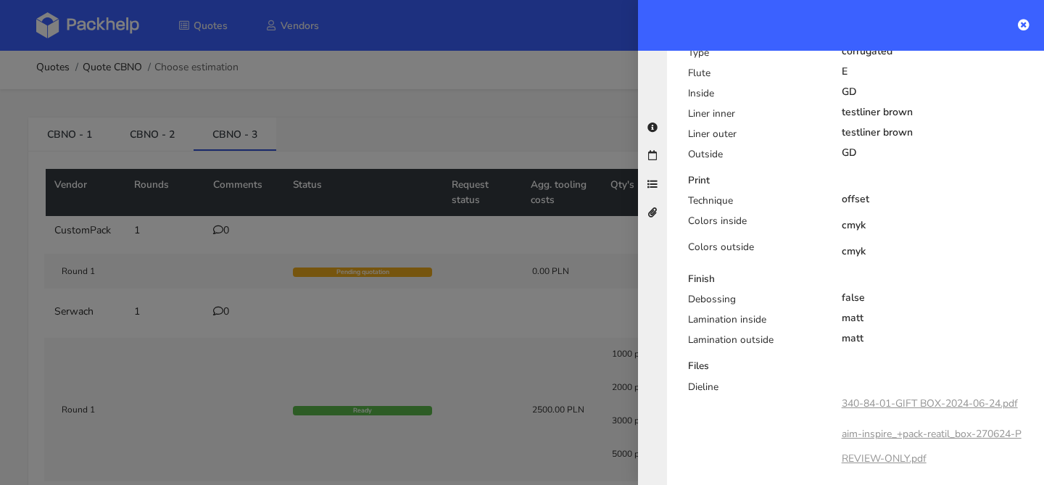
scroll to position [594, 0]
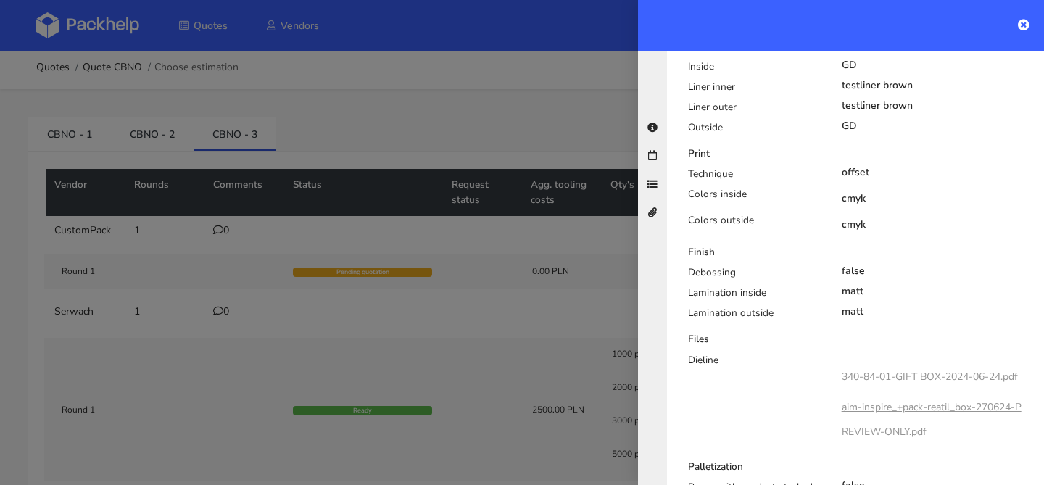
click at [539, 292] on div at bounding box center [522, 242] width 1044 height 485
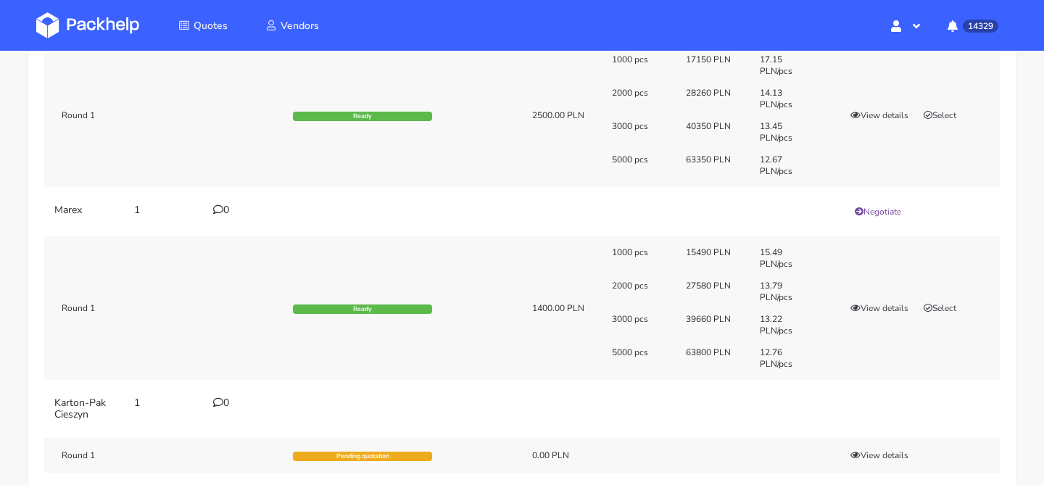
scroll to position [301, 0]
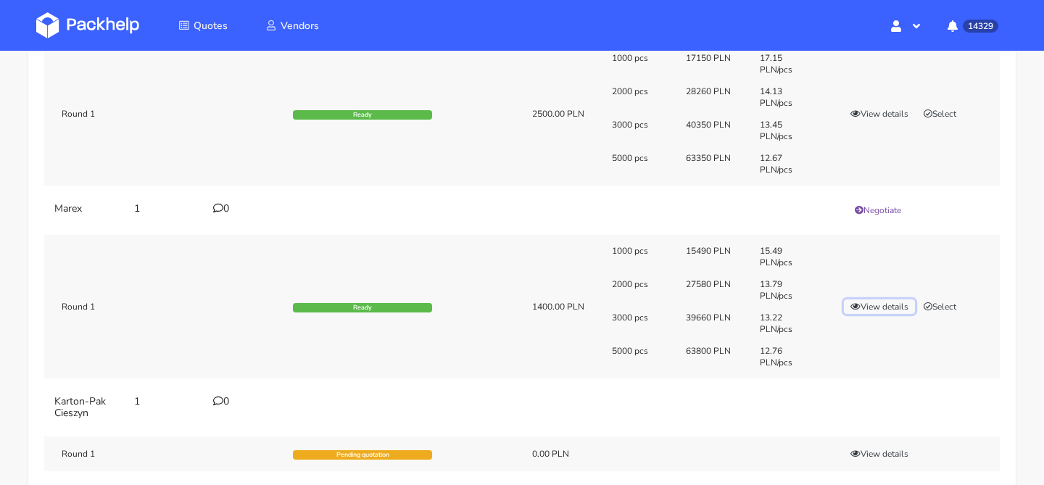
click at [883, 310] on button "View details" at bounding box center [879, 307] width 71 height 15
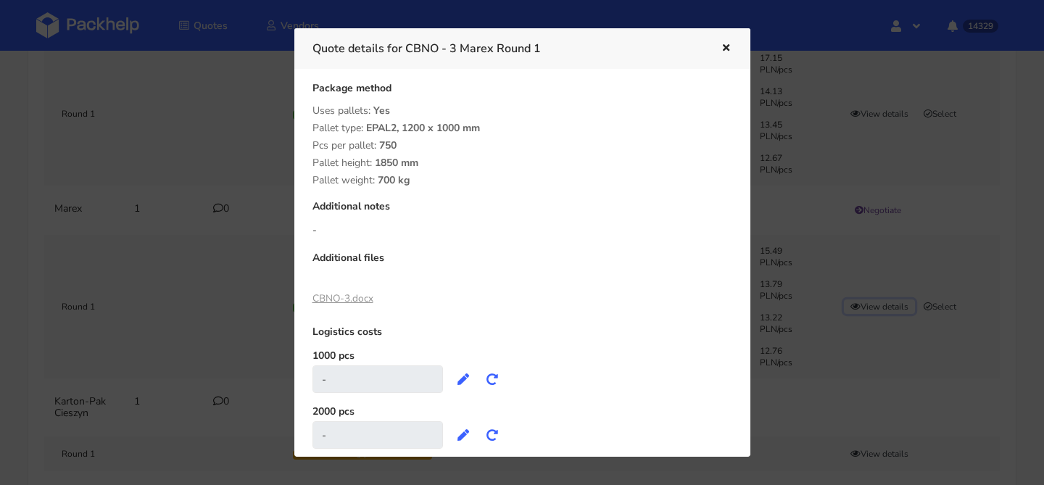
scroll to position [442, 0]
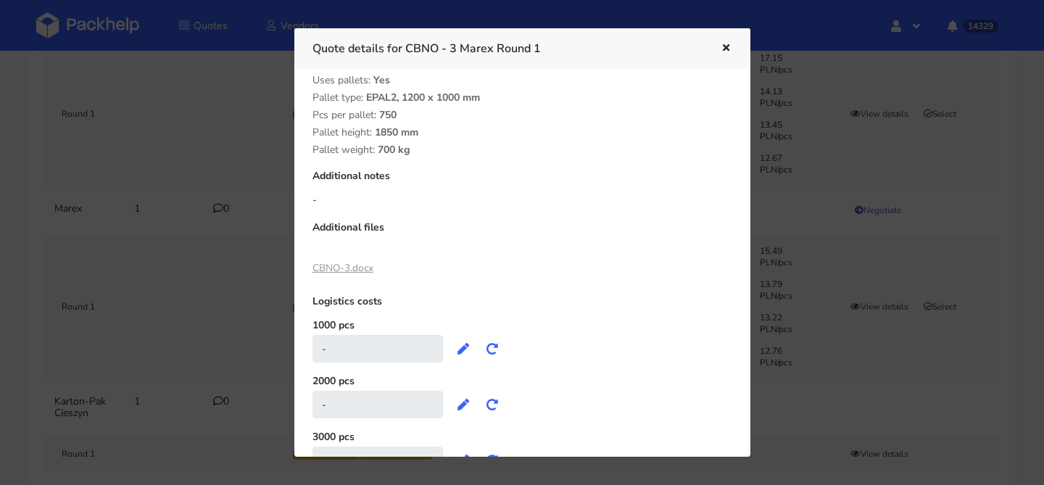
click at [356, 269] on link "CBNO-3.docx" at bounding box center [343, 268] width 61 height 14
click at [166, 157] on div at bounding box center [522, 242] width 1044 height 485
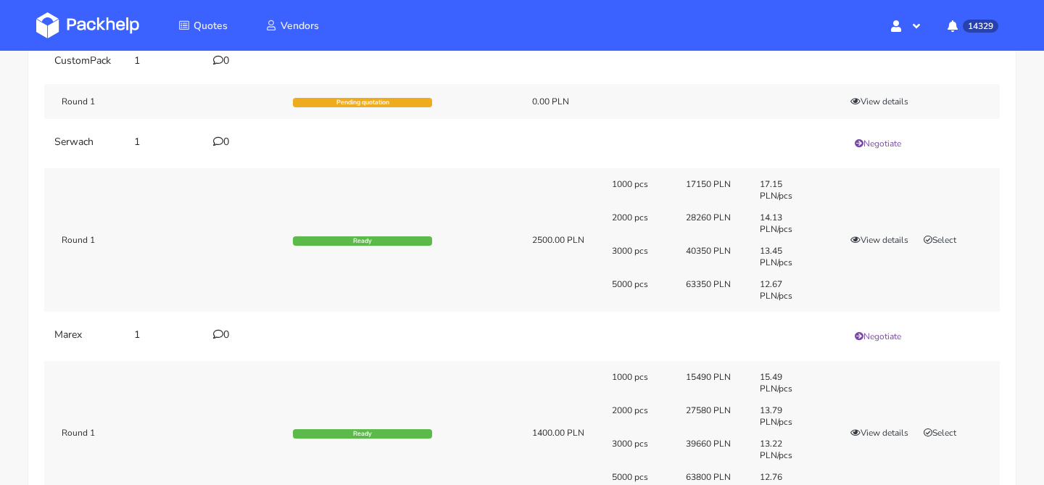
scroll to position [0, 0]
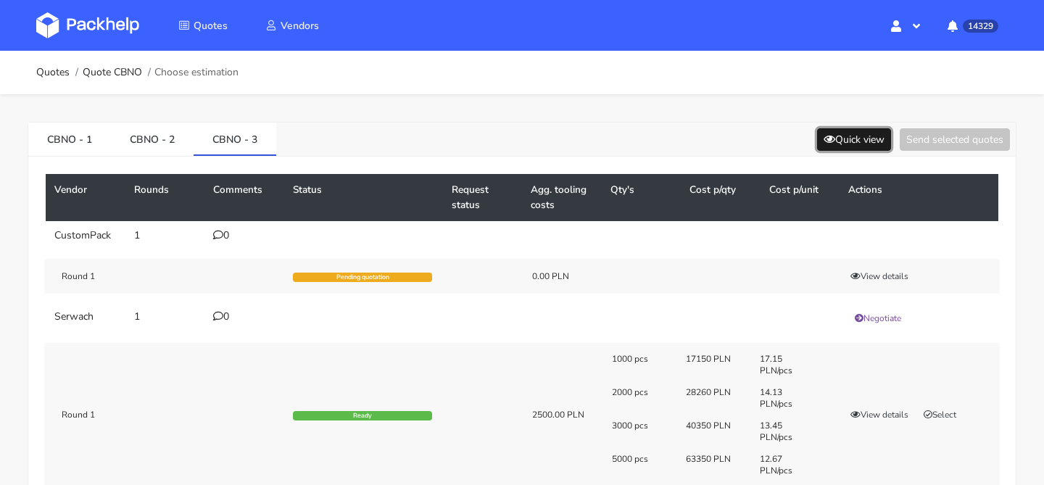
click at [846, 133] on button "Quick view" at bounding box center [854, 139] width 74 height 22
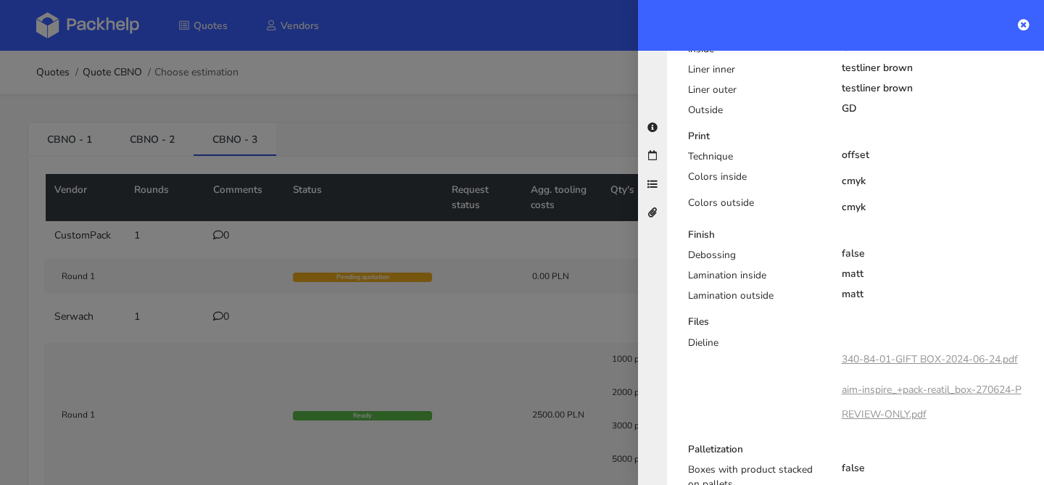
scroll to position [695, 0]
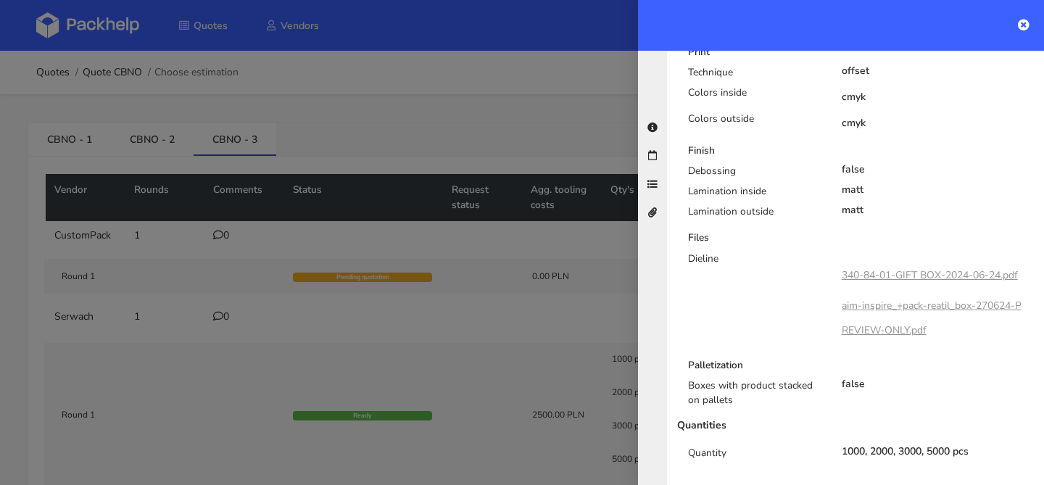
click at [470, 258] on div at bounding box center [522, 242] width 1044 height 485
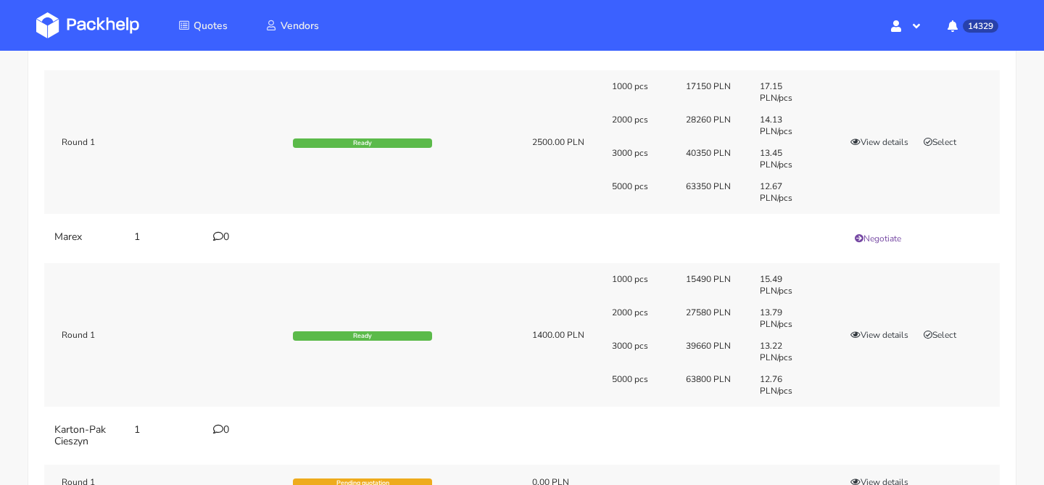
scroll to position [260, 0]
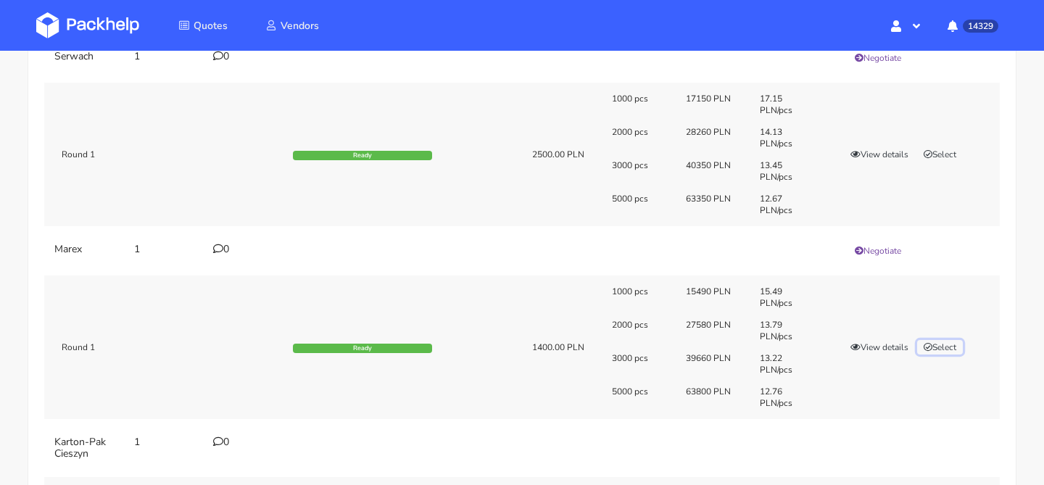
click at [936, 343] on button "Select" at bounding box center [940, 347] width 46 height 15
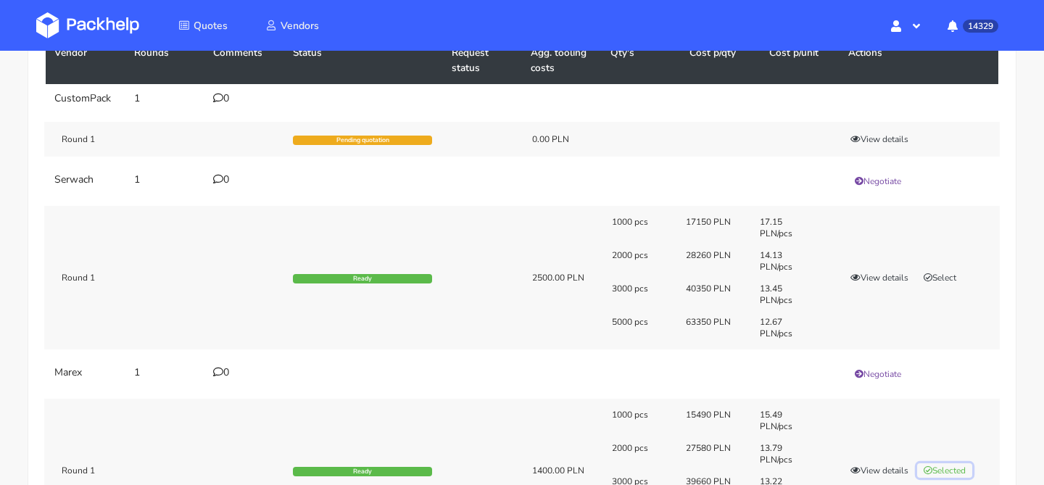
scroll to position [0, 0]
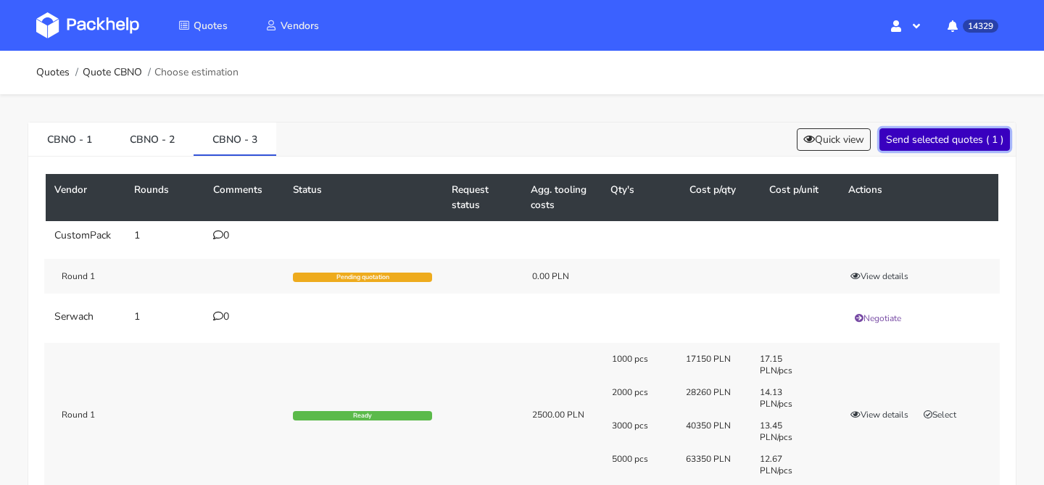
click at [949, 129] on button "Send selected quotes ( 1 )" at bounding box center [945, 139] width 131 height 22
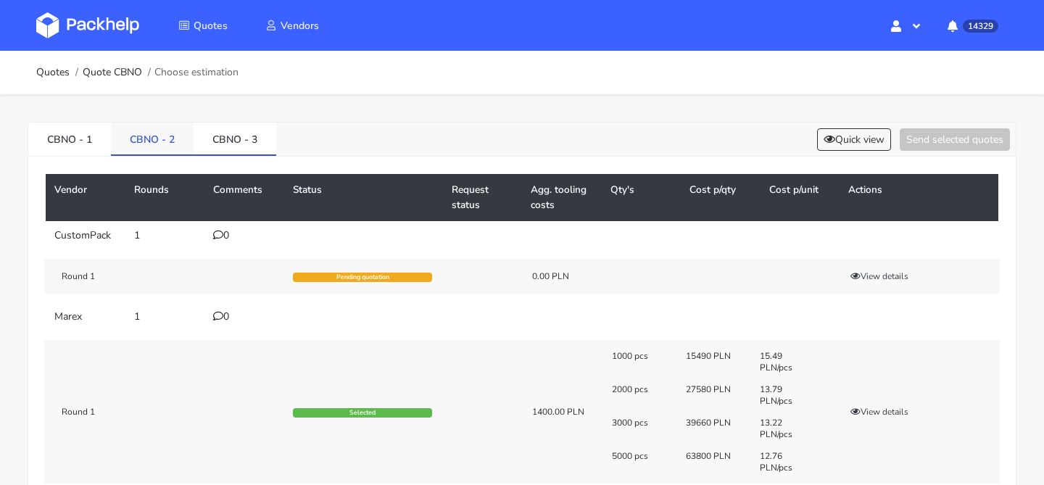
click at [175, 128] on link "CBNO - 2" at bounding box center [152, 139] width 83 height 32
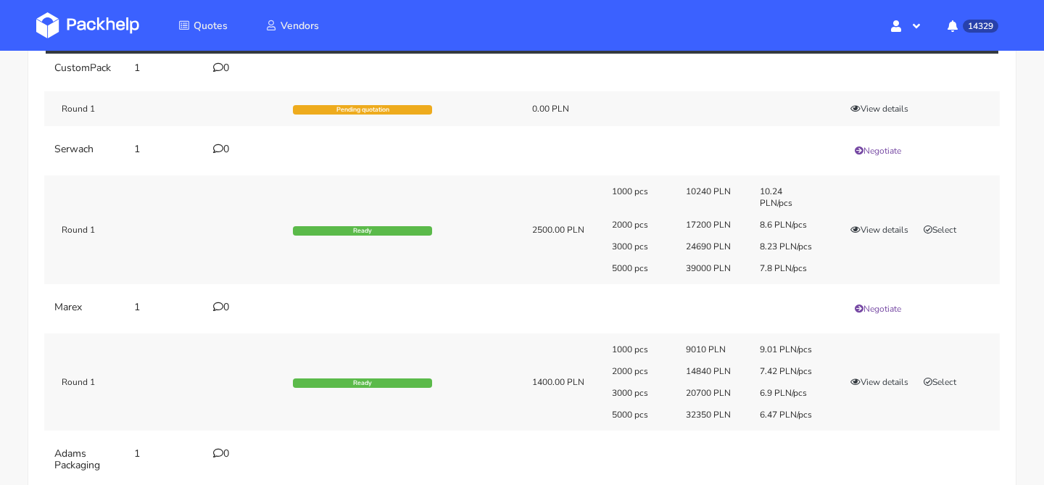
scroll to position [166, 0]
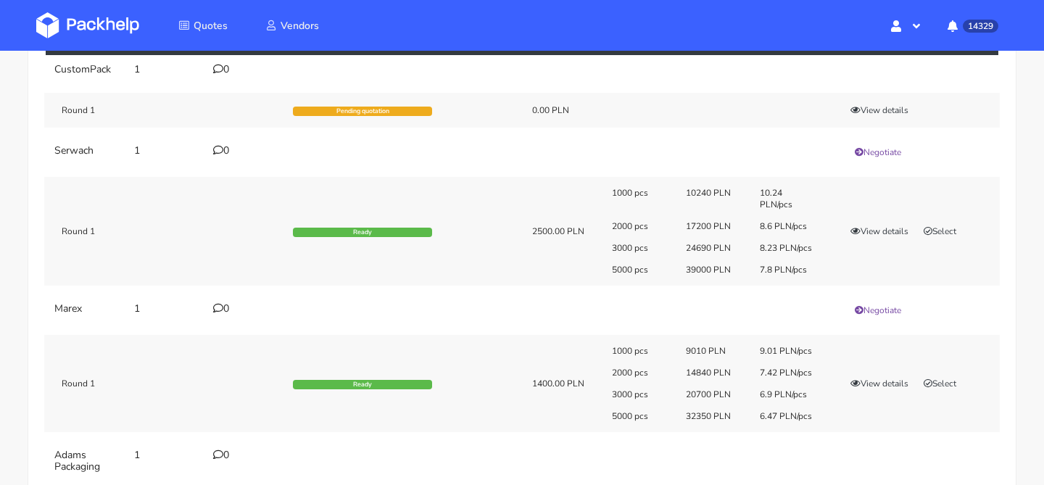
click at [233, 309] on div "0" at bounding box center [244, 309] width 62 height 12
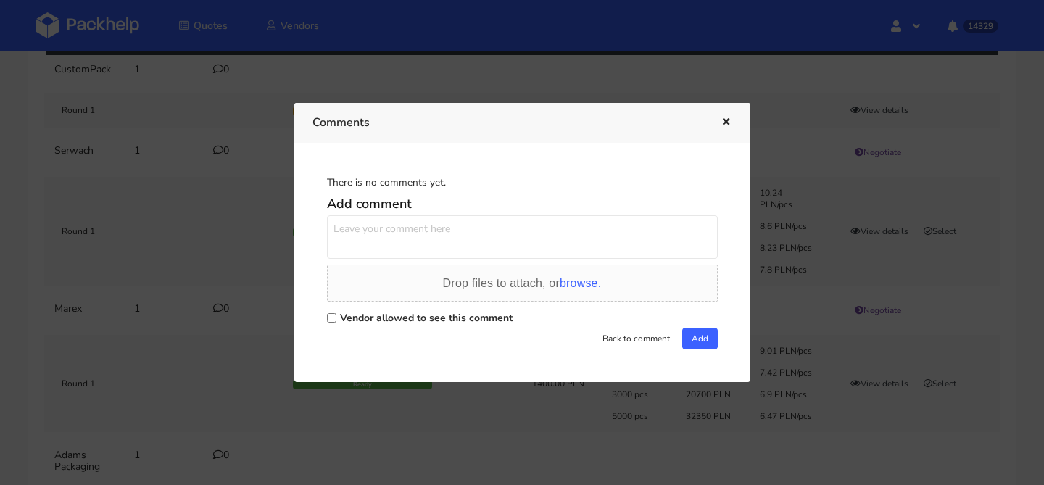
click at [728, 115] on button "button" at bounding box center [724, 122] width 16 height 19
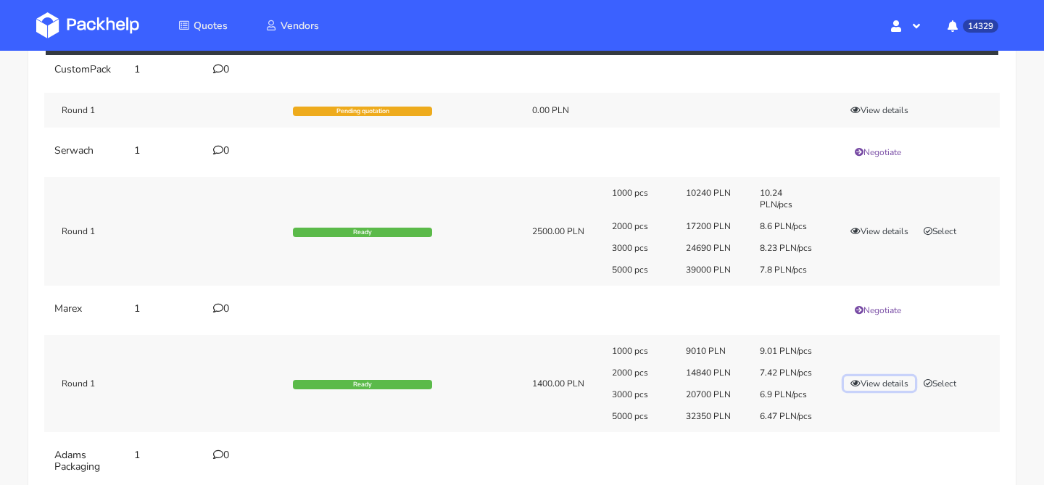
click at [877, 389] on button "View details" at bounding box center [879, 383] width 71 height 15
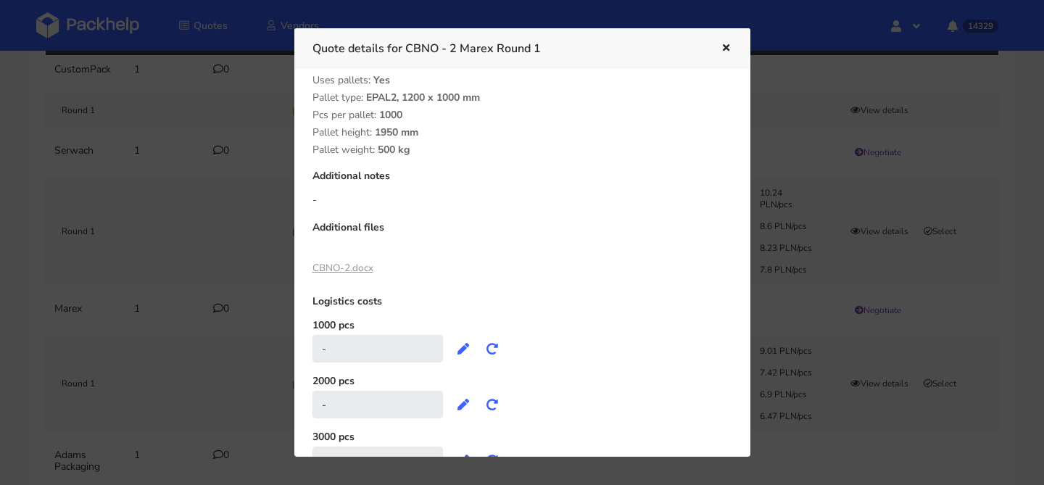
click at [825, 428] on div at bounding box center [522, 242] width 1044 height 485
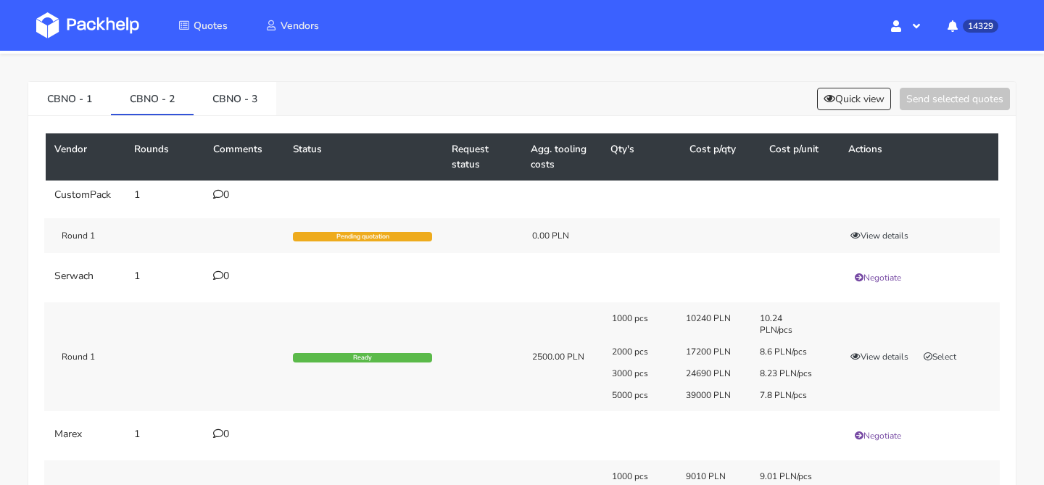
scroll to position [0, 0]
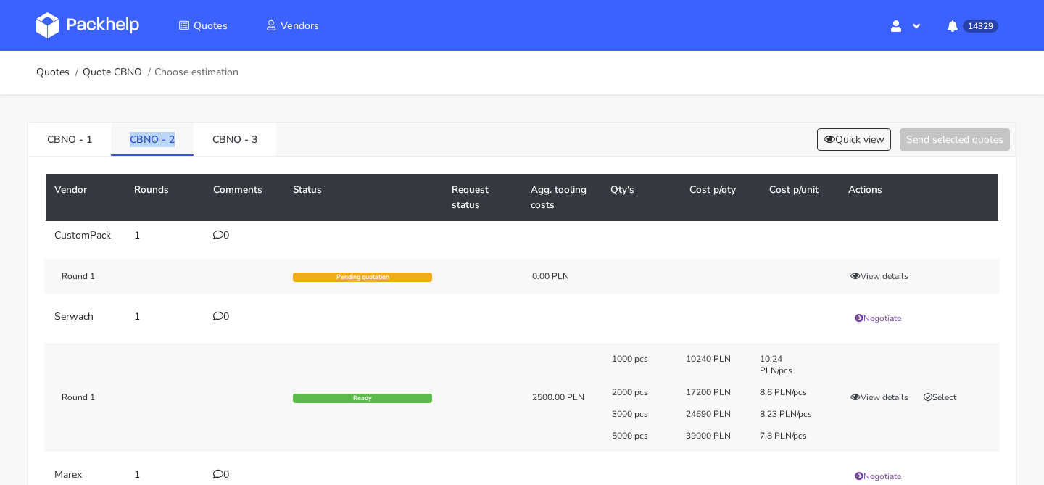
drag, startPoint x: 126, startPoint y: 139, endPoint x: 183, endPoint y: 138, distance: 57.3
click at [184, 138] on link "CBNO - 2" at bounding box center [152, 139] width 83 height 32
copy link "CBNO - 2"
click at [561, 337] on td "Round 1 Ready 2500.00 PLN 1000 pcs 10240 PLN 10.24 PLN/pcs 2000 pcs 17200 PLN 8…" at bounding box center [522, 397] width 953 height 126
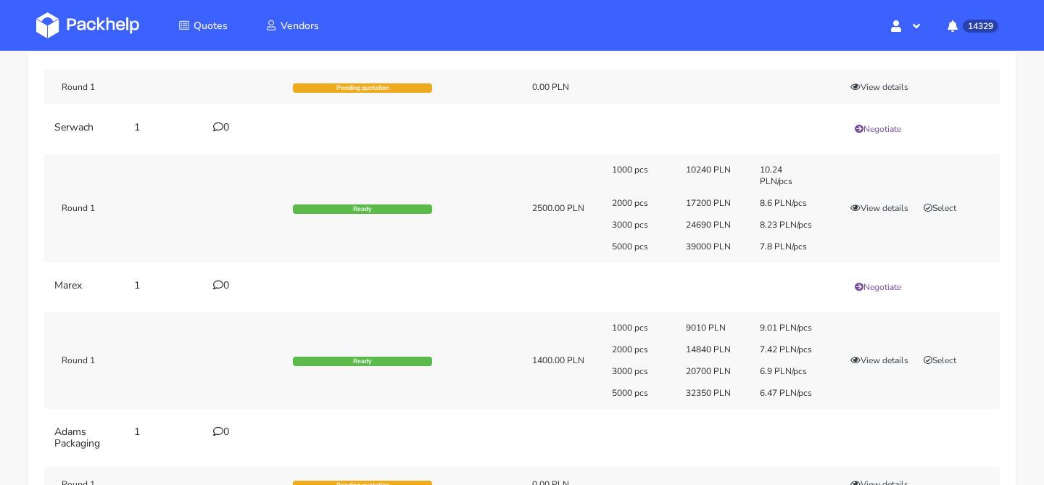
scroll to position [184, 0]
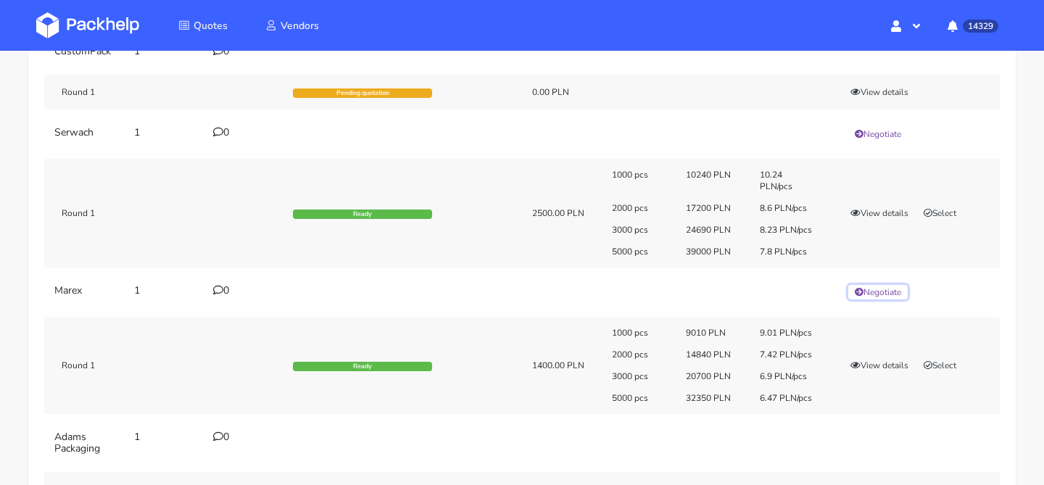
click at [875, 290] on button "Negotiate" at bounding box center [877, 292] width 59 height 15
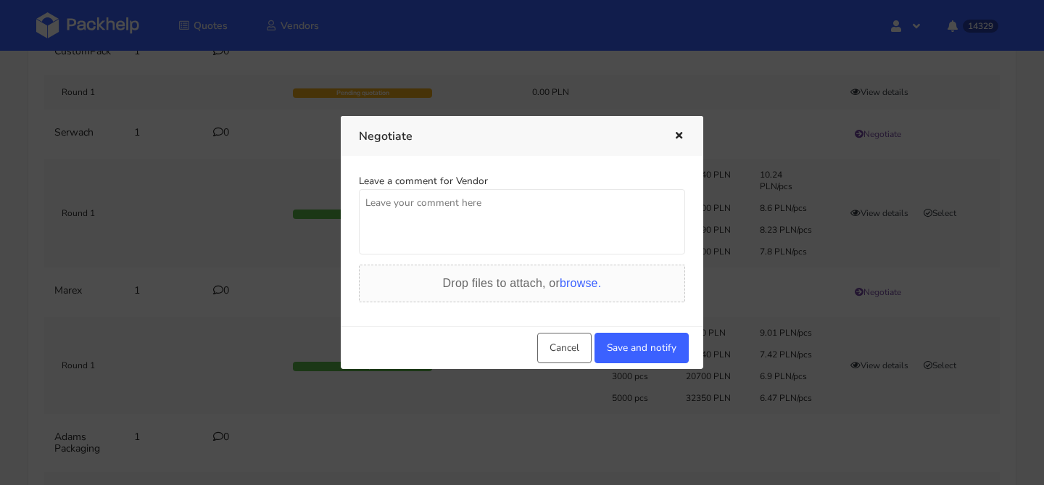
click at [534, 195] on textarea at bounding box center [522, 221] width 326 height 65
type textarea "weryfikacja oferty"
click at [630, 348] on button "Save and notify" at bounding box center [642, 348] width 94 height 30
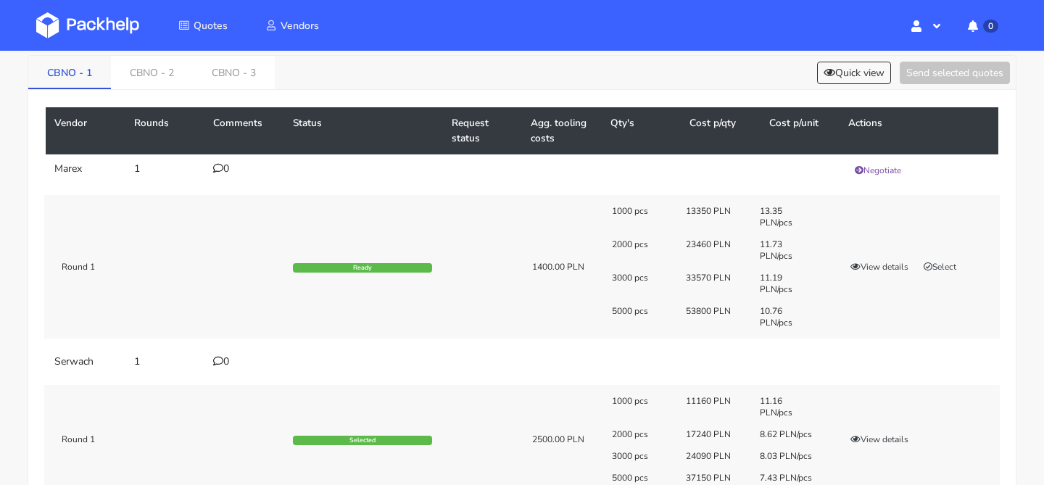
scroll to position [57, 0]
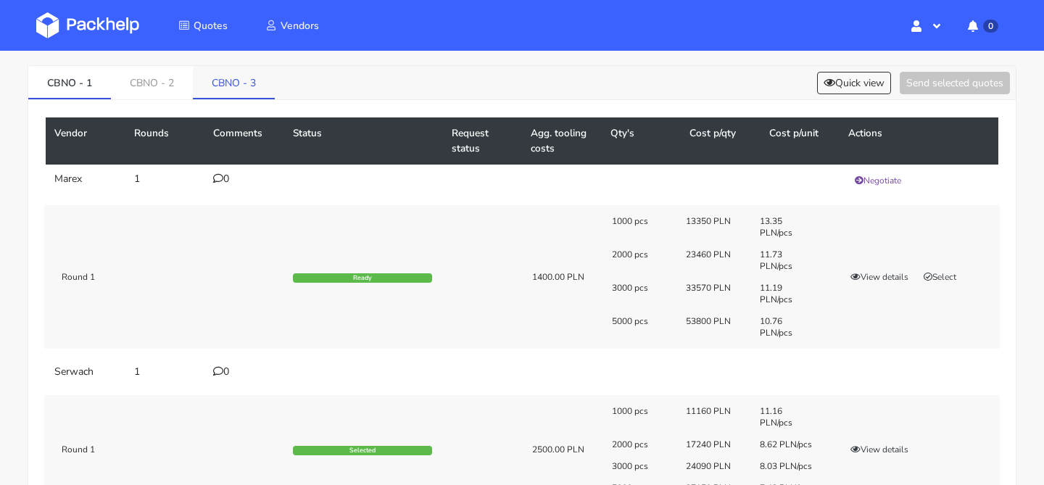
click at [219, 81] on link "CBNO - 3" at bounding box center [234, 82] width 82 height 32
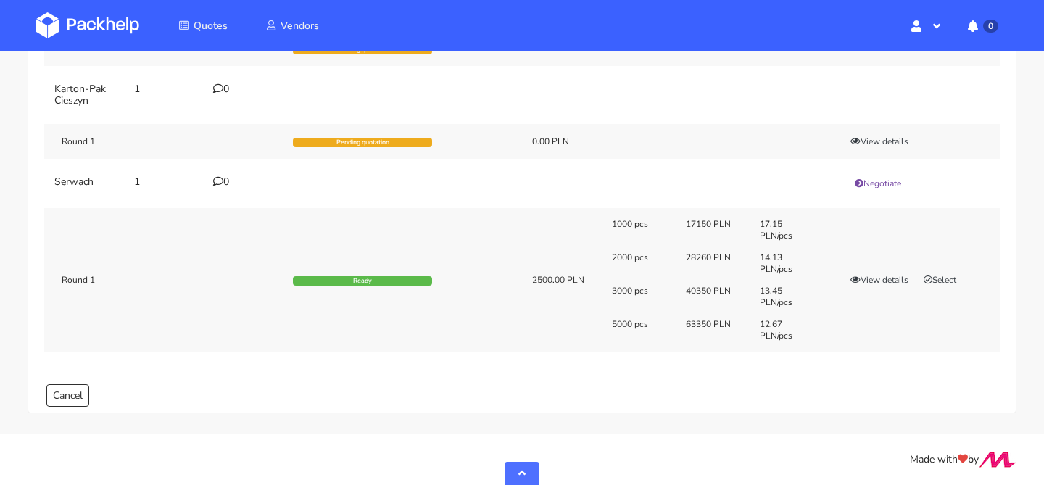
scroll to position [0, 0]
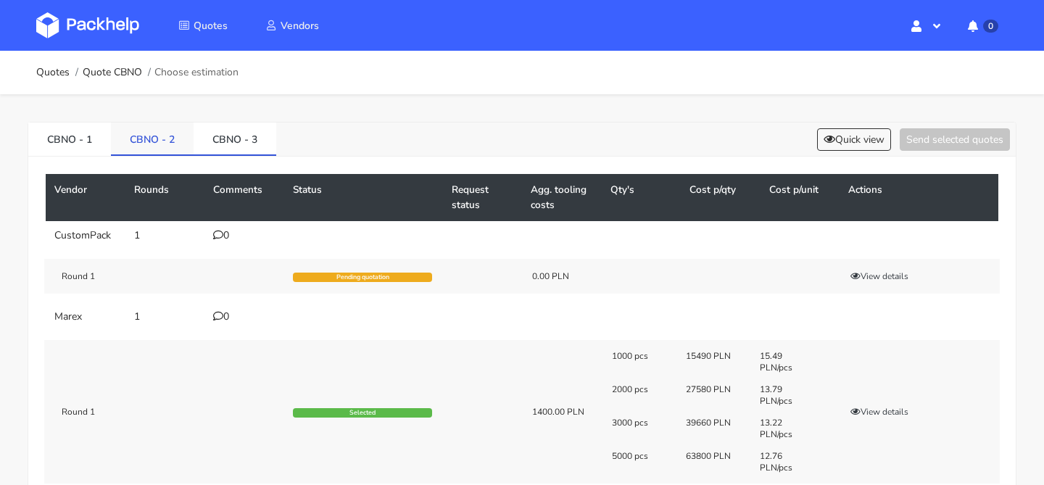
click at [176, 140] on link "CBNO - 2" at bounding box center [152, 139] width 83 height 32
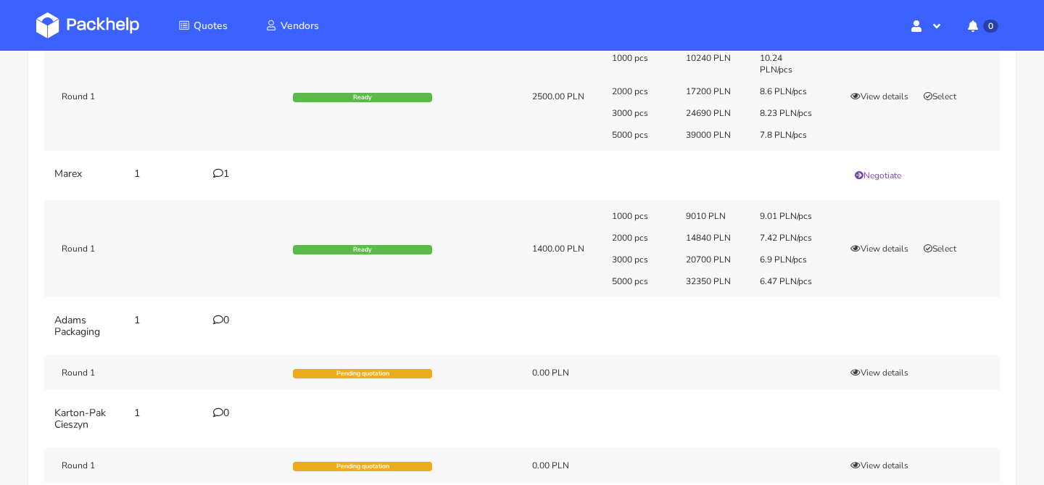
scroll to position [305, 0]
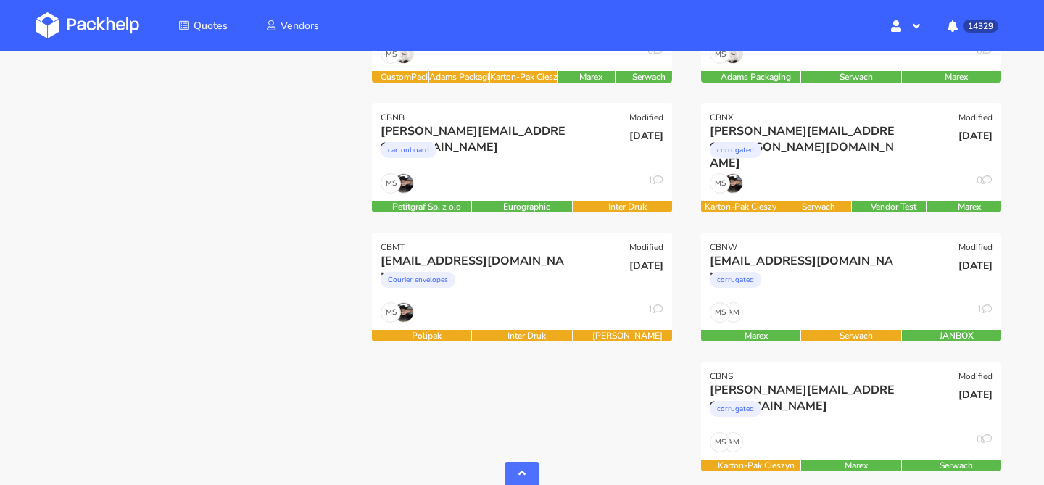
scroll to position [552, 0]
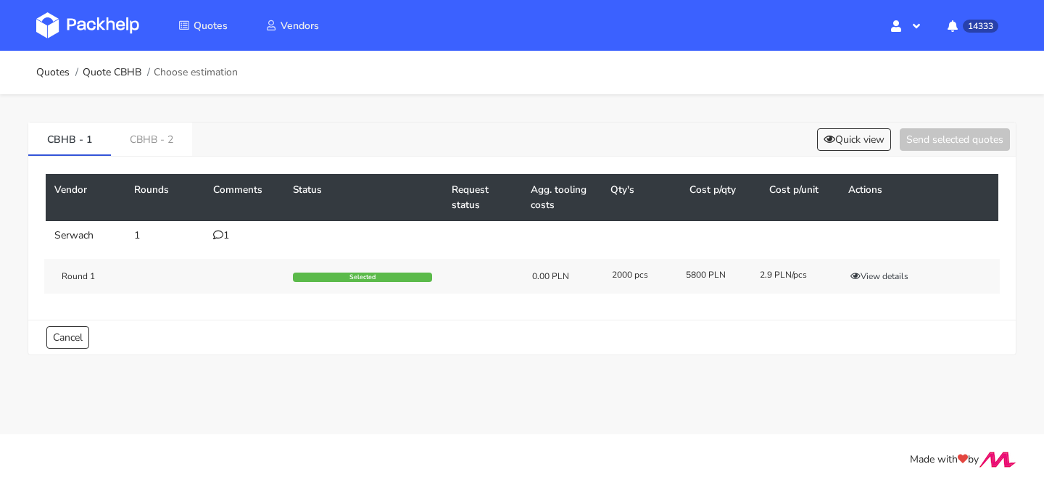
click at [185, 156] on div "CBHB - 1 CBHB - 2 Quick view Send selected quotes" at bounding box center [522, 140] width 988 height 34
click at [173, 150] on link "CBHB - 2" at bounding box center [151, 139] width 81 height 32
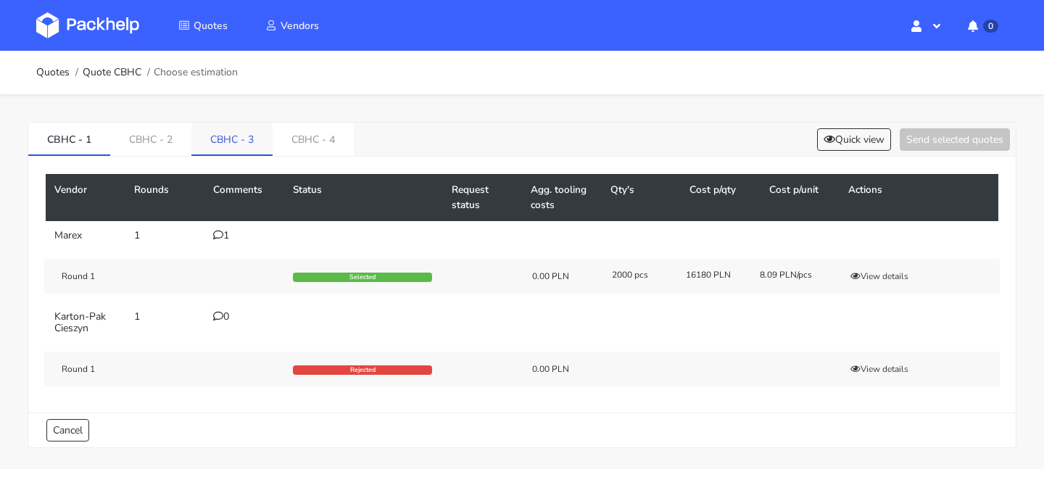
click at [238, 139] on link "CBHC - 3" at bounding box center [231, 139] width 81 height 32
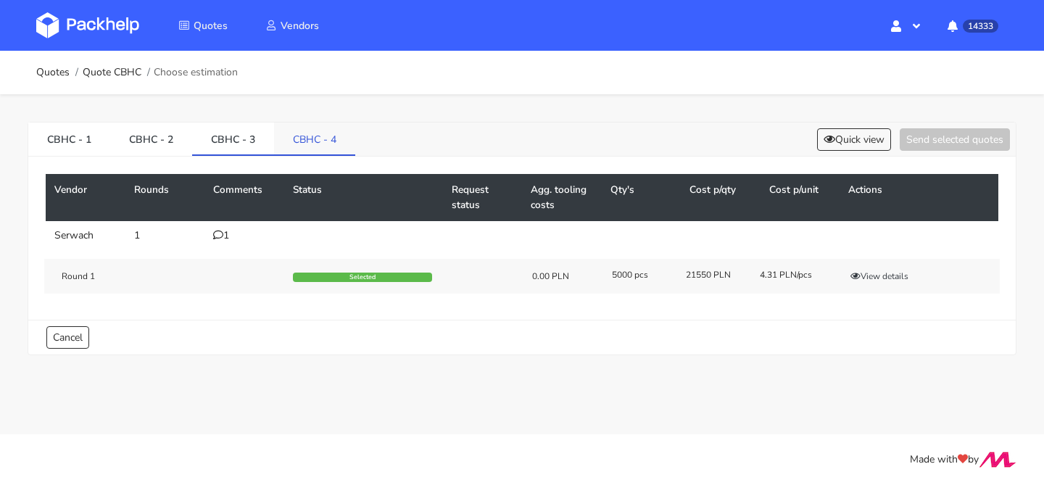
click at [292, 142] on link "CBHC - 4" at bounding box center [314, 139] width 81 height 32
click at [224, 236] on div "0" at bounding box center [244, 236] width 62 height 12
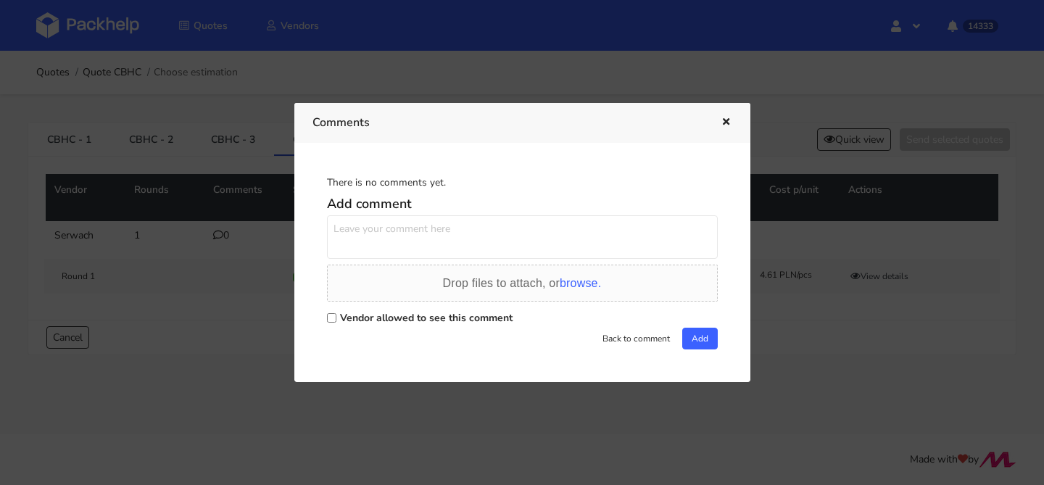
click at [197, 222] on div at bounding box center [522, 242] width 1044 height 485
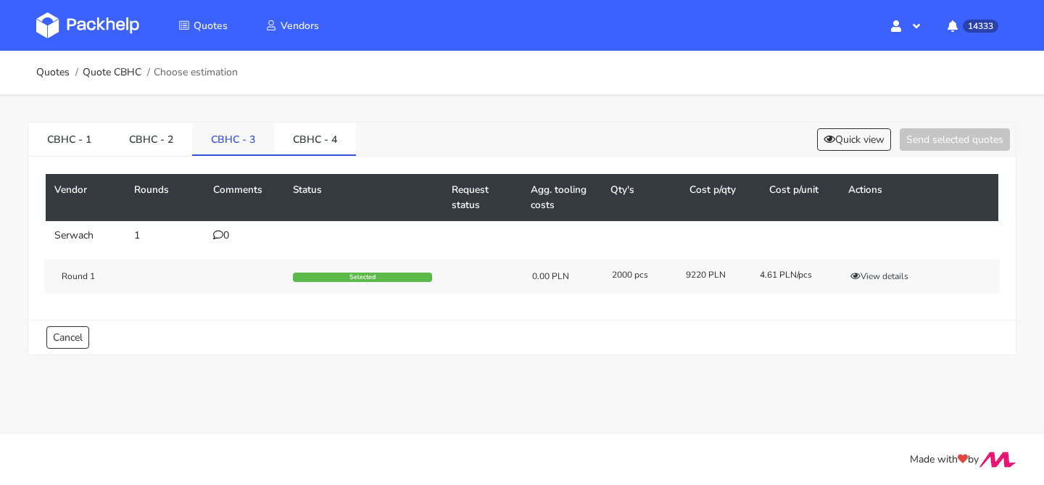
click at [244, 144] on link "CBHC - 3" at bounding box center [233, 139] width 82 height 32
click at [220, 232] on icon at bounding box center [218, 235] width 10 height 10
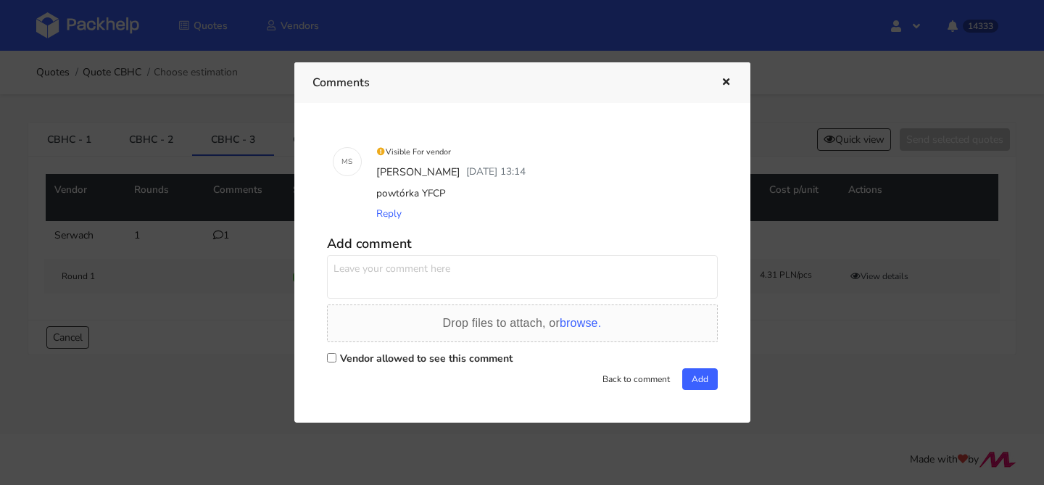
click at [220, 232] on div at bounding box center [522, 242] width 1044 height 485
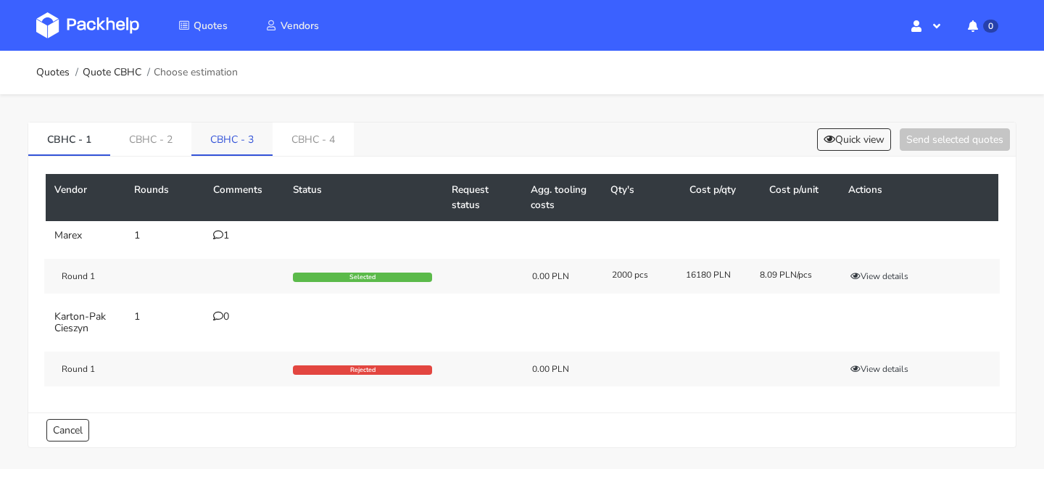
click at [260, 147] on link "CBHC - 3" at bounding box center [231, 139] width 81 height 32
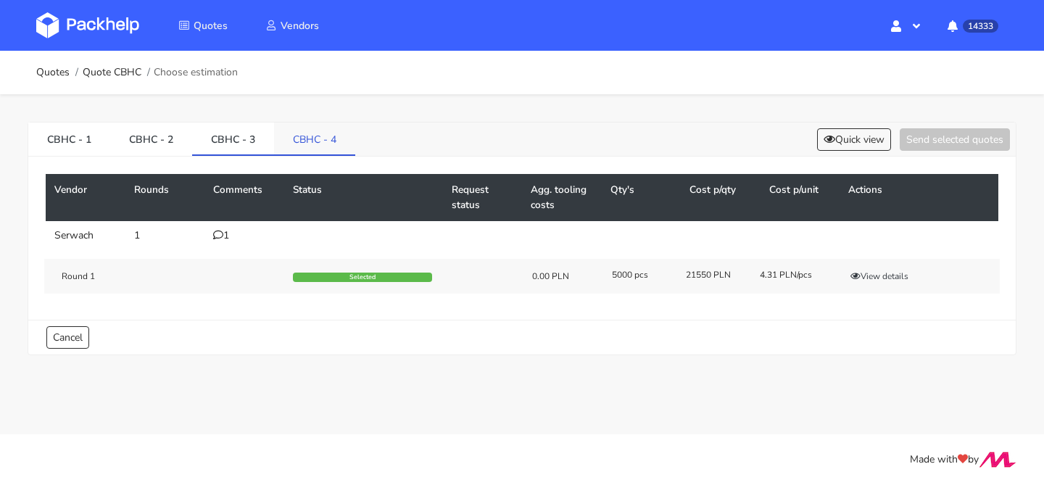
click at [314, 139] on link "CBHC - 4" at bounding box center [314, 139] width 81 height 32
click at [875, 270] on button "View details" at bounding box center [879, 276] width 71 height 15
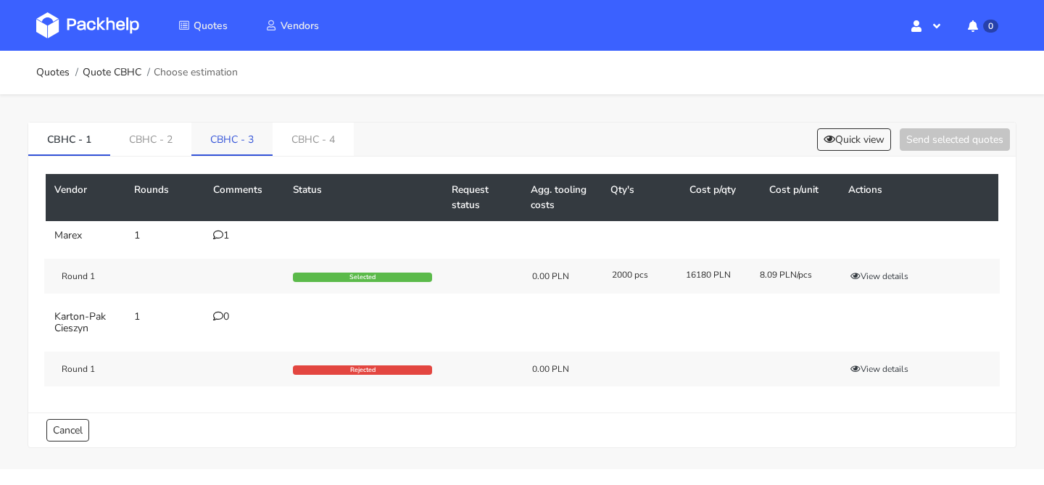
click at [234, 144] on link "CBHC - 3" at bounding box center [231, 139] width 81 height 32
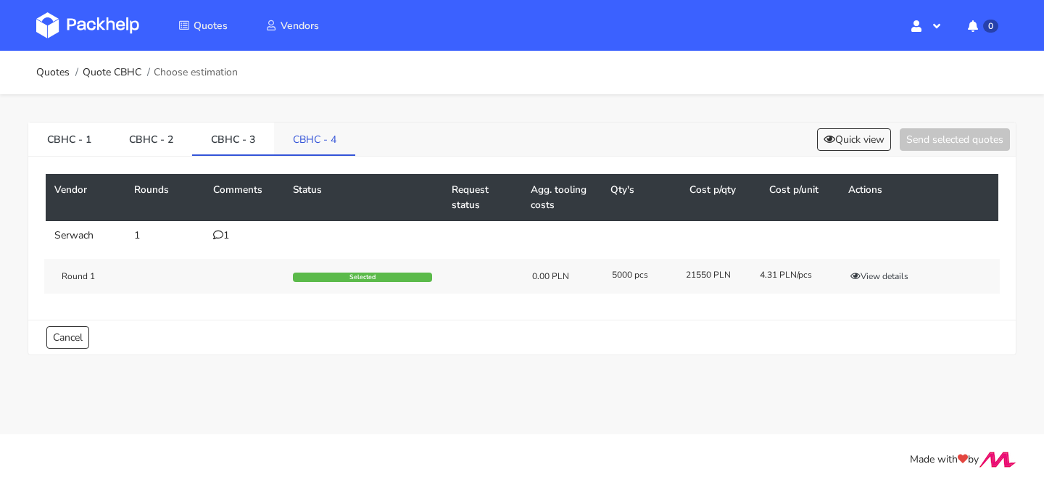
click at [310, 139] on link "CBHC - 4" at bounding box center [314, 139] width 81 height 32
drag, startPoint x: 349, startPoint y: 137, endPoint x: 290, endPoint y: 139, distance: 58.8
click at [290, 139] on link "CBHC - 4" at bounding box center [315, 139] width 82 height 32
copy link "CBHC - 4"
drag, startPoint x: 99, startPoint y: 142, endPoint x: 6, endPoint y: 141, distance: 92.8
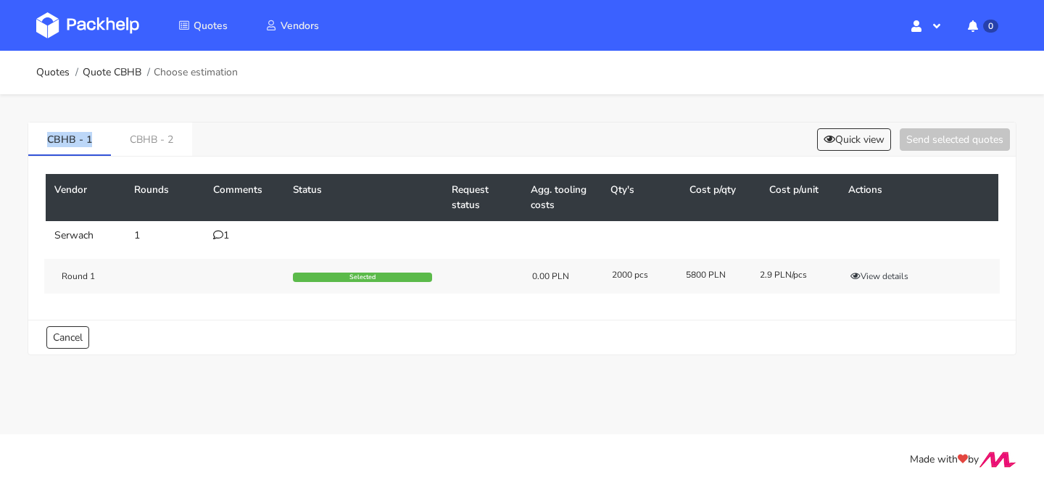
click at [6, 141] on div "CBHB - 1 CBHB - 2 Quick view Send selected quotes Vendor Rounds Comments Status…" at bounding box center [522, 235] width 1044 height 282
copy link "CBHB - 1"
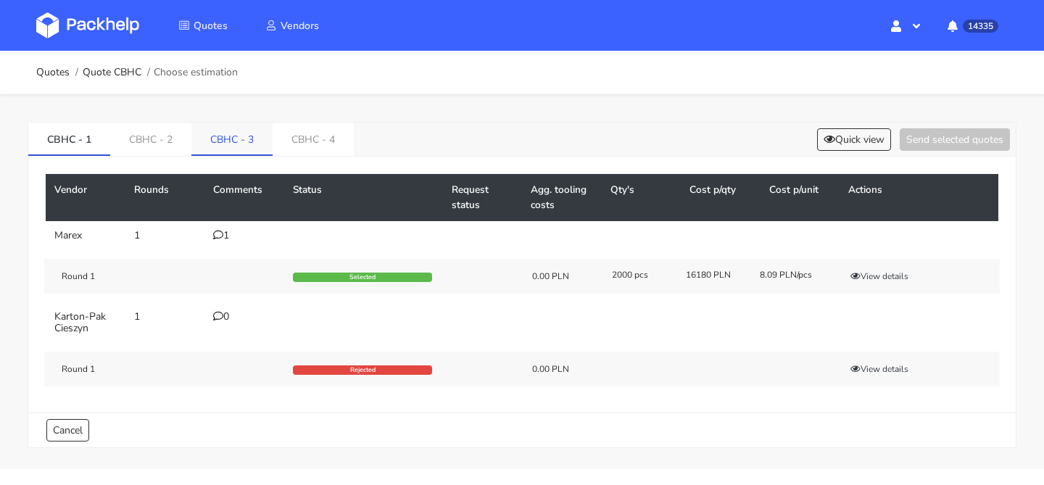
click at [239, 154] on link "CBHC - 3" at bounding box center [231, 139] width 81 height 32
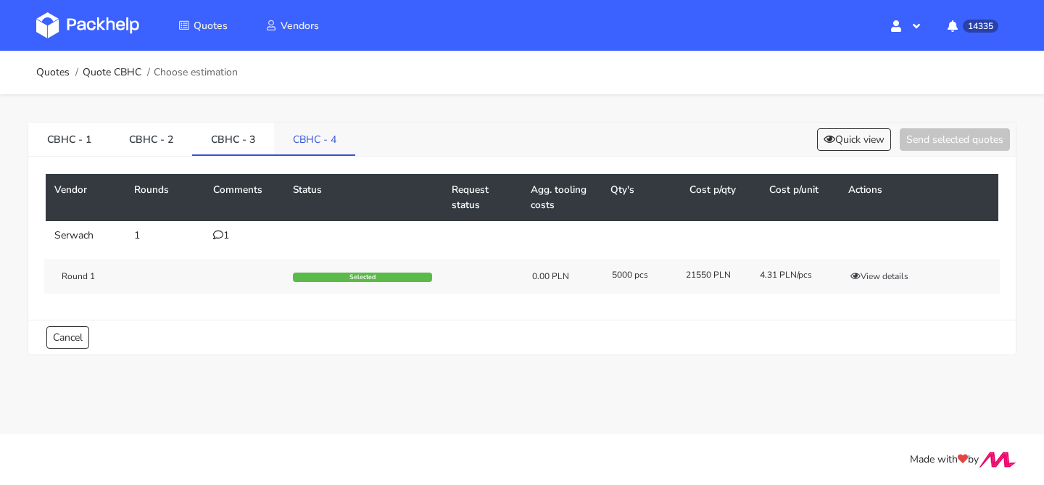
click at [297, 146] on link "CBHC - 4" at bounding box center [314, 139] width 81 height 32
click at [168, 144] on link "CBHB - 2" at bounding box center [151, 139] width 81 height 32
click at [99, 144] on link "CBHB - 1" at bounding box center [69, 139] width 83 height 32
drag, startPoint x: 92, startPoint y: 141, endPoint x: 0, endPoint y: 141, distance: 92.1
click at [0, 141] on div "CBHB - 1 CBHB - 2 Quick view Send selected quotes Vendor Rounds Comments Status…" at bounding box center [522, 235] width 1044 height 282
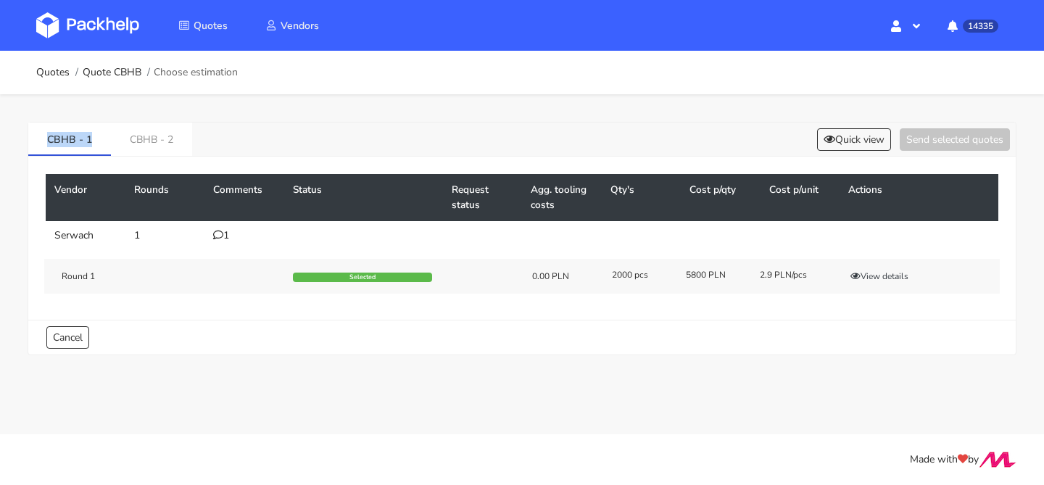
copy link "CBHB - 1"
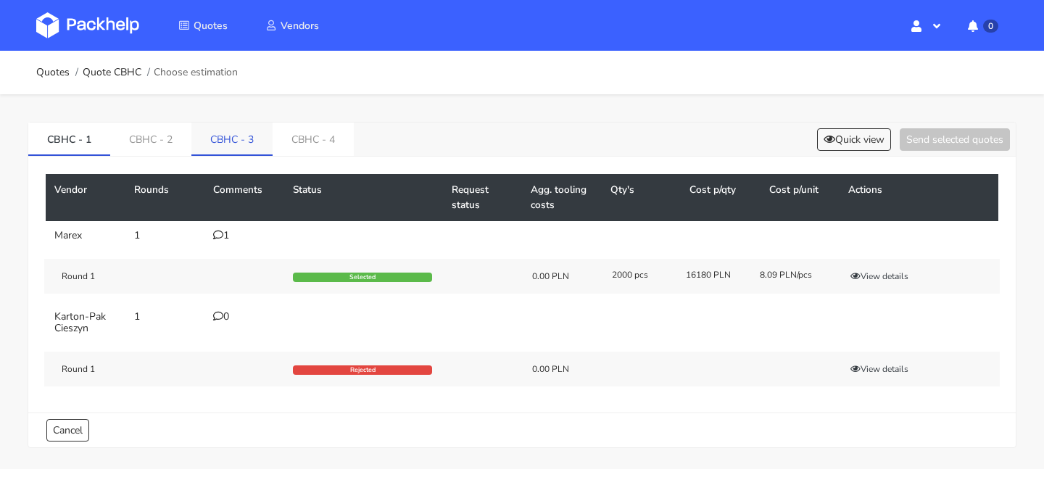
click at [240, 146] on link "CBHC - 3" at bounding box center [231, 139] width 81 height 32
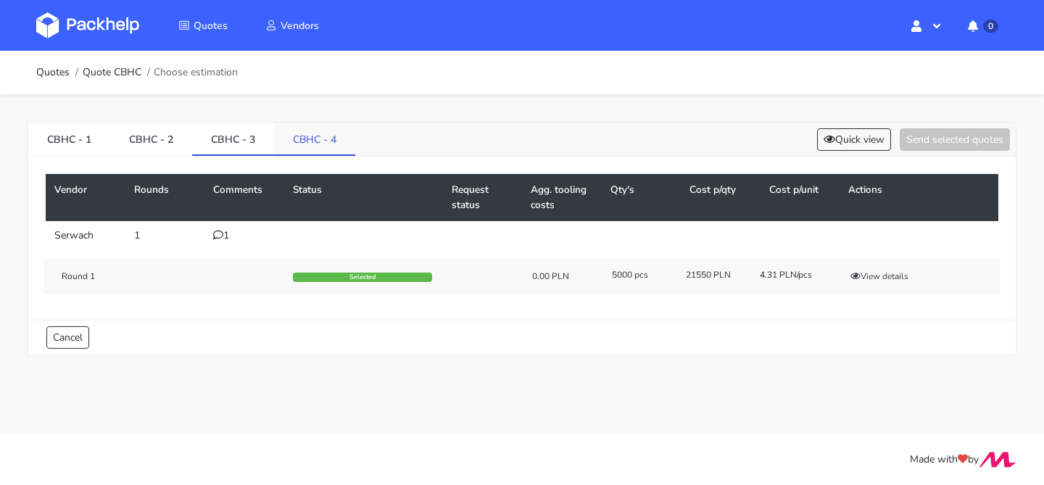
click at [308, 142] on link "CBHC - 4" at bounding box center [314, 139] width 81 height 32
drag, startPoint x: 348, startPoint y: 141, endPoint x: 291, endPoint y: 141, distance: 57.3
click at [291, 141] on link "CBHC - 4" at bounding box center [315, 139] width 82 height 32
copy link "CBHC - 4"
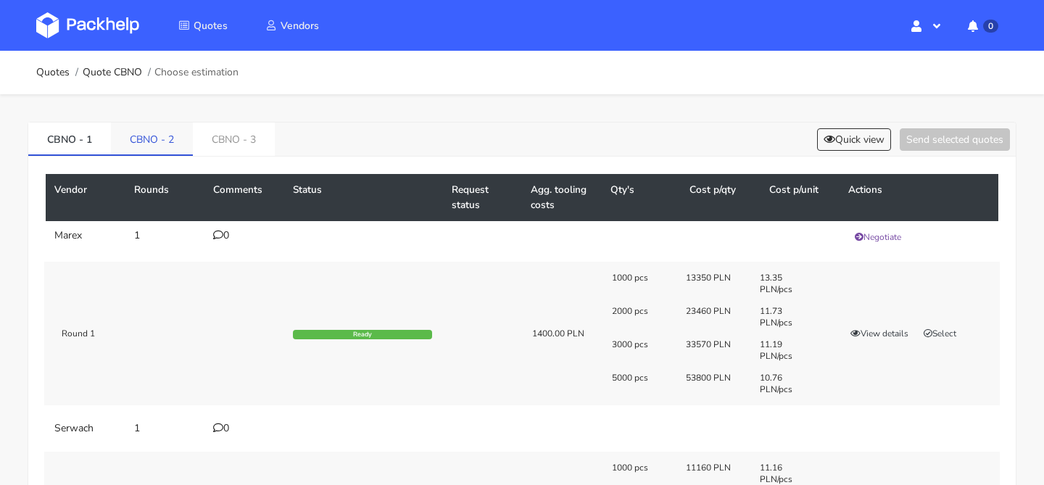
click at [154, 146] on link "CBNO - 2" at bounding box center [152, 139] width 82 height 32
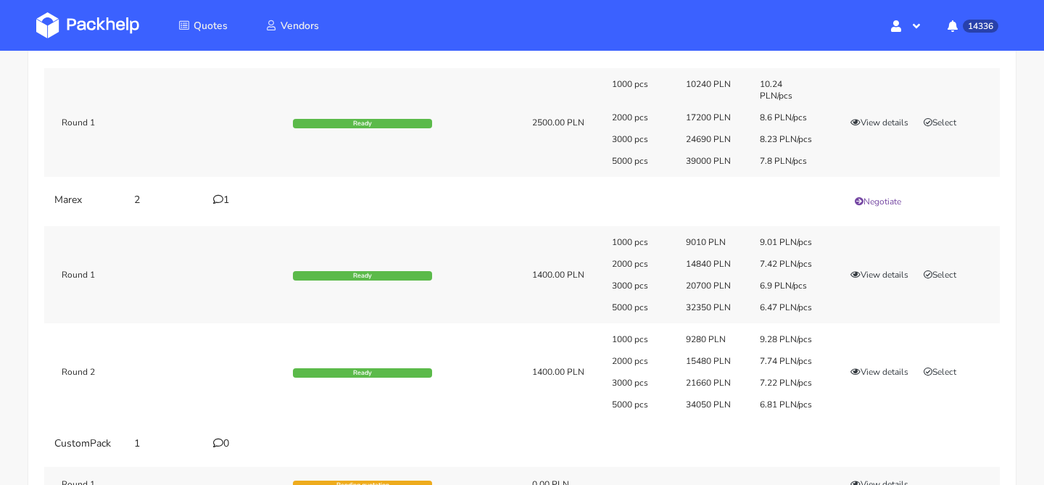
scroll to position [199, 0]
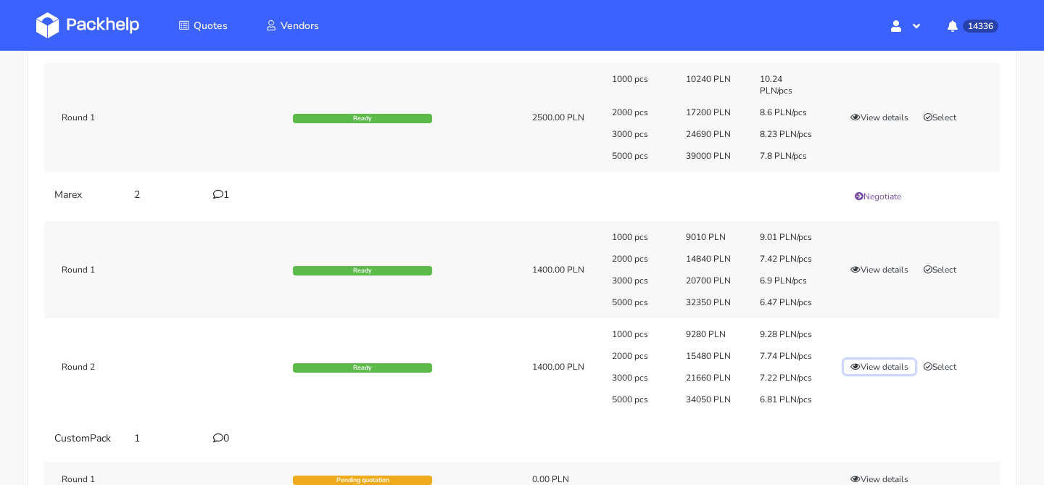
click at [887, 364] on button "View details" at bounding box center [879, 367] width 71 height 15
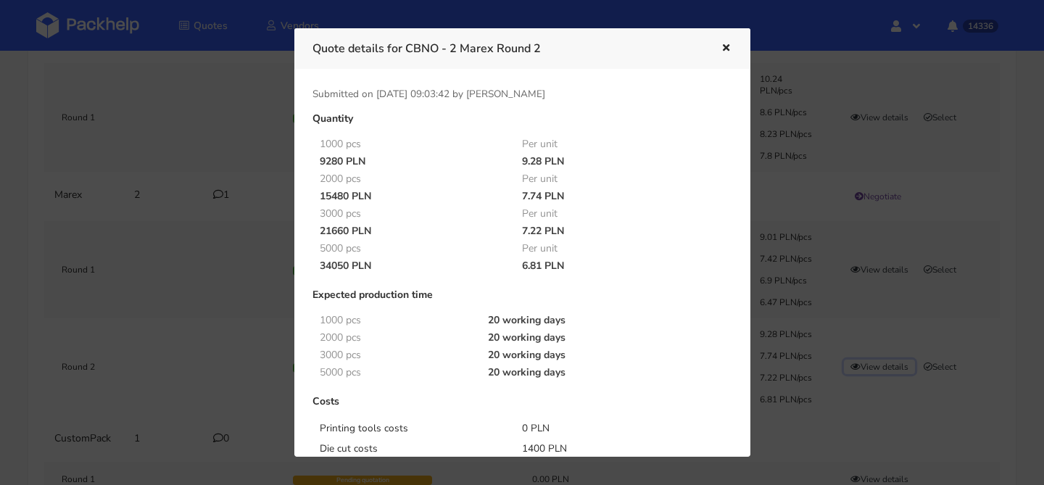
scroll to position [560, 0]
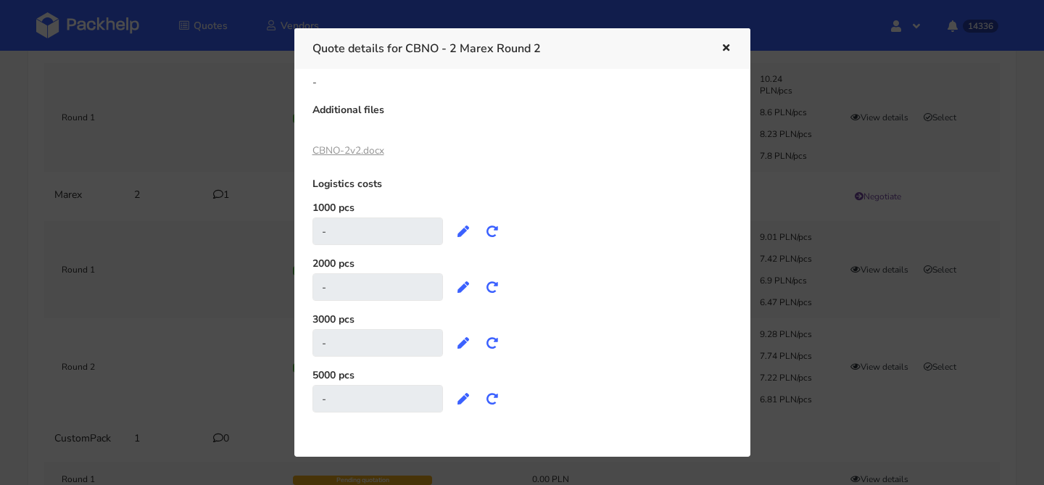
click at [373, 154] on link "CBNO-2v2.docx" at bounding box center [349, 151] width 72 height 14
click at [722, 46] on icon "button" at bounding box center [726, 49] width 12 height 10
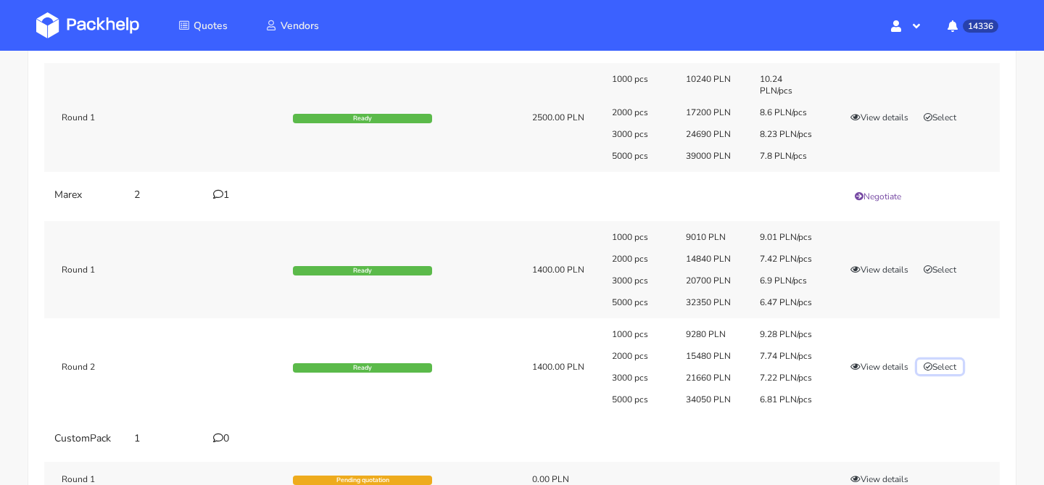
click at [957, 362] on button "Select" at bounding box center [940, 367] width 46 height 15
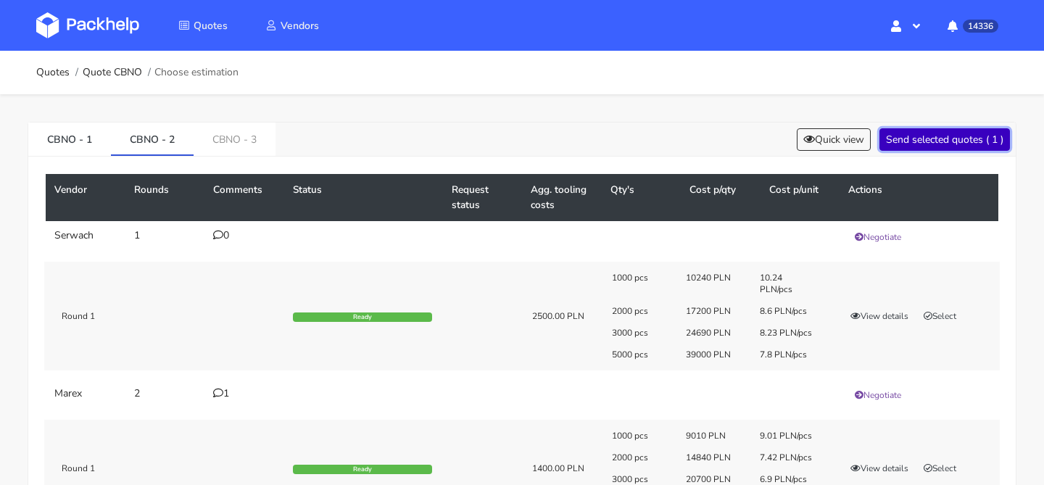
click at [945, 147] on button "Send selected quotes ( 1 )" at bounding box center [945, 139] width 131 height 22
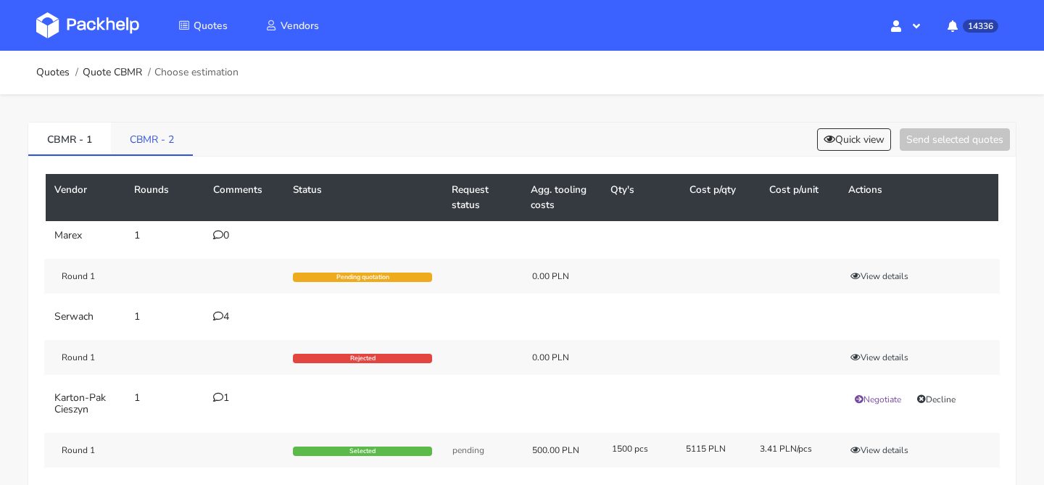
click at [182, 128] on link "CBMR - 2" at bounding box center [152, 139] width 82 height 32
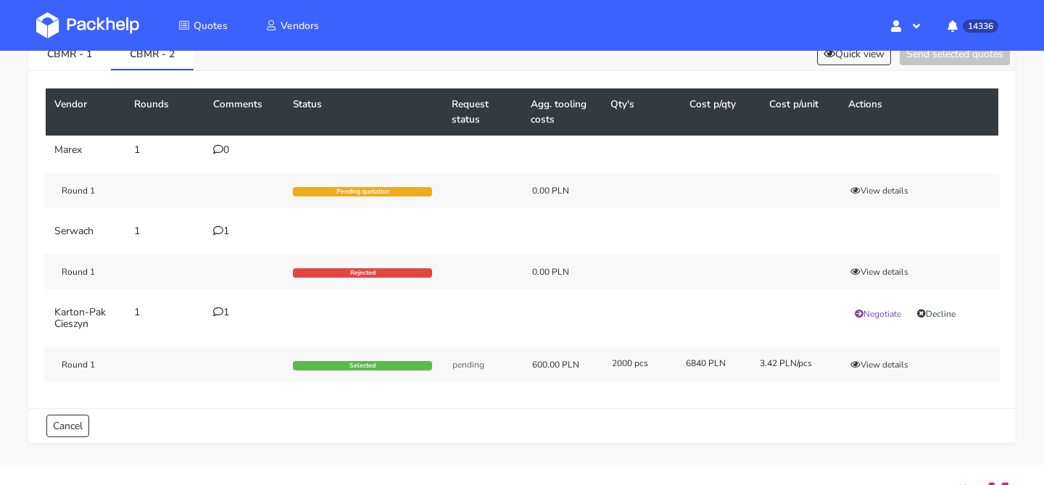
scroll to position [86, 0]
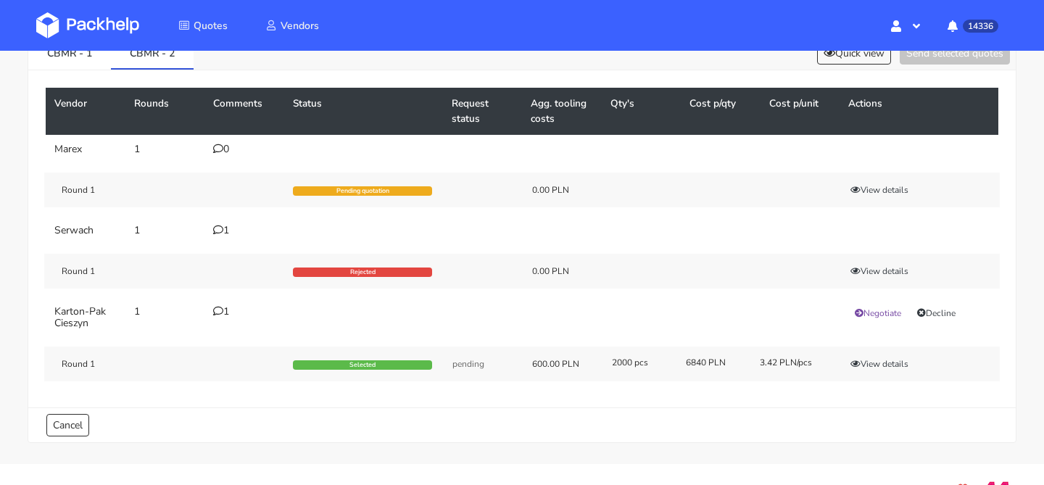
click at [225, 234] on div "1" at bounding box center [244, 231] width 62 height 12
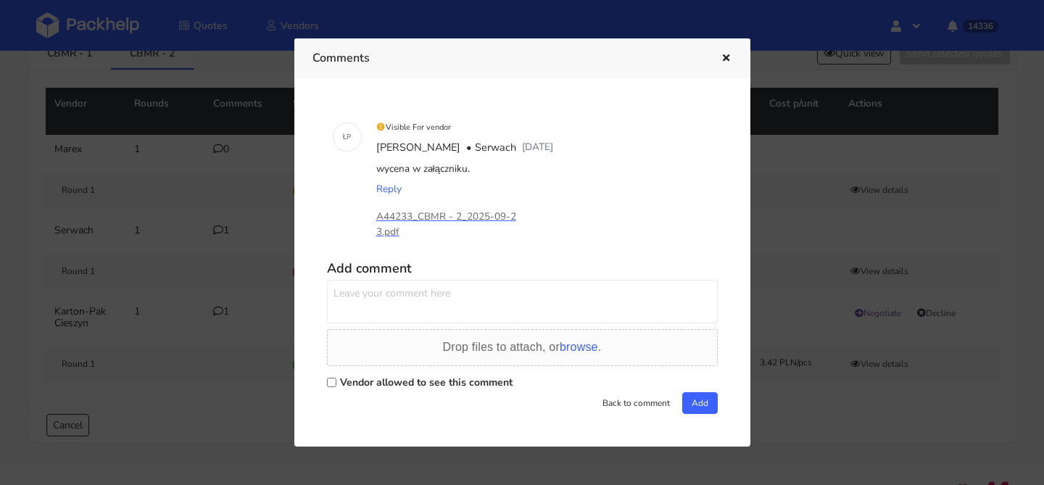
click at [737, 57] on div "Comments" at bounding box center [522, 58] width 456 height 40
click at [730, 58] on icon "button" at bounding box center [726, 59] width 12 height 10
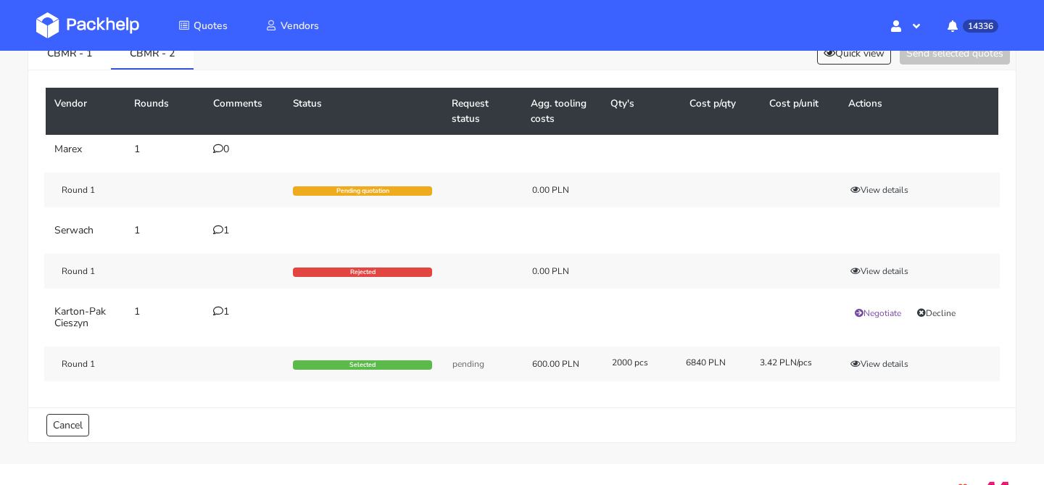
click at [224, 319] on td "1" at bounding box center [245, 317] width 80 height 41
click at [224, 312] on div "1" at bounding box center [244, 312] width 62 height 12
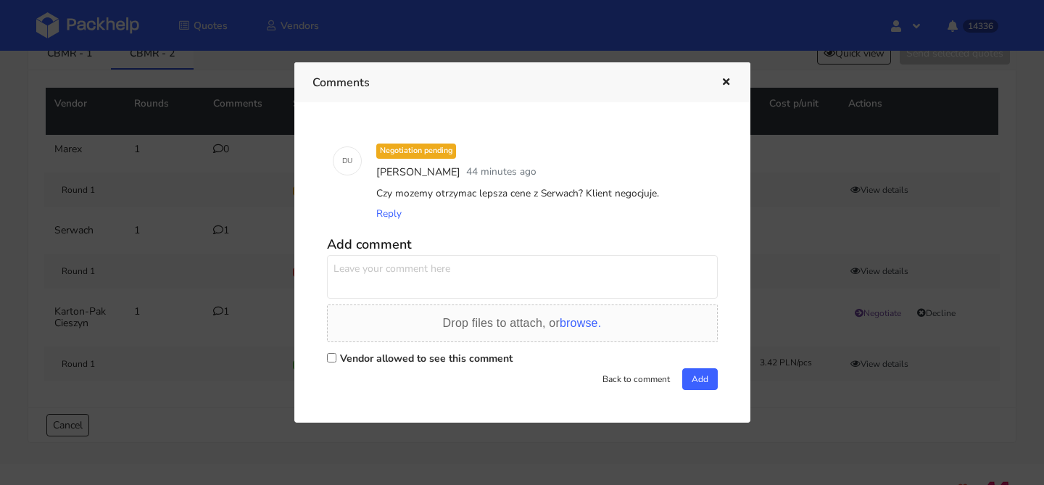
click at [197, 281] on div at bounding box center [522, 242] width 1044 height 485
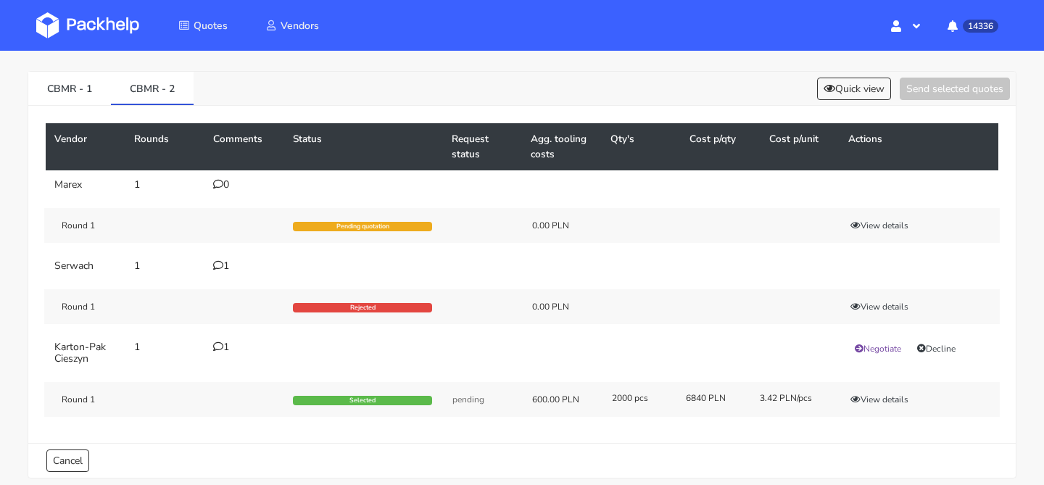
scroll to position [49, 0]
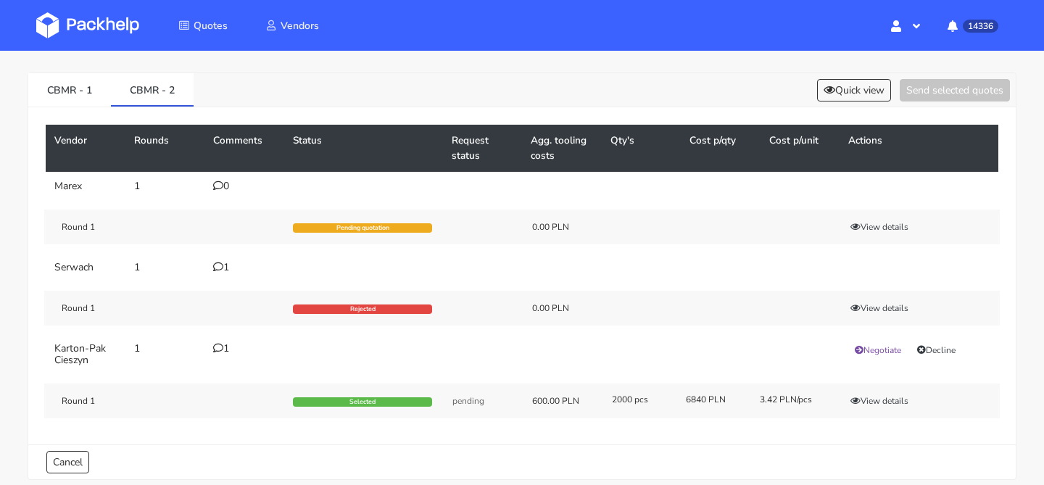
click at [65, 108] on div "Vendor Rounds Comments Status Request status Agg. tooling costs Qty's Cost p/qt…" at bounding box center [522, 275] width 988 height 337
click at [71, 97] on link "CBMR - 1" at bounding box center [69, 89] width 83 height 32
click at [220, 263] on icon at bounding box center [218, 267] width 10 height 10
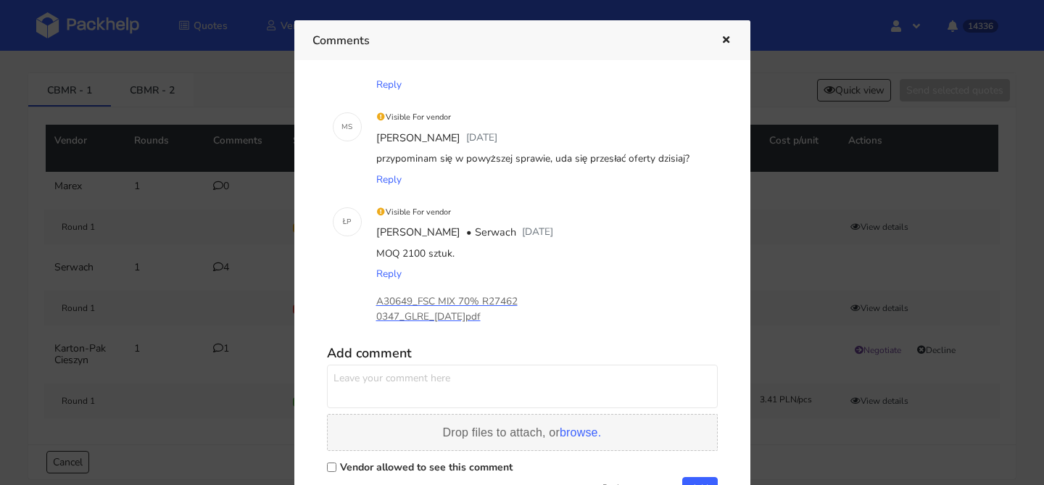
scroll to position [61, 0]
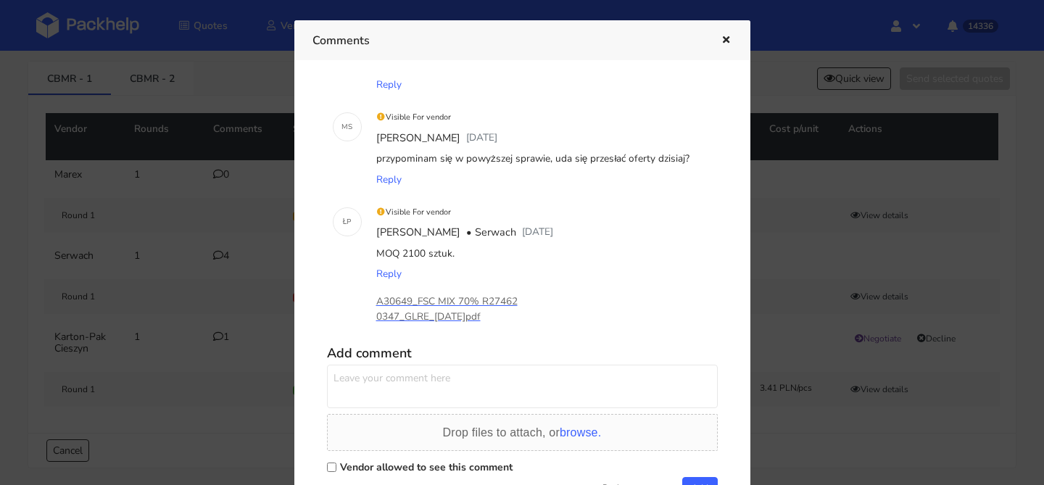
click at [411, 376] on textarea at bounding box center [522, 387] width 391 height 44
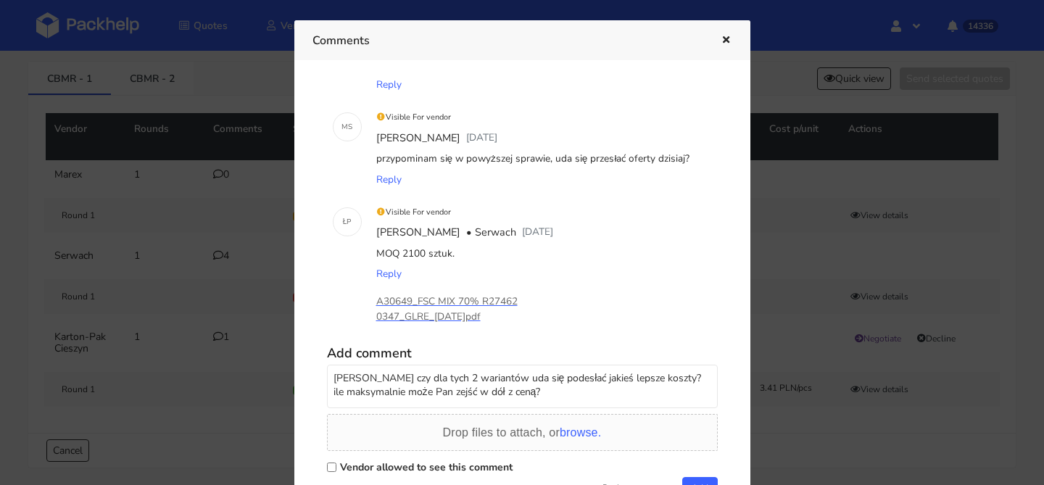
type textarea "Panie Łukaszu czy dla tych 2 wariantów uda się podesłać jakieś lepsze koszty? i…"
click at [371, 468] on label "Vendor allowed to see this comment" at bounding box center [426, 467] width 173 height 14
click at [336, 468] on input "Vendor allowed to see this comment" at bounding box center [331, 467] width 9 height 9
checkbox input "true"
click at [699, 479] on button "Add" at bounding box center [700, 488] width 36 height 22
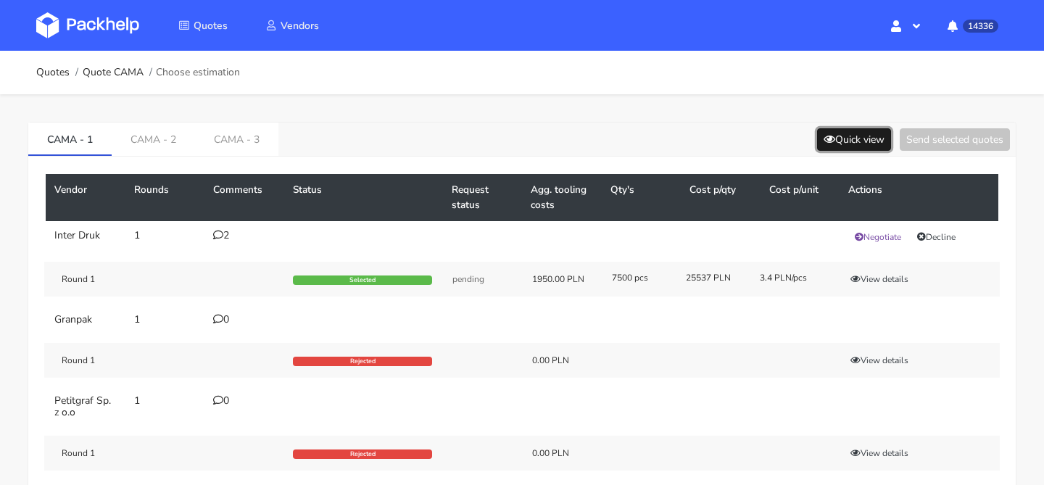
click at [823, 145] on button "Quick view" at bounding box center [854, 139] width 74 height 22
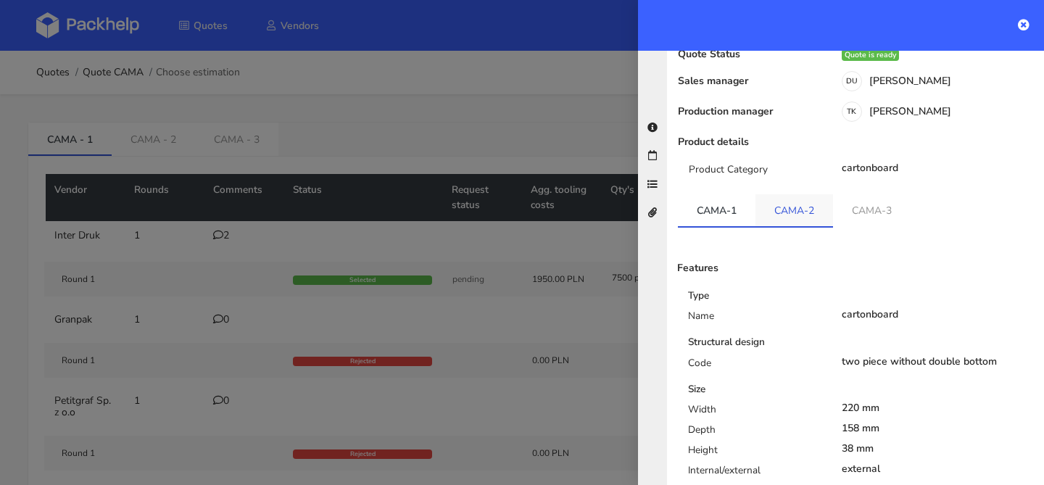
scroll to position [152, 0]
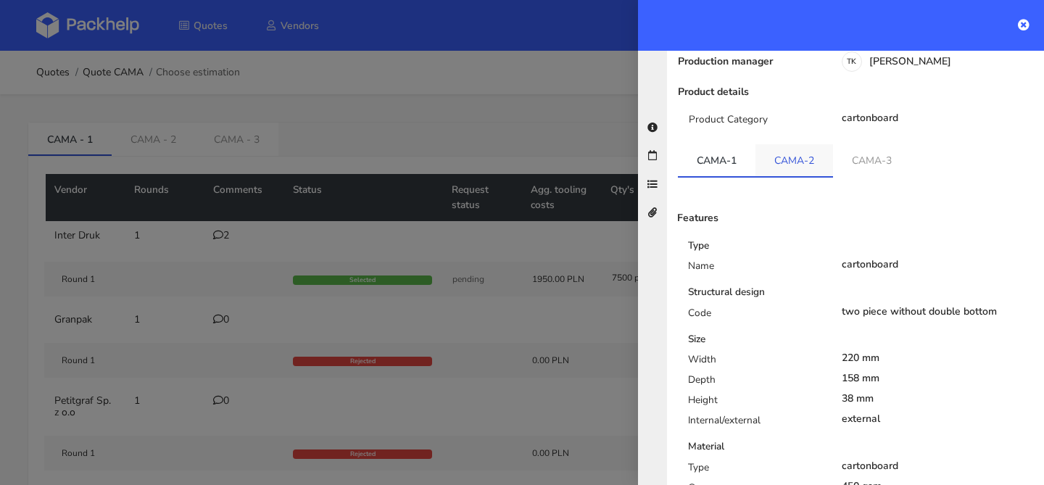
click at [813, 144] on link "CAMA-2" at bounding box center [795, 160] width 78 height 32
click at [847, 144] on link "CAMA-3" at bounding box center [872, 160] width 78 height 32
click at [716, 149] on link "CAMA-1" at bounding box center [717, 160] width 78 height 32
click at [777, 146] on link "CAMA-2" at bounding box center [795, 160] width 78 height 32
click at [801, 146] on link "CAMA-2" at bounding box center [795, 160] width 78 height 32
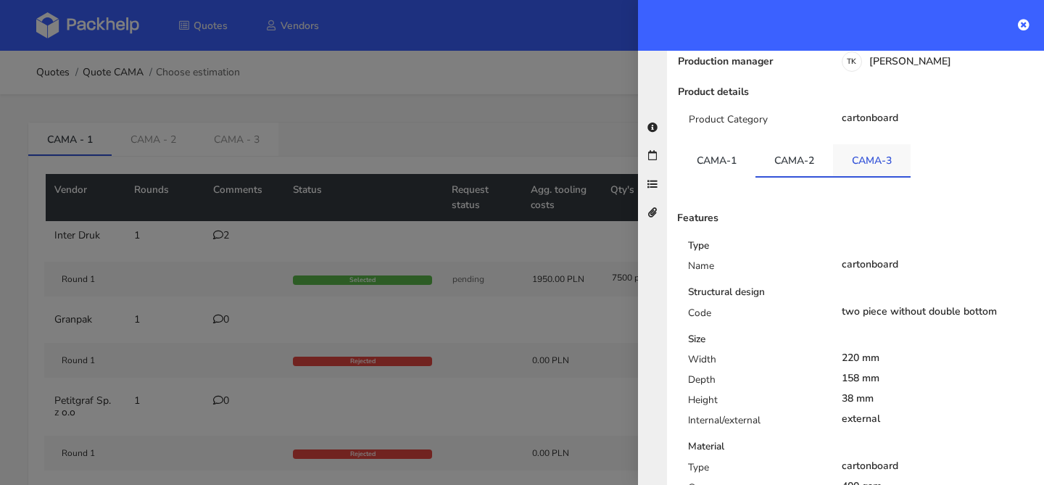
click at [841, 144] on link "CAMA-3" at bounding box center [872, 160] width 78 height 32
click at [714, 149] on link "CAMA-1" at bounding box center [717, 160] width 78 height 32
click at [503, 237] on div at bounding box center [522, 242] width 1044 height 485
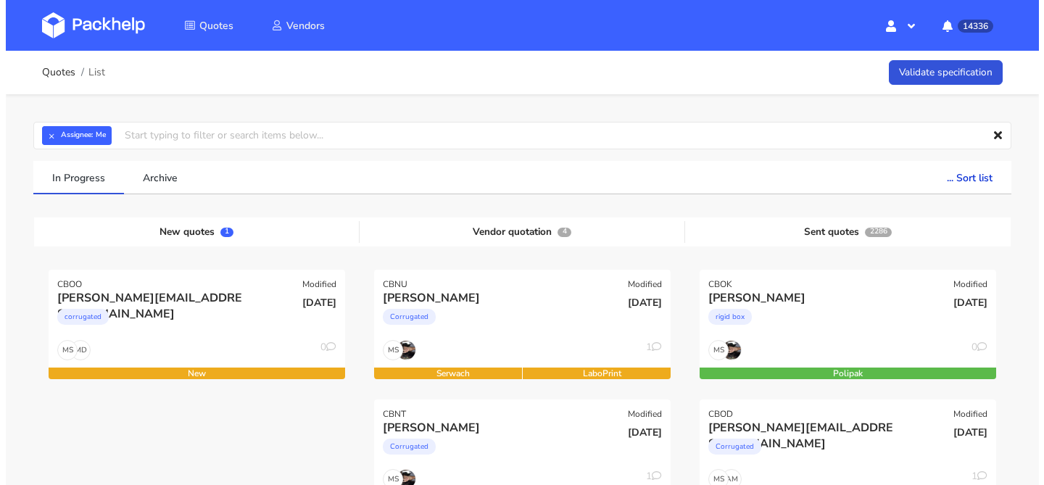
scroll to position [107, 0]
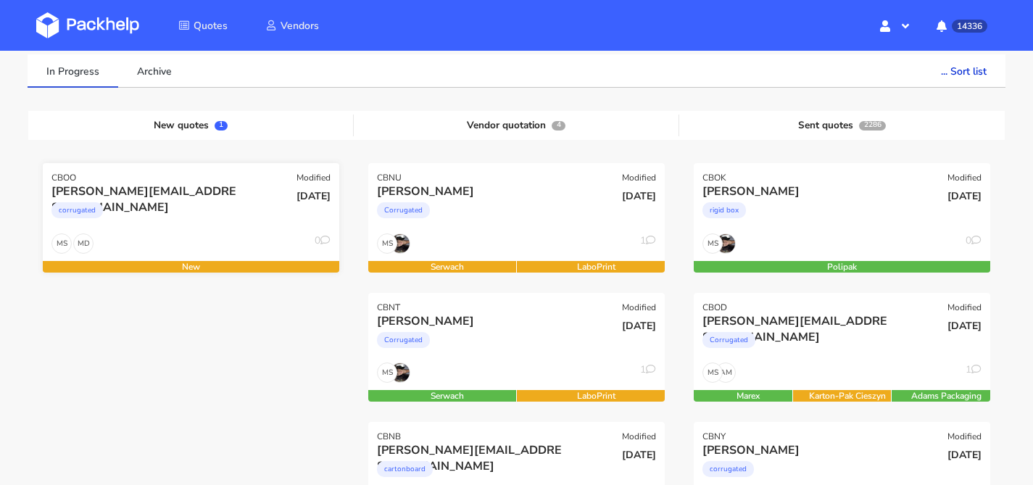
click at [208, 231] on div "Dietrichs@hold.de corrugated" at bounding box center [140, 207] width 199 height 49
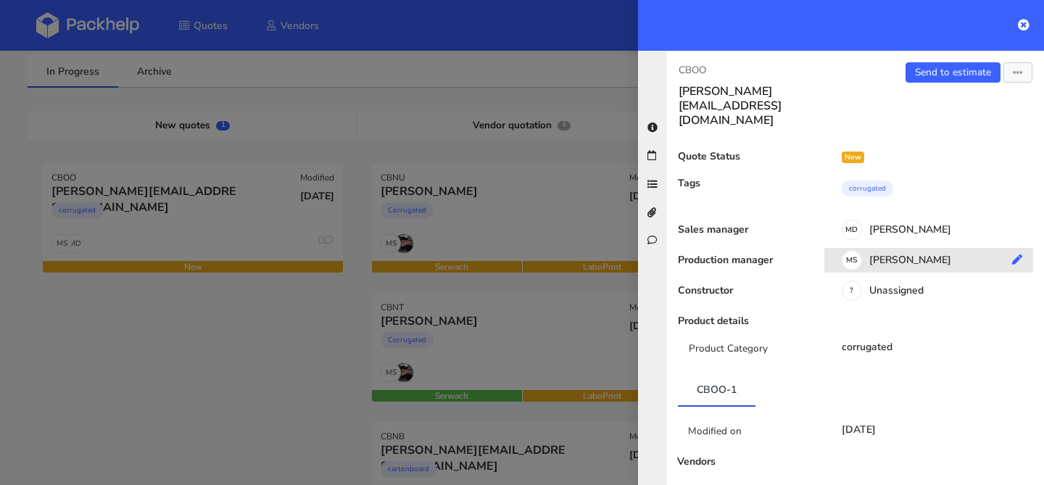
click at [859, 255] on div "[PERSON_NAME]" at bounding box center [935, 263] width 220 height 16
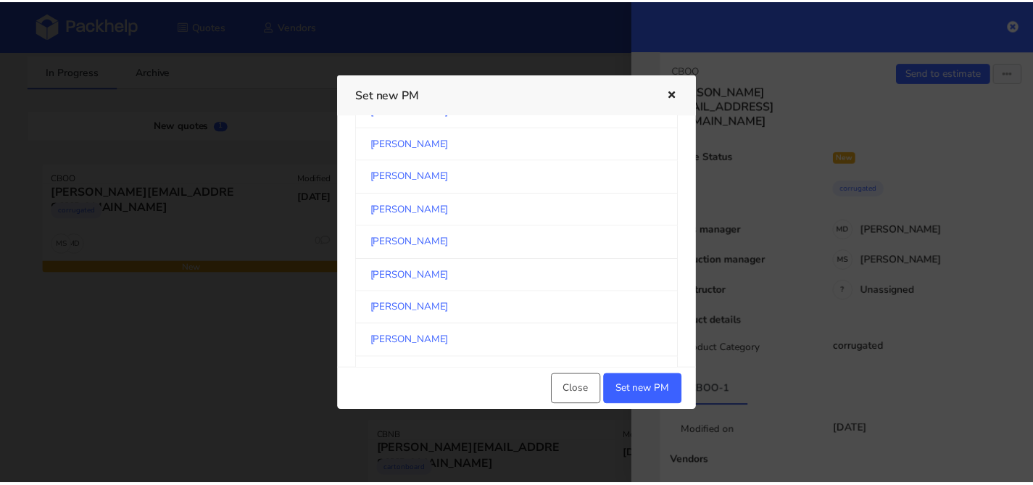
scroll to position [1362, 0]
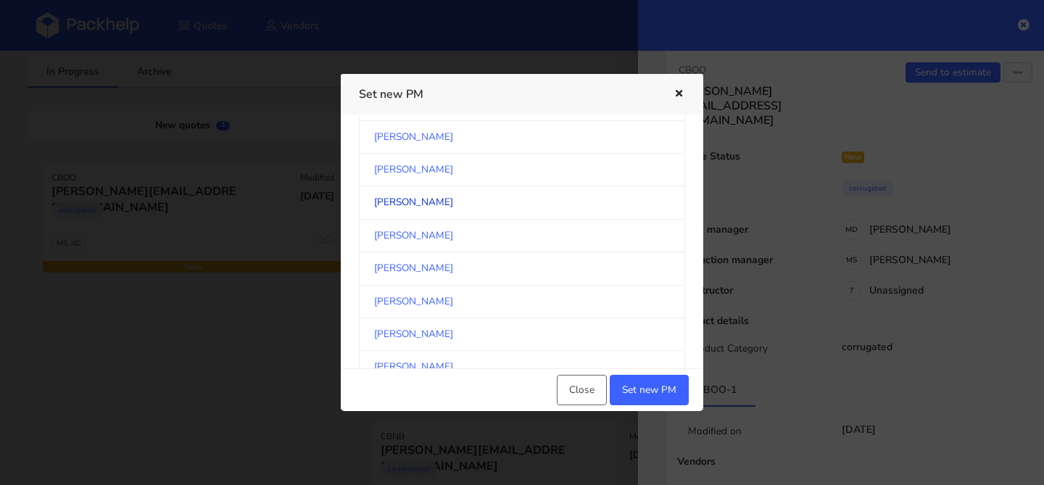
click at [450, 215] on link "[PERSON_NAME]" at bounding box center [522, 202] width 326 height 33
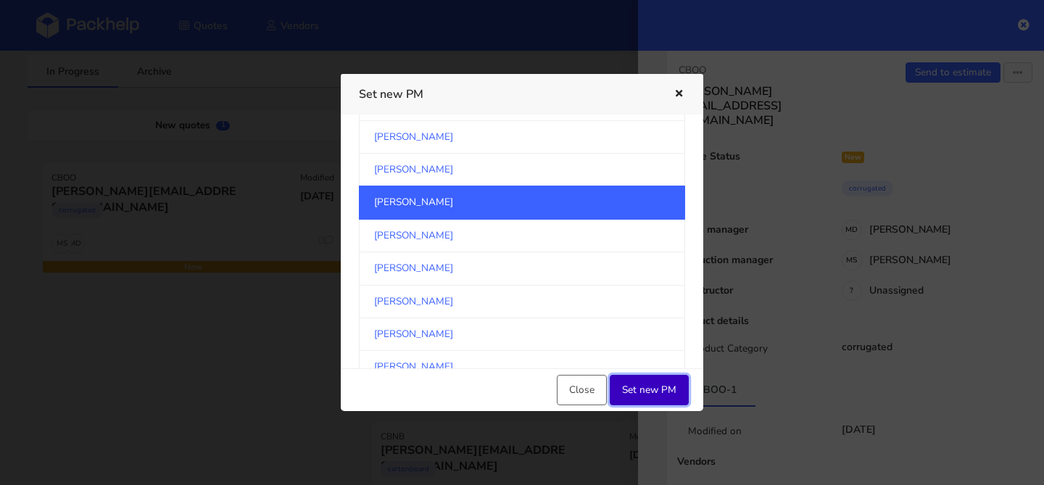
click at [636, 381] on button "Set new PM" at bounding box center [649, 390] width 79 height 30
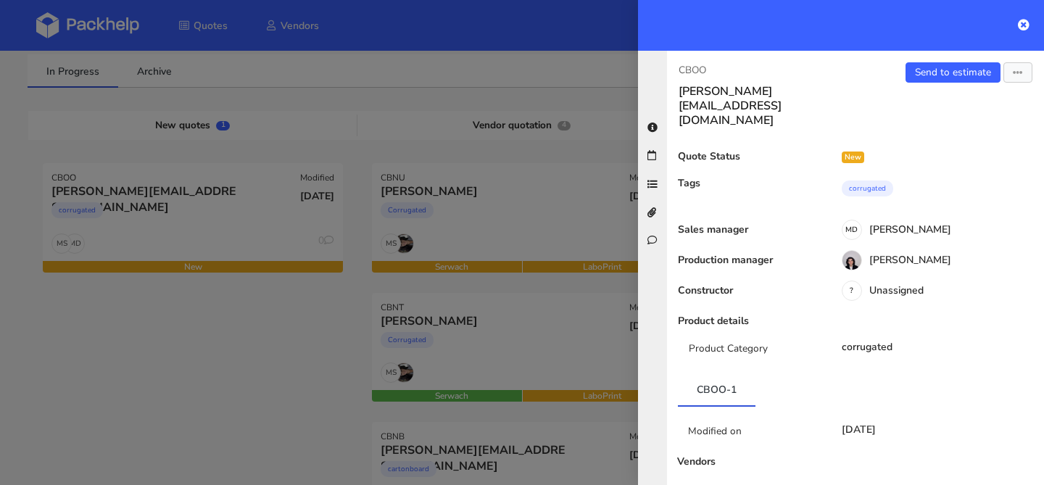
click at [469, 228] on div at bounding box center [522, 242] width 1044 height 485
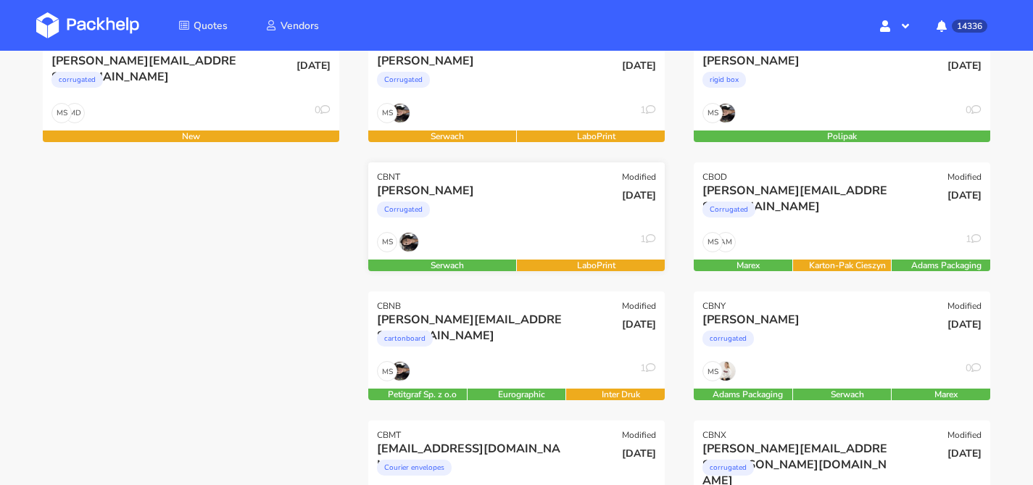
scroll to position [179, 0]
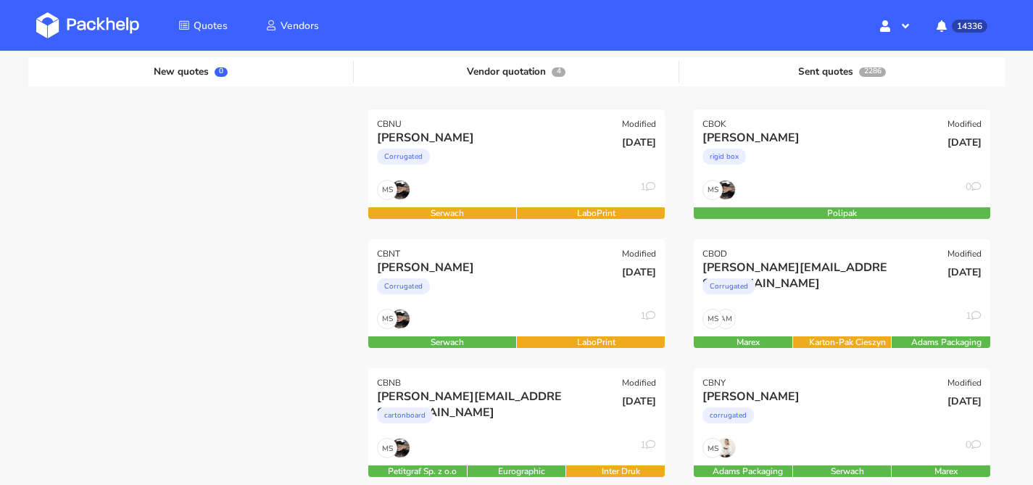
scroll to position [152, 0]
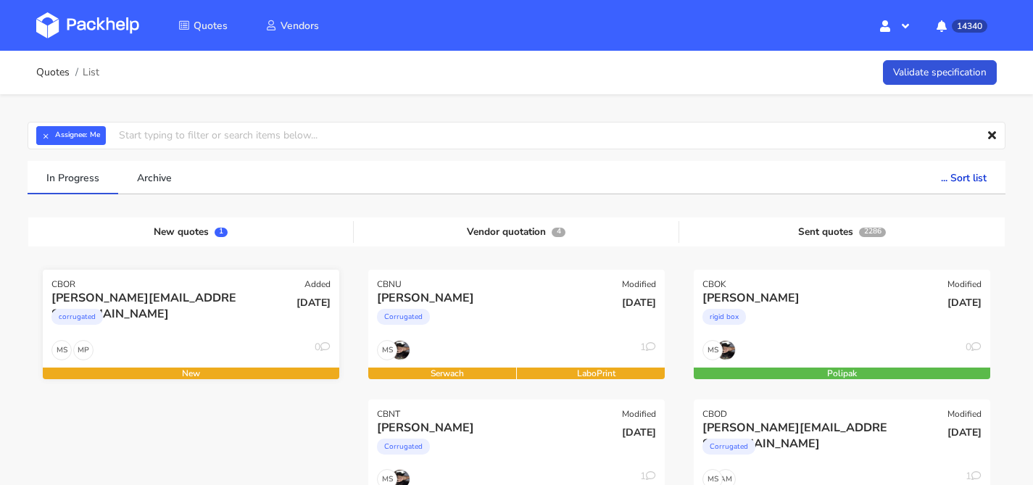
click at [218, 325] on div "corrugated" at bounding box center [145, 320] width 189 height 29
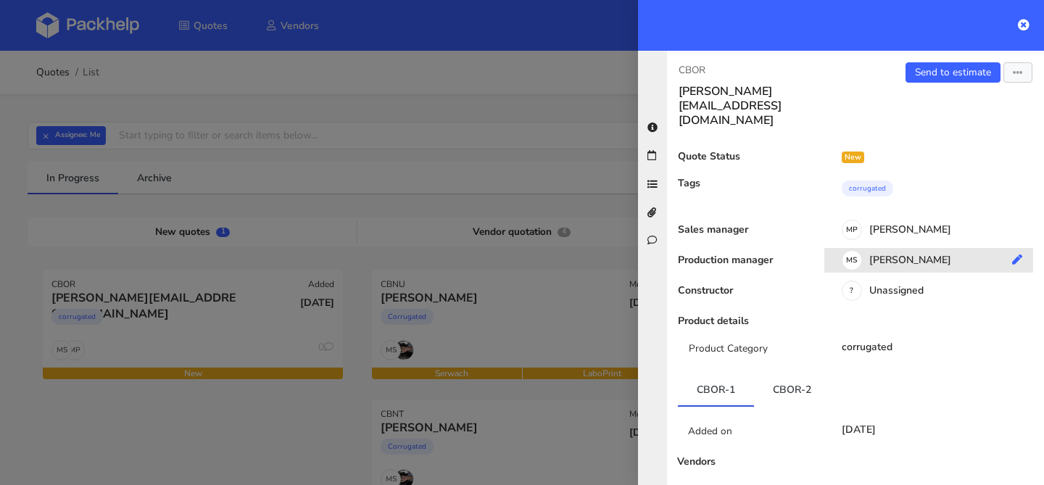
click at [874, 255] on div "[PERSON_NAME]" at bounding box center [935, 263] width 220 height 16
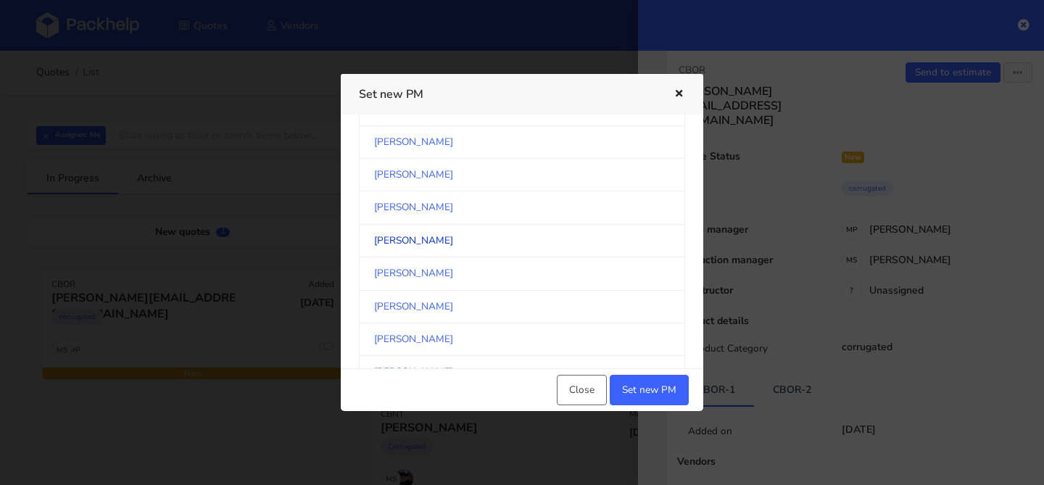
scroll to position [175, 0]
click at [480, 231] on link "[PERSON_NAME]" at bounding box center [522, 238] width 326 height 33
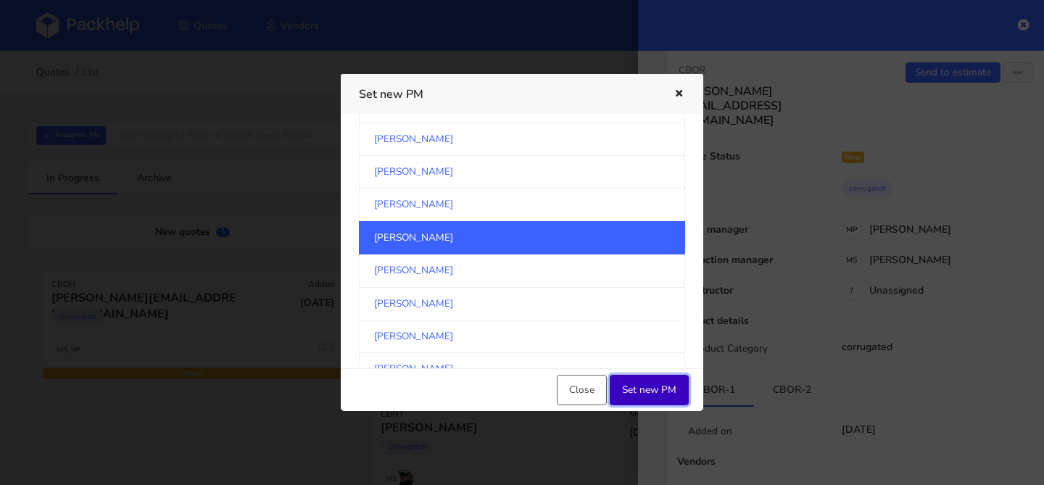
click at [642, 383] on button "Set new PM" at bounding box center [649, 390] width 79 height 30
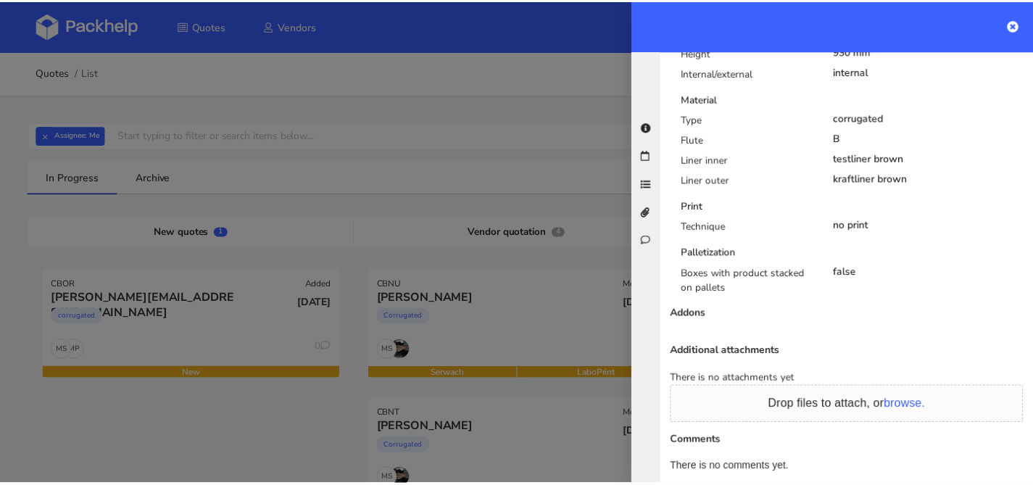
scroll to position [774, 0]
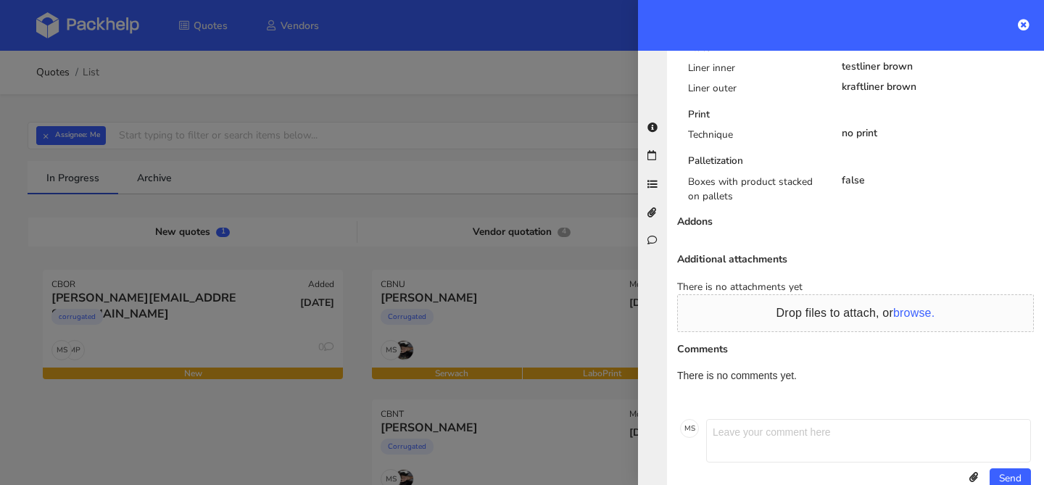
click at [432, 304] on div at bounding box center [522, 242] width 1044 height 485
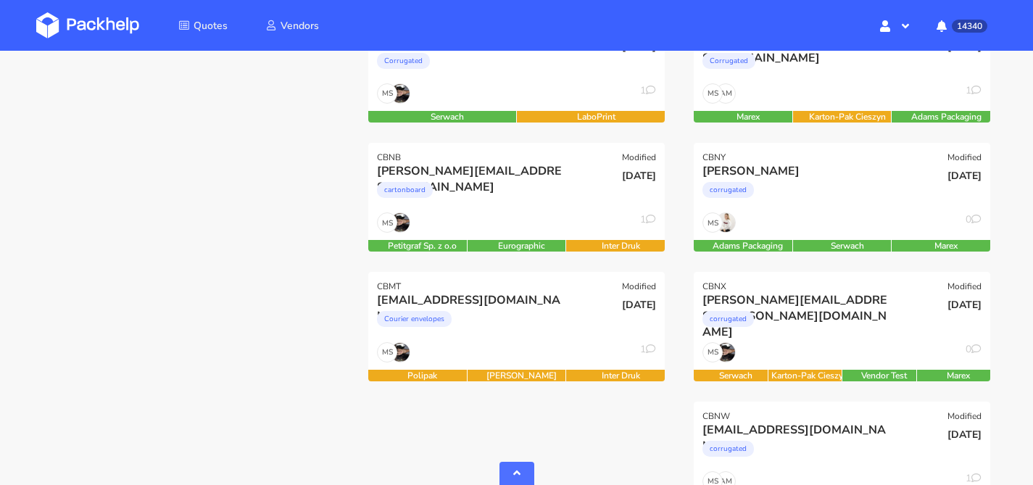
scroll to position [397, 0]
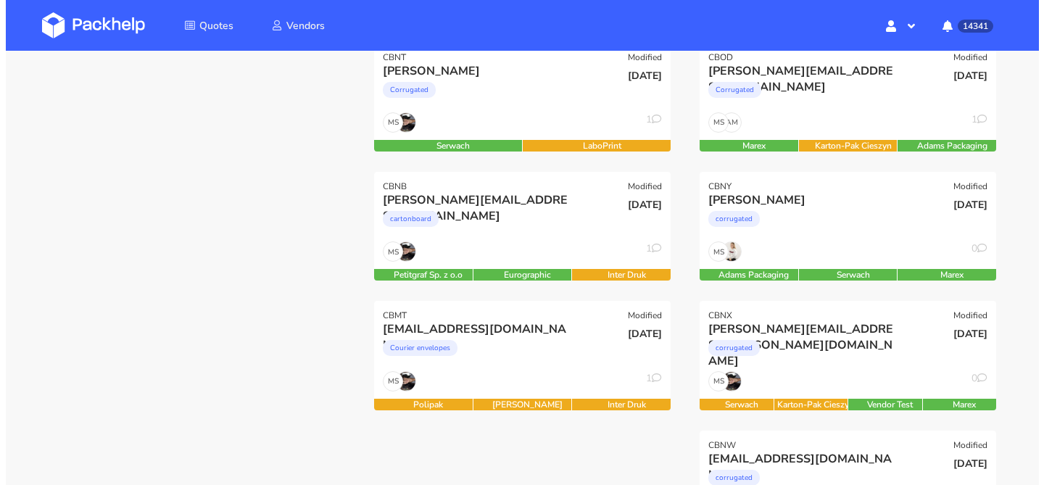
scroll to position [395, 0]
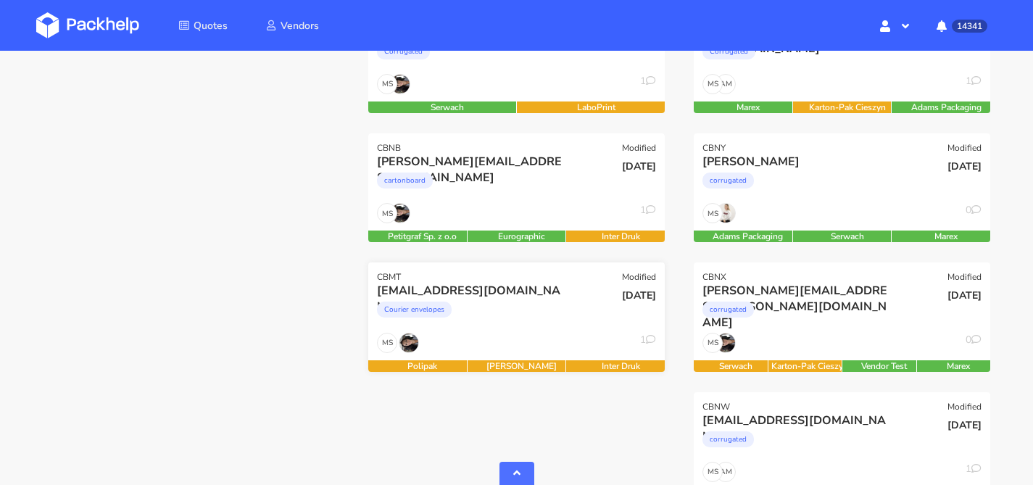
click at [510, 302] on div "Courier envelopes" at bounding box center [471, 313] width 189 height 29
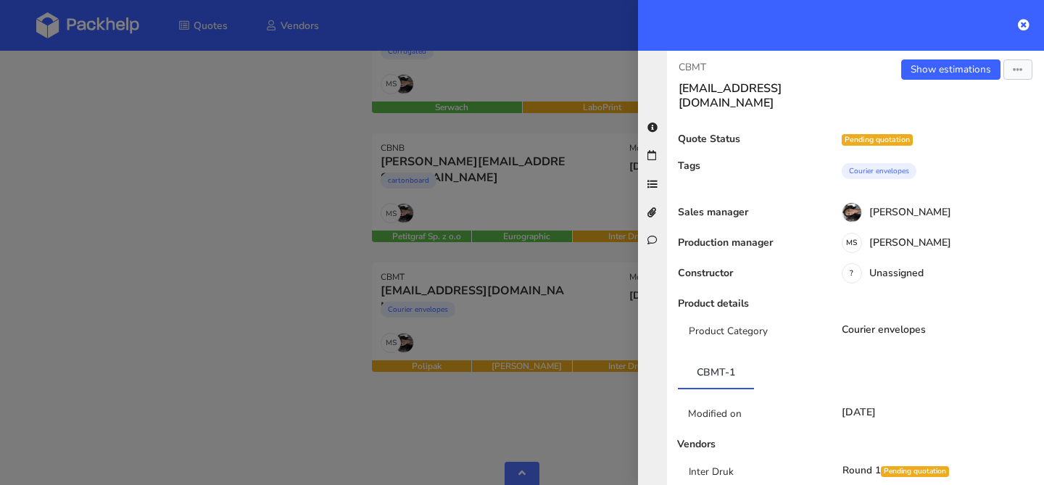
scroll to position [0, 0]
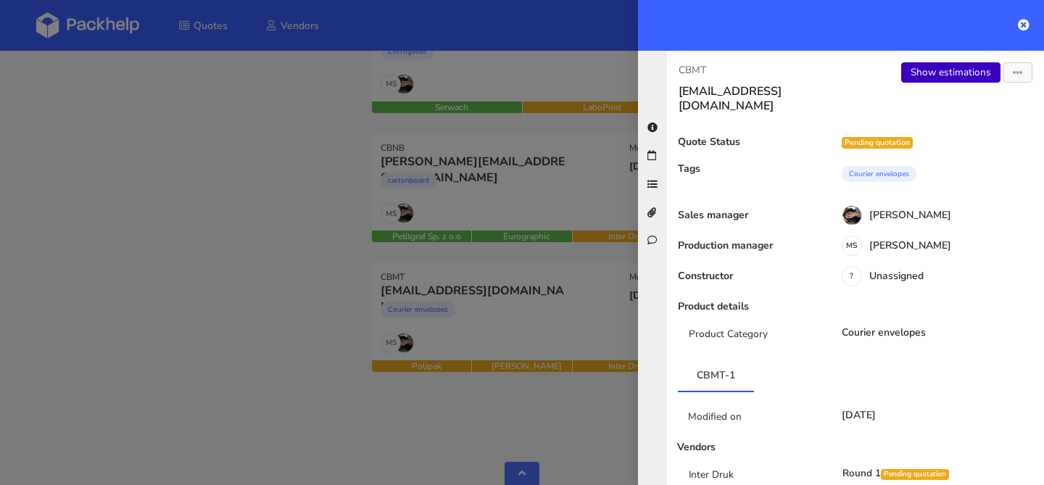
click at [927, 79] on link "Show estimations" at bounding box center [950, 72] width 99 height 20
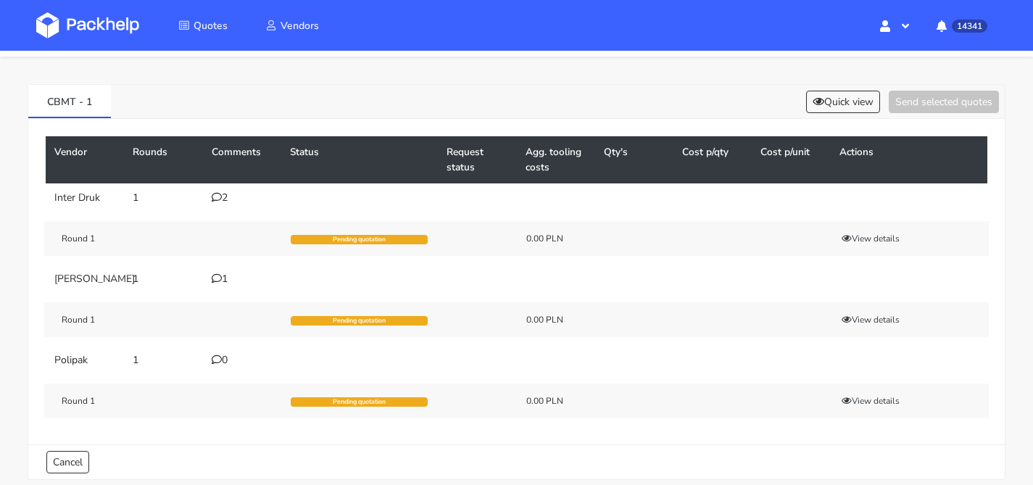
scroll to position [116, 0]
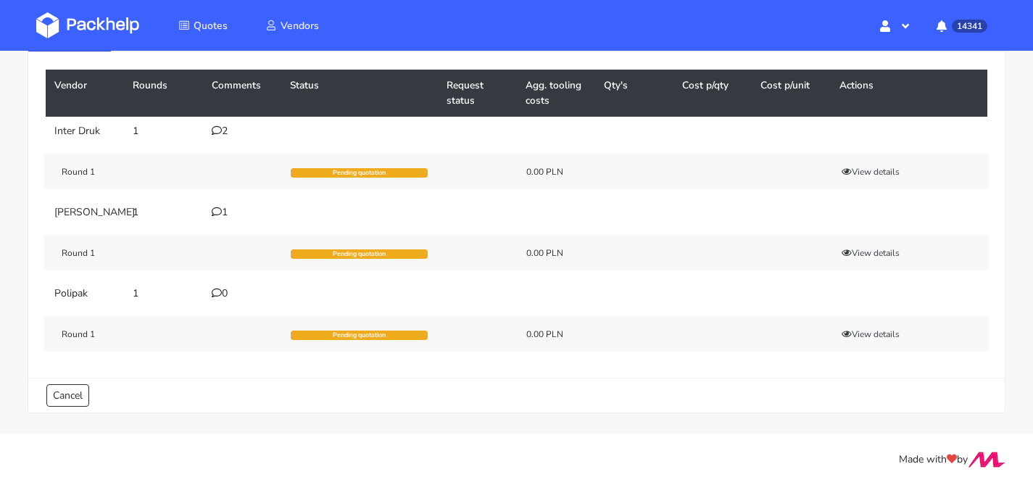
click at [218, 125] on icon at bounding box center [217, 130] width 10 height 10
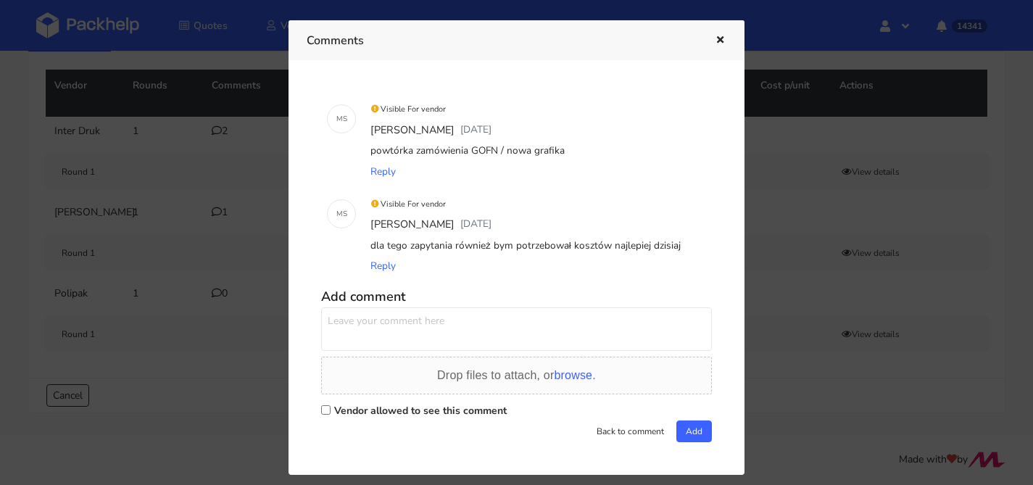
click at [204, 145] on div at bounding box center [516, 242] width 1033 height 485
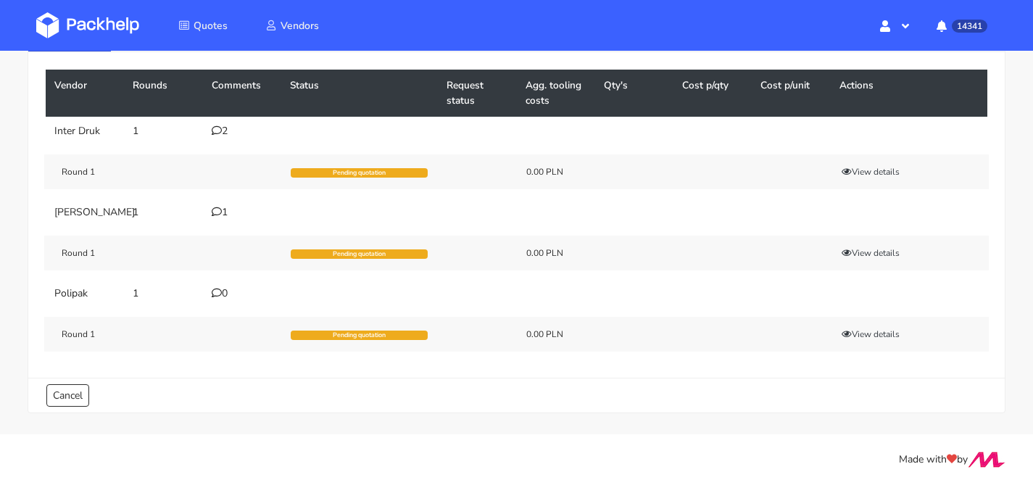
click at [232, 207] on div "1" at bounding box center [242, 213] width 61 height 12
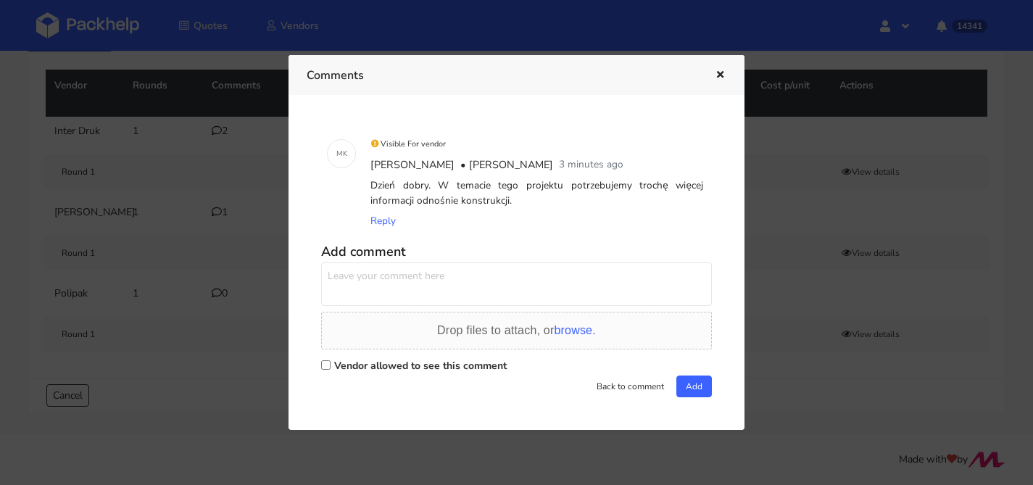
click at [232, 199] on div at bounding box center [516, 242] width 1033 height 485
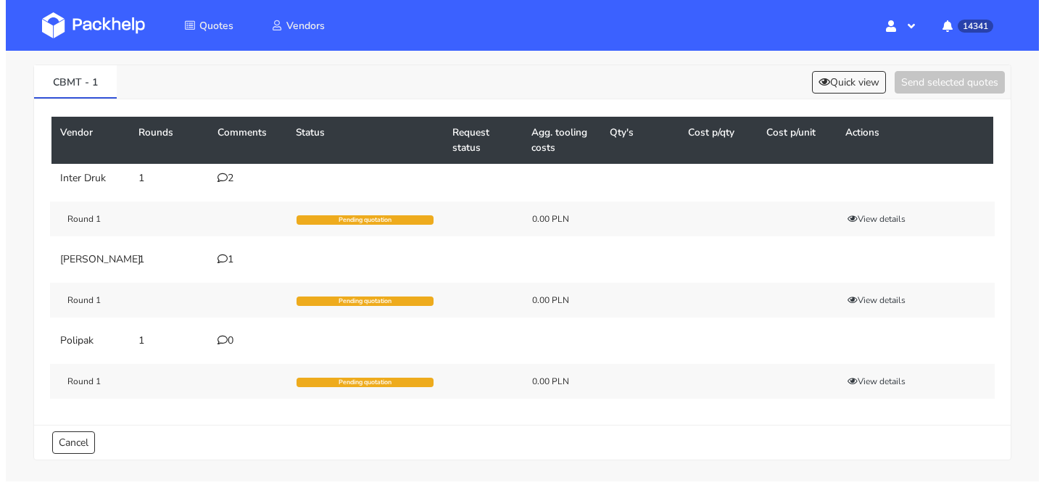
scroll to position [0, 0]
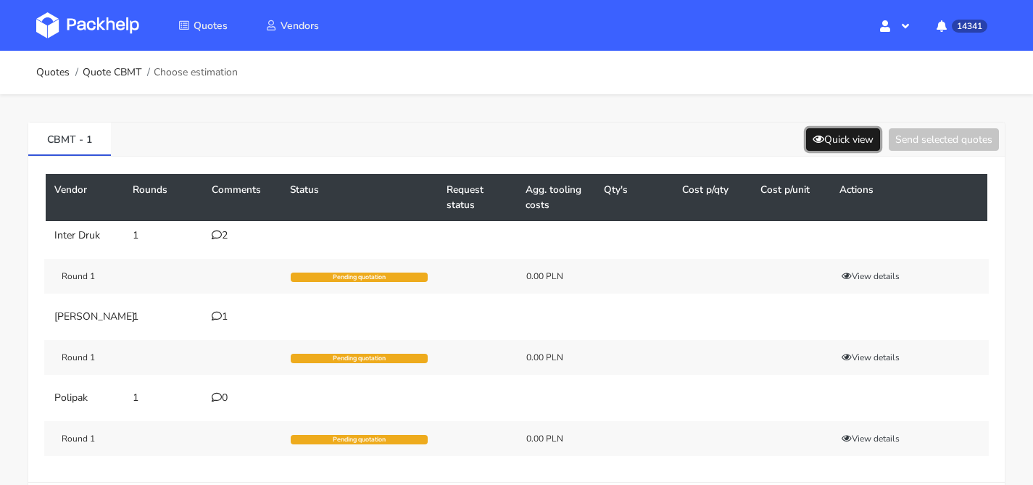
click at [830, 133] on button "Quick view" at bounding box center [843, 139] width 74 height 22
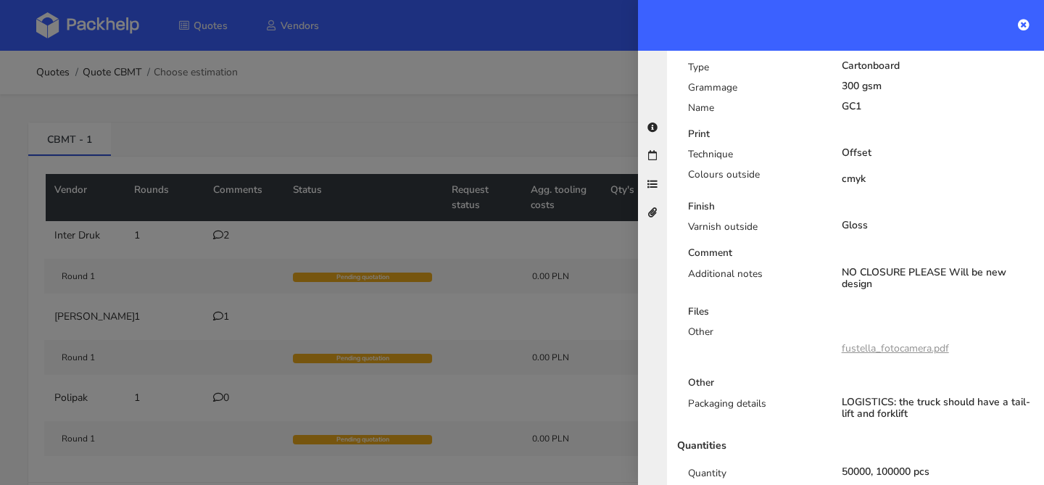
scroll to position [591, 0]
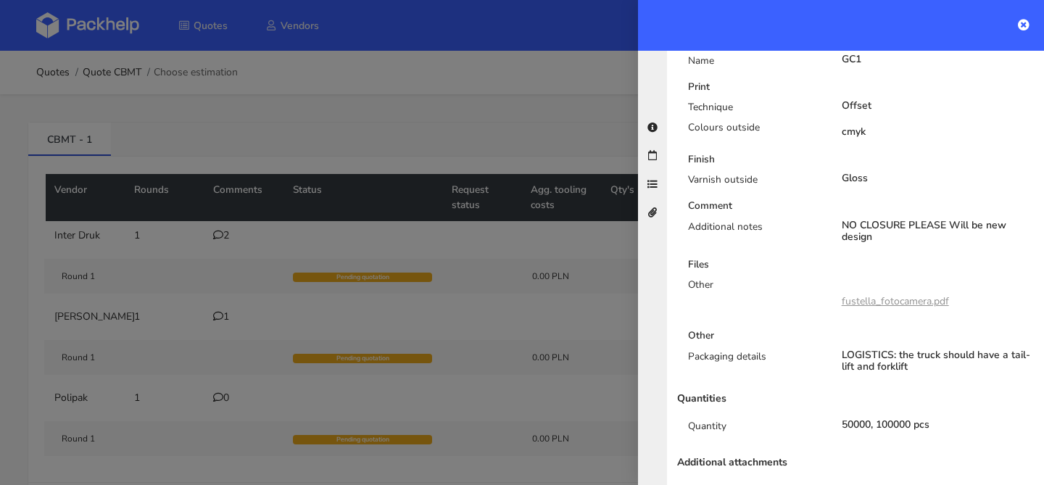
click at [893, 294] on link "fustella_fotocamera.pdf" at bounding box center [895, 301] width 107 height 14
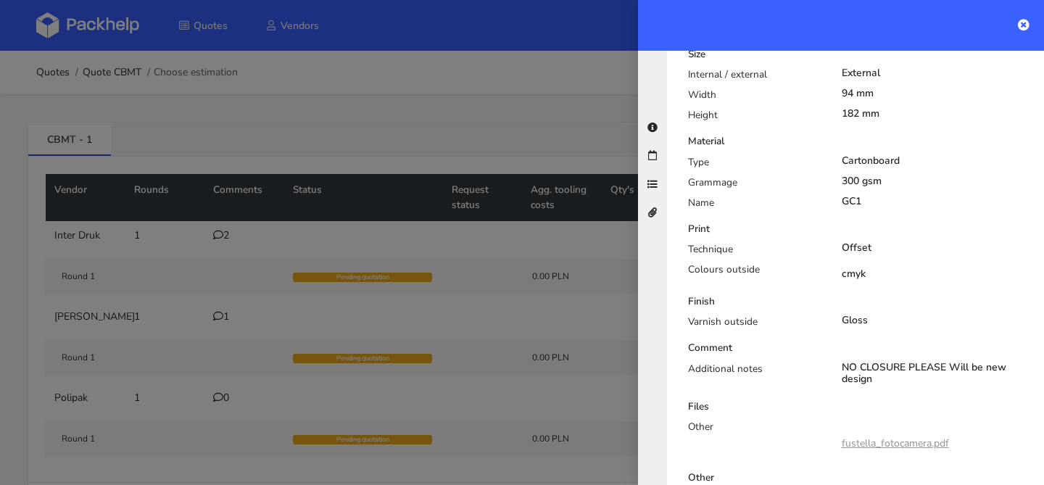
scroll to position [420, 0]
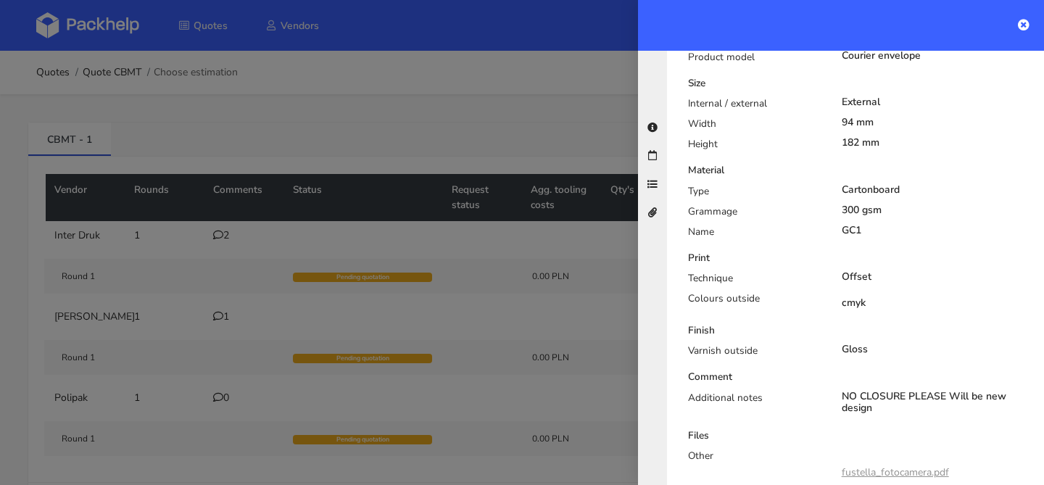
click at [218, 271] on div at bounding box center [522, 242] width 1044 height 485
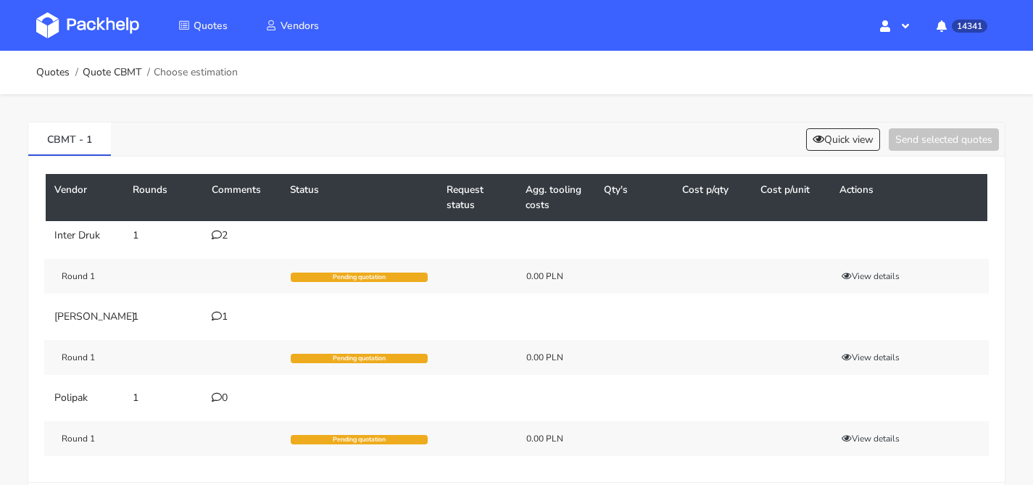
drag, startPoint x: 229, startPoint y: 308, endPoint x: 222, endPoint y: 320, distance: 13.7
click at [229, 309] on td "1" at bounding box center [242, 316] width 78 height 29
click at [222, 320] on div "1" at bounding box center [242, 317] width 61 height 12
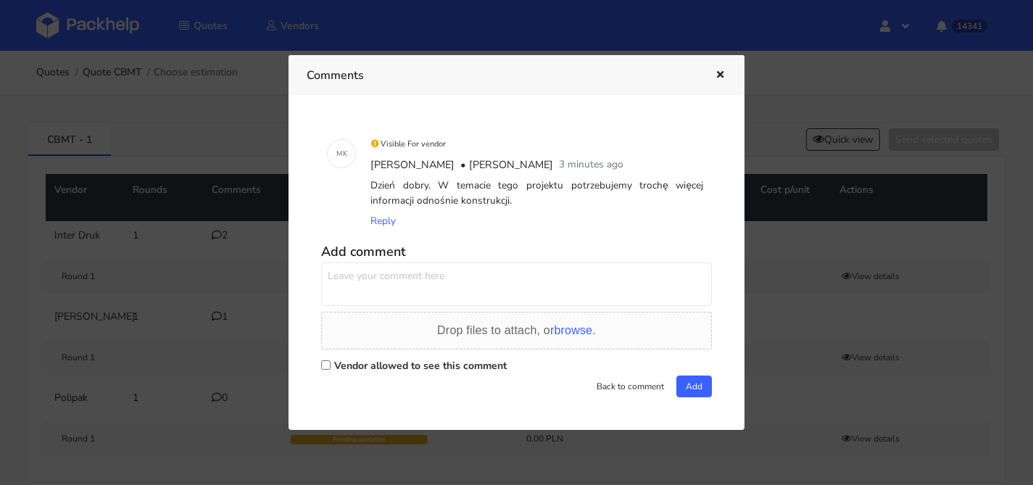
click at [433, 274] on textarea at bounding box center [516, 285] width 391 height 44
type textarea "o"
type textarea "konstrukcja taka jak załączony plik, wykonana z kartonu GC1"
click at [397, 360] on label "Vendor allowed to see this comment" at bounding box center [420, 366] width 173 height 14
click at [331, 360] on input "Vendor allowed to see this comment" at bounding box center [325, 364] width 9 height 9
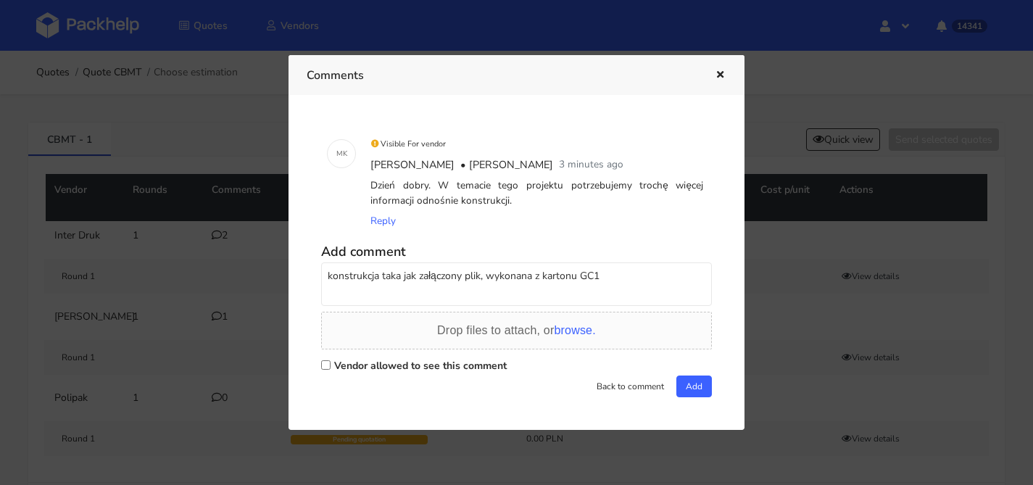
checkbox input "true"
click at [695, 389] on button "Add" at bounding box center [695, 387] width 36 height 22
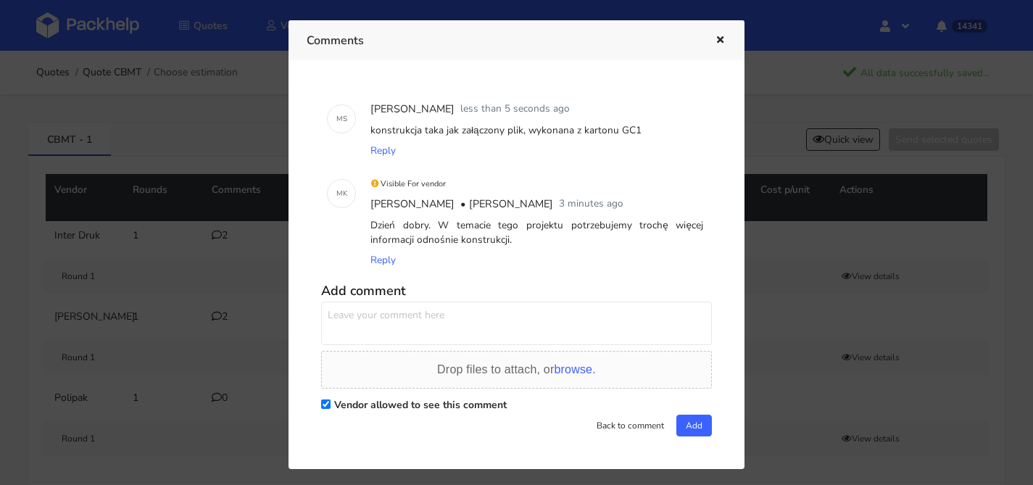
click at [715, 44] on button "button" at bounding box center [719, 40] width 16 height 19
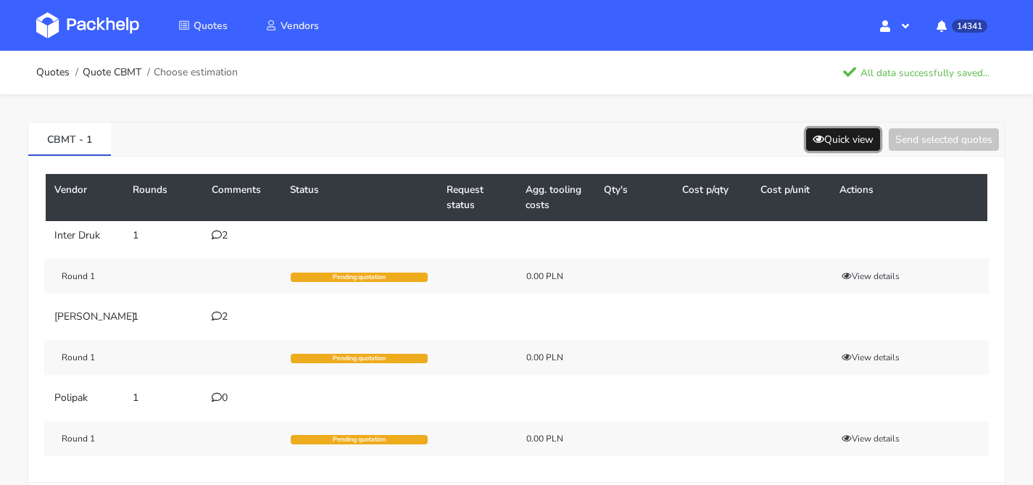
click at [827, 141] on button "Quick view" at bounding box center [843, 139] width 74 height 22
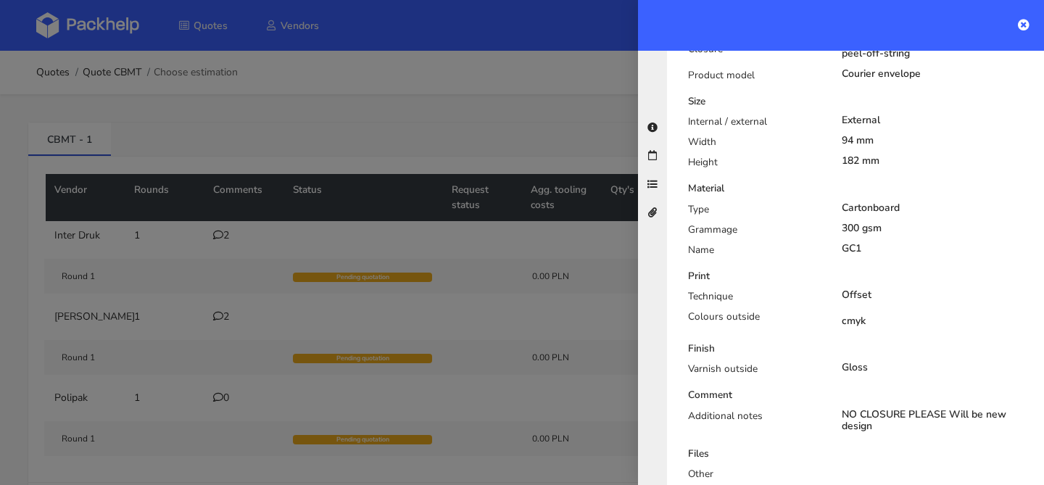
scroll to position [108, 0]
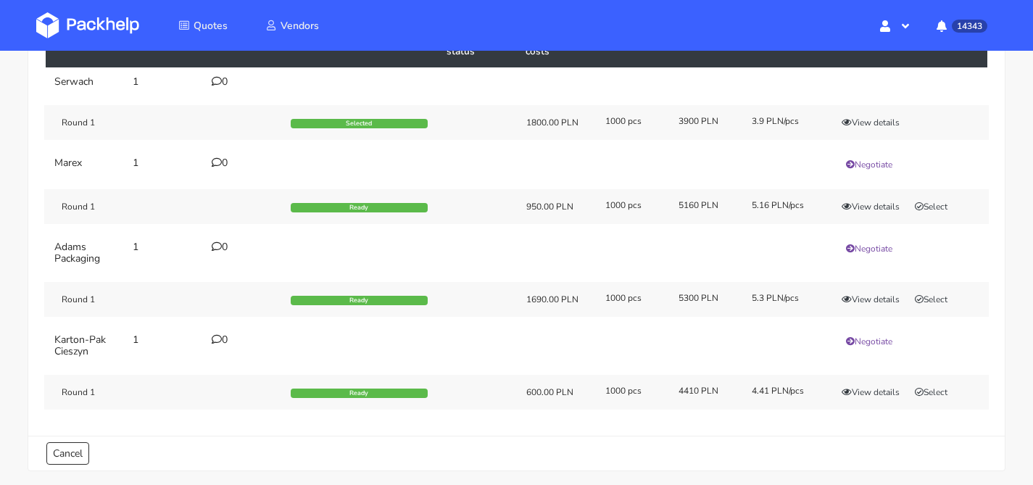
scroll to position [155, 0]
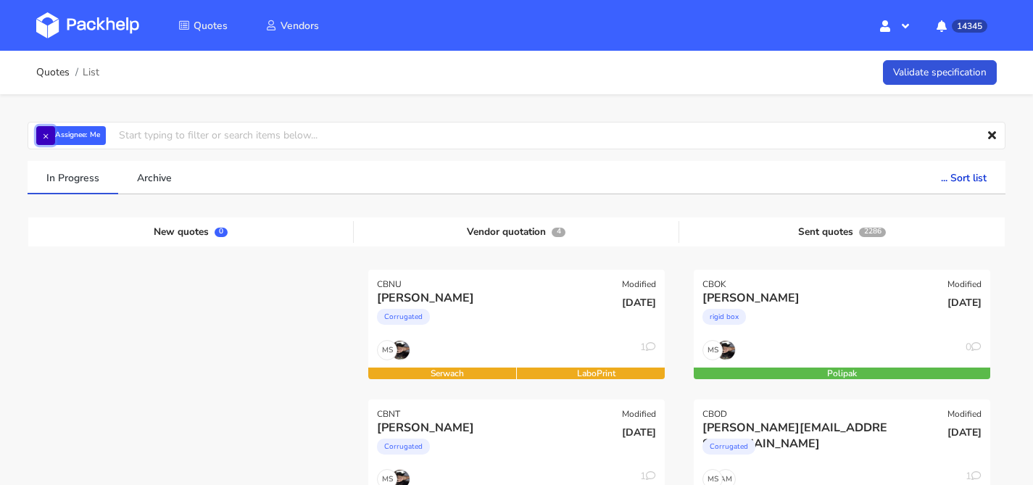
click at [38, 131] on button "×" at bounding box center [45, 135] width 19 height 19
click at [75, 133] on input "text" at bounding box center [517, 136] width 978 height 28
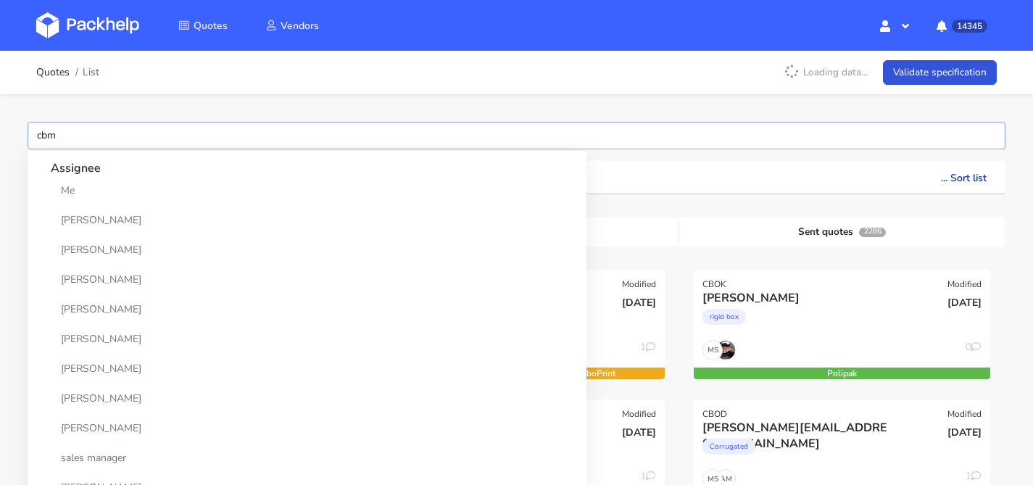
type input "cbmr"
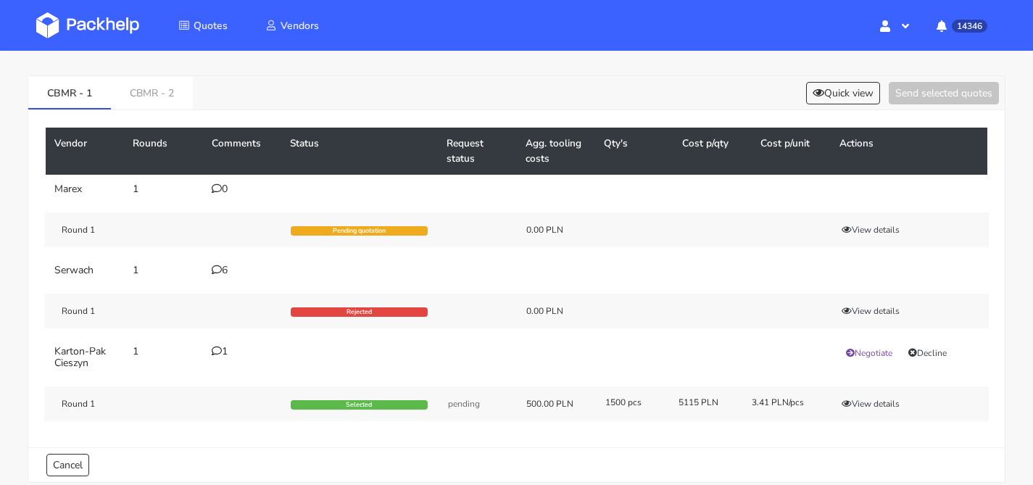
scroll to position [103, 0]
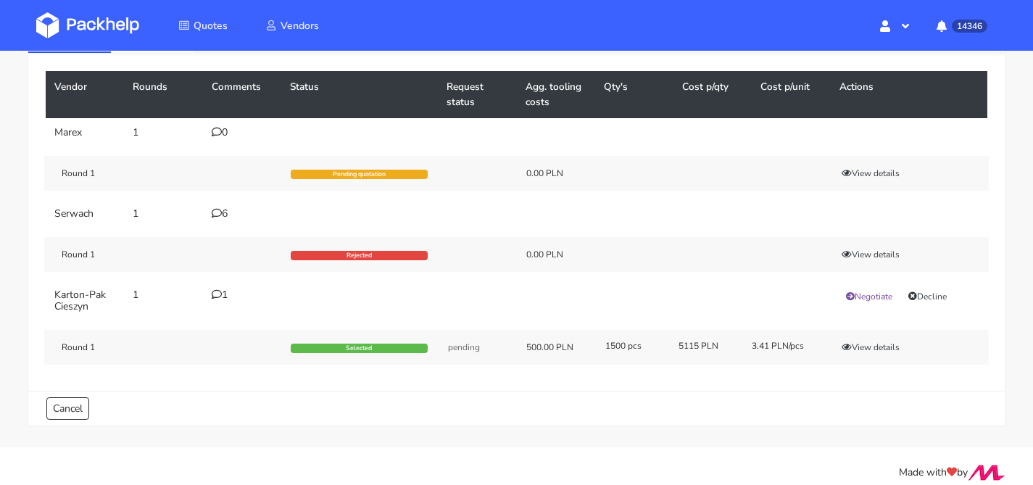
click at [219, 220] on td "6" at bounding box center [242, 213] width 78 height 29
click at [219, 215] on icon at bounding box center [217, 213] width 10 height 10
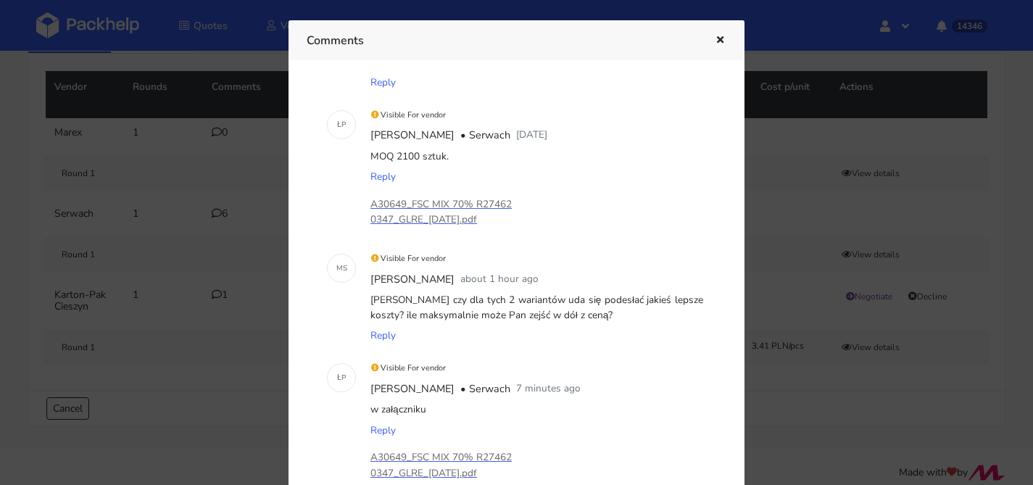
scroll to position [450, 0]
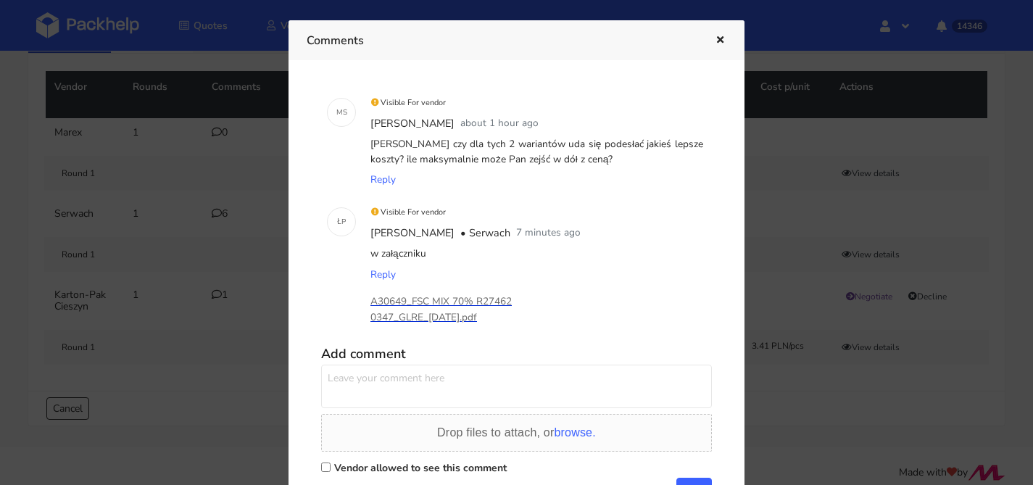
click at [432, 310] on p "A30649_FSC MIX 70% R274620347_GLRE_[DATE].pdf" at bounding box center [443, 310] width 145 height 32
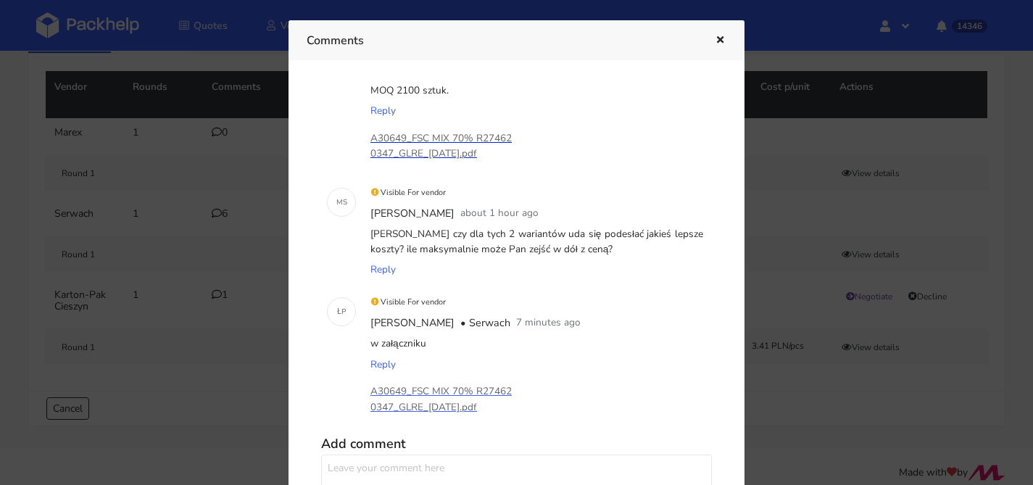
scroll to position [281, 0]
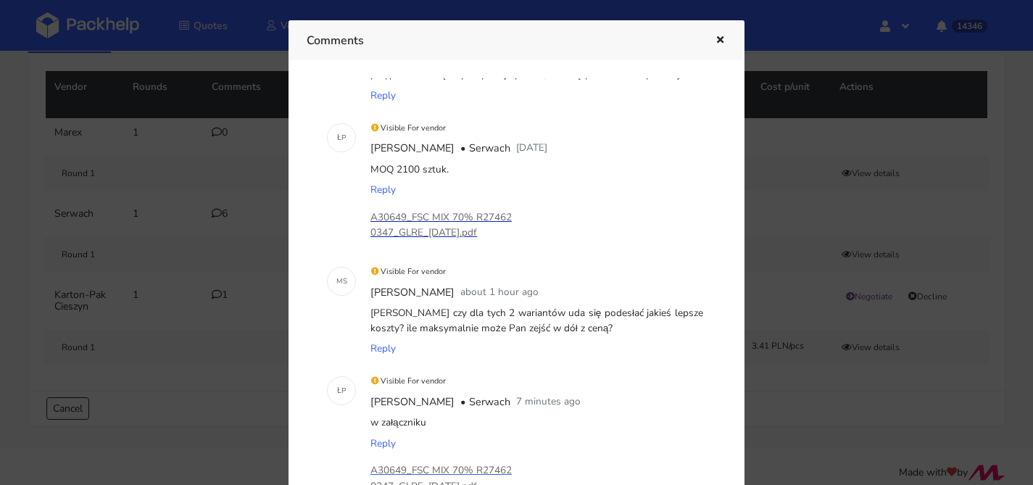
click at [444, 228] on p "A30649_FSC MIX 70% R274620347_GLRE_2025-09-23.pdf" at bounding box center [443, 226] width 145 height 32
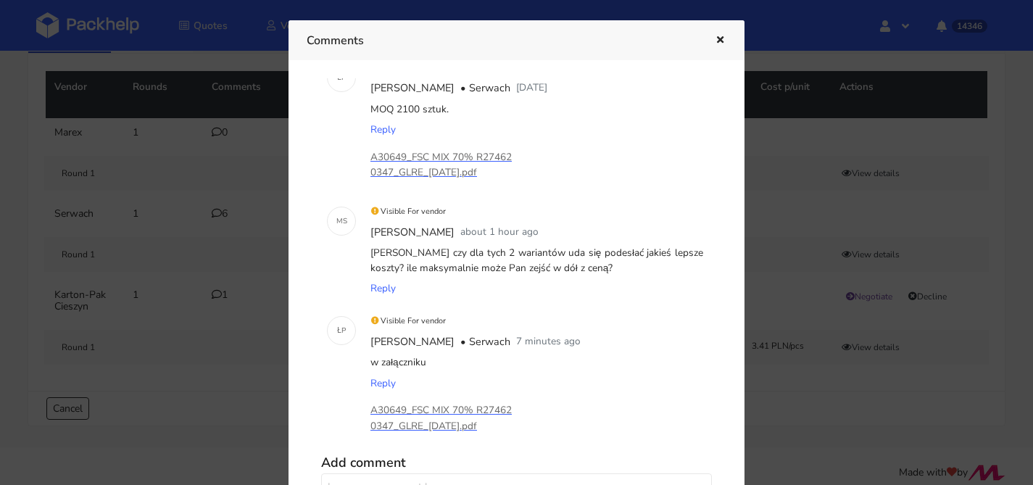
scroll to position [450, 0]
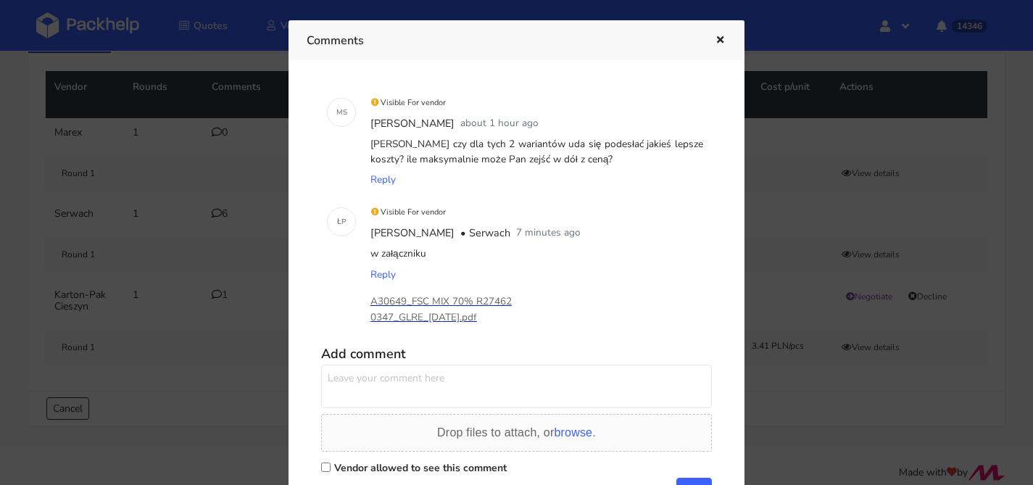
click at [463, 304] on p "A30649_FSC MIX 70% R274620347_GLRE_[DATE].pdf" at bounding box center [443, 310] width 145 height 32
click at [234, 144] on div at bounding box center [516, 242] width 1033 height 485
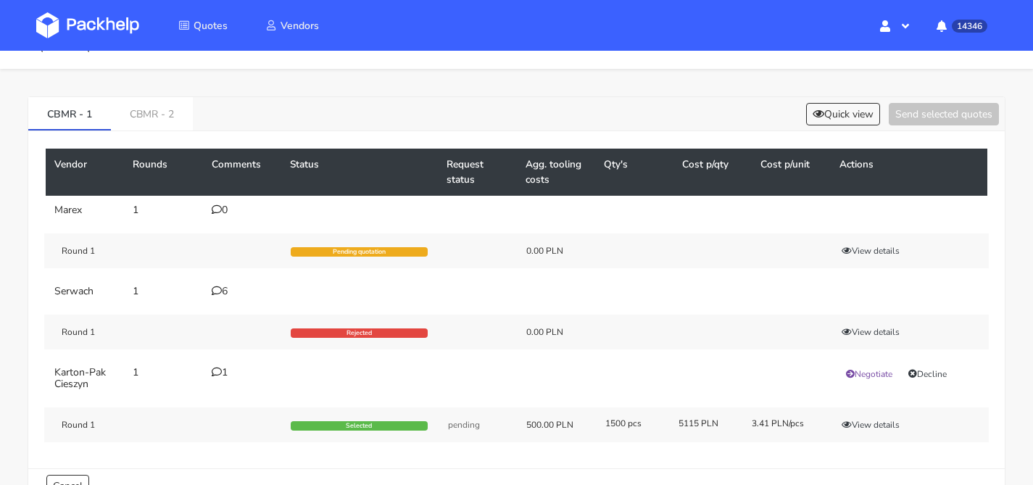
scroll to position [0, 0]
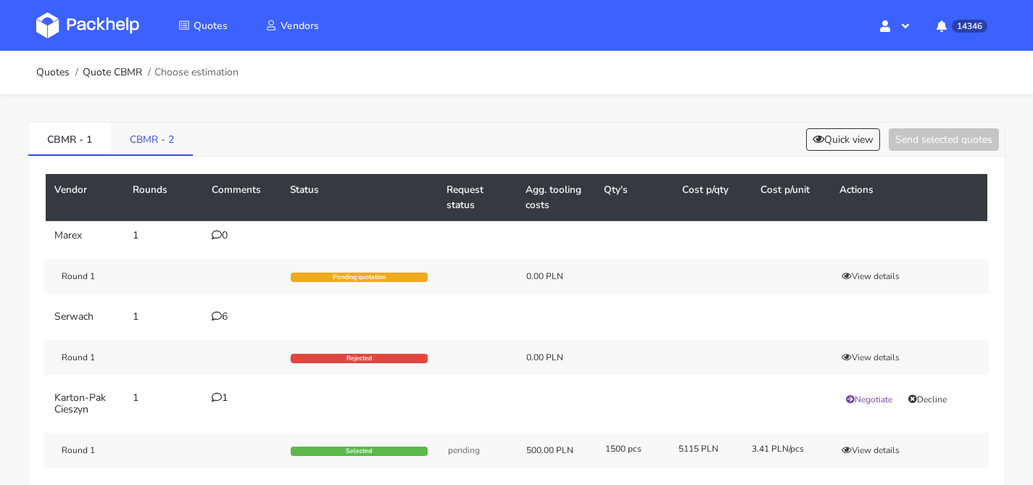
click at [154, 148] on link "CBMR - 2" at bounding box center [152, 139] width 82 height 32
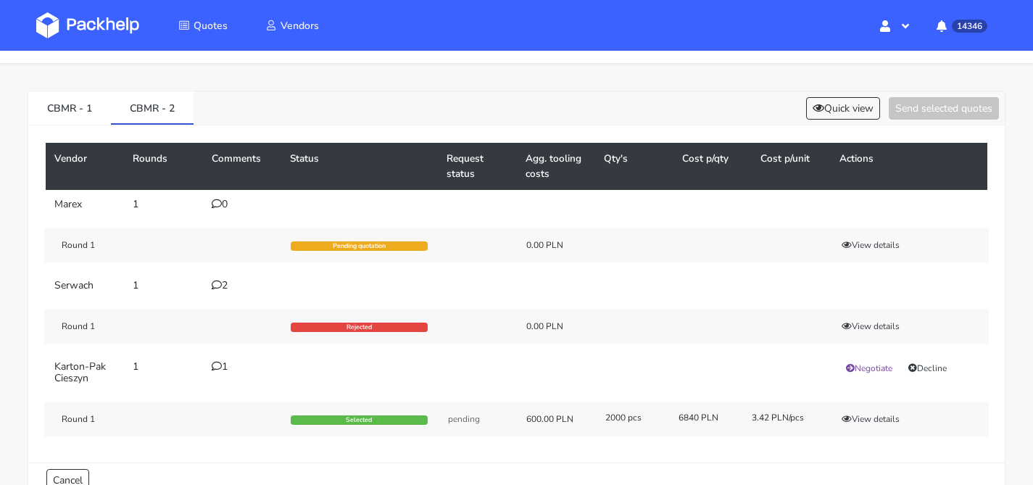
scroll to position [98, 0]
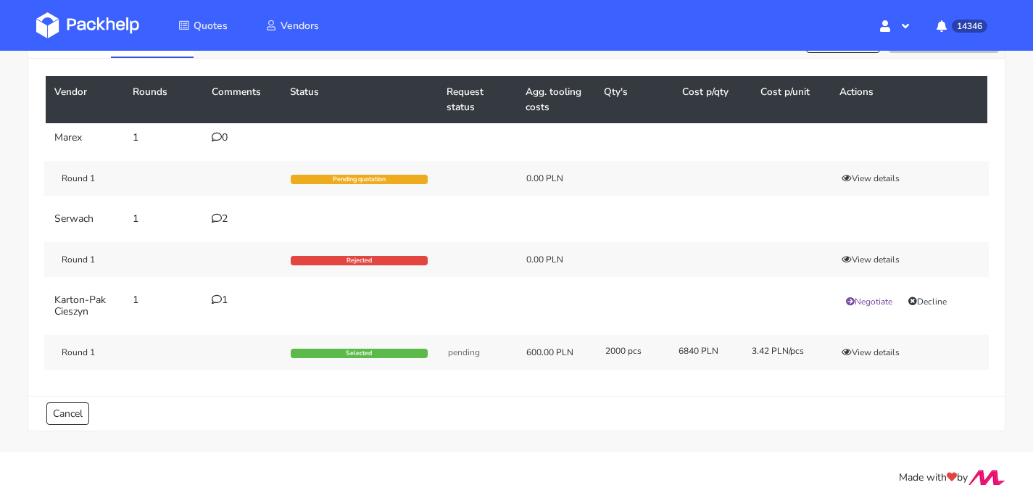
click at [226, 215] on div "2" at bounding box center [242, 219] width 61 height 12
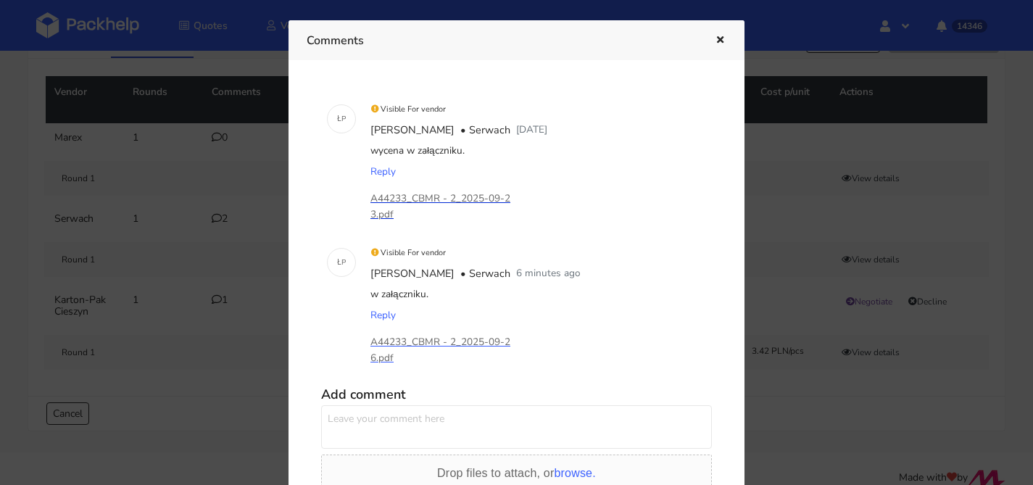
click at [446, 197] on p "A44233_CBMR - 2_2025-09-23.pdf" at bounding box center [443, 207] width 145 height 32
click at [479, 323] on div "Reply" at bounding box center [537, 315] width 339 height 20
click at [474, 342] on p "A44233_CBMR - 2_2025-09-26.pdf" at bounding box center [443, 350] width 145 height 32
click at [187, 105] on div at bounding box center [516, 242] width 1033 height 485
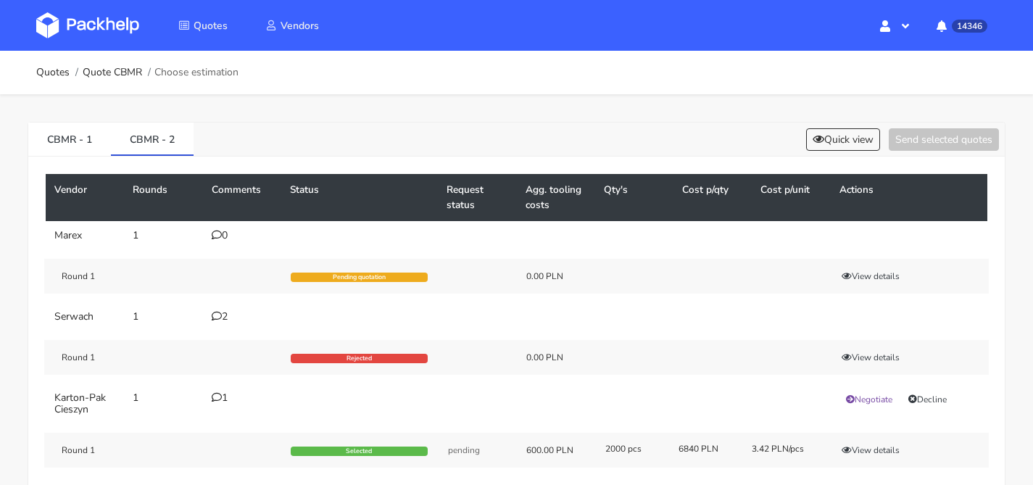
click at [111, 83] on ol "Quotes Quote CBMR Choose estimation" at bounding box center [137, 72] width 202 height 29
click at [112, 78] on link "Quote CBMR" at bounding box center [112, 73] width 59 height 12
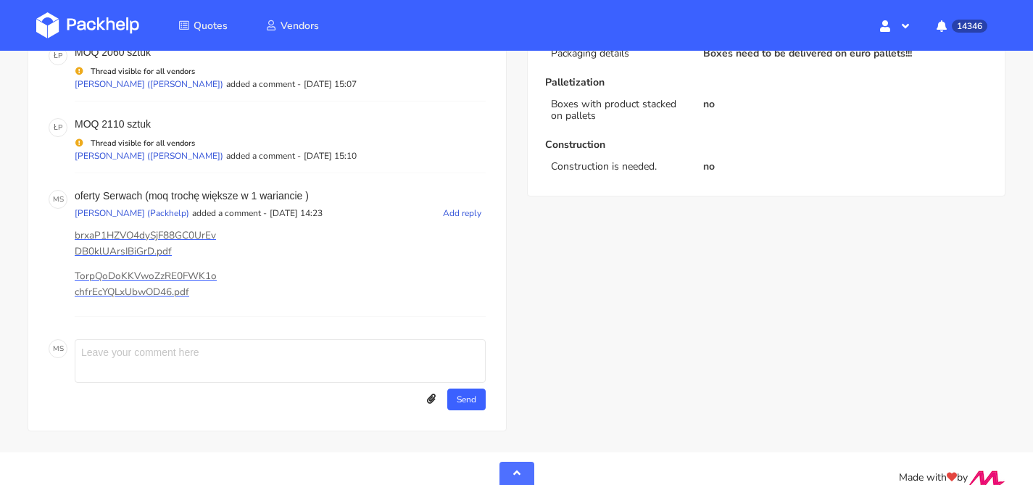
scroll to position [759, 0]
click at [431, 397] on icon at bounding box center [431, 399] width 9 height 10
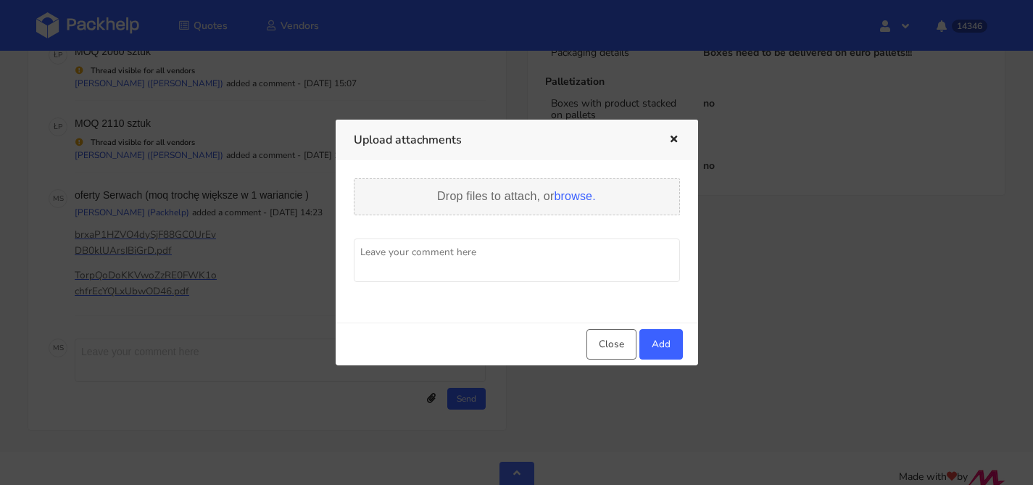
click at [587, 202] on span "browse." at bounding box center [574, 196] width 41 height 12
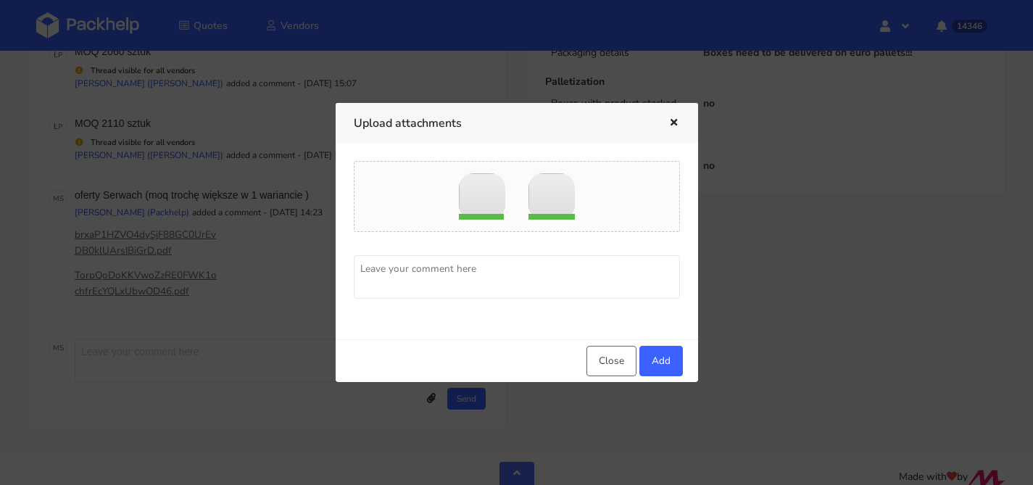
click at [488, 265] on textarea at bounding box center [517, 277] width 326 height 44
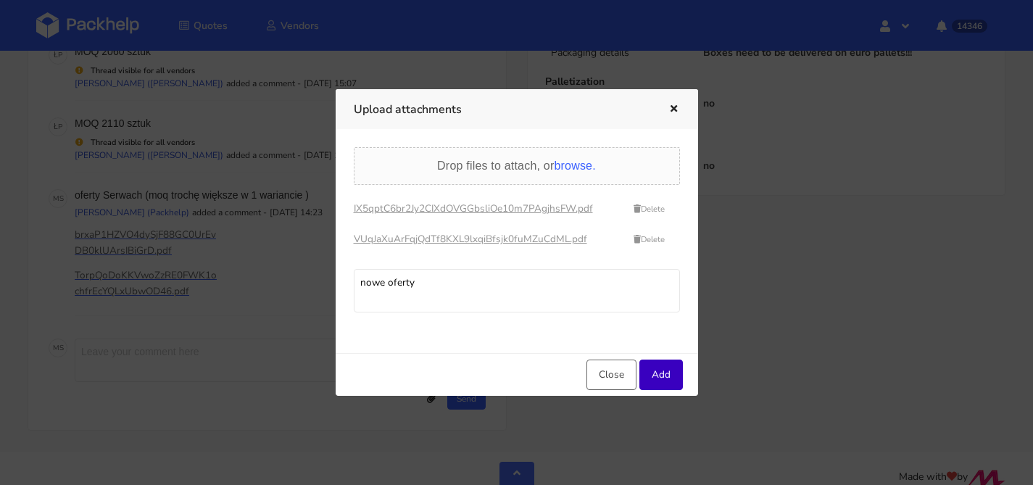
type textarea "nowe oferty"
click at [649, 365] on button "Add" at bounding box center [662, 375] width 44 height 30
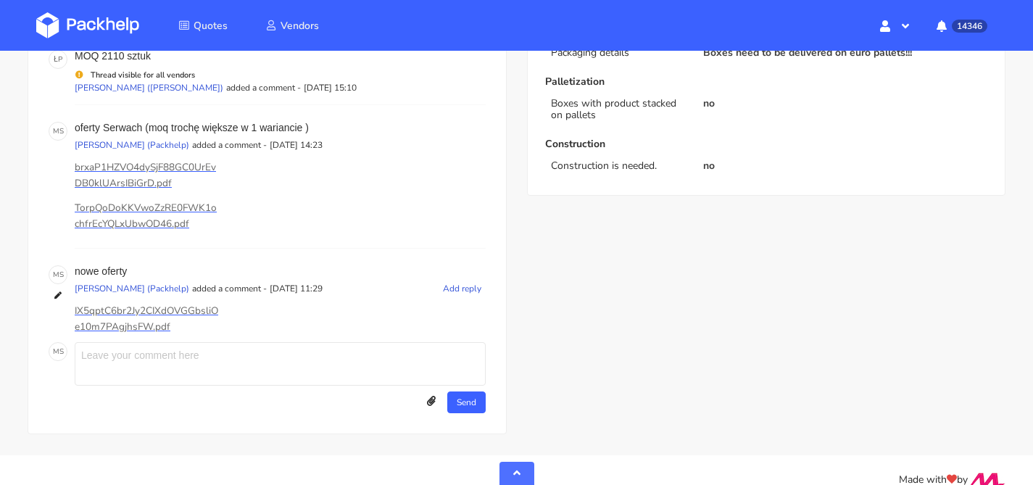
scroll to position [141, 0]
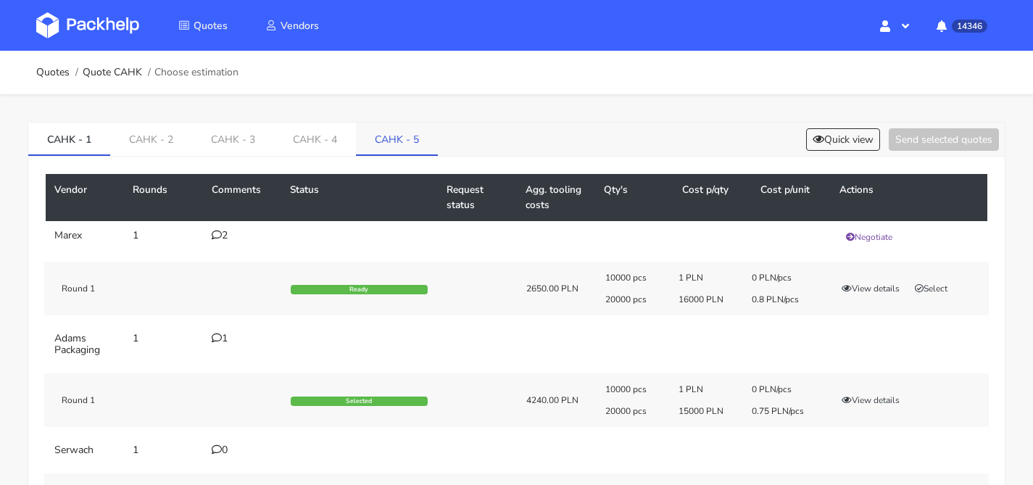
click at [373, 145] on link "CAHK - 5" at bounding box center [397, 139] width 82 height 32
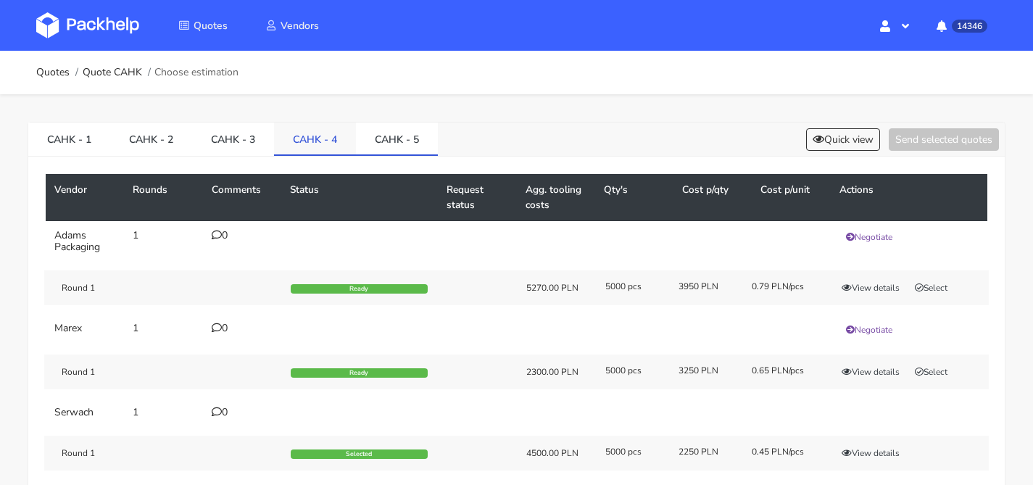
click at [331, 141] on link "CAHK - 4" at bounding box center [315, 139] width 82 height 32
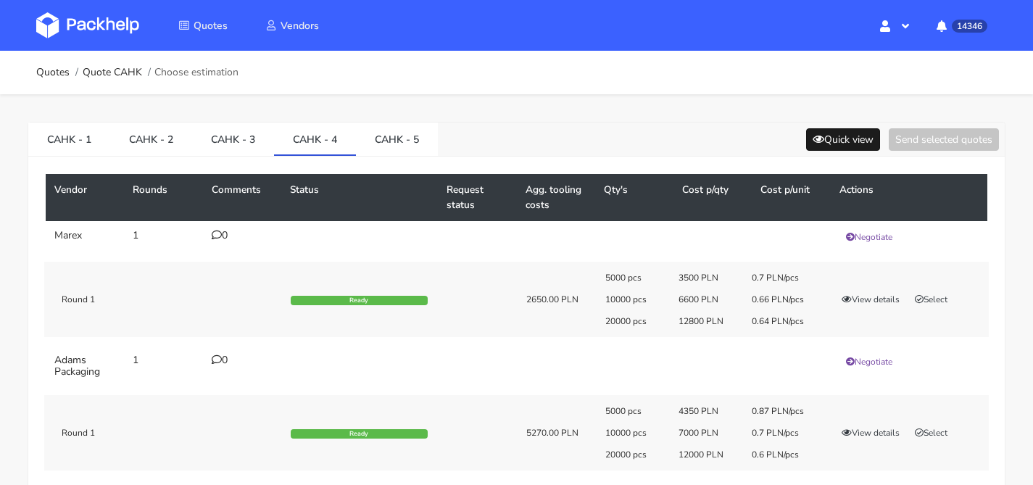
drag, startPoint x: 779, startPoint y: 132, endPoint x: 817, endPoint y: 131, distance: 37.7
click at [781, 132] on div "CAHK - 1 CAHK - 2 CAHK - 3 CAHK - 4 CAHK - 5 Quick view Send selected quotes" at bounding box center [516, 140] width 977 height 34
click at [817, 131] on button "Quick view" at bounding box center [843, 139] width 74 height 22
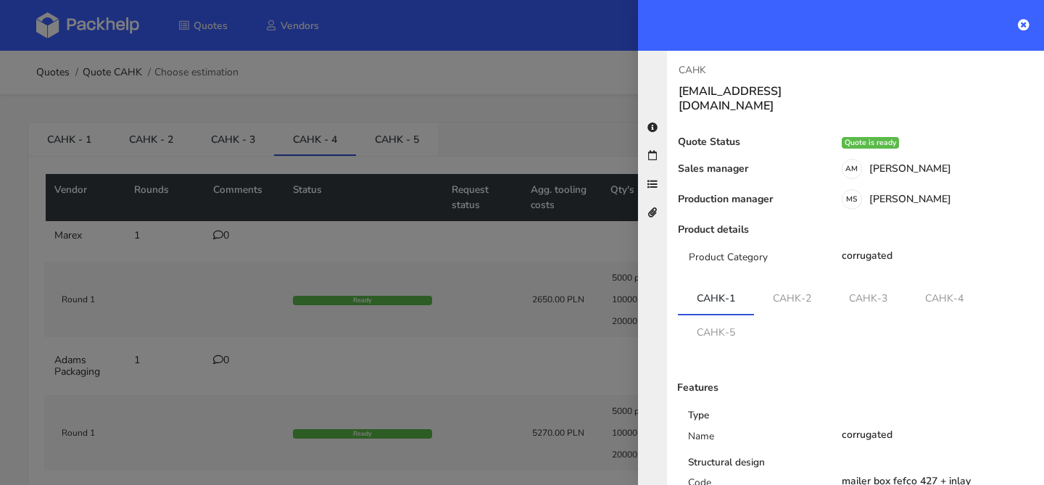
click at [511, 122] on div at bounding box center [522, 242] width 1044 height 485
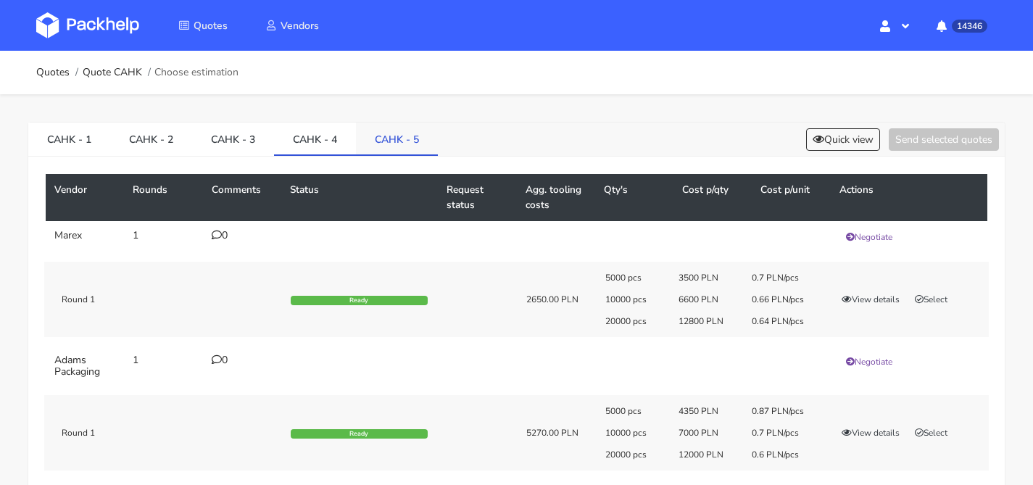
click at [434, 133] on link "CAHK - 5" at bounding box center [397, 139] width 82 height 32
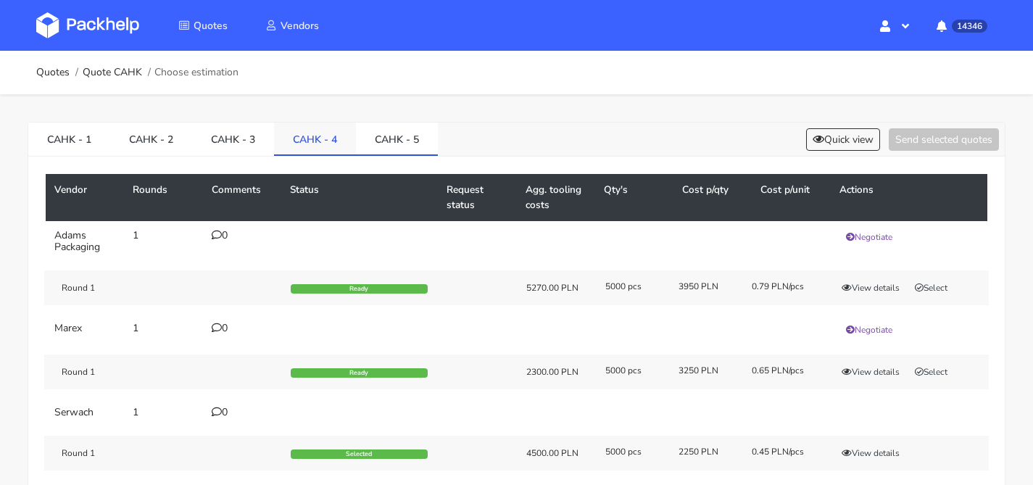
click at [323, 135] on link "CAHK - 4" at bounding box center [315, 139] width 82 height 32
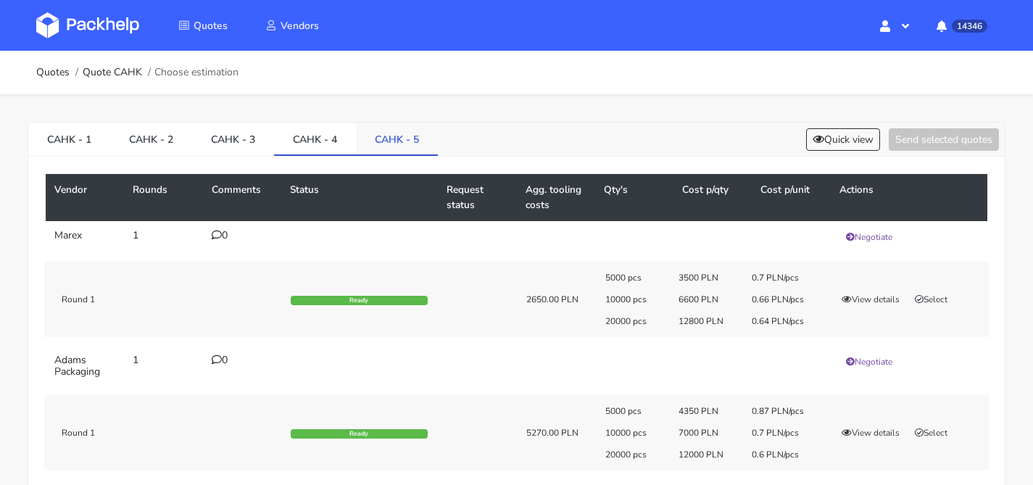
click at [374, 144] on link "CAHK - 5" at bounding box center [397, 139] width 82 height 32
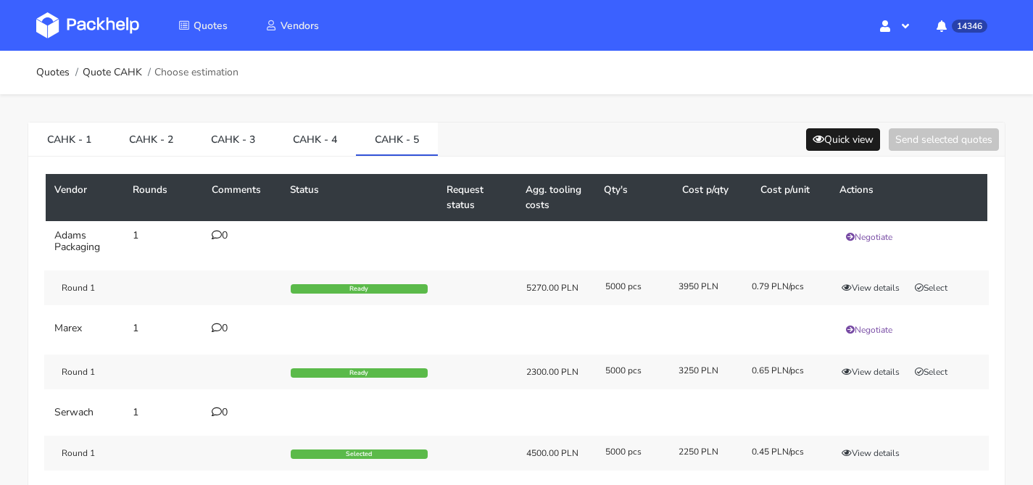
drag, startPoint x: 845, startPoint y: 120, endPoint x: 845, endPoint y: 136, distance: 15.2
click at [845, 123] on div "CAHK - 1 CAHK - 2 CAHK - 3 CAHK - 4 CAHK - 5 Quick view Send selected quotes Ve…" at bounding box center [516, 323] width 1033 height 459
click at [846, 136] on button "Quick view" at bounding box center [843, 139] width 74 height 22
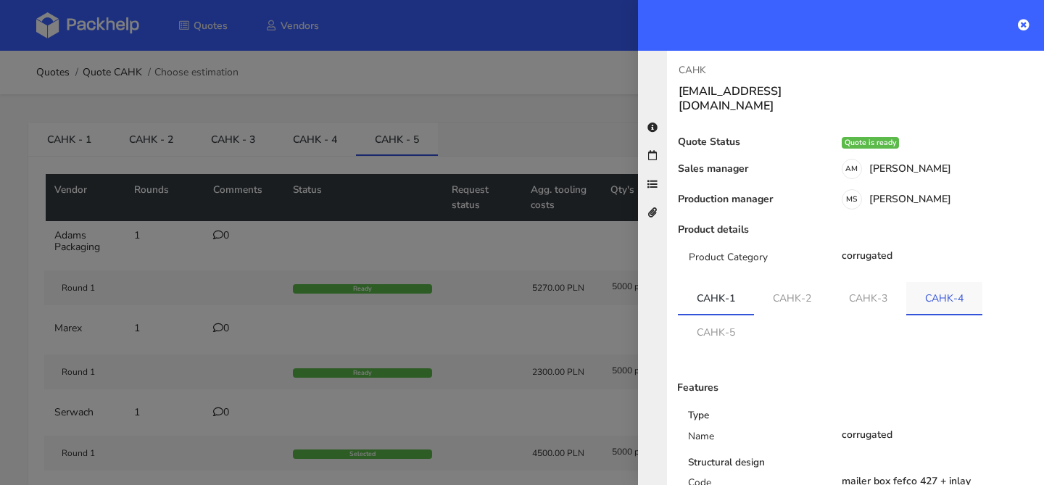
click at [928, 282] on link "CAHK-4" at bounding box center [944, 298] width 76 height 32
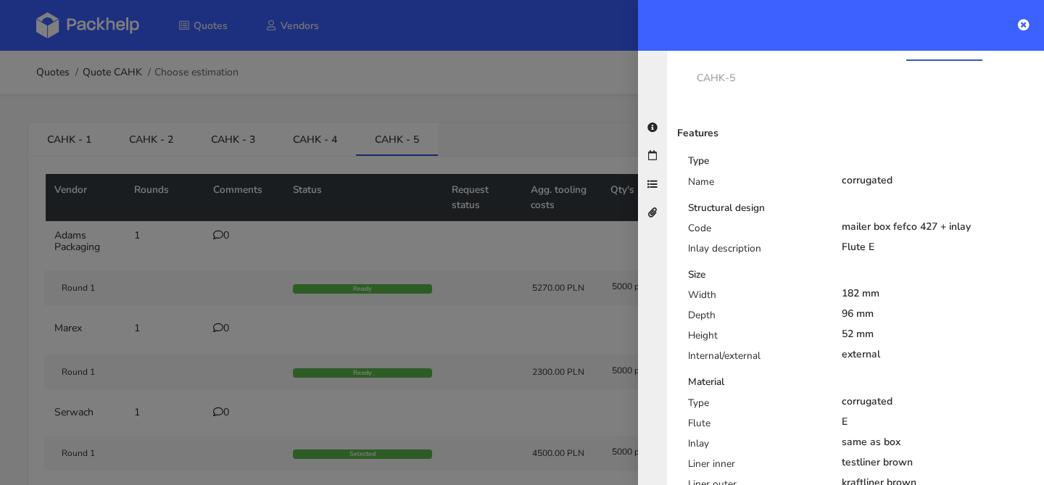
click at [706, 93] on div "Features Type Name corrugated Structural design Code mailer box fefco 427 + inl…" at bounding box center [855, 484] width 355 height 782
click at [706, 73] on link "CAHK-5" at bounding box center [716, 77] width 76 height 32
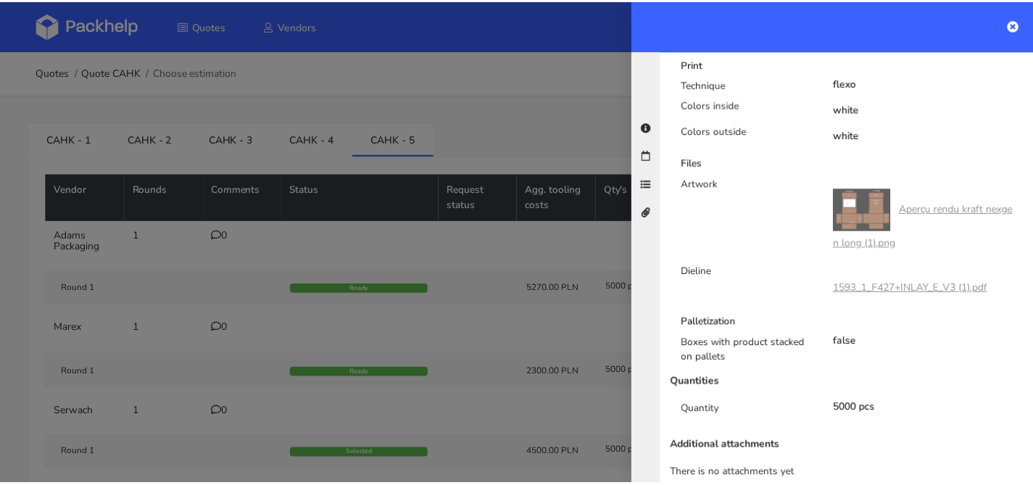
scroll to position [706, 0]
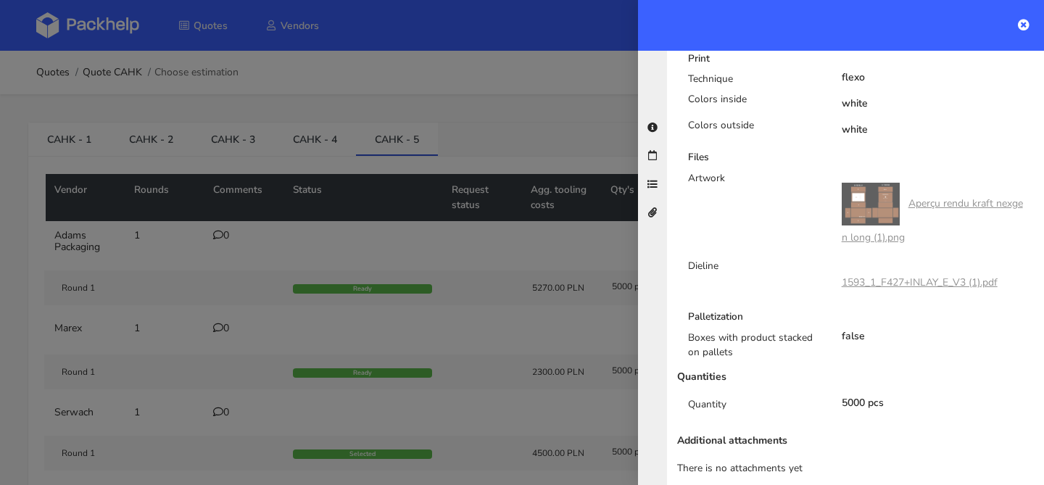
click at [524, 226] on div at bounding box center [522, 242] width 1044 height 485
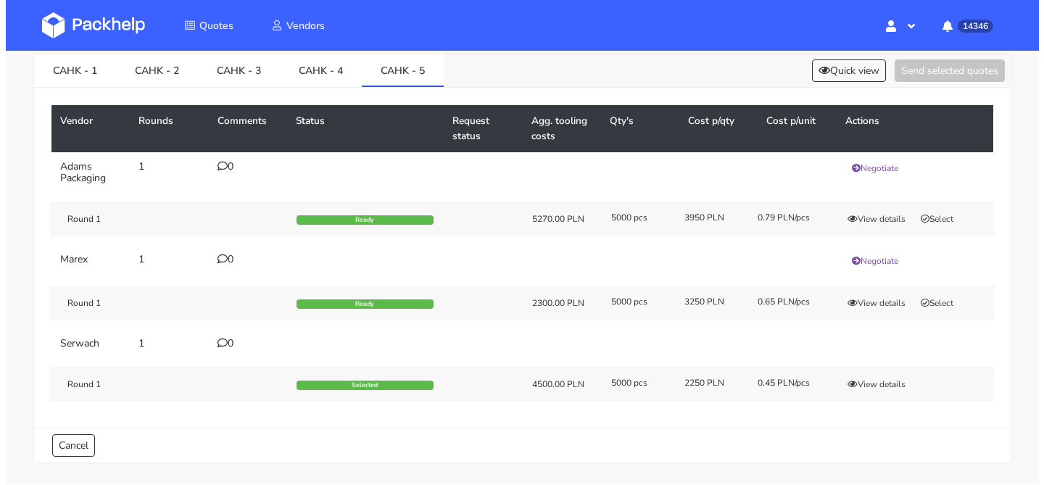
scroll to position [0, 0]
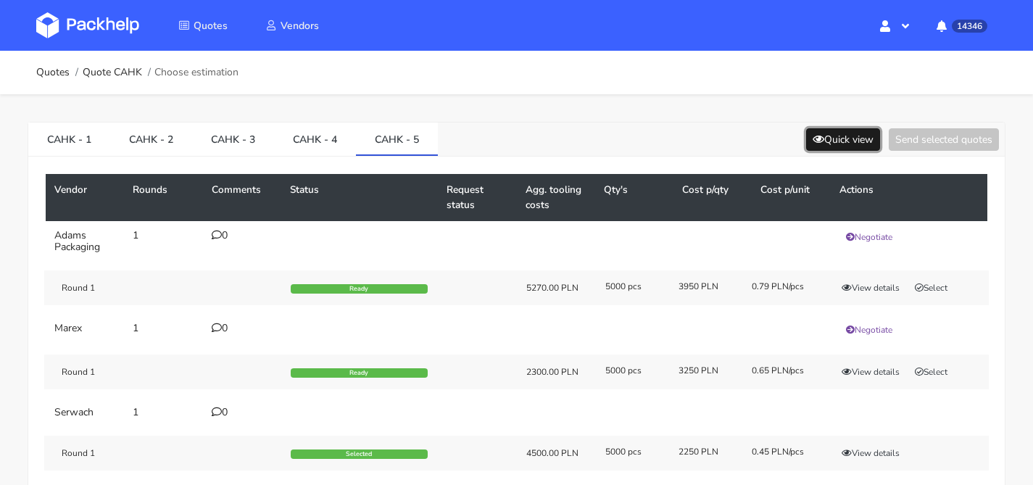
click at [843, 141] on button "Quick view" at bounding box center [843, 139] width 74 height 22
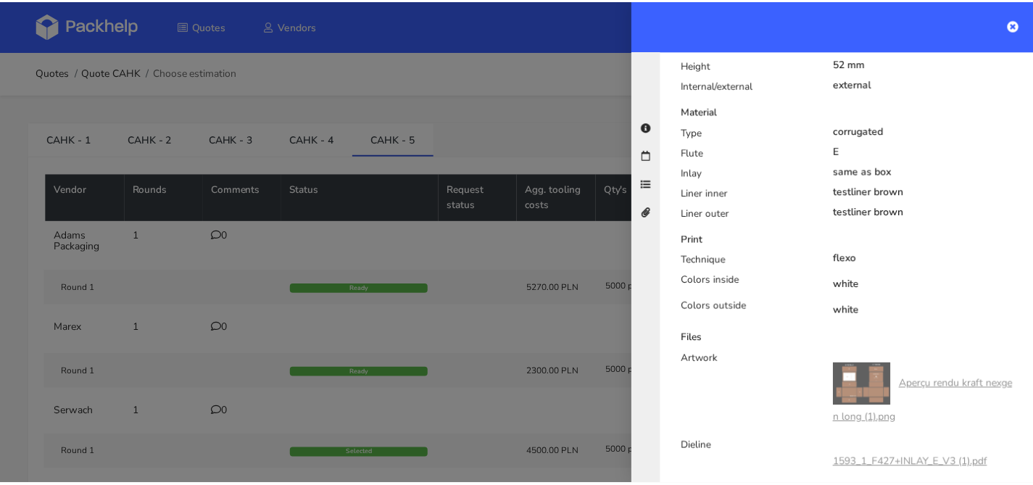
scroll to position [706, 0]
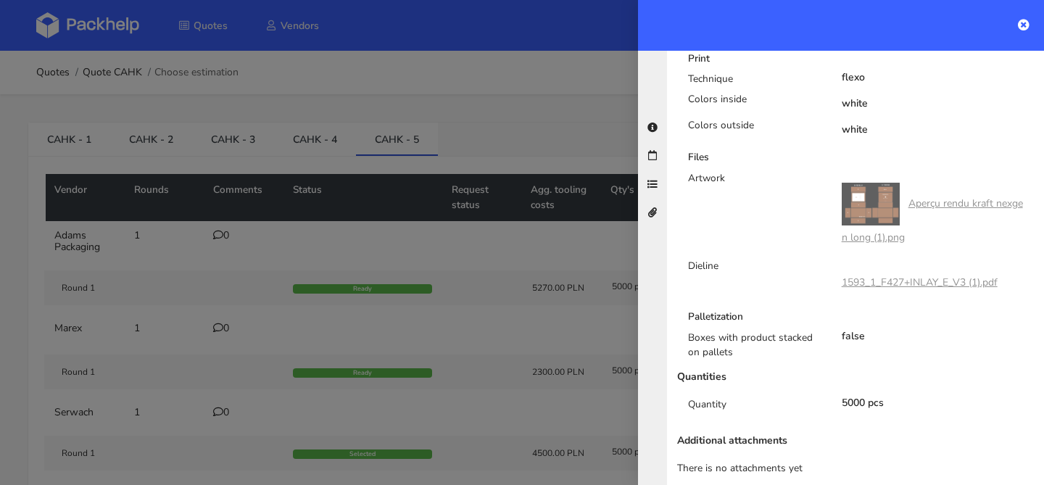
click at [886, 276] on link "1593_1_F427+INLAY_E_V3 (1).pdf" at bounding box center [920, 283] width 156 height 14
click at [295, 286] on div at bounding box center [522, 242] width 1044 height 485
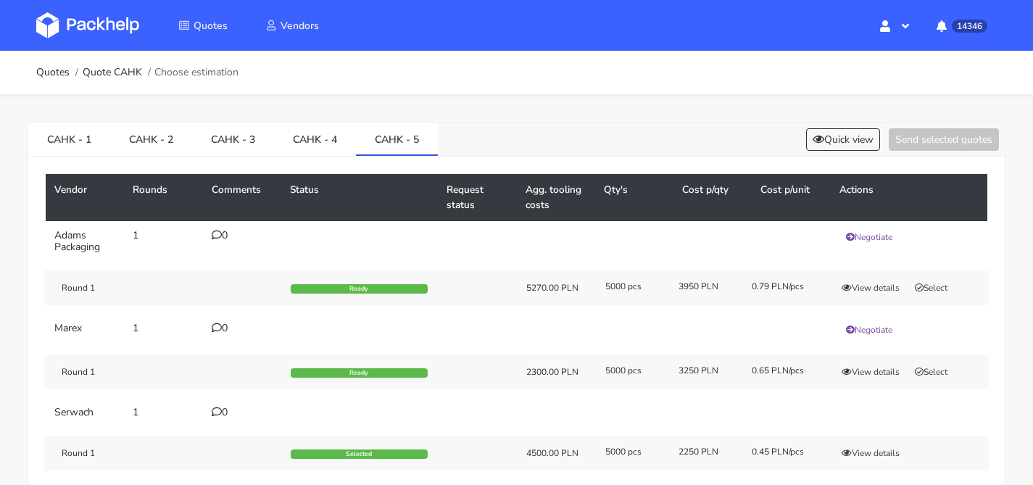
scroll to position [119, 0]
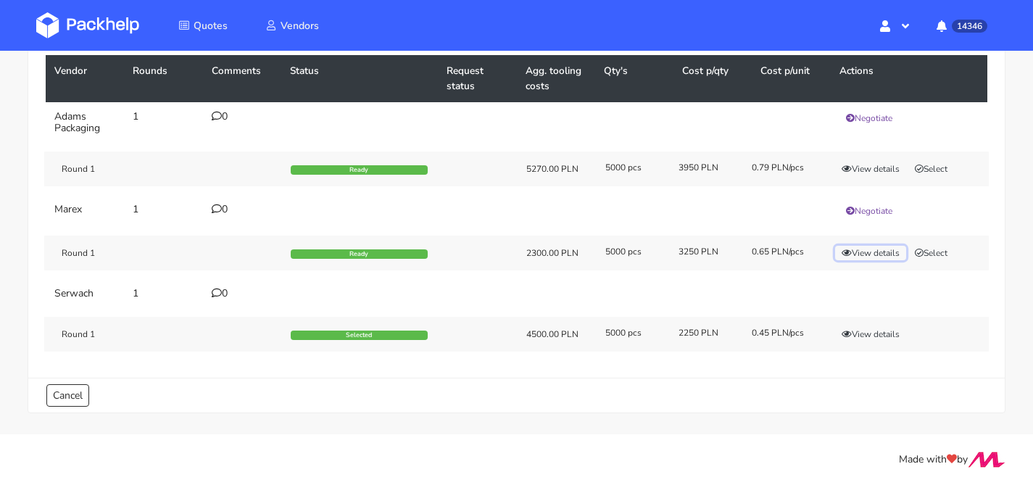
click at [872, 253] on button "View details" at bounding box center [870, 253] width 71 height 15
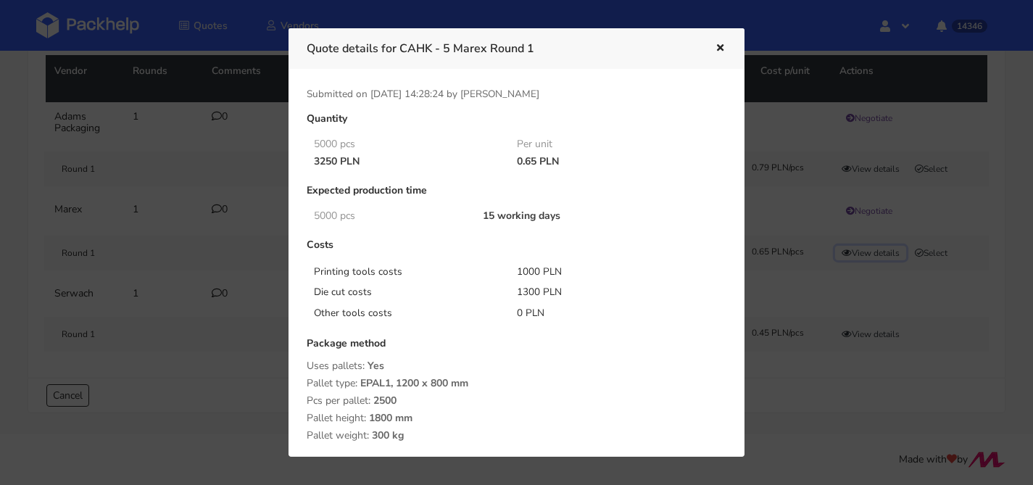
scroll to position [236, 0]
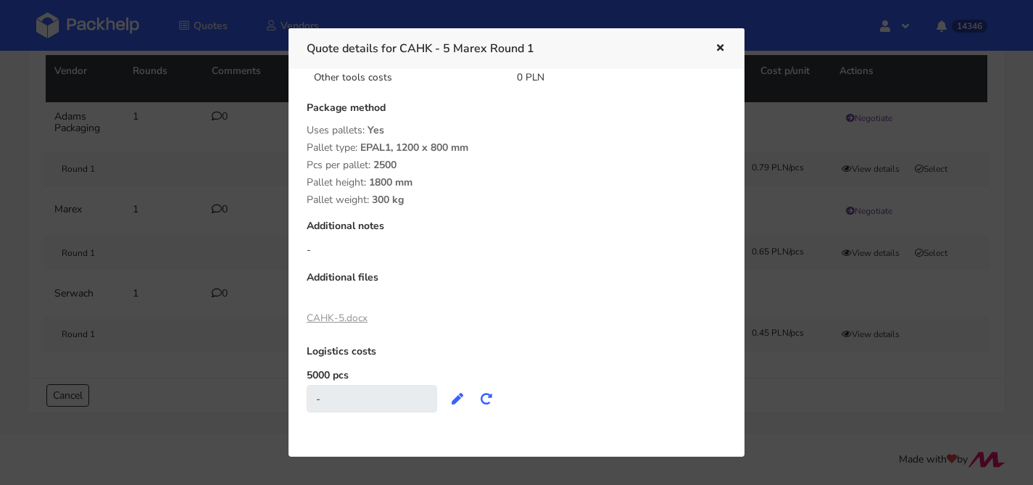
click at [366, 322] on link "CAHK-5.docx" at bounding box center [337, 318] width 61 height 14
click at [242, 99] on div at bounding box center [516, 242] width 1033 height 485
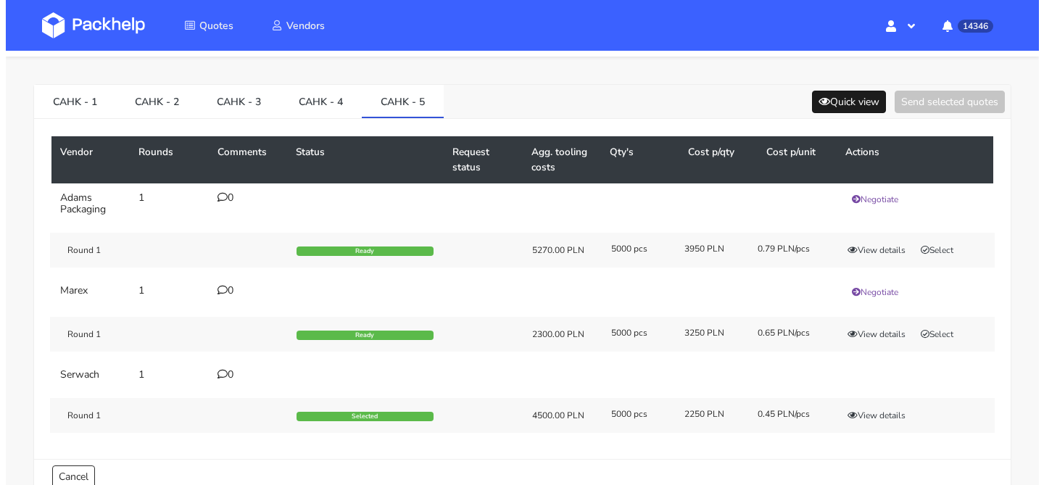
scroll to position [0, 0]
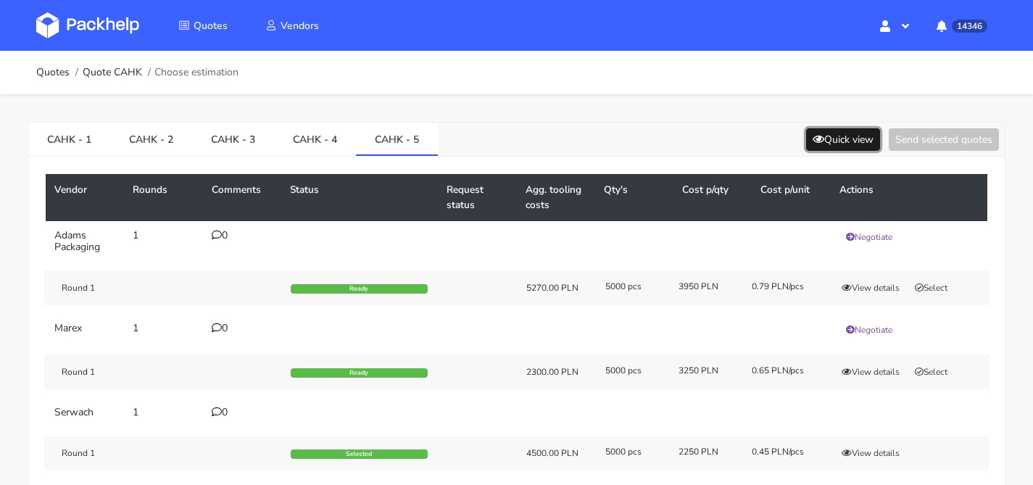
click at [835, 142] on button "Quick view" at bounding box center [843, 139] width 74 height 22
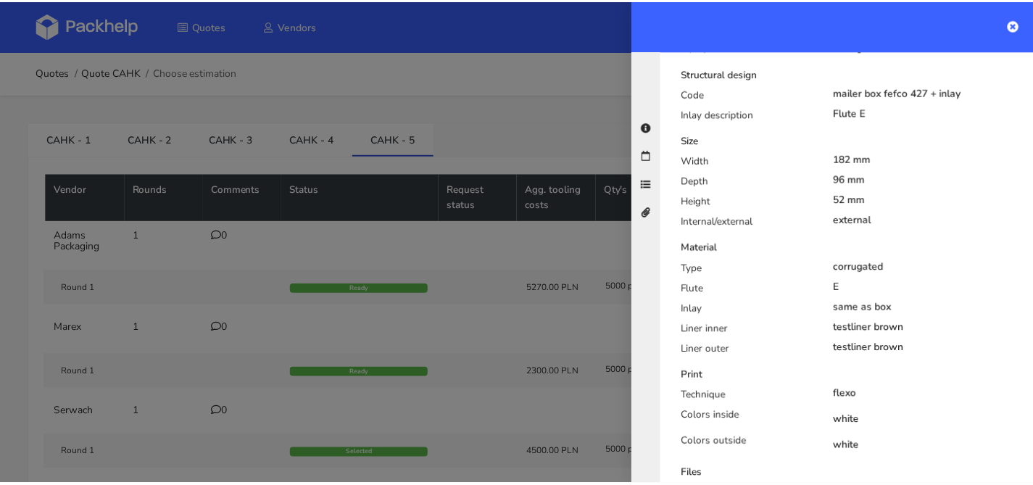
scroll to position [465, 0]
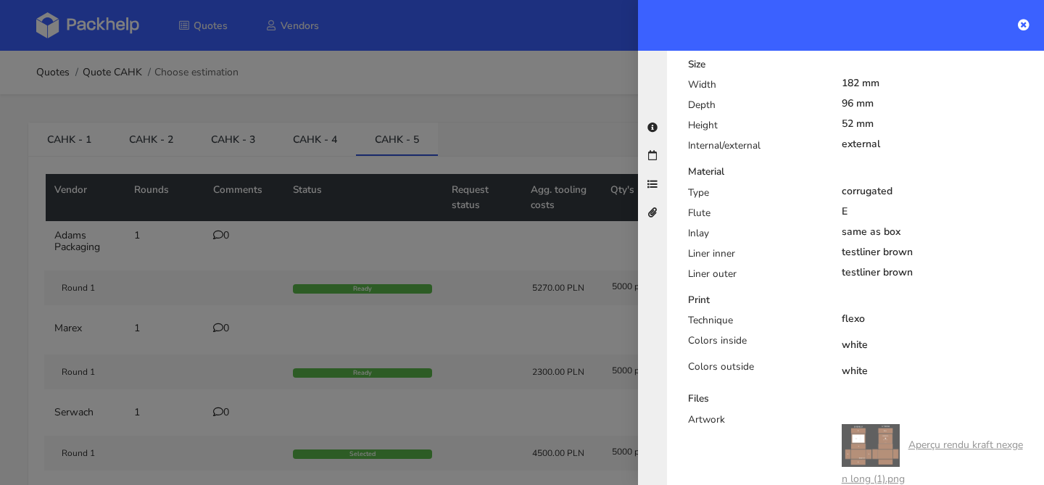
click at [459, 336] on div at bounding box center [522, 242] width 1044 height 485
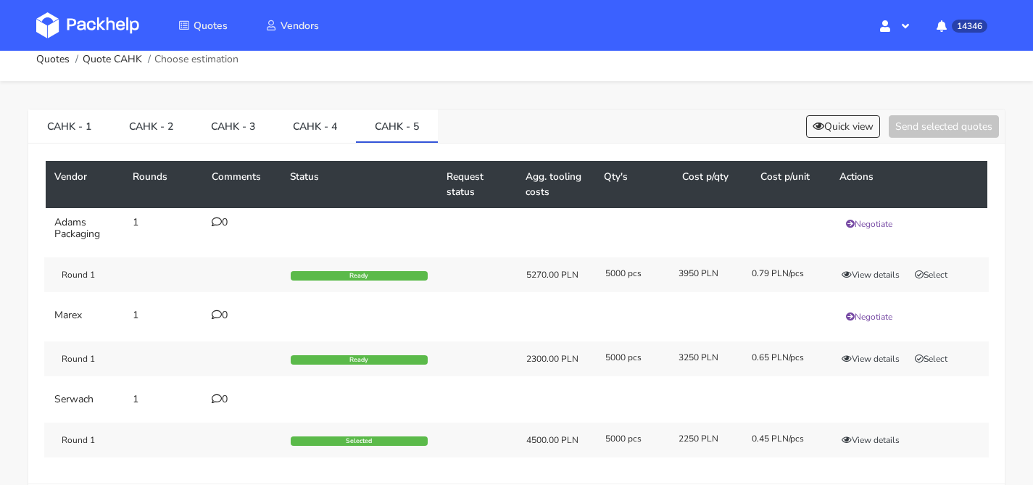
scroll to position [119, 0]
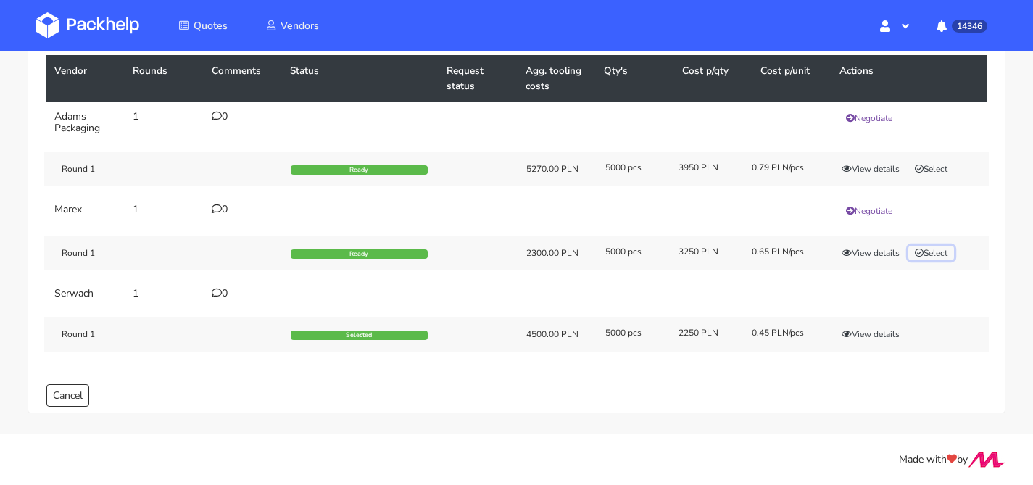
click at [924, 252] on icon "button" at bounding box center [919, 253] width 9 height 9
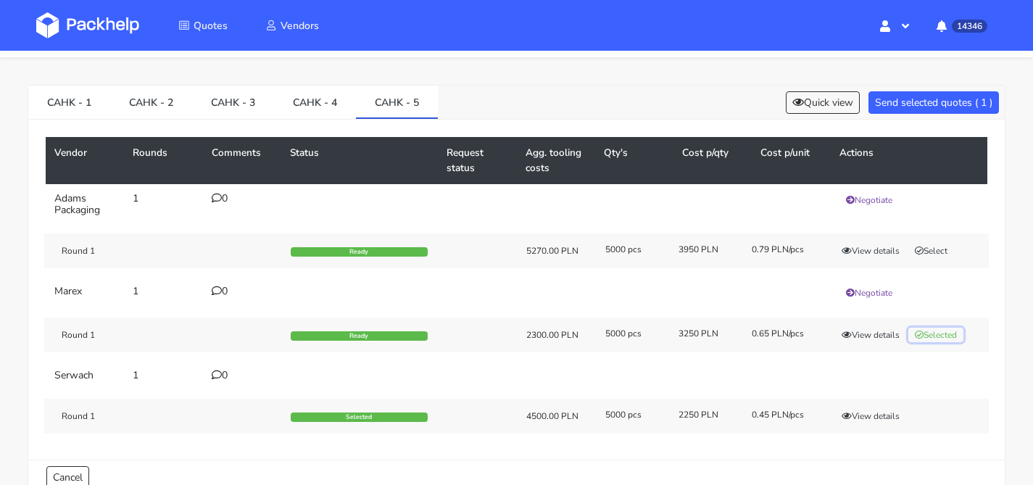
scroll to position [0, 0]
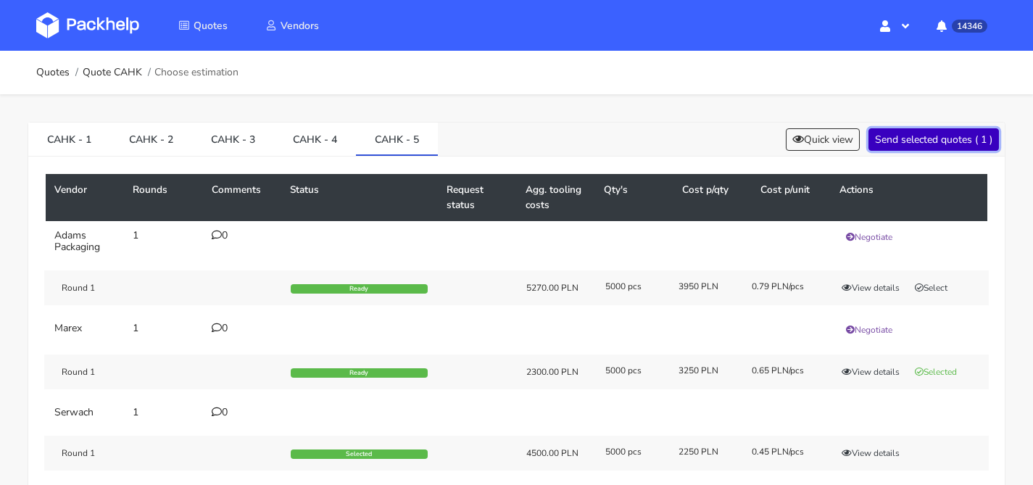
click at [933, 139] on button "Send selected quotes ( 1 )" at bounding box center [934, 139] width 131 height 22
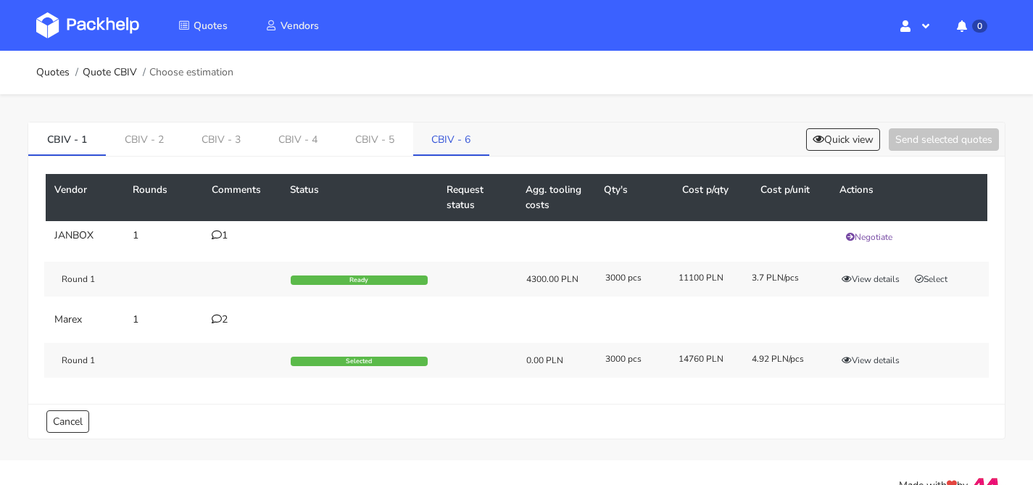
click at [455, 146] on link "CBIV - 6" at bounding box center [451, 139] width 77 height 32
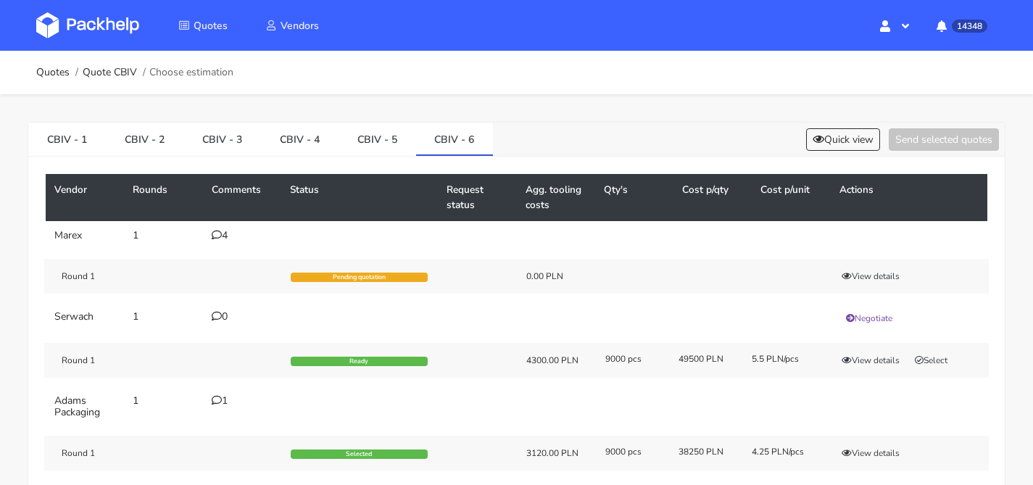
click at [221, 238] on div "4" at bounding box center [242, 236] width 61 height 12
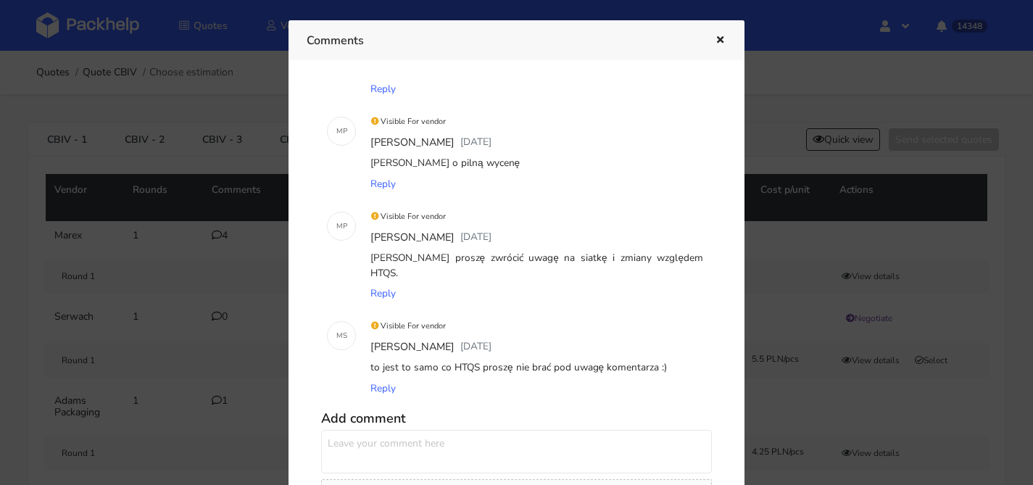
scroll to position [100, 0]
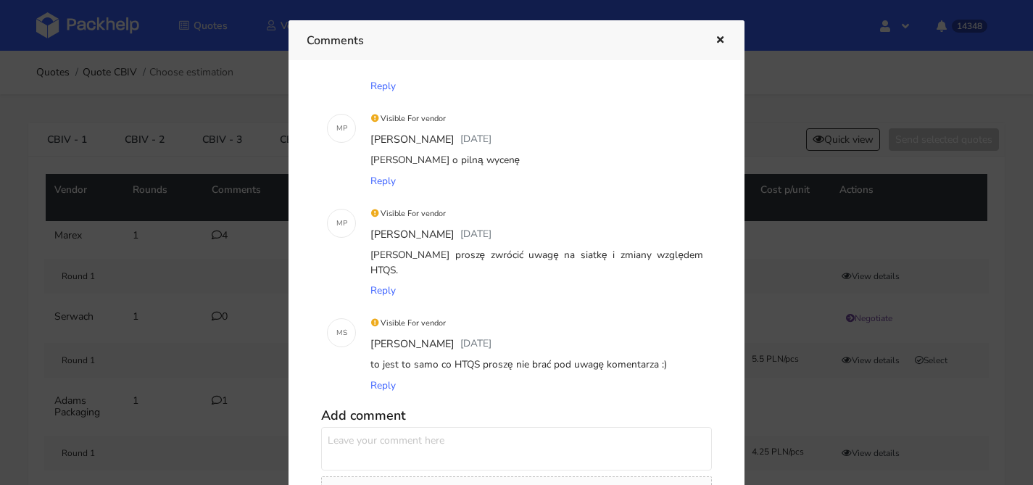
click at [721, 36] on icon "button" at bounding box center [720, 41] width 12 height 10
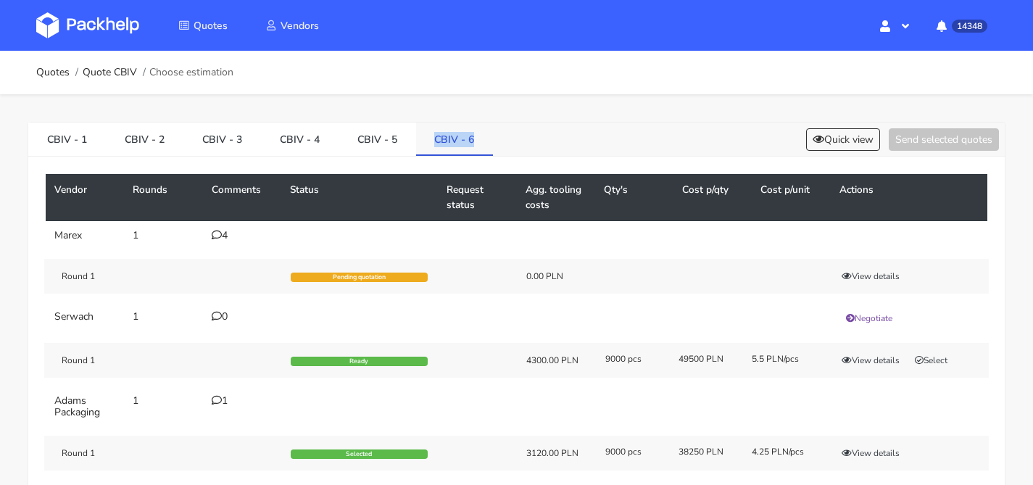
drag, startPoint x: 488, startPoint y: 133, endPoint x: 430, endPoint y: 140, distance: 58.4
click at [430, 140] on div "CBIV - 1 CBIV - 2 CBIV - 3 CBIV - 4 CBIV - 5 CBIV - 6 Quick view Send selected …" at bounding box center [516, 140] width 977 height 34
copy link "CBIV - 6"
click at [859, 144] on button "Quick view" at bounding box center [843, 139] width 74 height 22
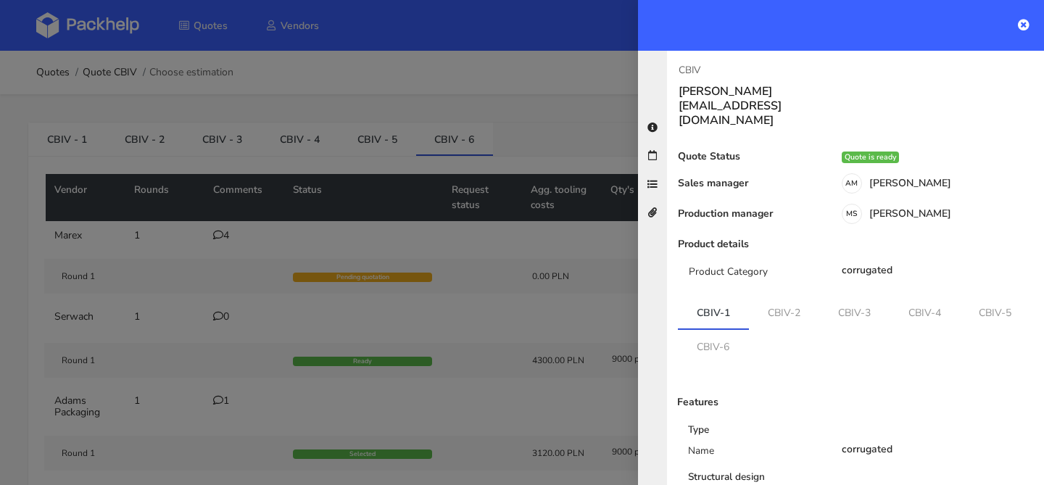
click at [267, 212] on div at bounding box center [522, 242] width 1044 height 485
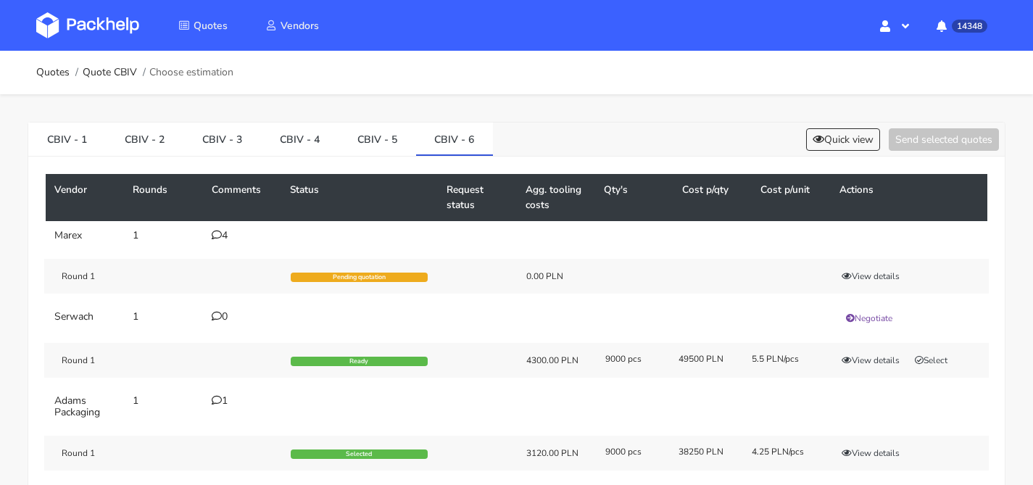
click at [232, 236] on div "4" at bounding box center [242, 236] width 61 height 12
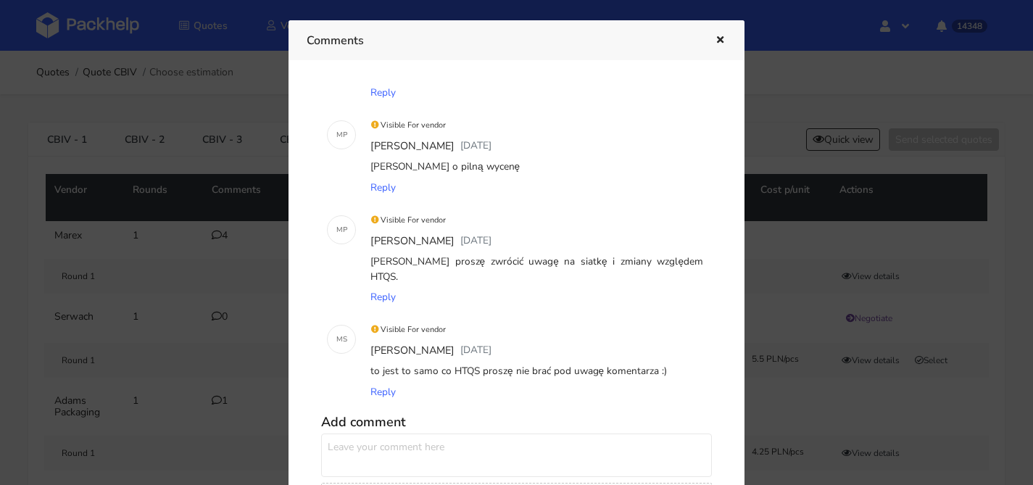
scroll to position [96, 0]
click at [152, 178] on div at bounding box center [516, 242] width 1033 height 485
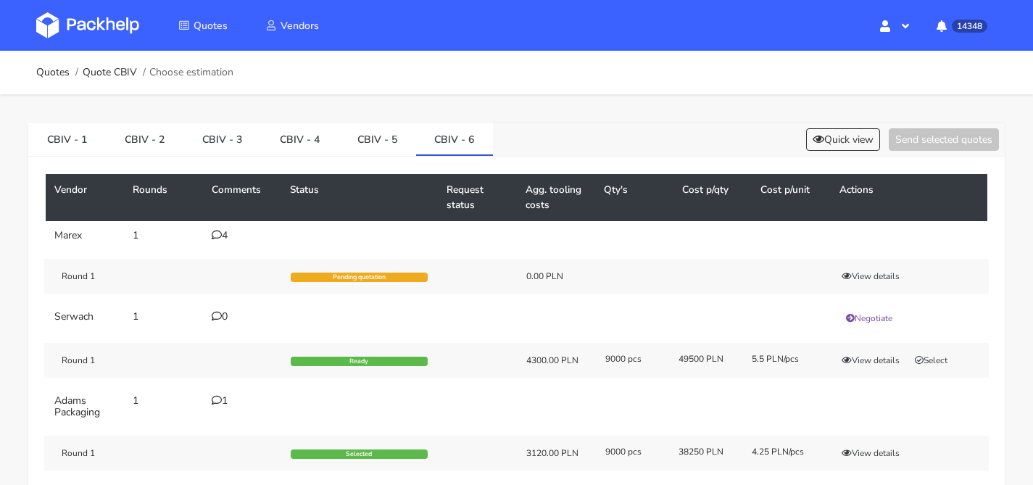
click at [225, 240] on div "4" at bounding box center [242, 236] width 61 height 12
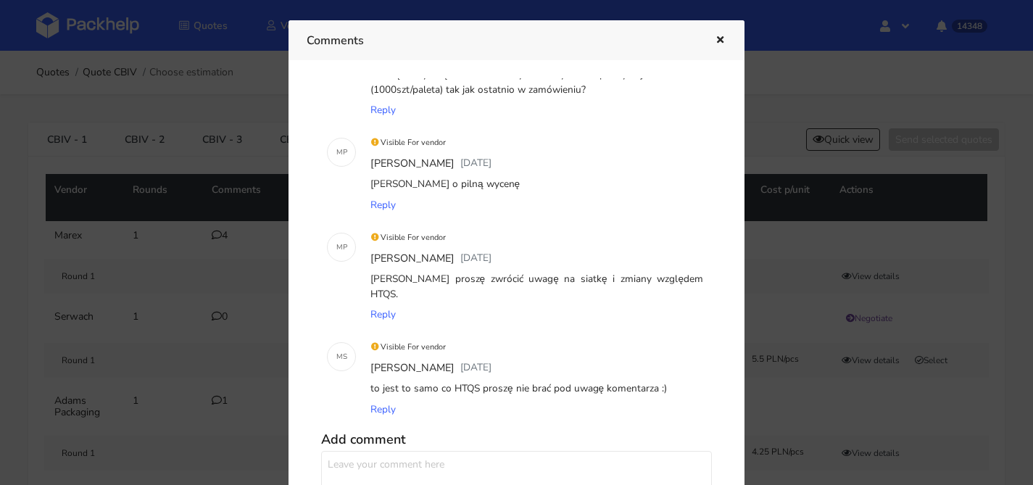
scroll to position [147, 0]
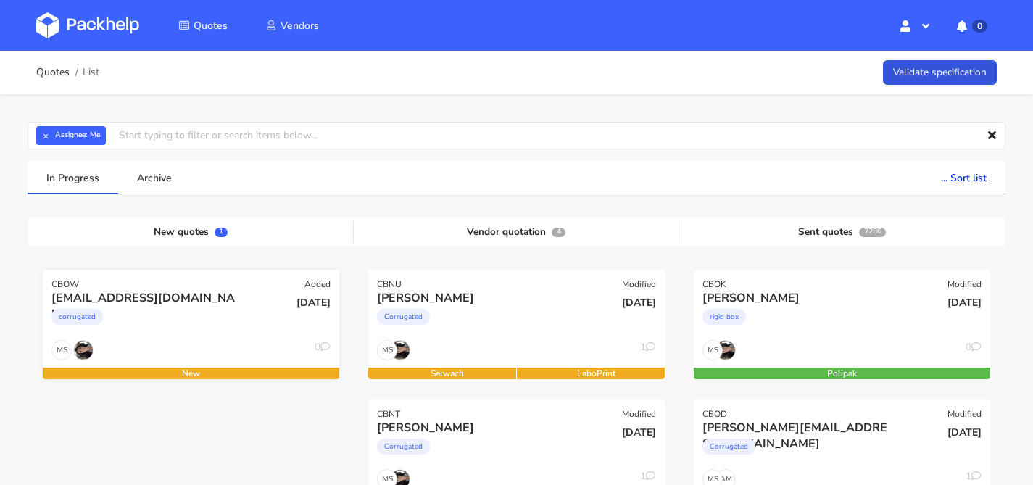
click at [175, 325] on div "corrugated" at bounding box center [145, 320] width 189 height 29
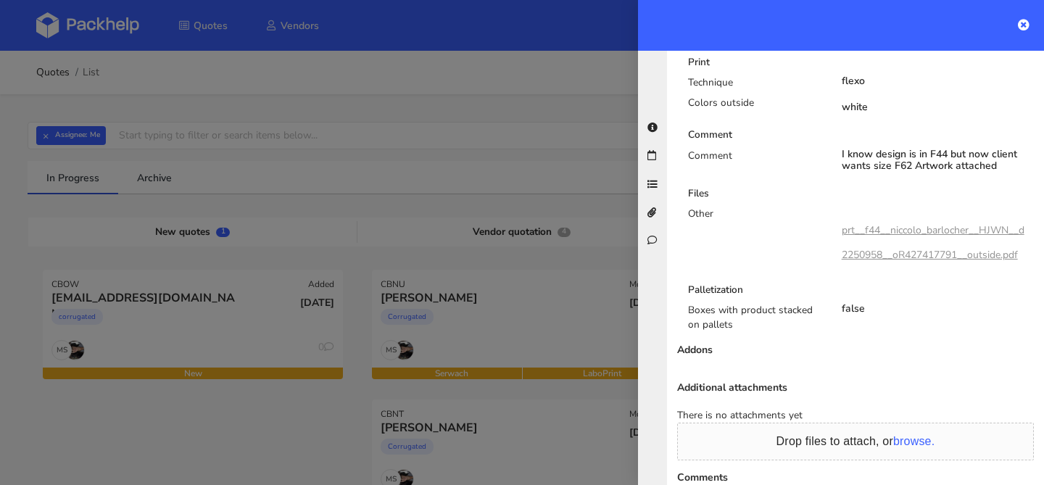
scroll to position [696, 0]
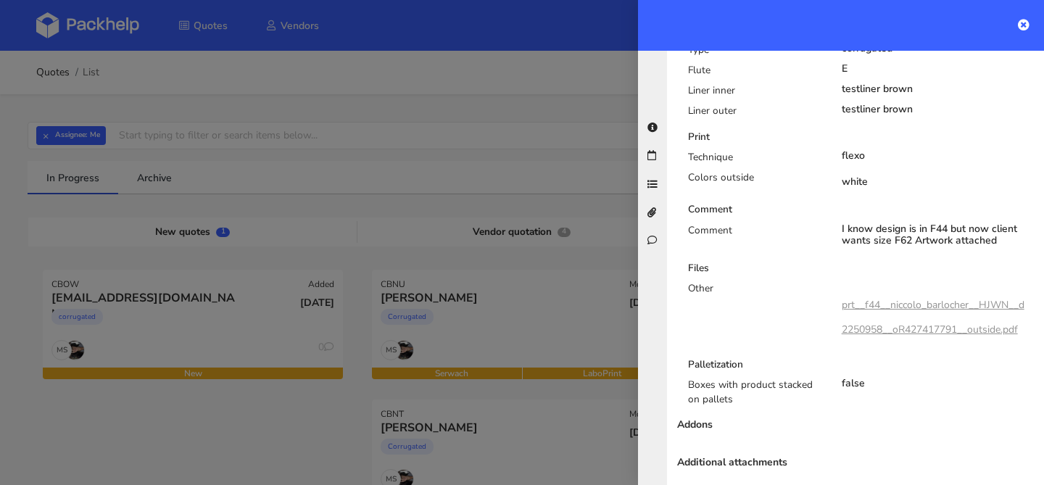
click at [895, 298] on link "prt__f44__niccolo_barlocher__HJWN__d2250958__oR427417791__outside.pdf" at bounding box center [933, 317] width 183 height 38
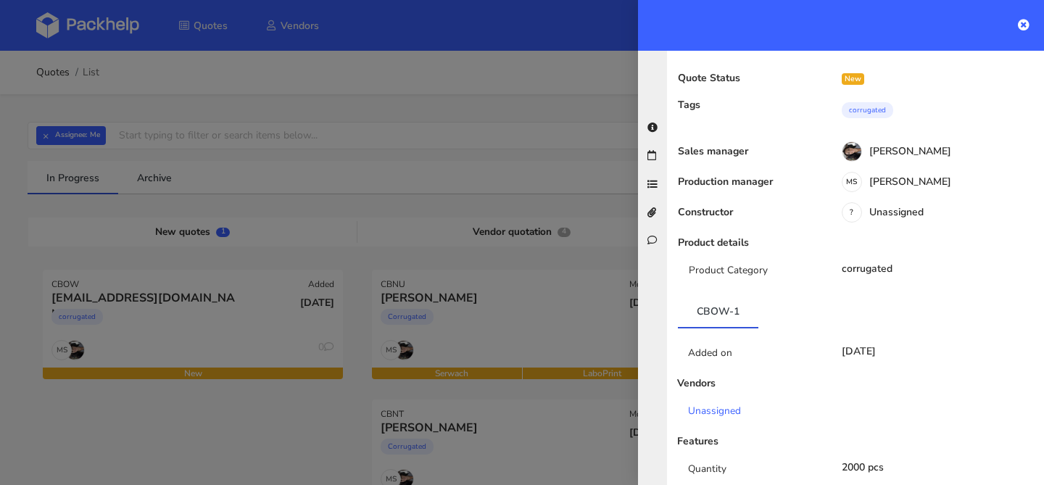
scroll to position [0, 0]
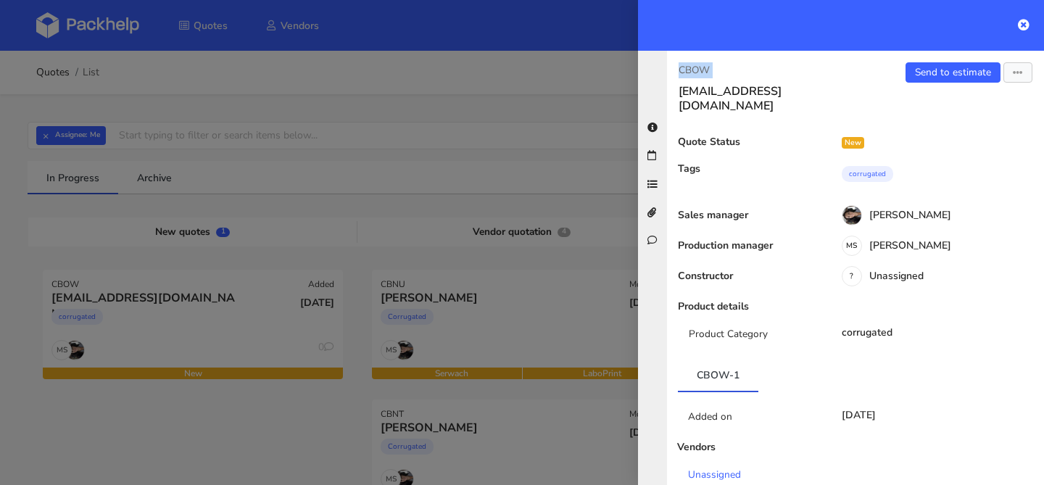
drag, startPoint x: 726, startPoint y: 78, endPoint x: 650, endPoint y: 70, distance: 76.6
click at [650, 70] on div "CBOW nbarlocher@gmail.com Send to estimate View quote Edit quote Missing data R…" at bounding box center [841, 268] width 406 height 434
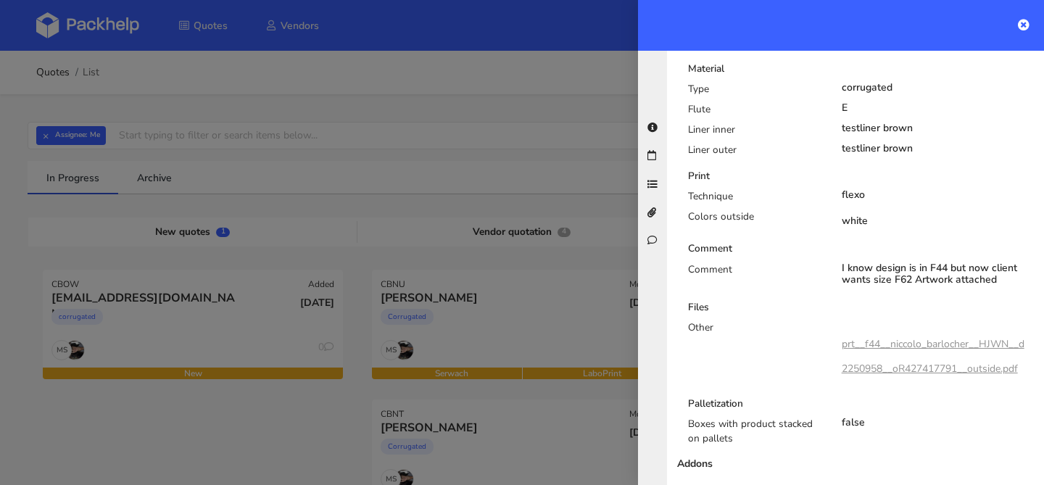
scroll to position [938, 0]
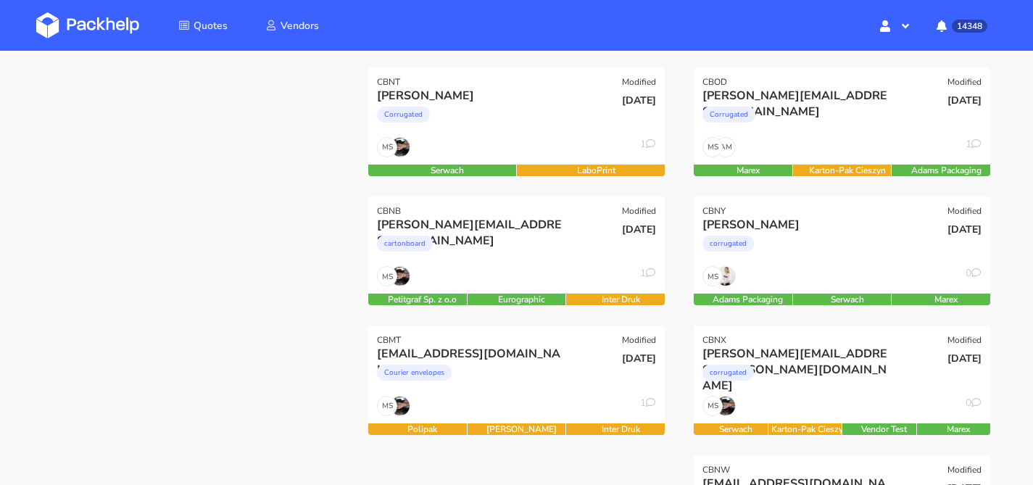
scroll to position [363, 0]
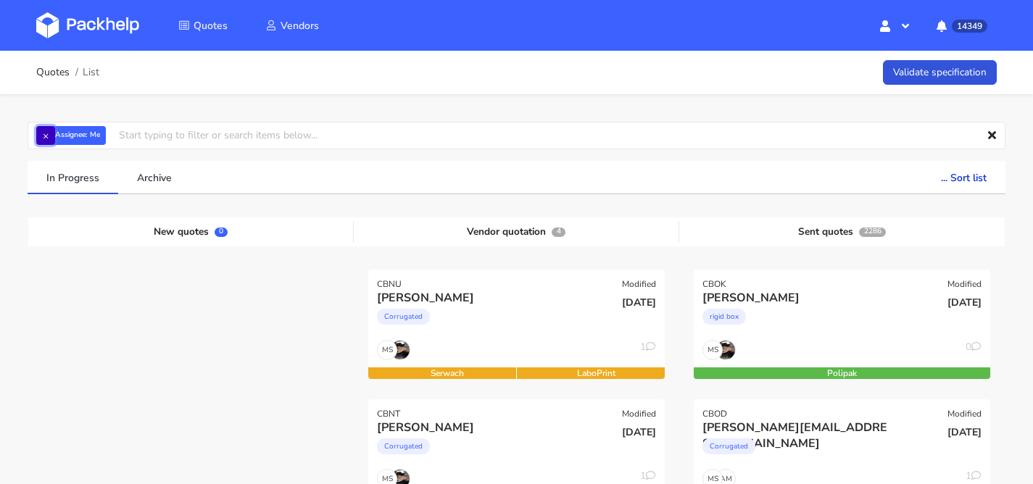
click button "×"
click input "text"
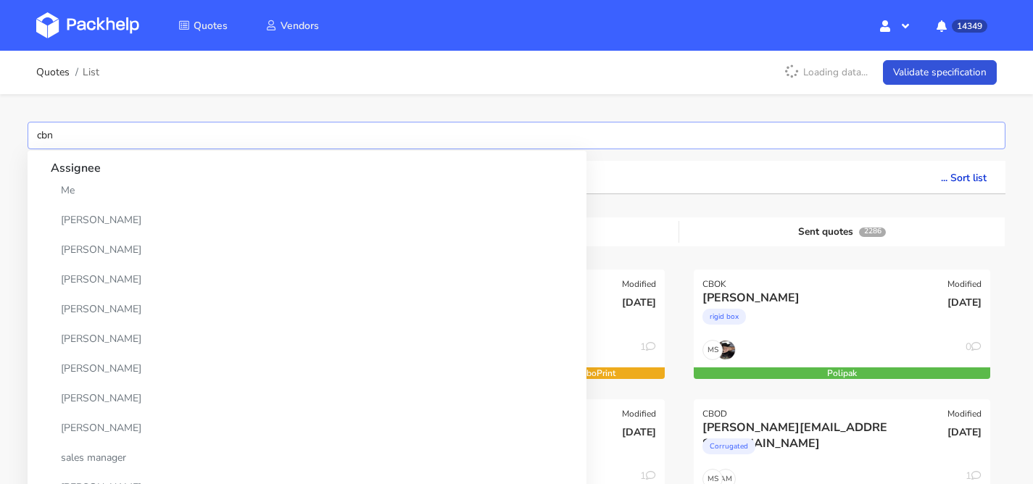
type input "cbno"
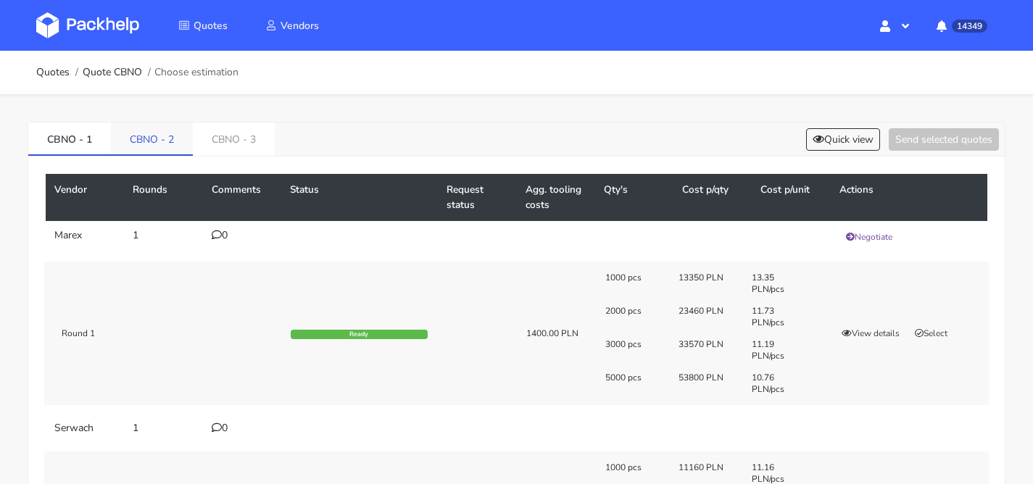
click at [165, 136] on link "CBNO - 2" at bounding box center [152, 139] width 82 height 32
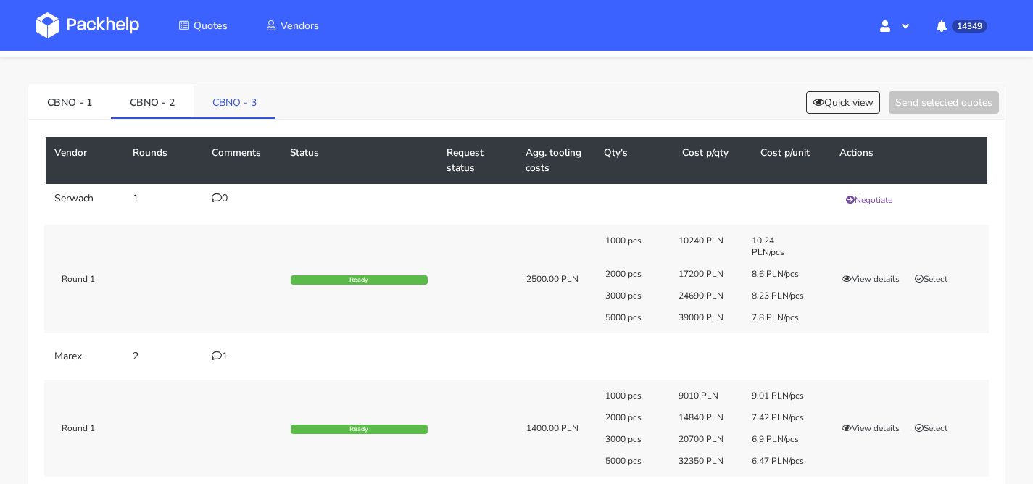
click at [241, 109] on link "CBNO - 3" at bounding box center [235, 102] width 82 height 32
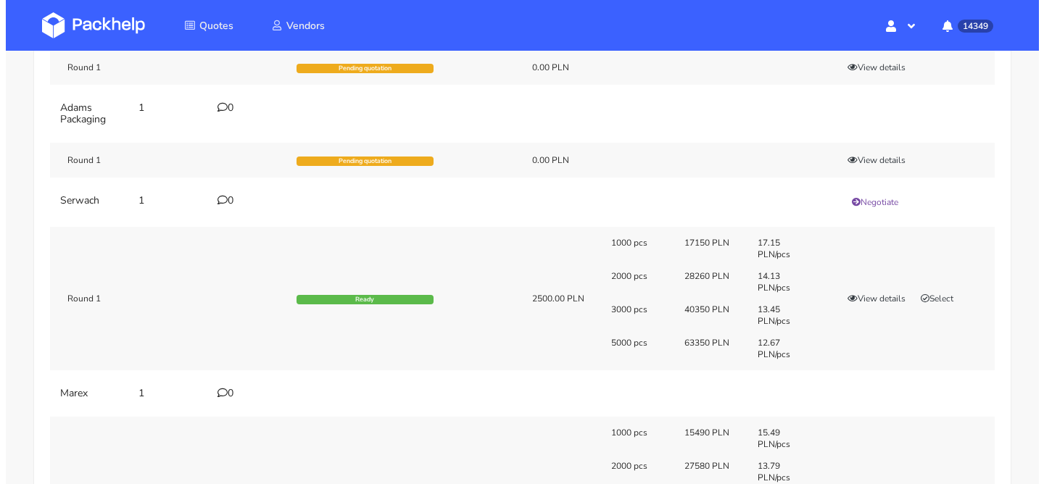
scroll to position [27, 0]
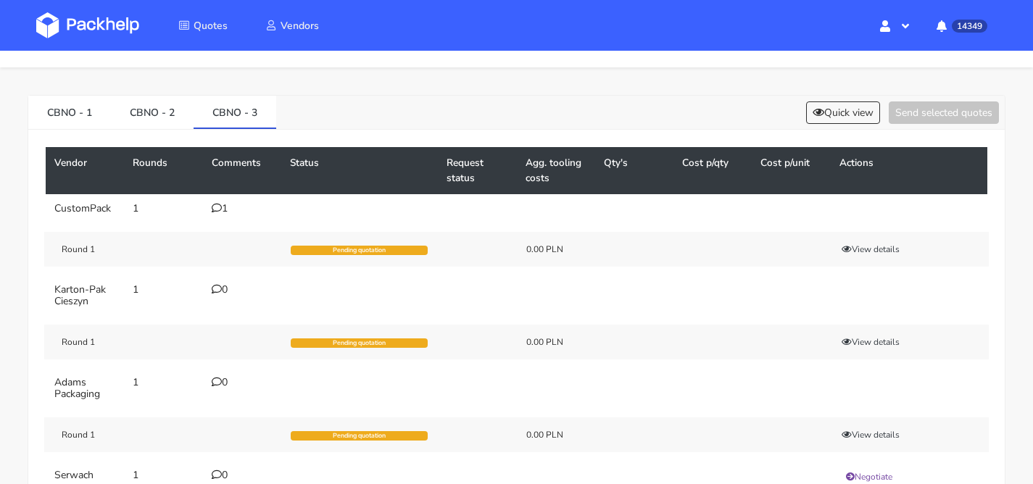
click at [214, 214] on td "1" at bounding box center [242, 208] width 78 height 29
click at [212, 212] on icon at bounding box center [217, 208] width 10 height 10
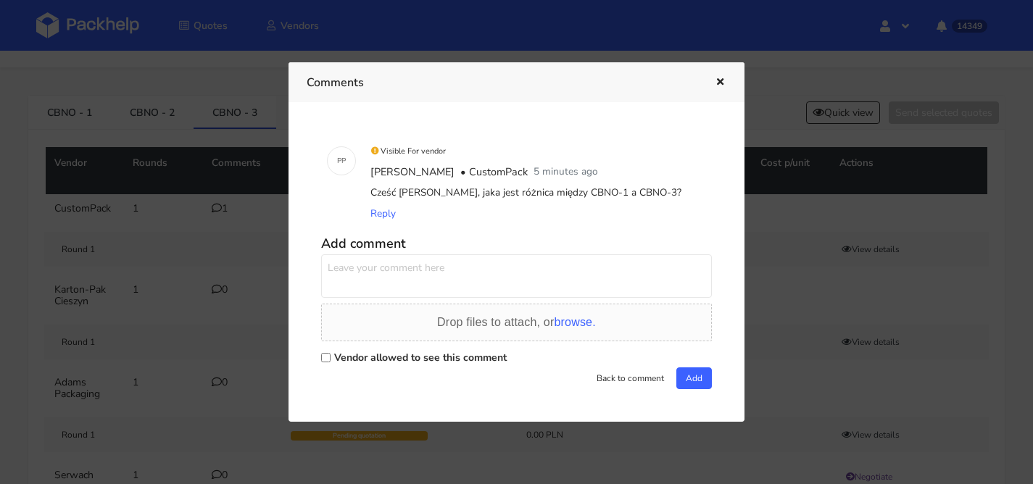
click at [205, 223] on div at bounding box center [516, 242] width 1033 height 484
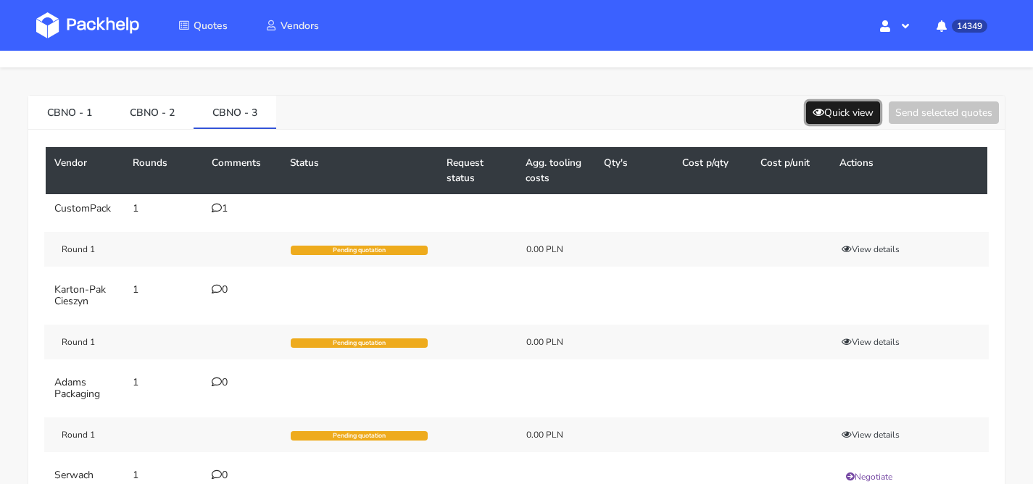
click at [831, 111] on button "Quick view" at bounding box center [843, 113] width 74 height 22
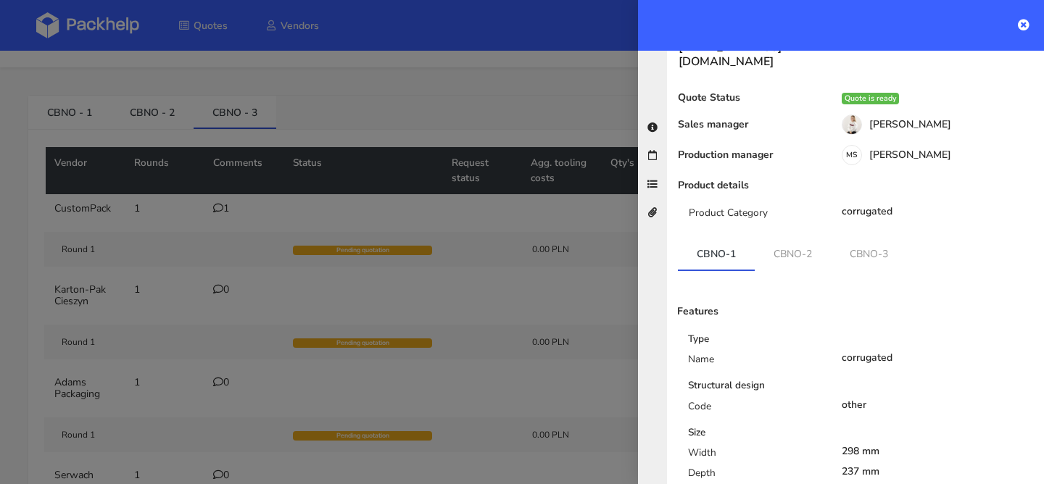
scroll to position [233, 0]
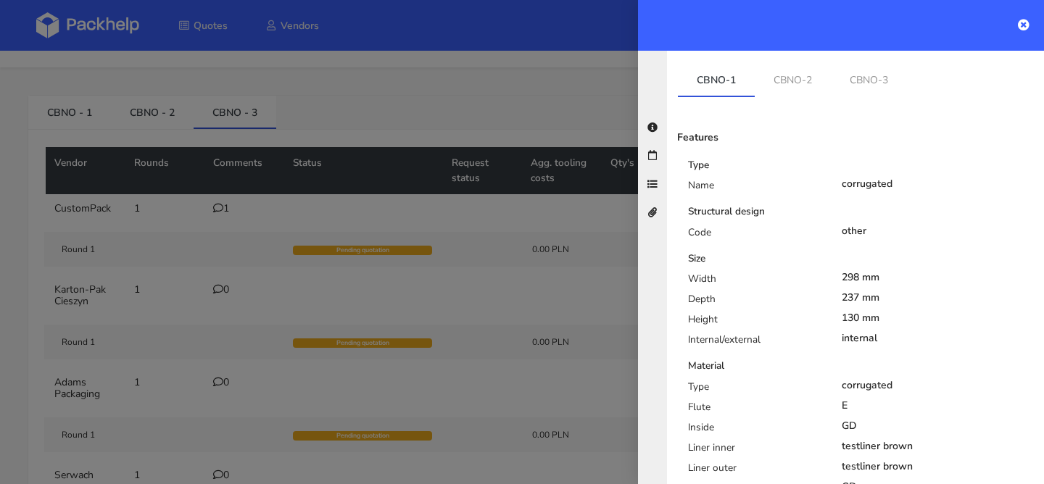
click at [218, 221] on div at bounding box center [522, 242] width 1044 height 484
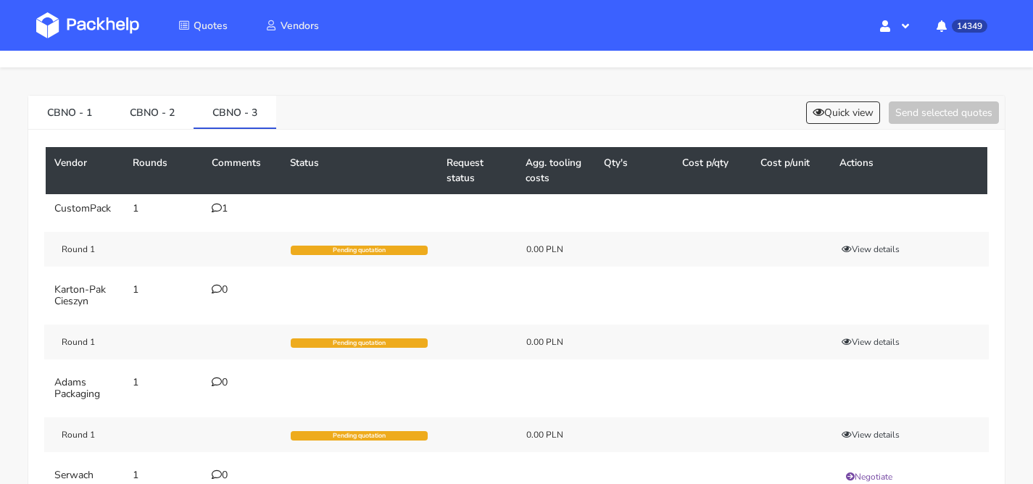
click at [222, 215] on td "1" at bounding box center [242, 208] width 78 height 29
click at [222, 209] on div "1" at bounding box center [242, 209] width 61 height 12
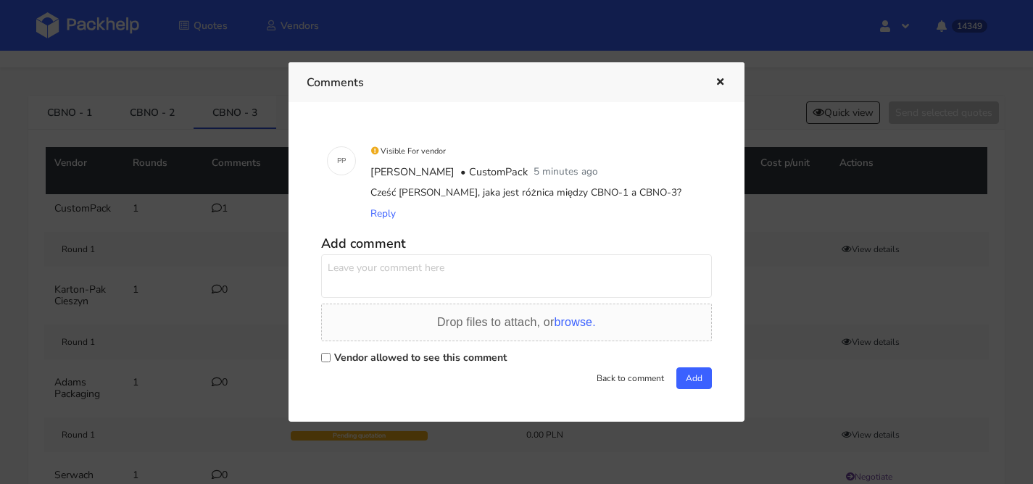
click at [832, 173] on div at bounding box center [516, 242] width 1033 height 484
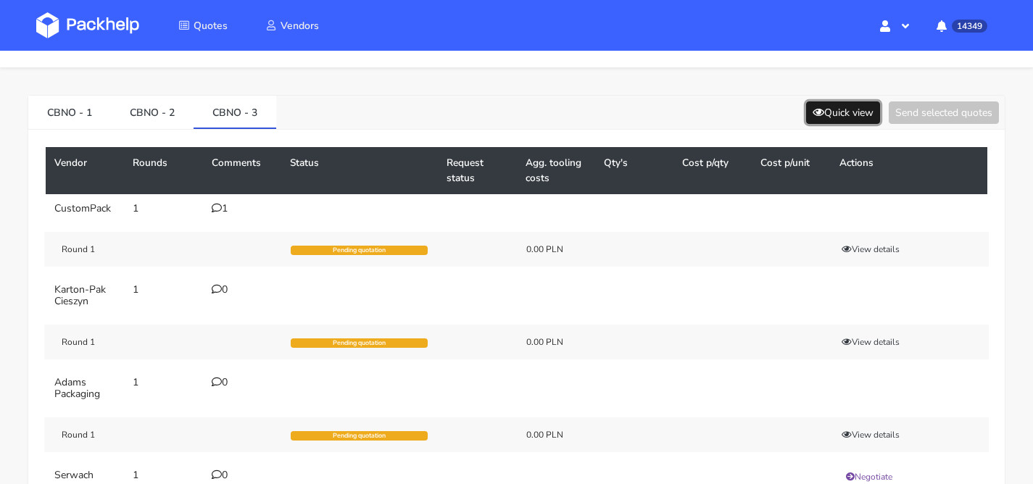
click at [851, 119] on button "Quick view" at bounding box center [843, 113] width 74 height 22
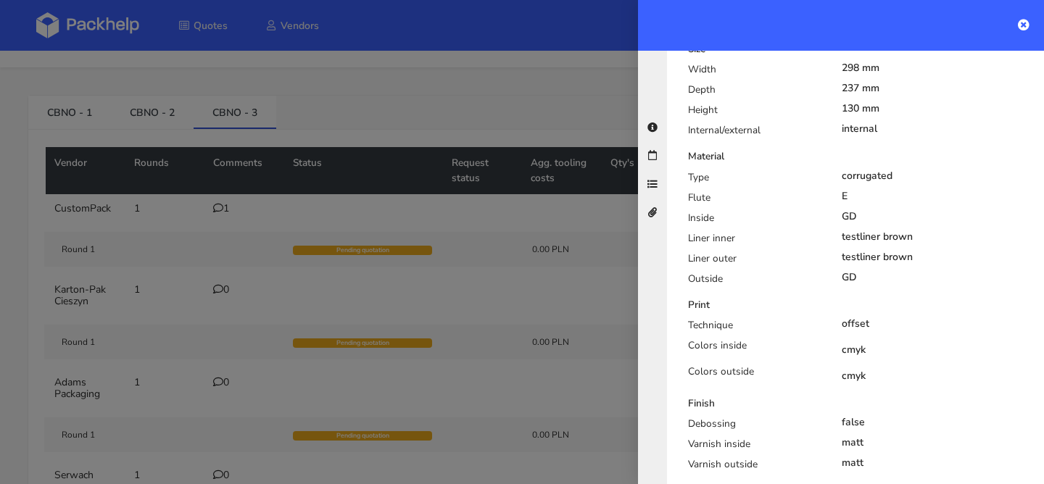
scroll to position [629, 0]
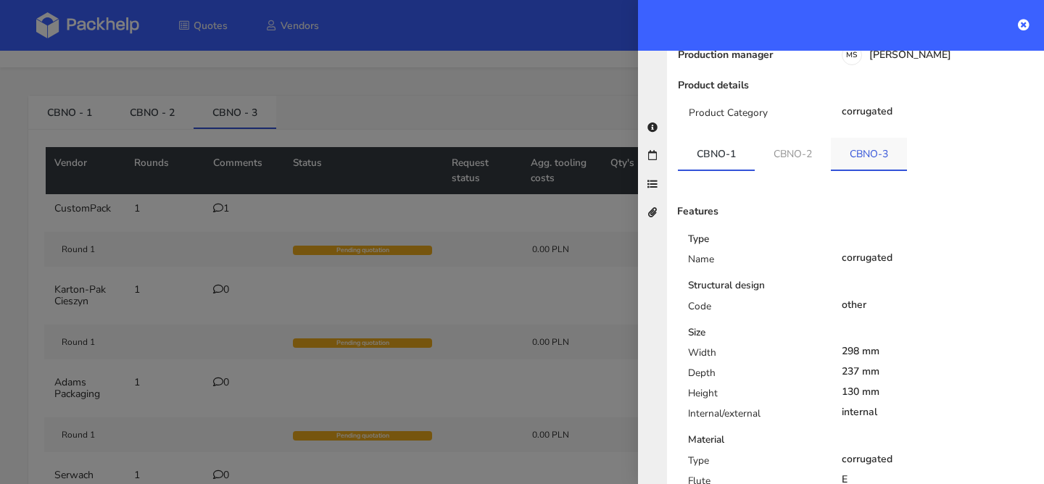
click at [856, 138] on link "CBNO-3" at bounding box center [869, 154] width 76 height 32
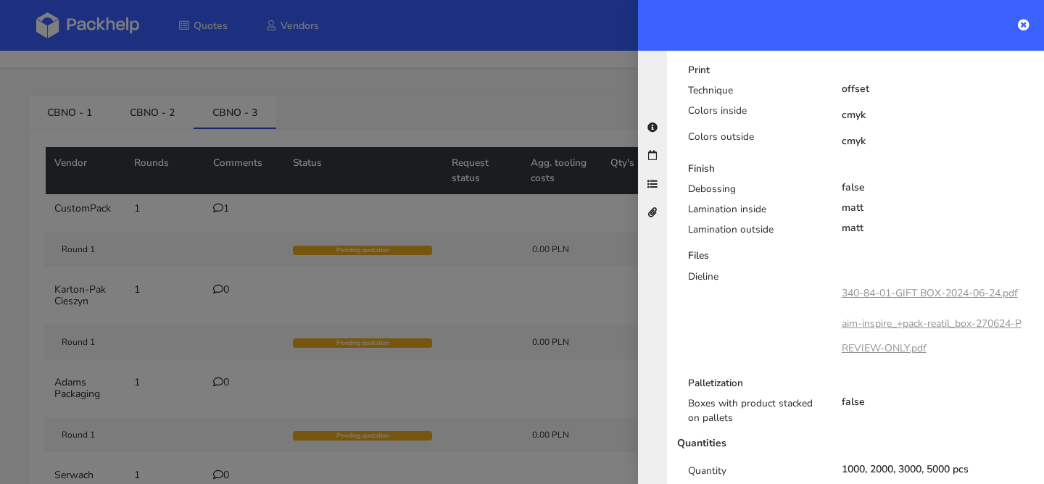
scroll to position [678, 0]
click at [370, 236] on div at bounding box center [522, 242] width 1044 height 484
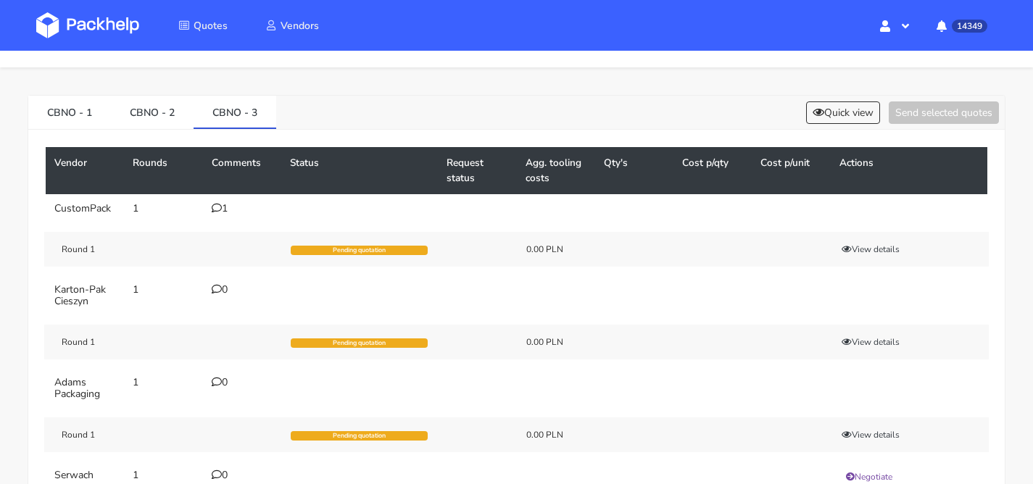
click at [224, 210] on div "1" at bounding box center [242, 209] width 61 height 12
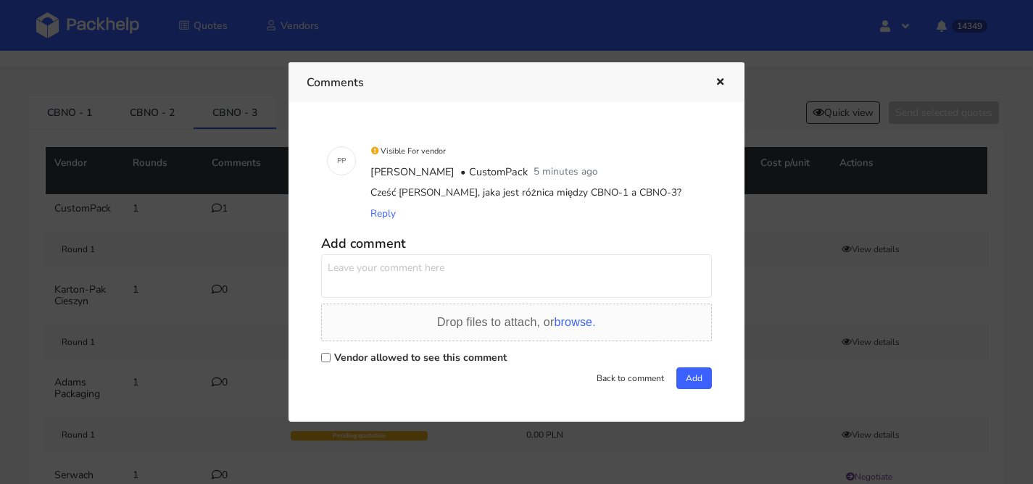
click at [408, 270] on textarea at bounding box center [516, 277] width 391 height 44
type textarea "1 wariant lakier, 3 folia"
click at [405, 347] on div "Vendor allowed to see this comment" at bounding box center [516, 357] width 391 height 20
click at [408, 350] on div "Vendor allowed to see this comment" at bounding box center [516, 357] width 391 height 20
click at [410, 354] on label "Vendor allowed to see this comment" at bounding box center [420, 358] width 173 height 14
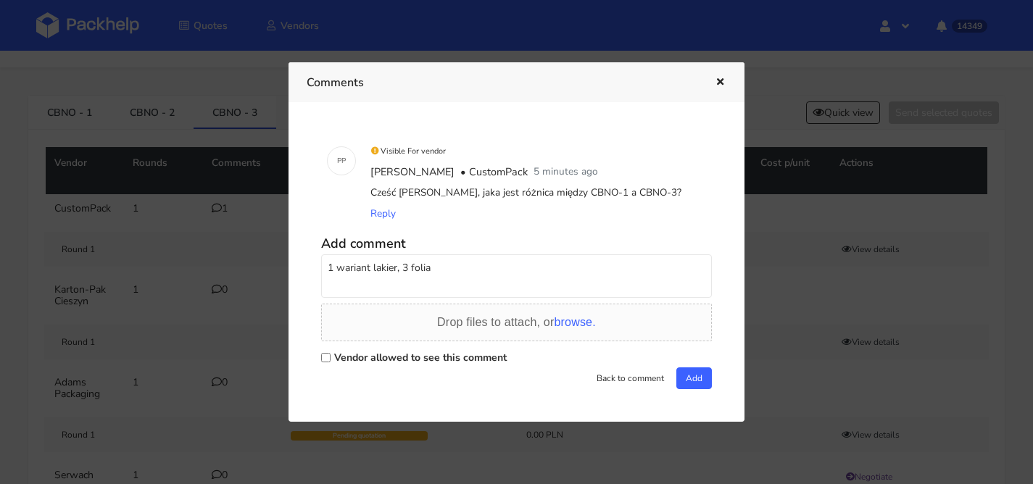
click at [331, 354] on input "Vendor allowed to see this comment" at bounding box center [325, 357] width 9 height 9
checkbox input "true"
click at [682, 371] on button "Add" at bounding box center [695, 379] width 36 height 22
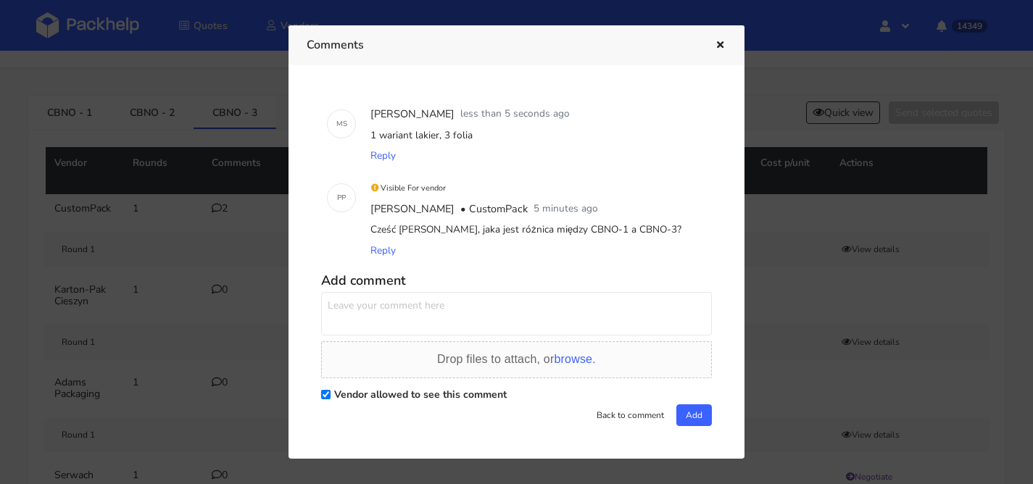
click at [719, 44] on icon "button" at bounding box center [720, 46] width 12 height 10
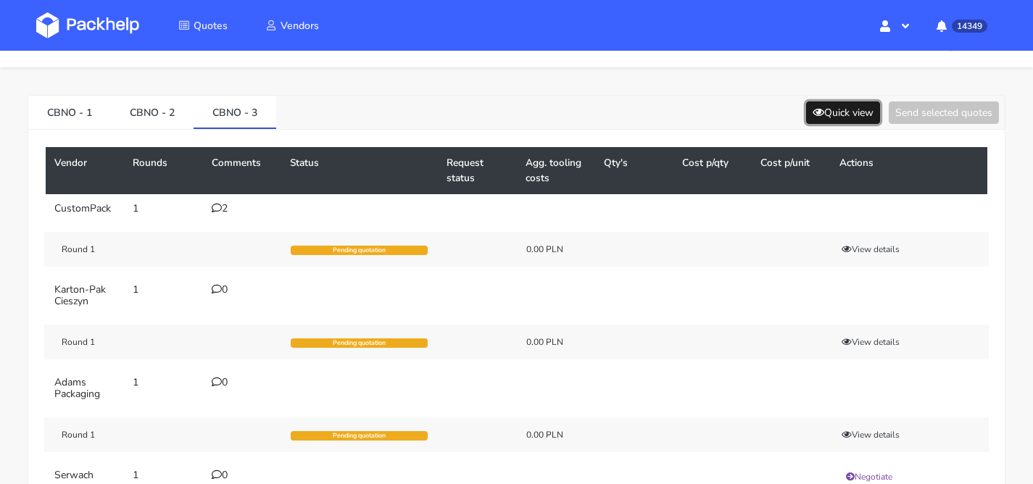
click at [827, 118] on button "Quick view" at bounding box center [843, 113] width 74 height 22
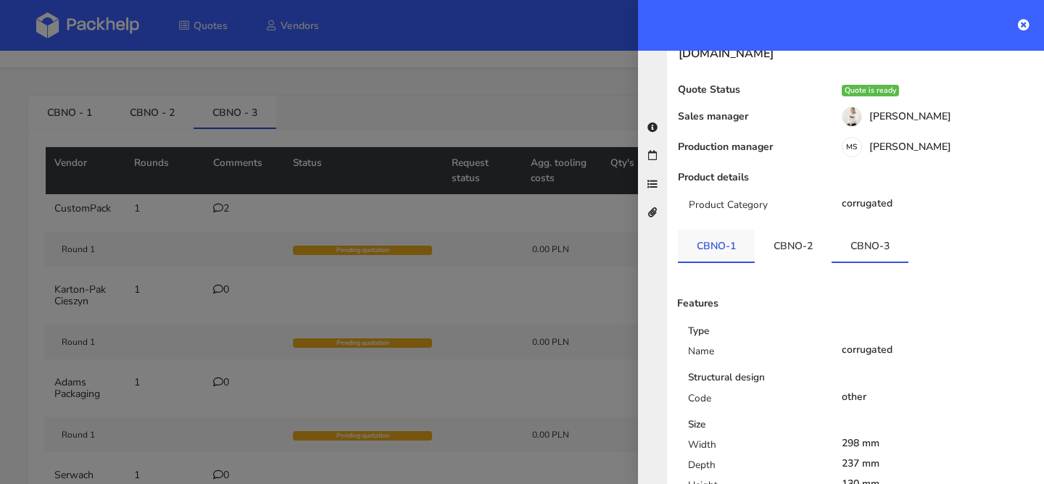
click at [711, 230] on link "CBNO-1" at bounding box center [716, 246] width 77 height 32
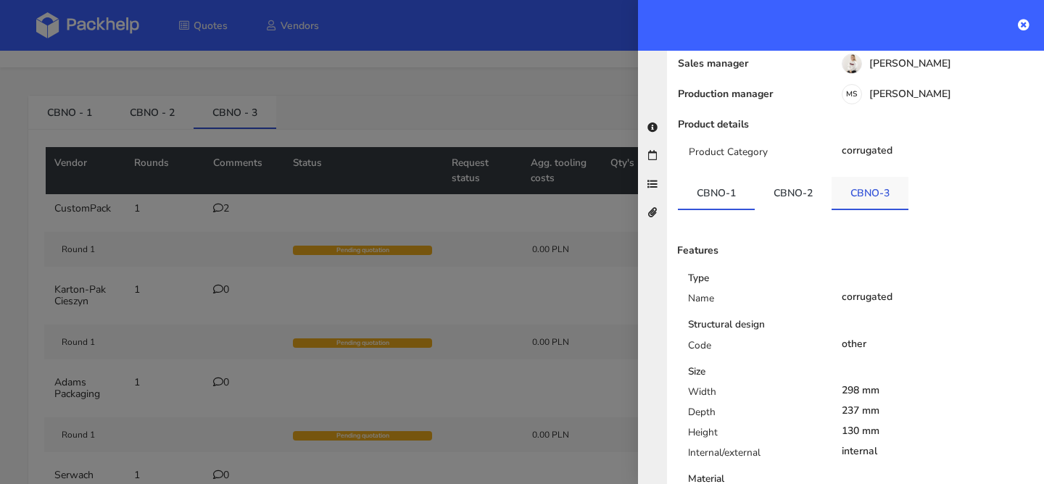
click at [847, 177] on link "CBNO-3" at bounding box center [870, 193] width 77 height 32
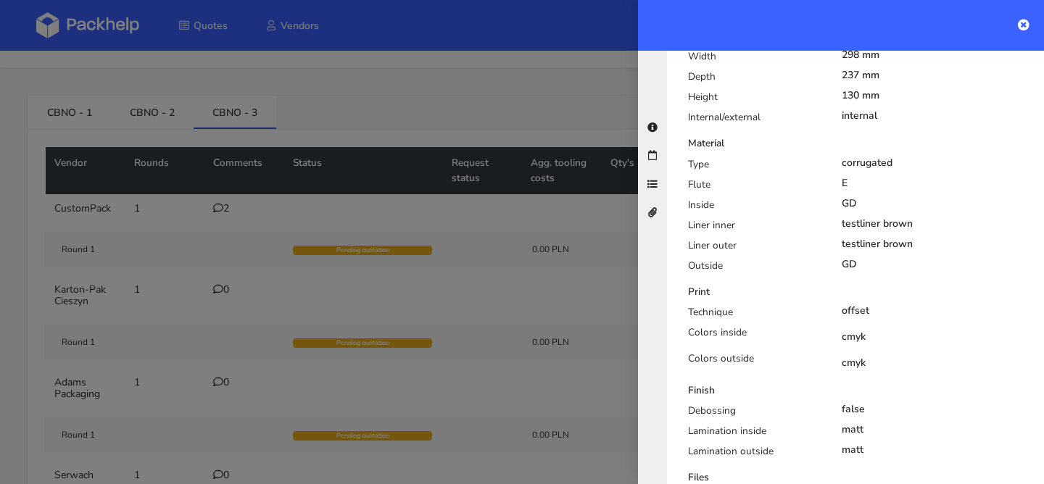
scroll to position [635, 0]
